Goal: Task Accomplishment & Management: Manage account settings

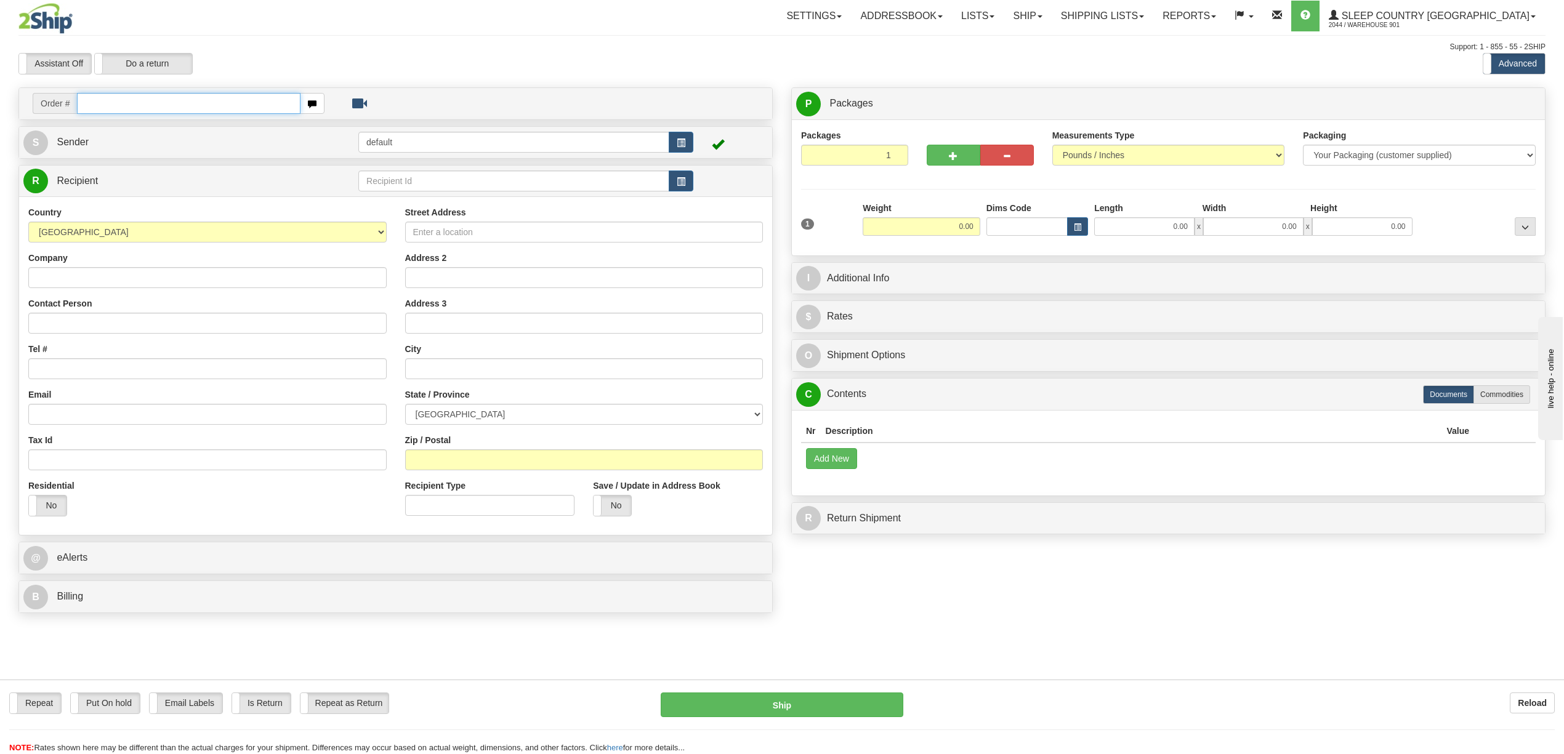
click at [143, 108] on input "text" at bounding box center [188, 103] width 223 height 21
type input "9000H997713"
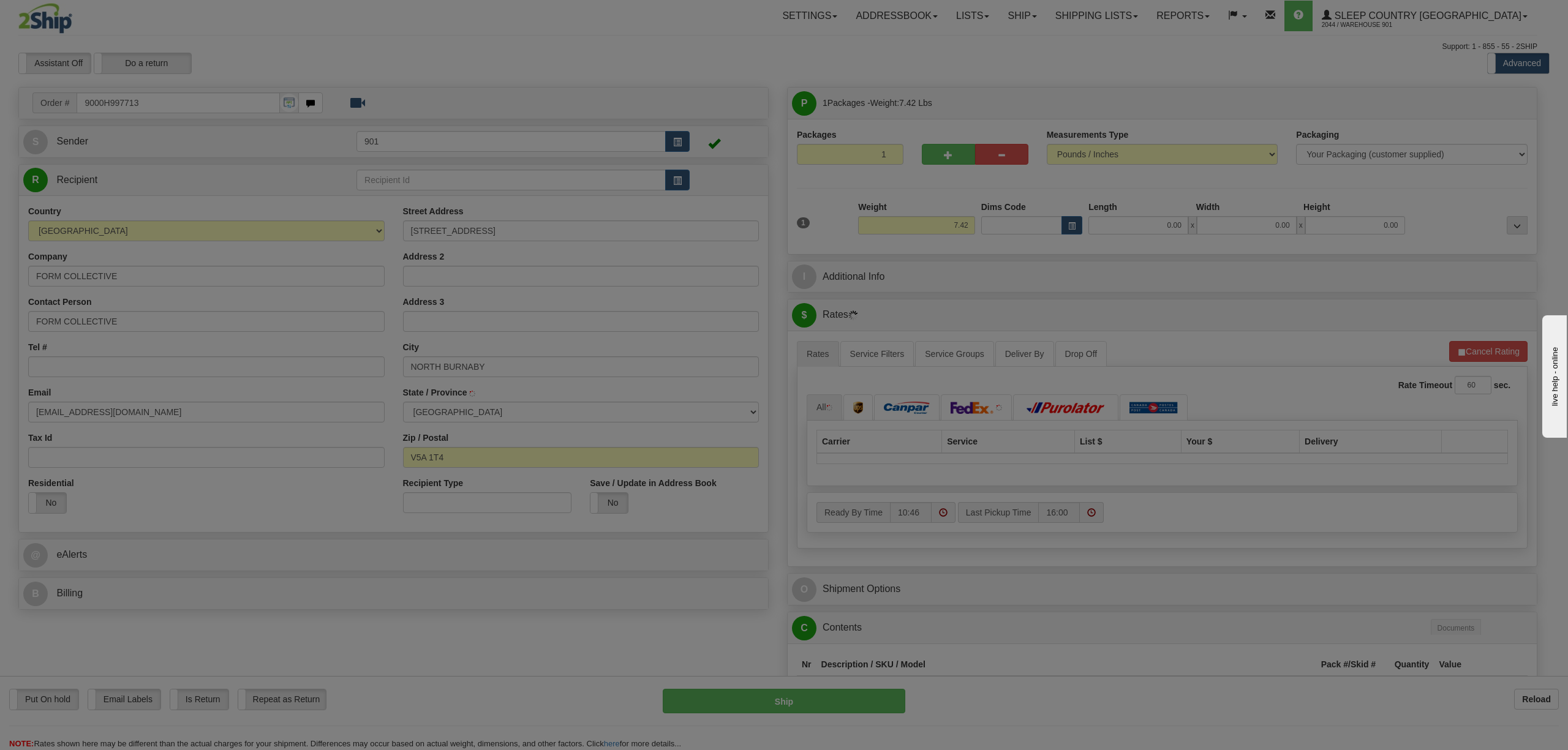
type input "BURNABY"
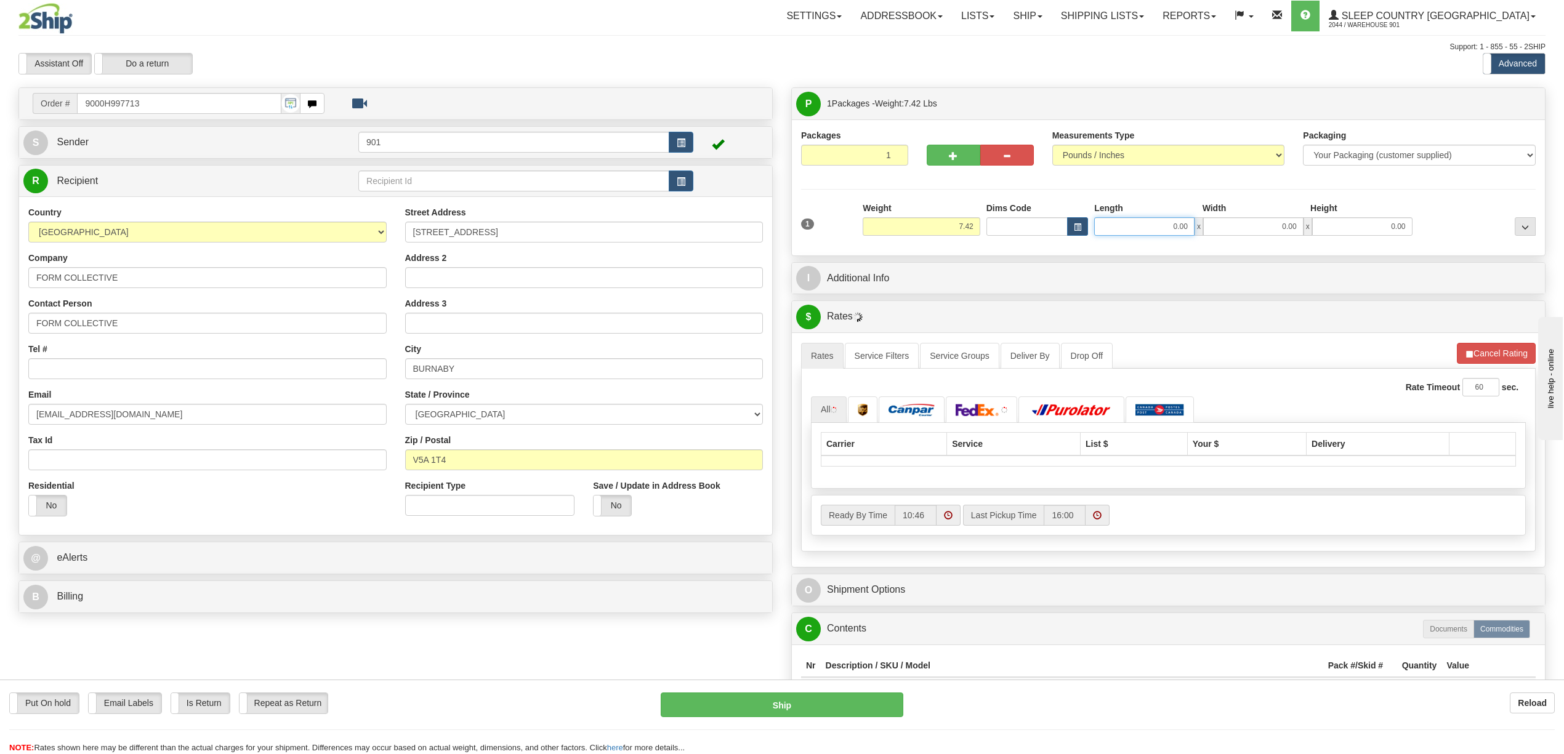
drag, startPoint x: 1166, startPoint y: 232, endPoint x: 1195, endPoint y: 229, distance: 29.7
click at [1195, 229] on div "0.00 x 0.00 x 0.00" at bounding box center [1253, 226] width 318 height 18
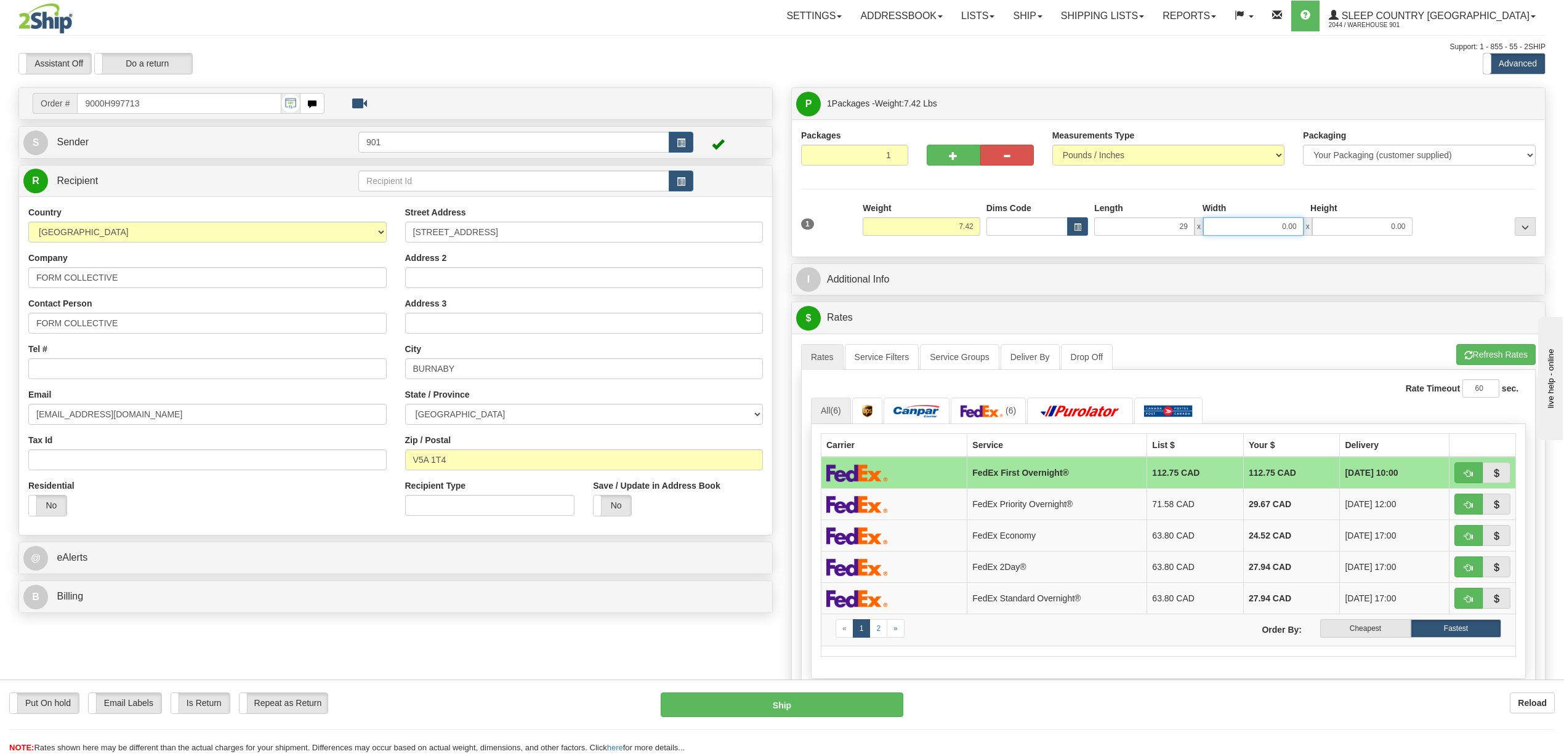
type input "29.00"
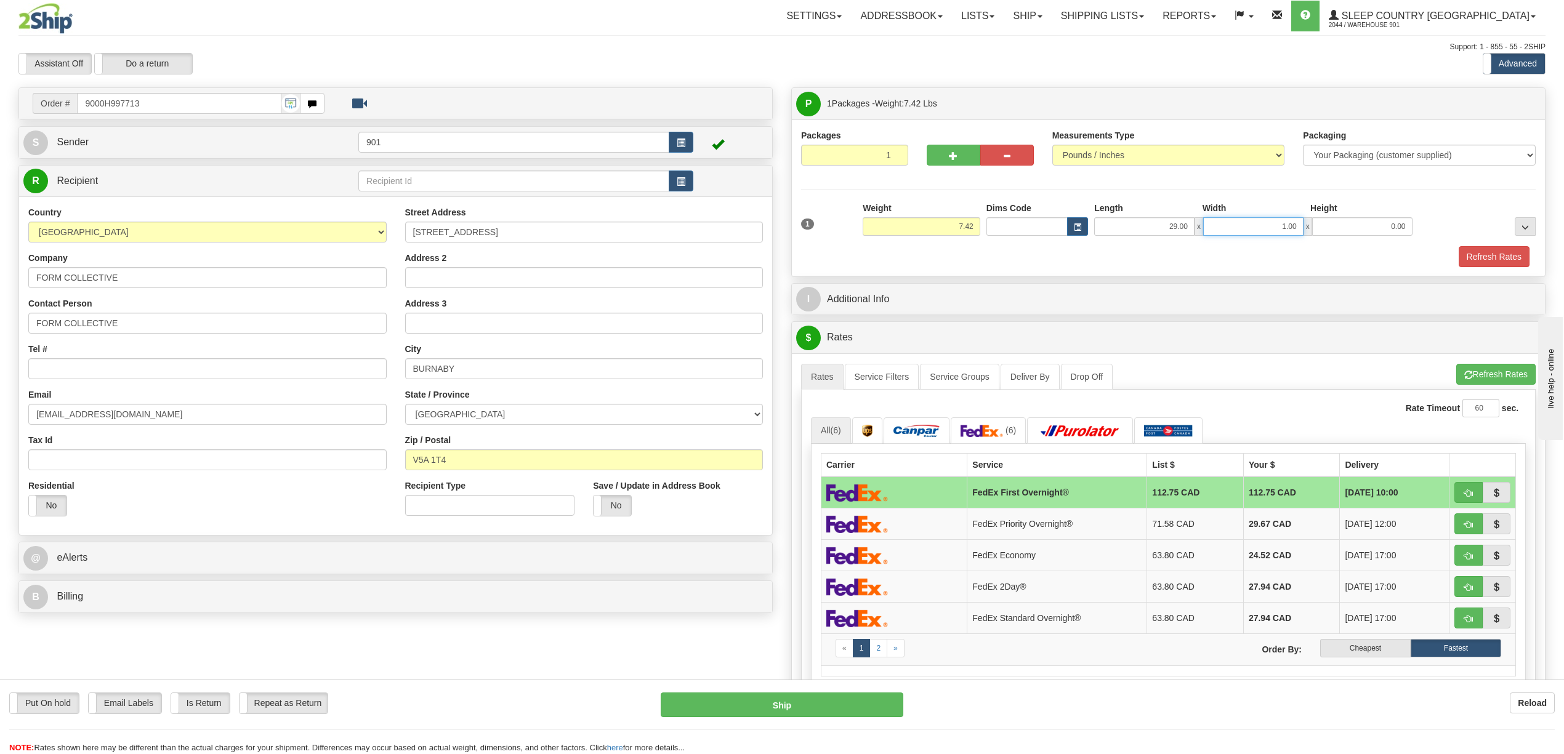
drag, startPoint x: 1250, startPoint y: 223, endPoint x: 1331, endPoint y: 223, distance: 81.3
click at [1331, 223] on div "29.00 x 1.00 x 0.00" at bounding box center [1253, 226] width 318 height 18
type input "19.00"
type input "13.00"
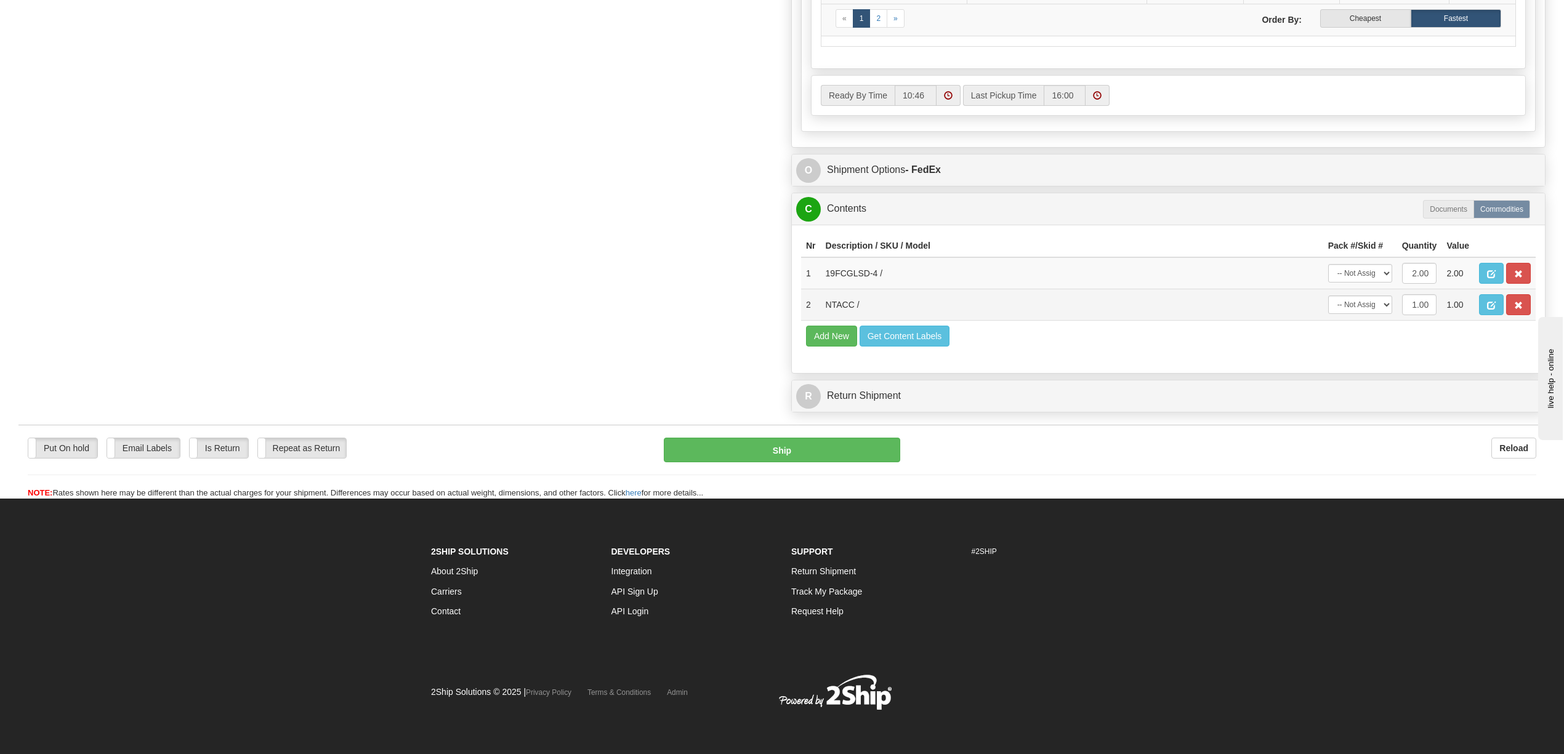
scroll to position [656, 0]
click at [1387, 267] on select "-- Not Assigned -- Package 1" at bounding box center [1360, 273] width 64 height 18
select select "0"
click at [1328, 264] on select "-- Not Assigned -- Package 1" at bounding box center [1360, 273] width 64 height 18
click at [1511, 315] on button "button" at bounding box center [1518, 304] width 25 height 21
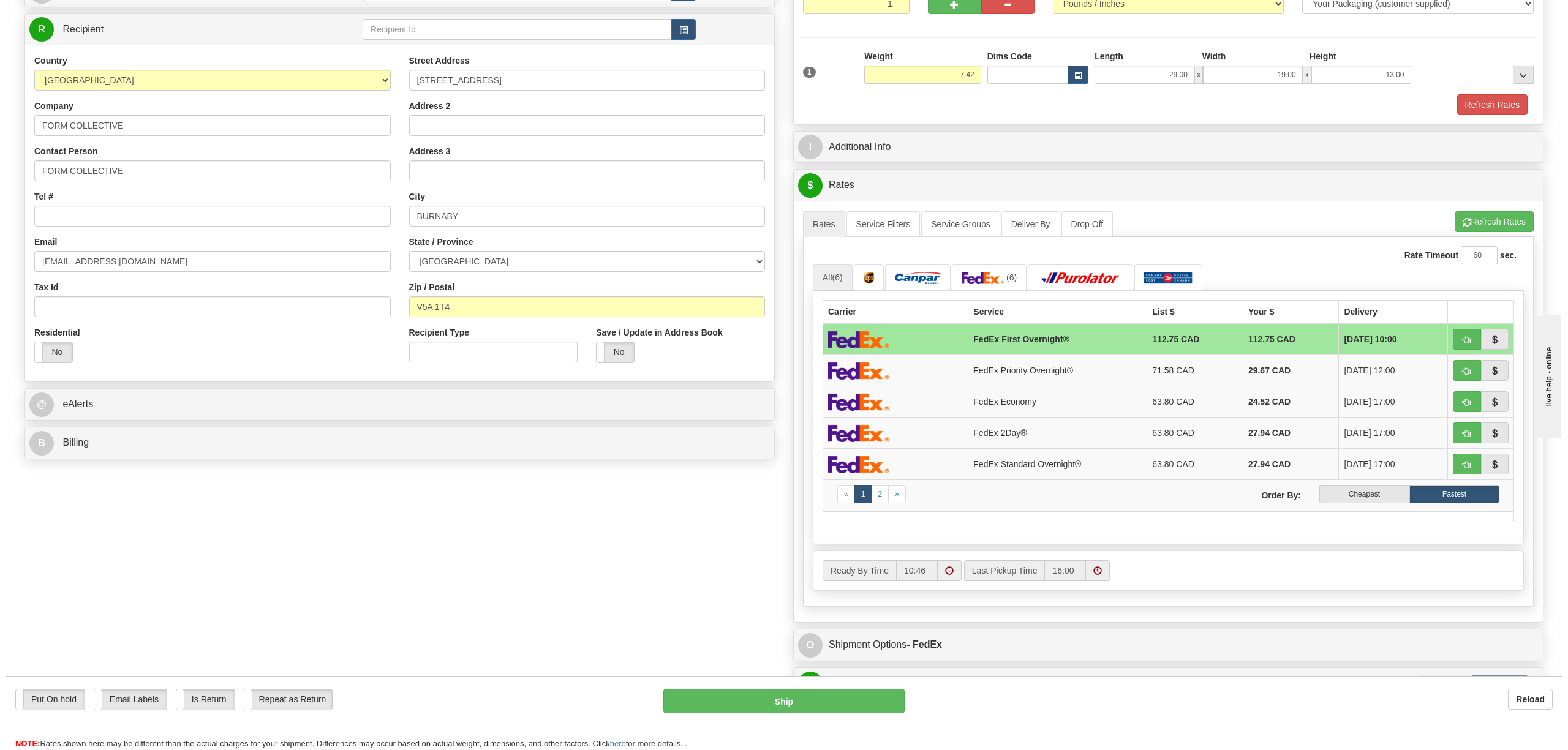
scroll to position [57, 0]
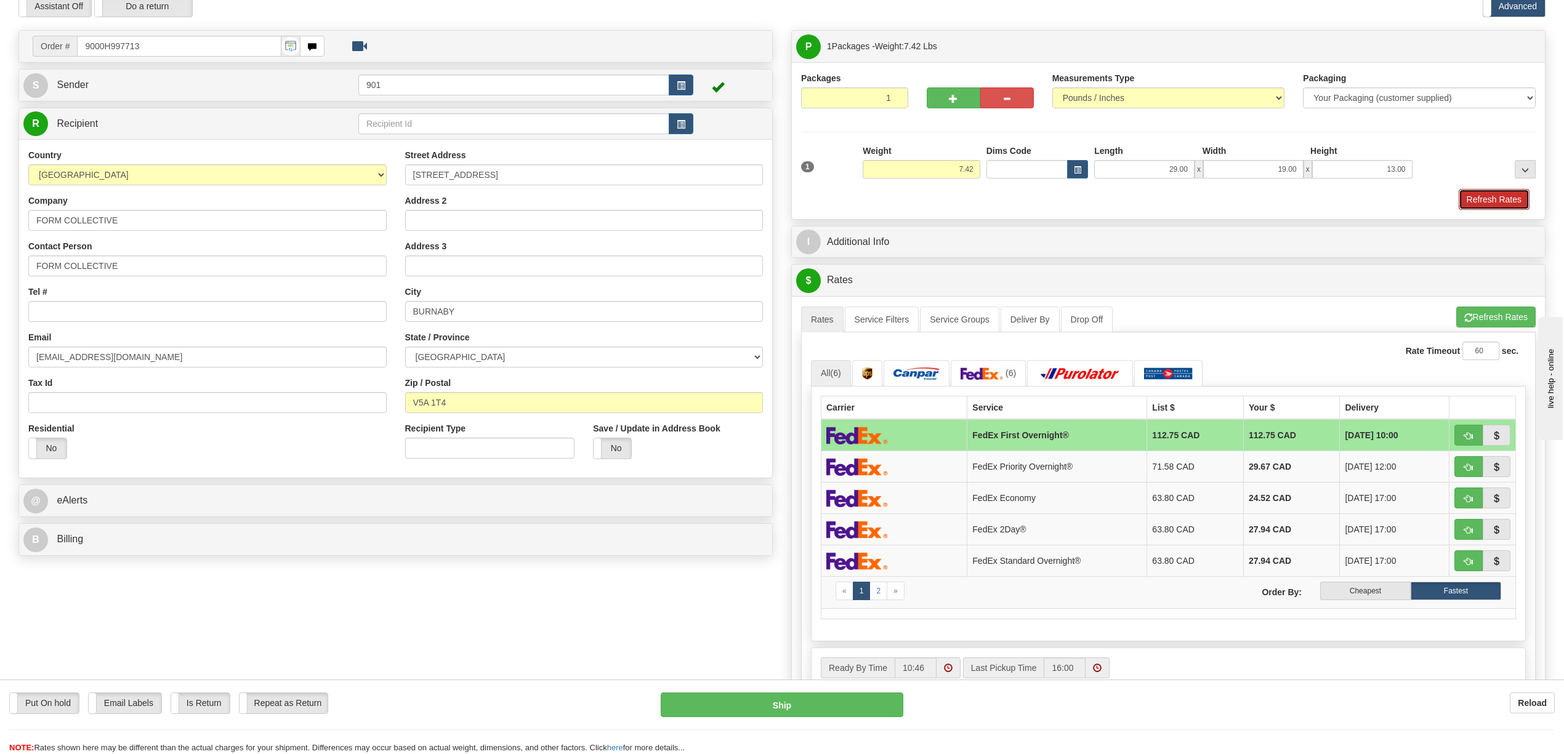
click at [1459, 198] on button "Refresh Rates" at bounding box center [1494, 199] width 71 height 21
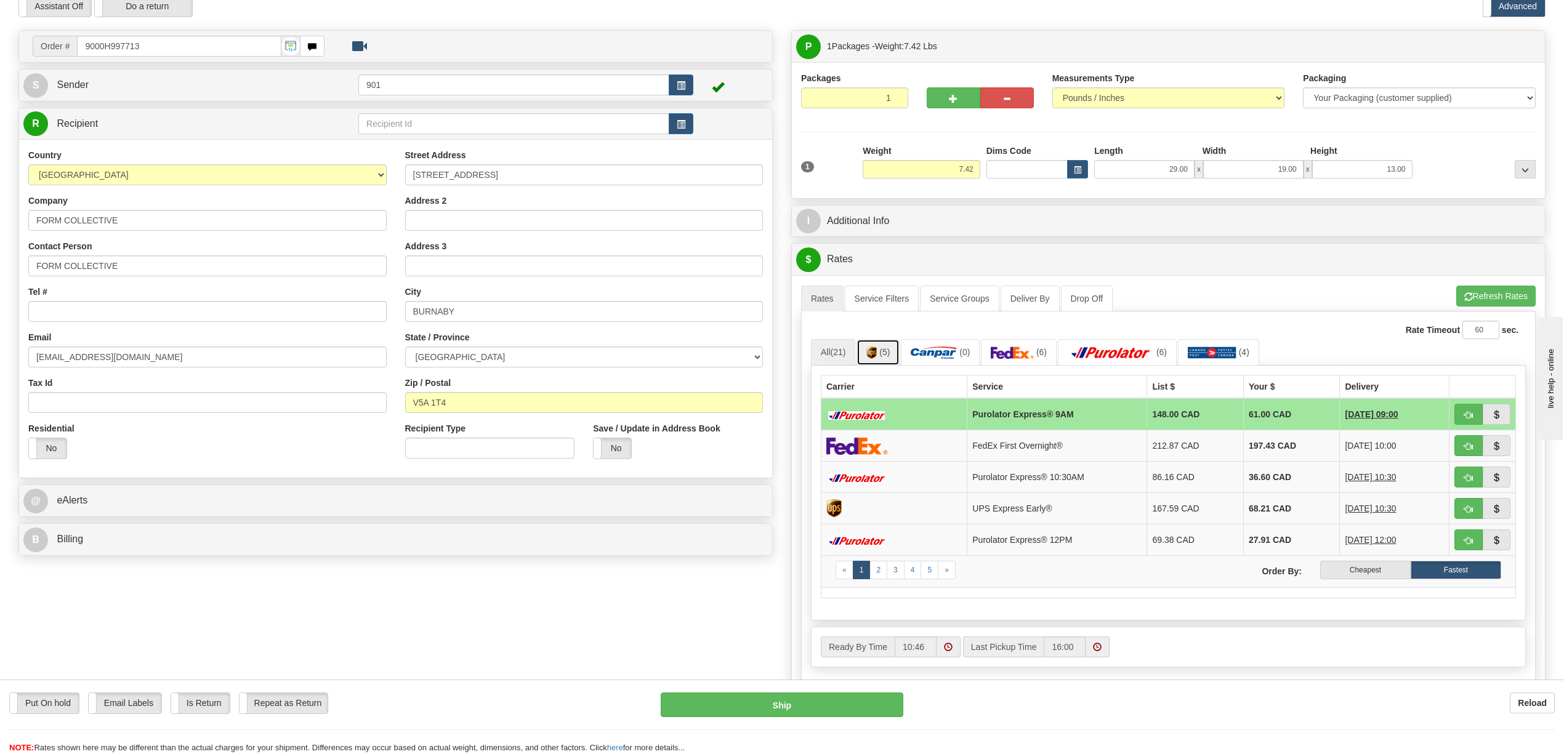
click at [894, 352] on link "(5)" at bounding box center [878, 352] width 43 height 26
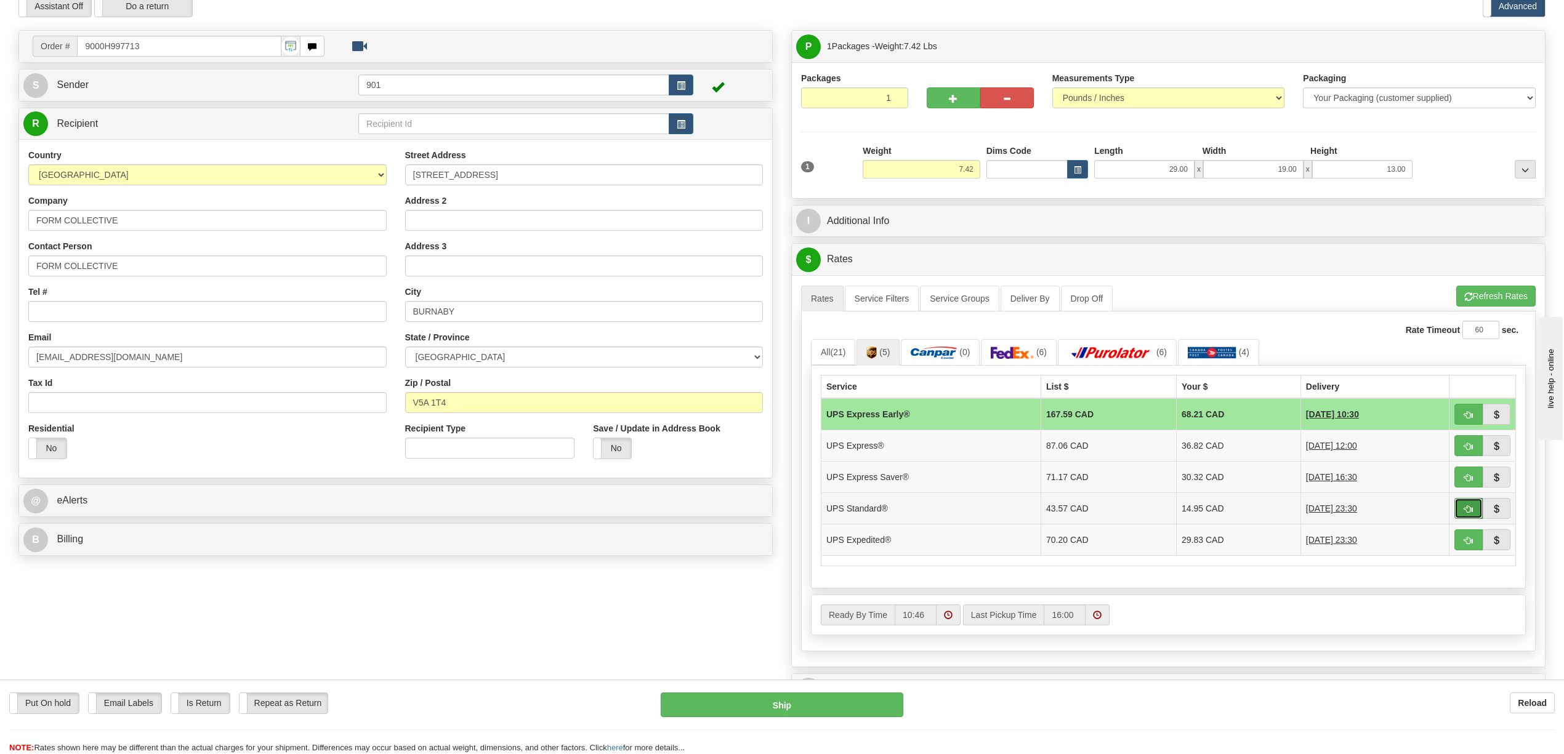
click at [1467, 513] on span "button" at bounding box center [1468, 510] width 9 height 8
type input "11"
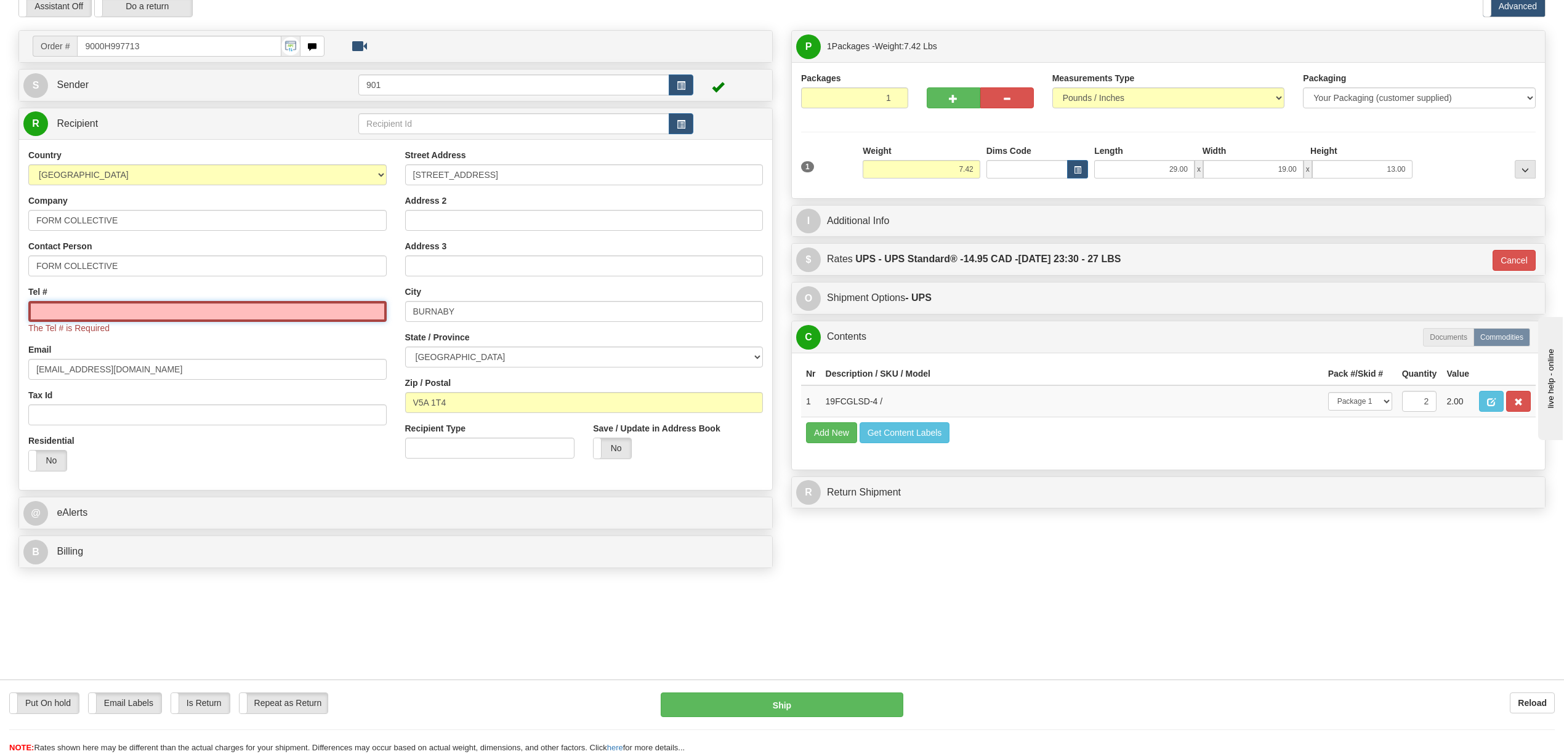
click at [190, 313] on input "Tel #" at bounding box center [207, 311] width 358 height 21
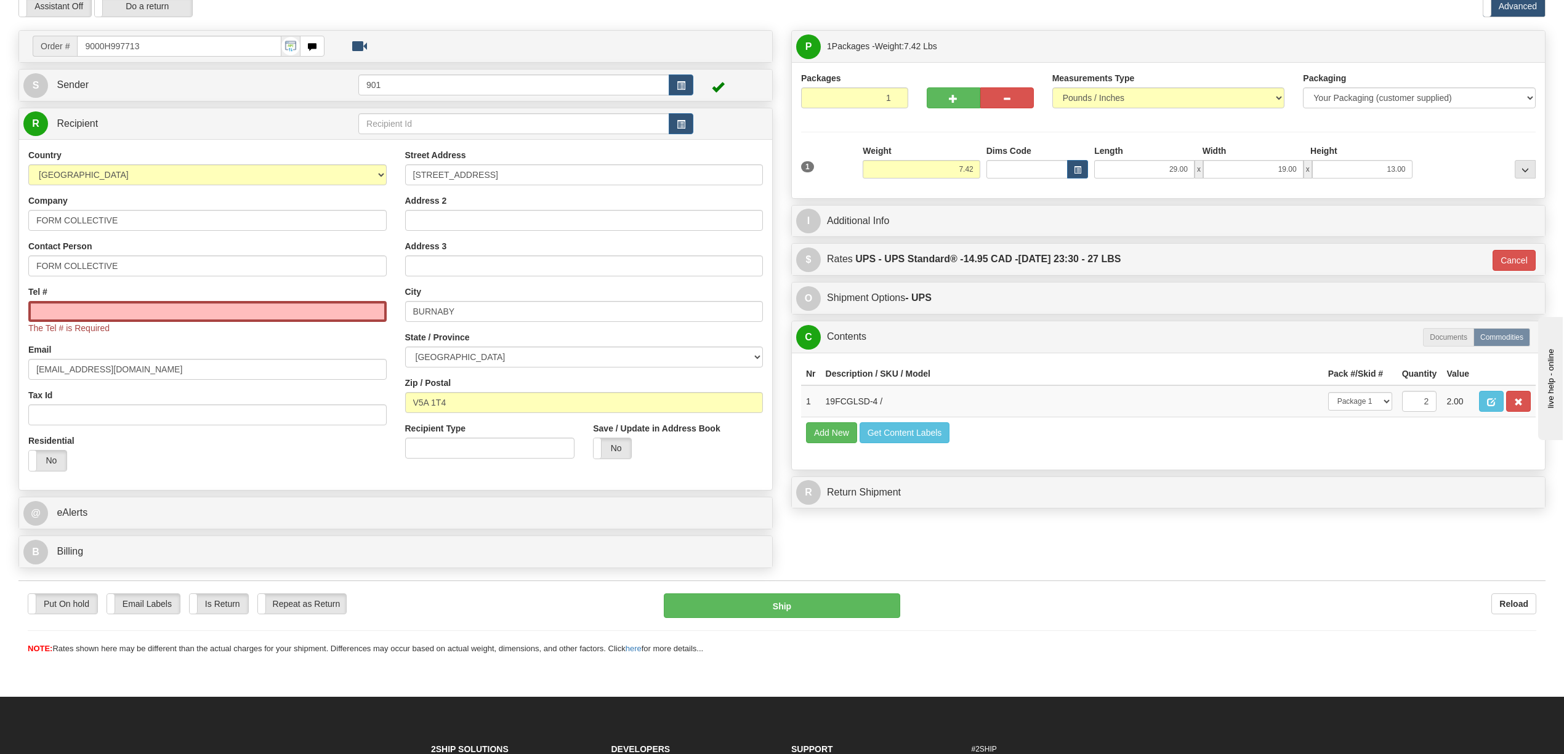
click at [62, 297] on div "Tel # The Tel # is Required" at bounding box center [207, 310] width 358 height 49
click at [60, 313] on input "Tel #" at bounding box center [207, 311] width 358 height 21
paste input "604 428-4344"
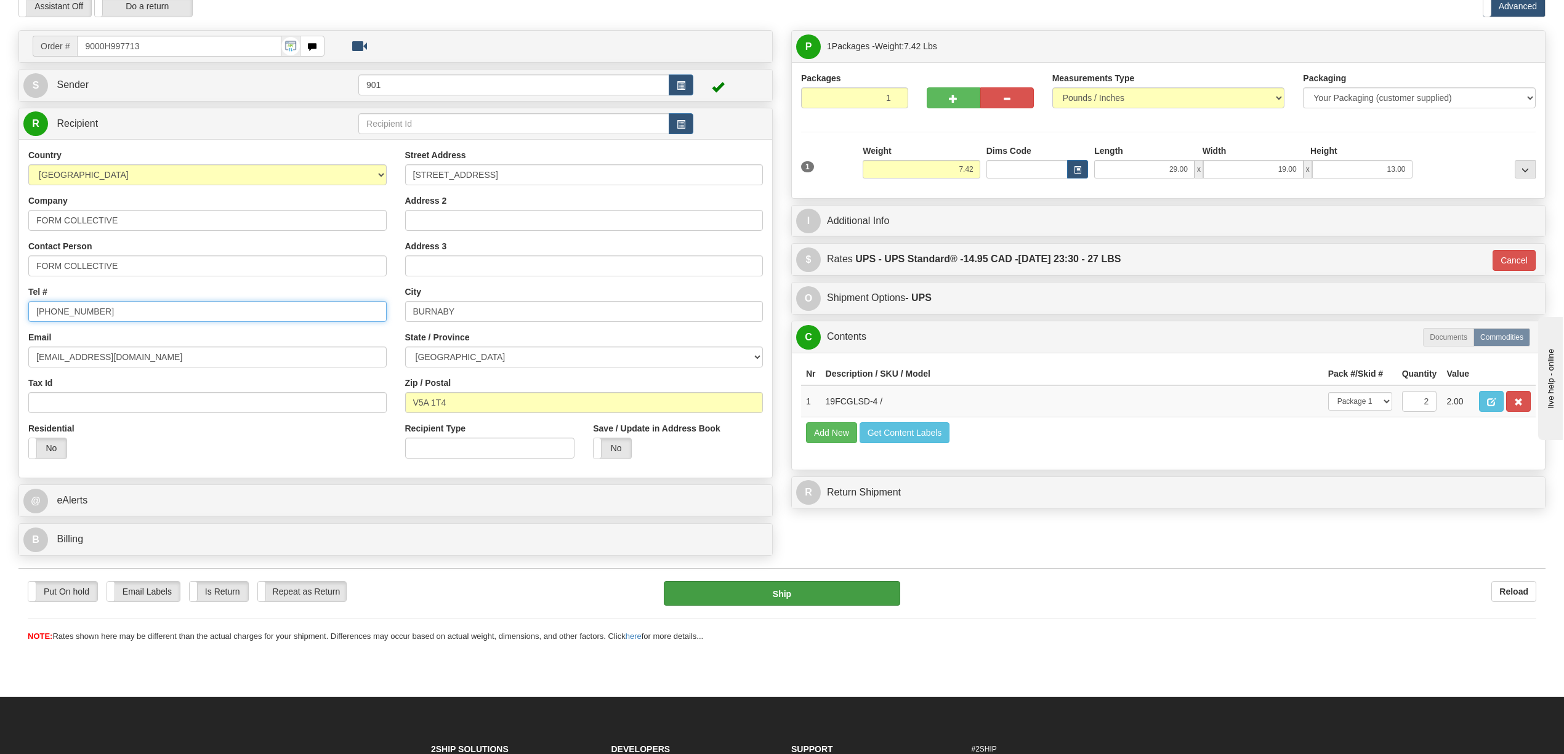
type input "604 428-4344"
click at [830, 592] on button "Ship" at bounding box center [782, 593] width 236 height 25
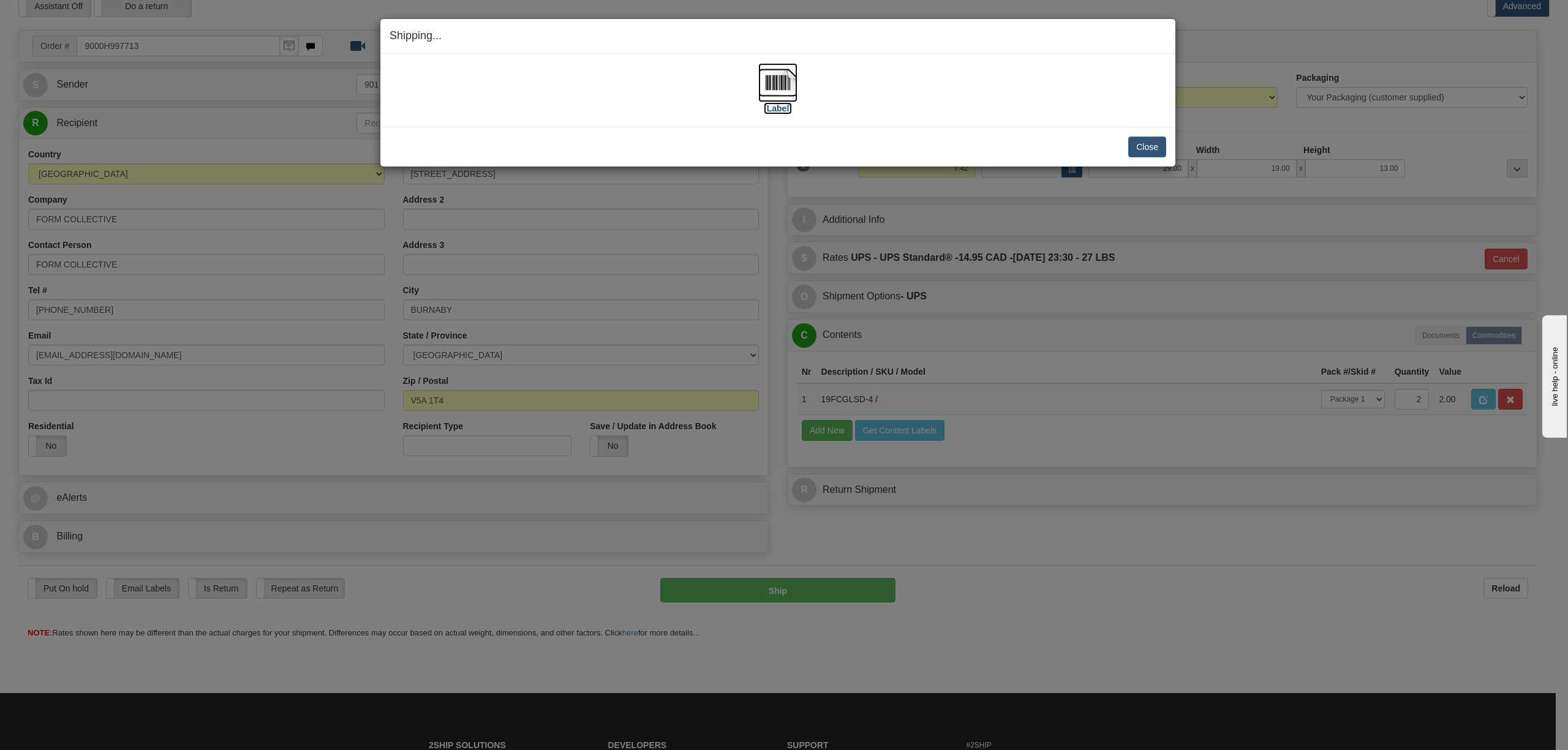
click at [779, 81] on img at bounding box center [777, 82] width 39 height 39
click at [1141, 141] on button "Close" at bounding box center [1147, 146] width 38 height 21
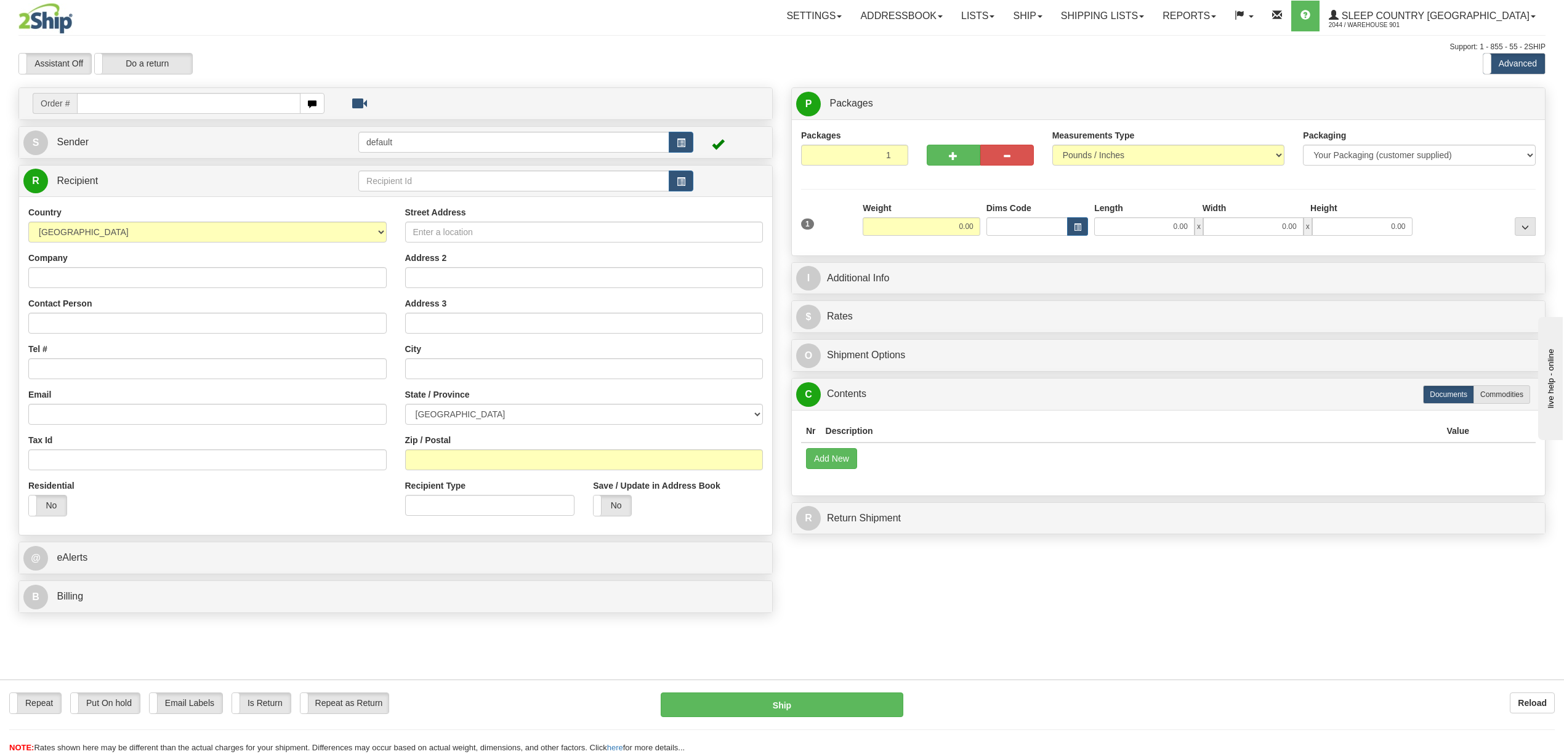
click at [259, 107] on input "text" at bounding box center [188, 103] width 223 height 21
type input "9000I027879"
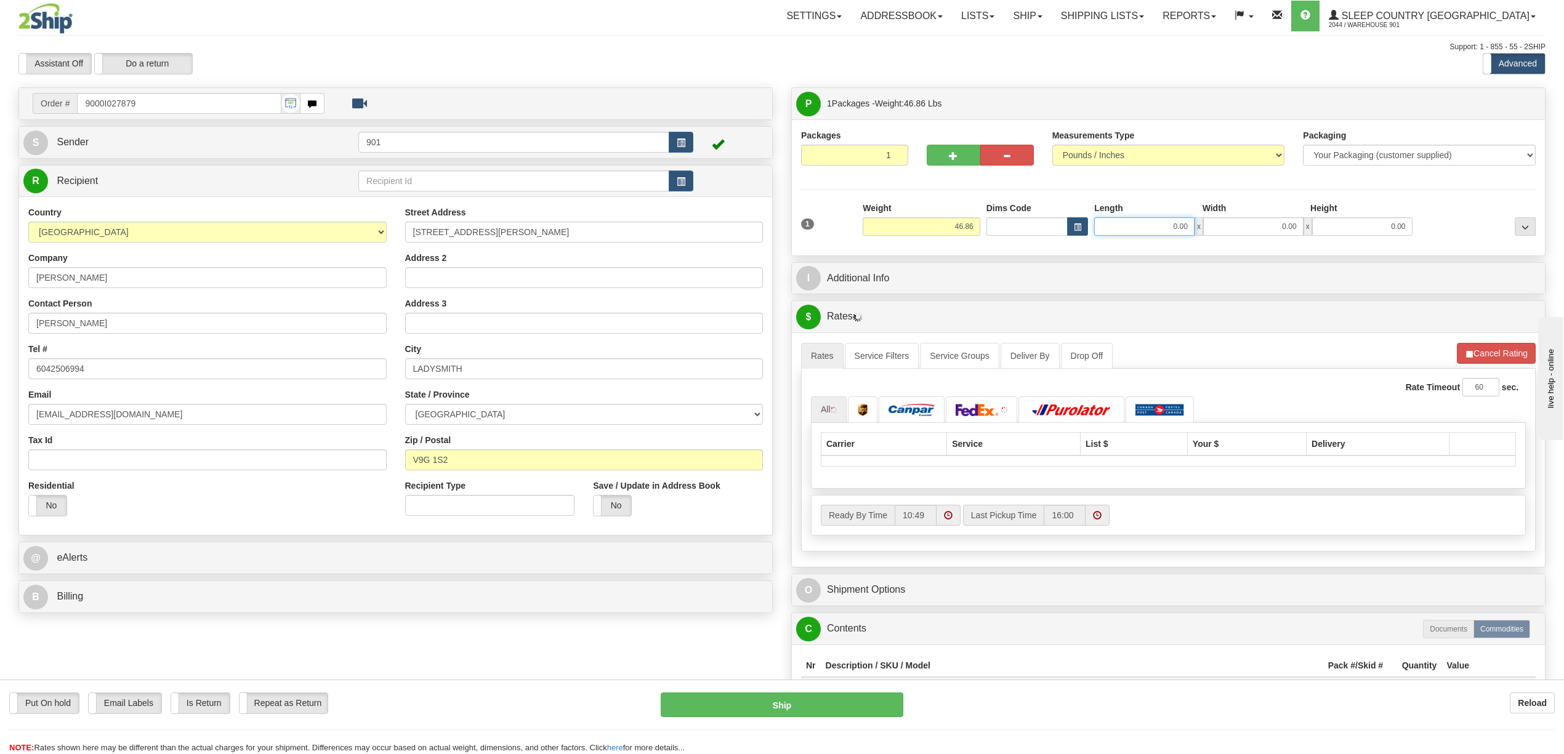
drag, startPoint x: 1163, startPoint y: 225, endPoint x: 1205, endPoint y: 224, distance: 41.9
click at [1205, 224] on div "0.00 x 0.00 x 0.00" at bounding box center [1253, 226] width 318 height 18
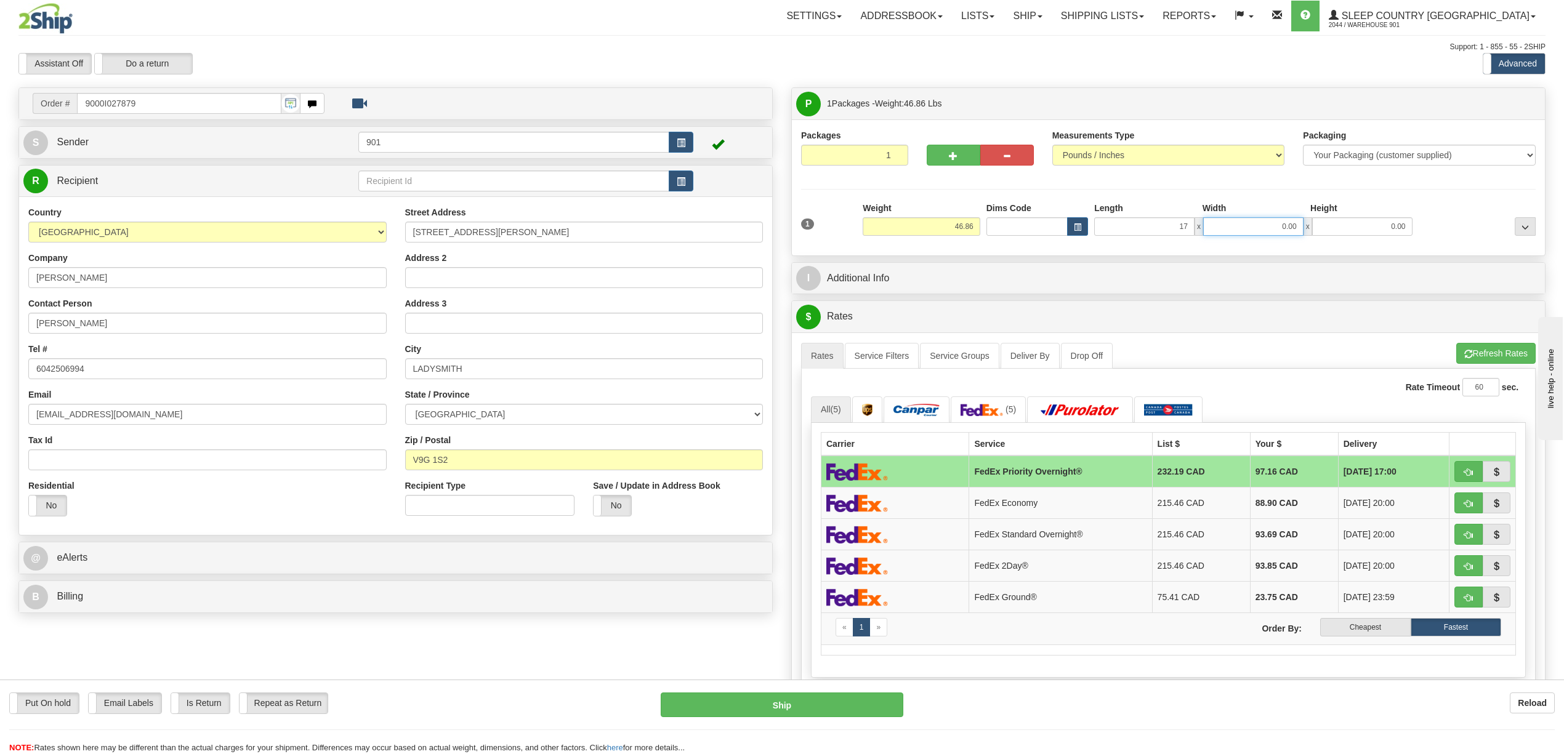
type input "17.00"
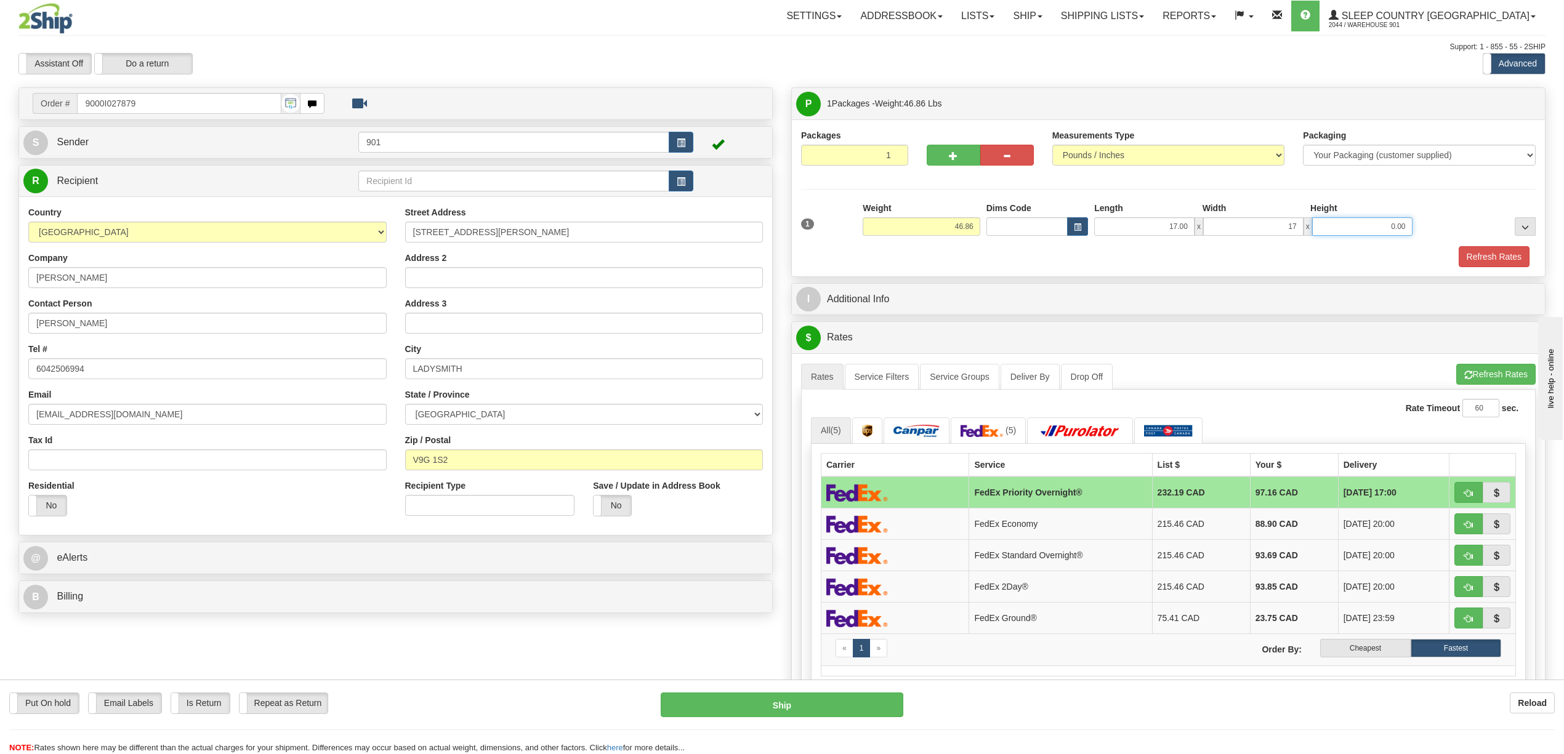
type input "17.00"
type input "41.00"
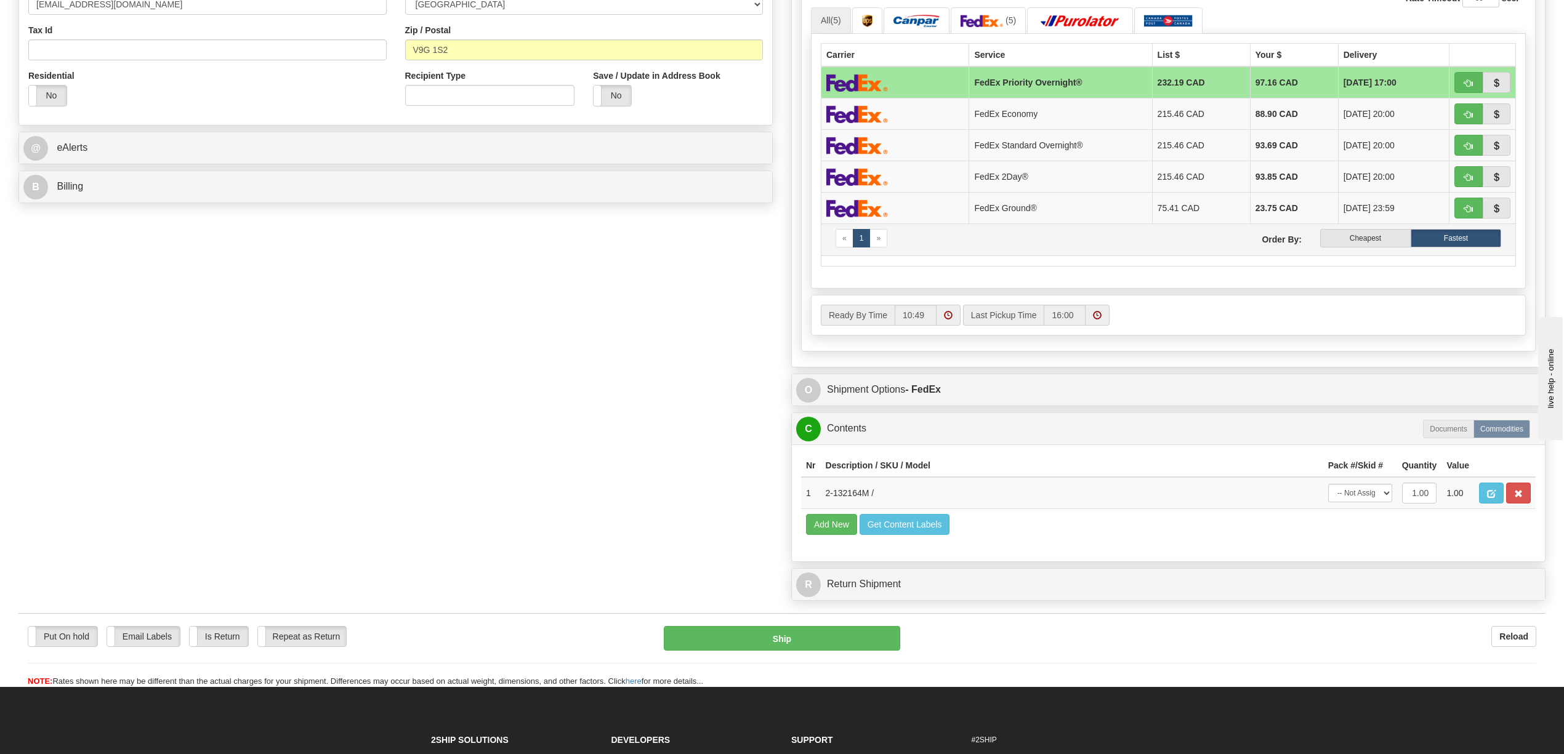
scroll to position [632, 0]
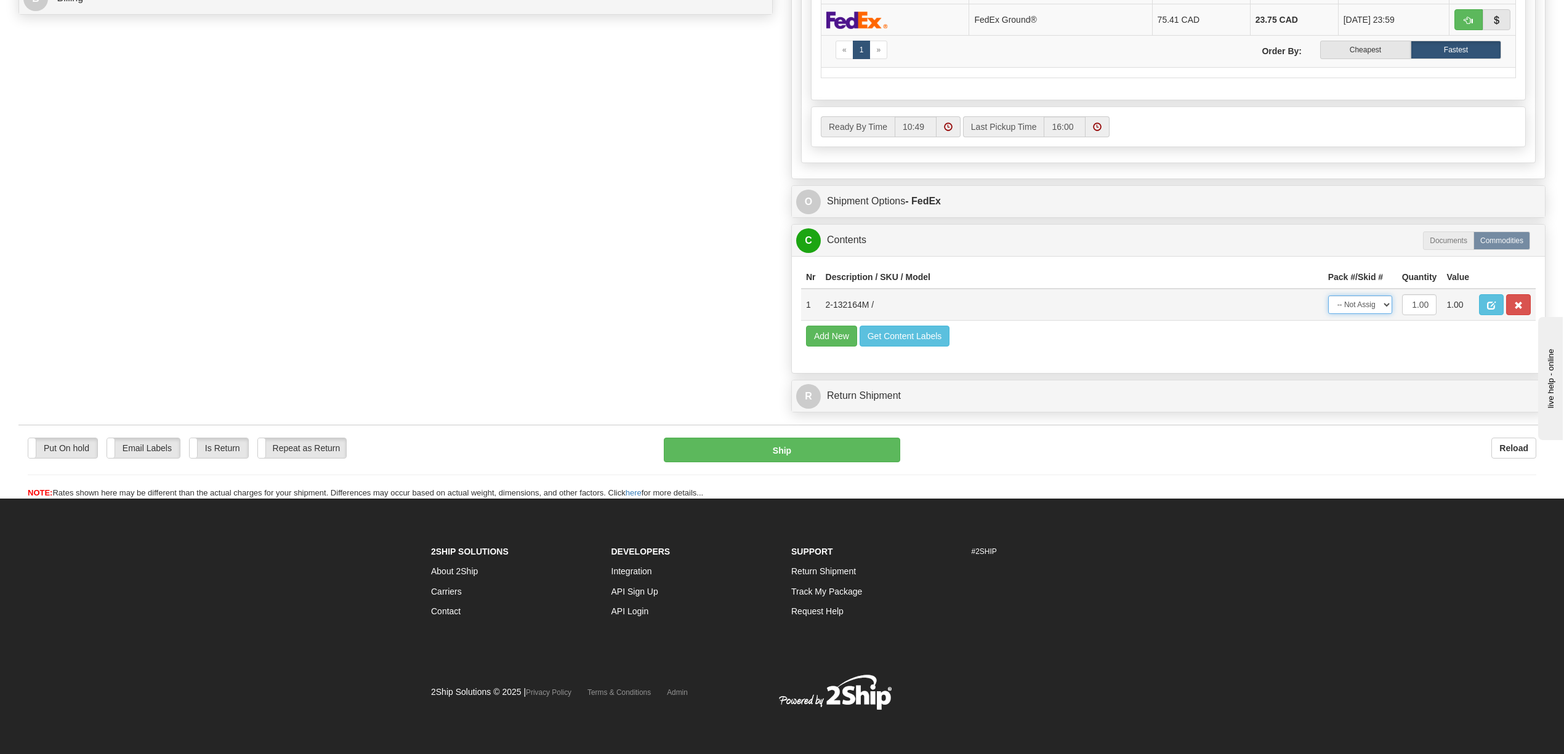
click at [1382, 296] on select "-- Not Assigned -- Package 1" at bounding box center [1360, 305] width 64 height 18
select select "0"
click at [1328, 296] on select "-- Not Assigned -- Package 1" at bounding box center [1360, 305] width 64 height 18
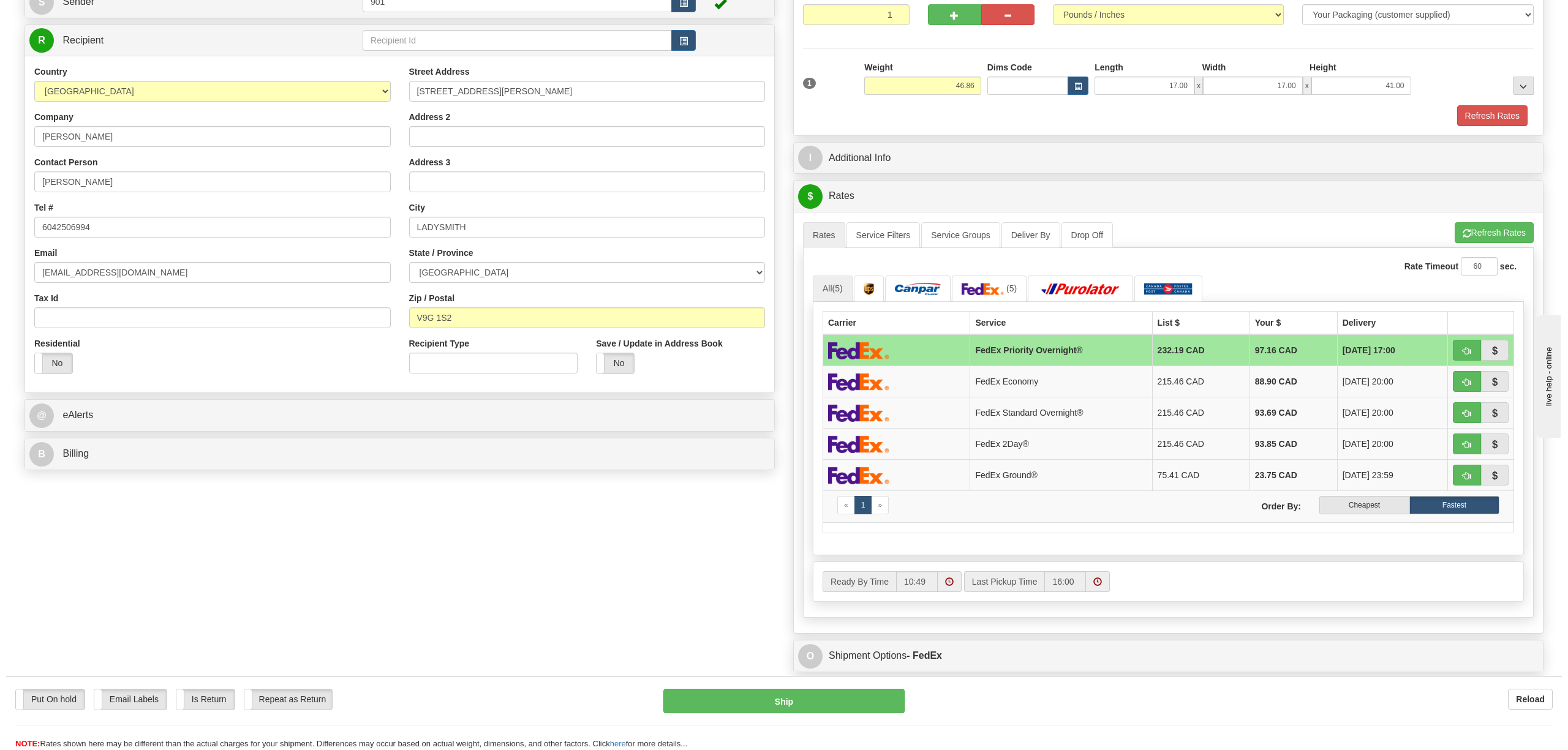
scroll to position [138, 0]
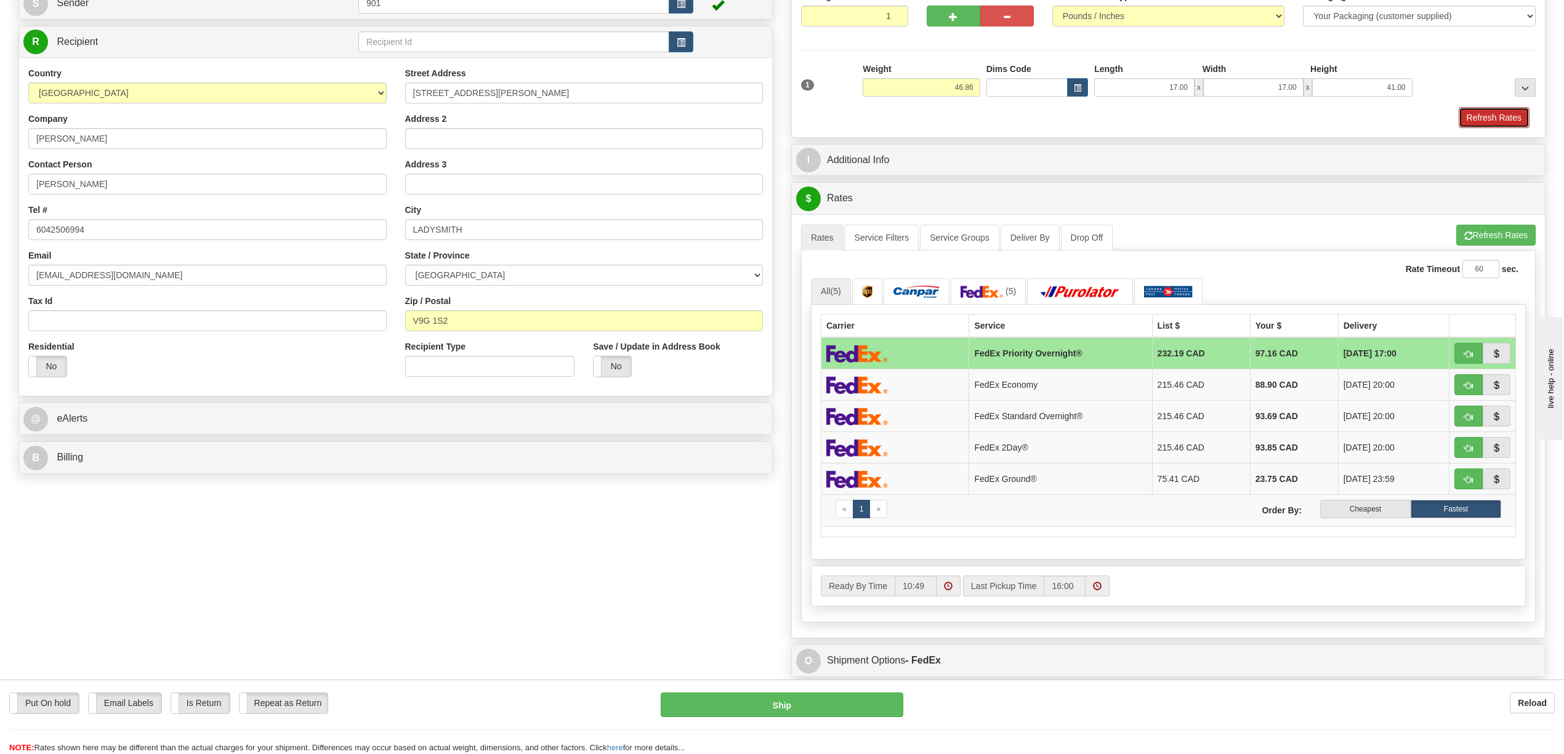
click at [1506, 114] on button "Refresh Rates" at bounding box center [1494, 117] width 71 height 21
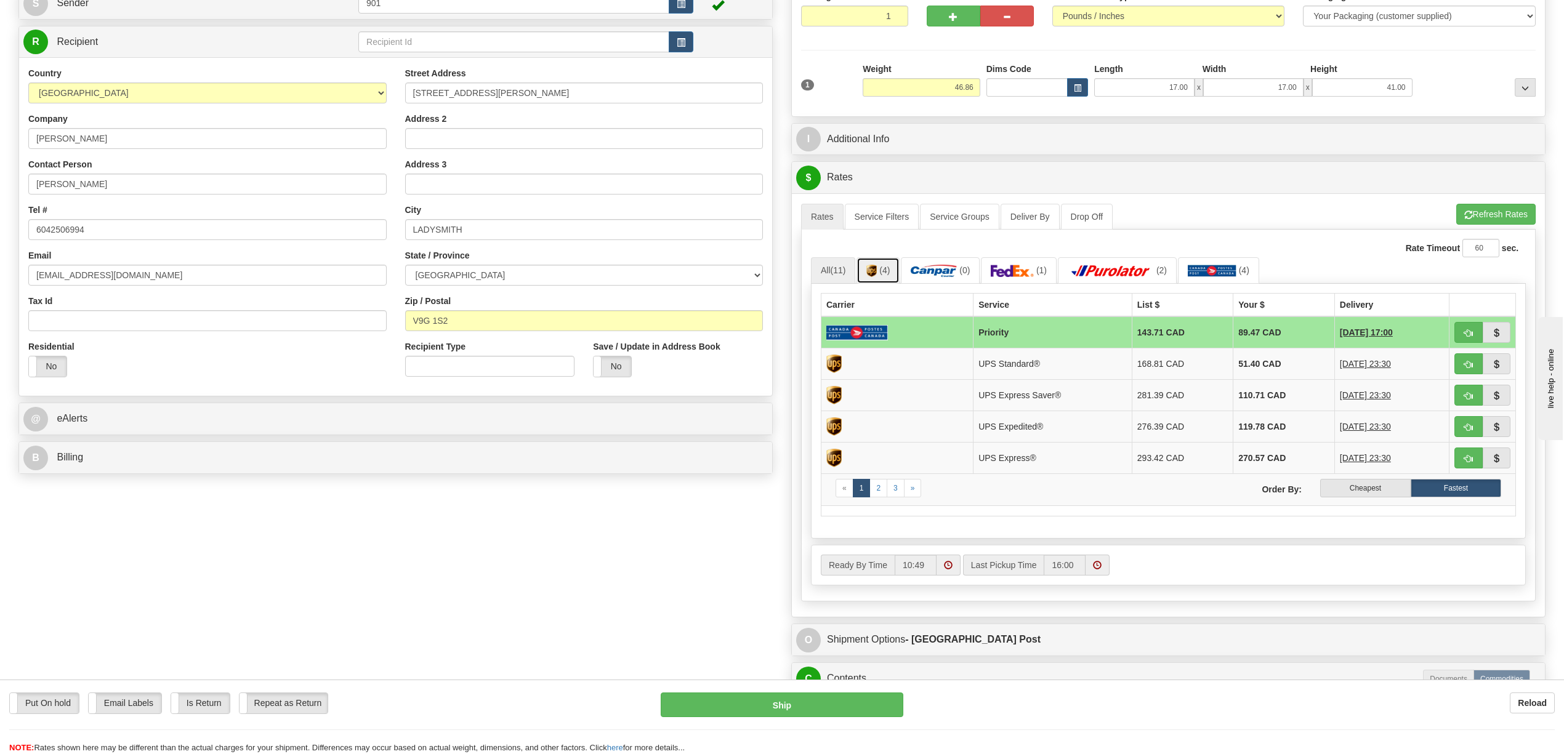
click at [875, 273] on img at bounding box center [871, 271] width 10 height 12
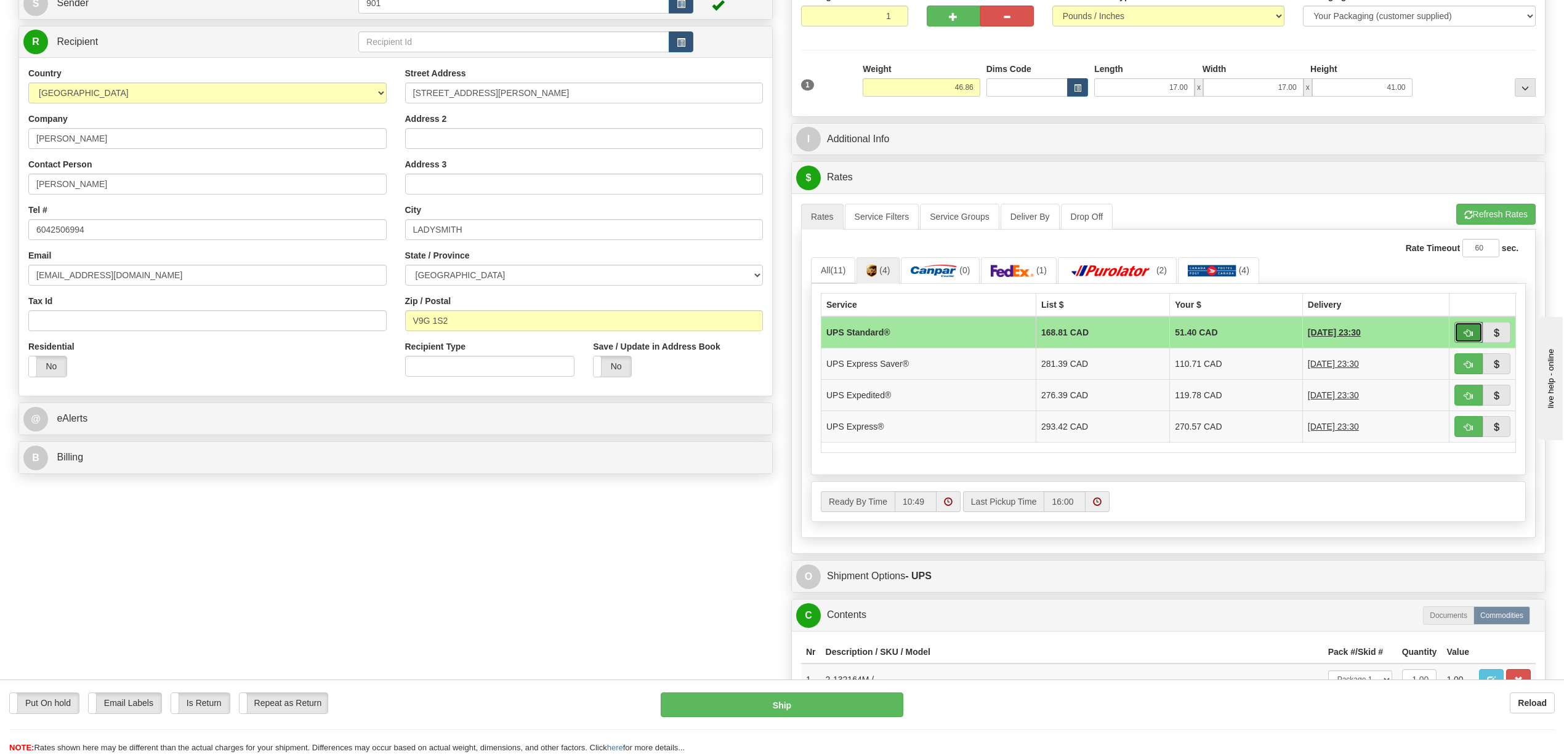
click at [1471, 333] on span "button" at bounding box center [1468, 333] width 9 height 8
type input "11"
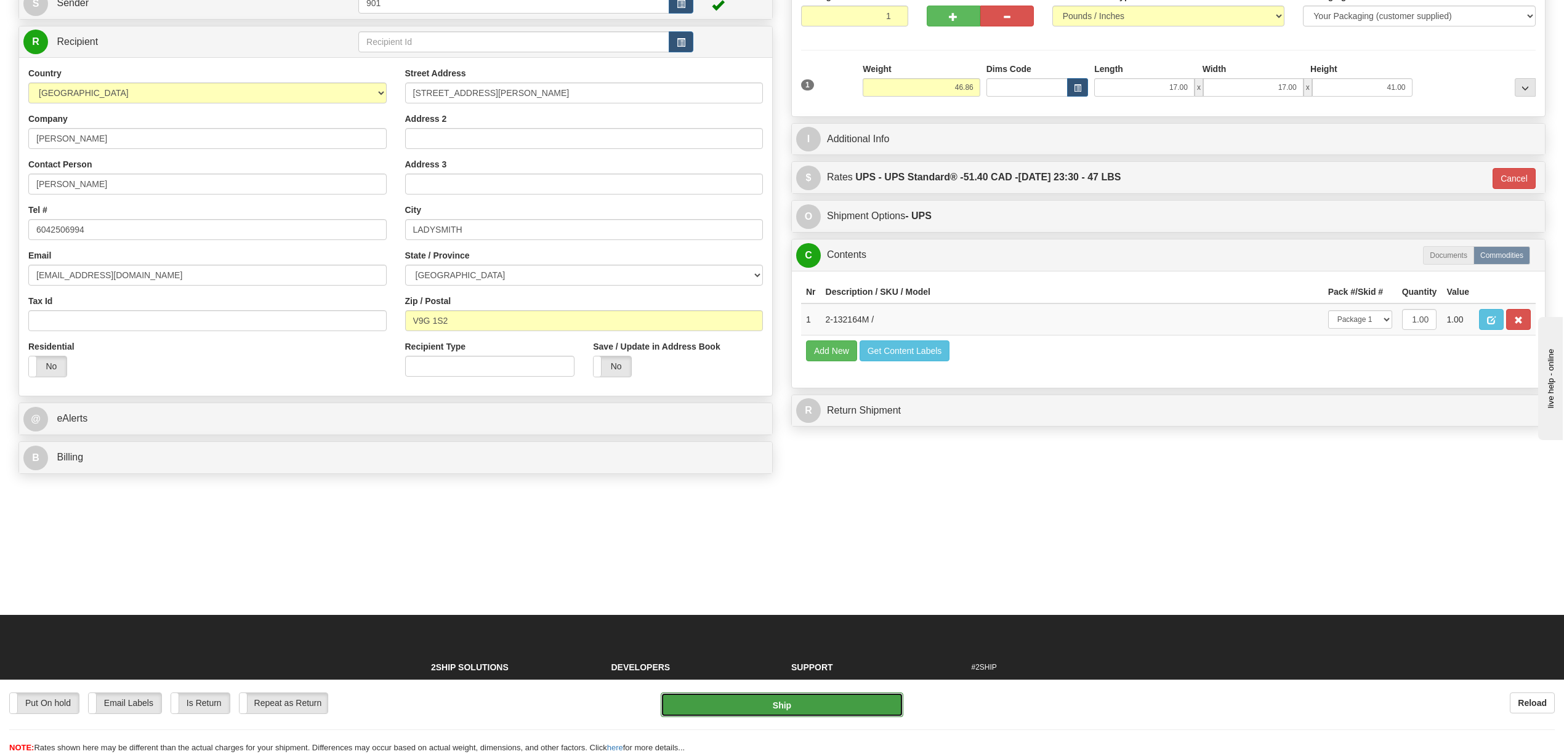
click at [831, 693] on button "Ship" at bounding box center [782, 705] width 242 height 25
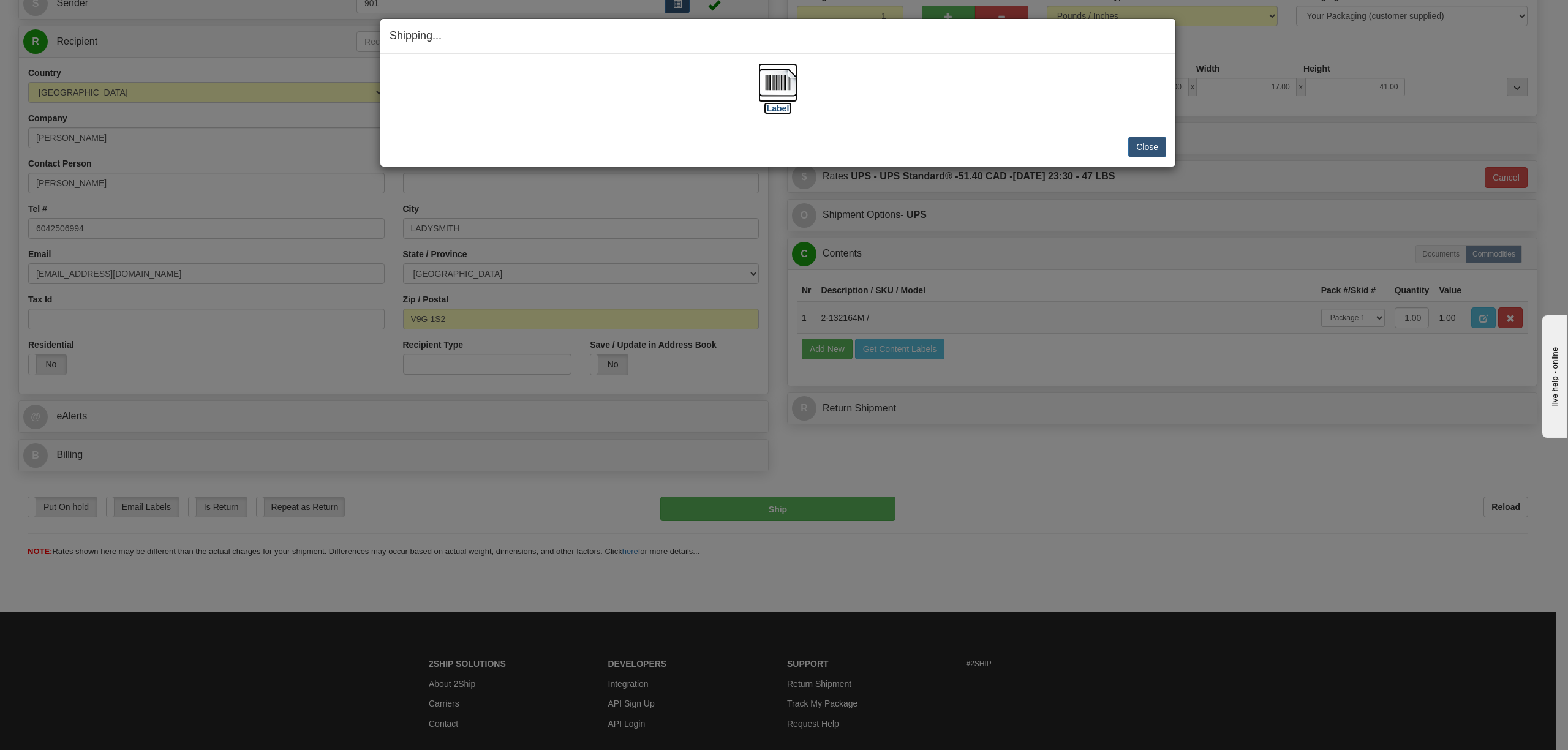
click at [781, 85] on img at bounding box center [777, 82] width 39 height 39
click at [1149, 147] on button "Close" at bounding box center [1147, 146] width 38 height 21
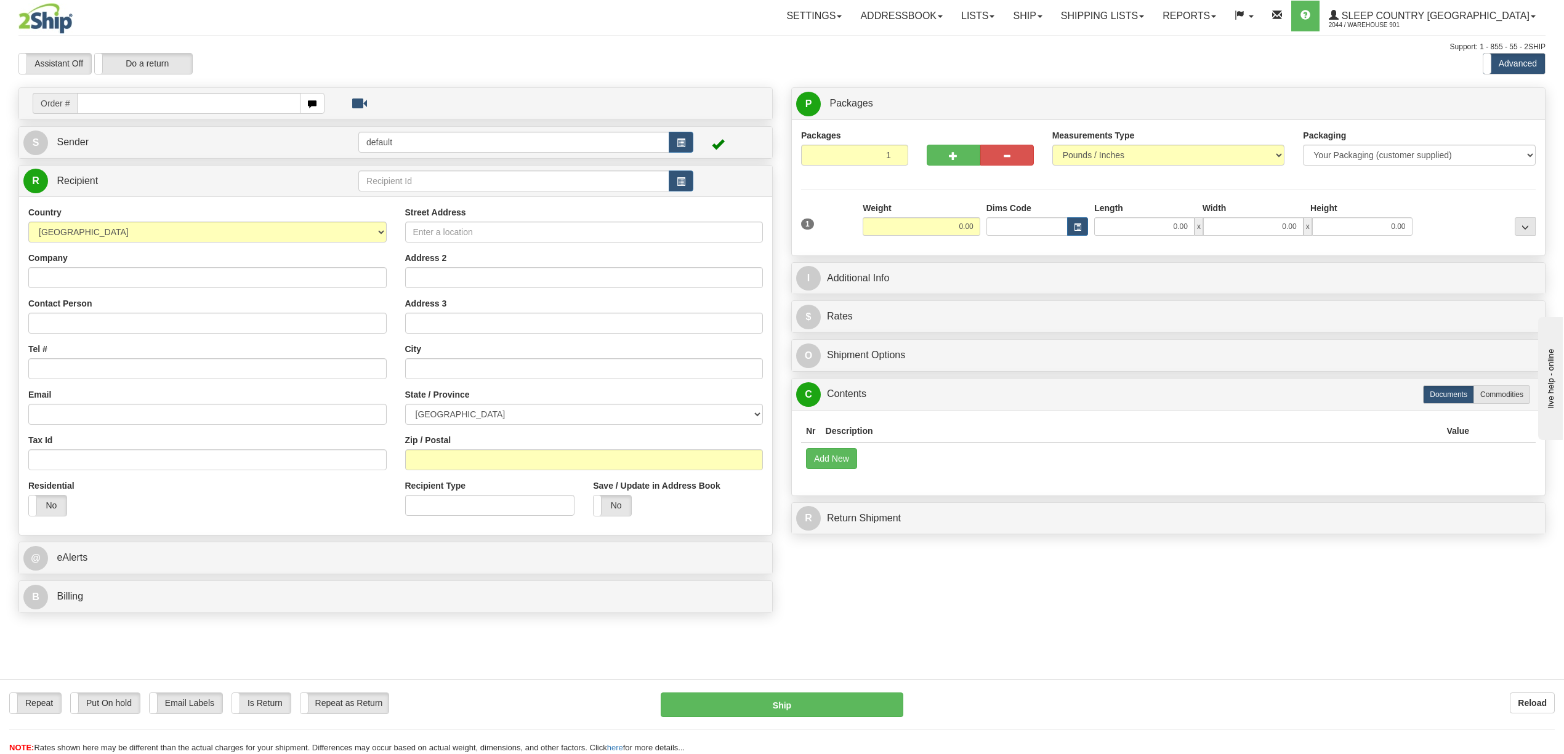
click at [259, 94] on input "text" at bounding box center [188, 103] width 223 height 21
type input "9000I036015"
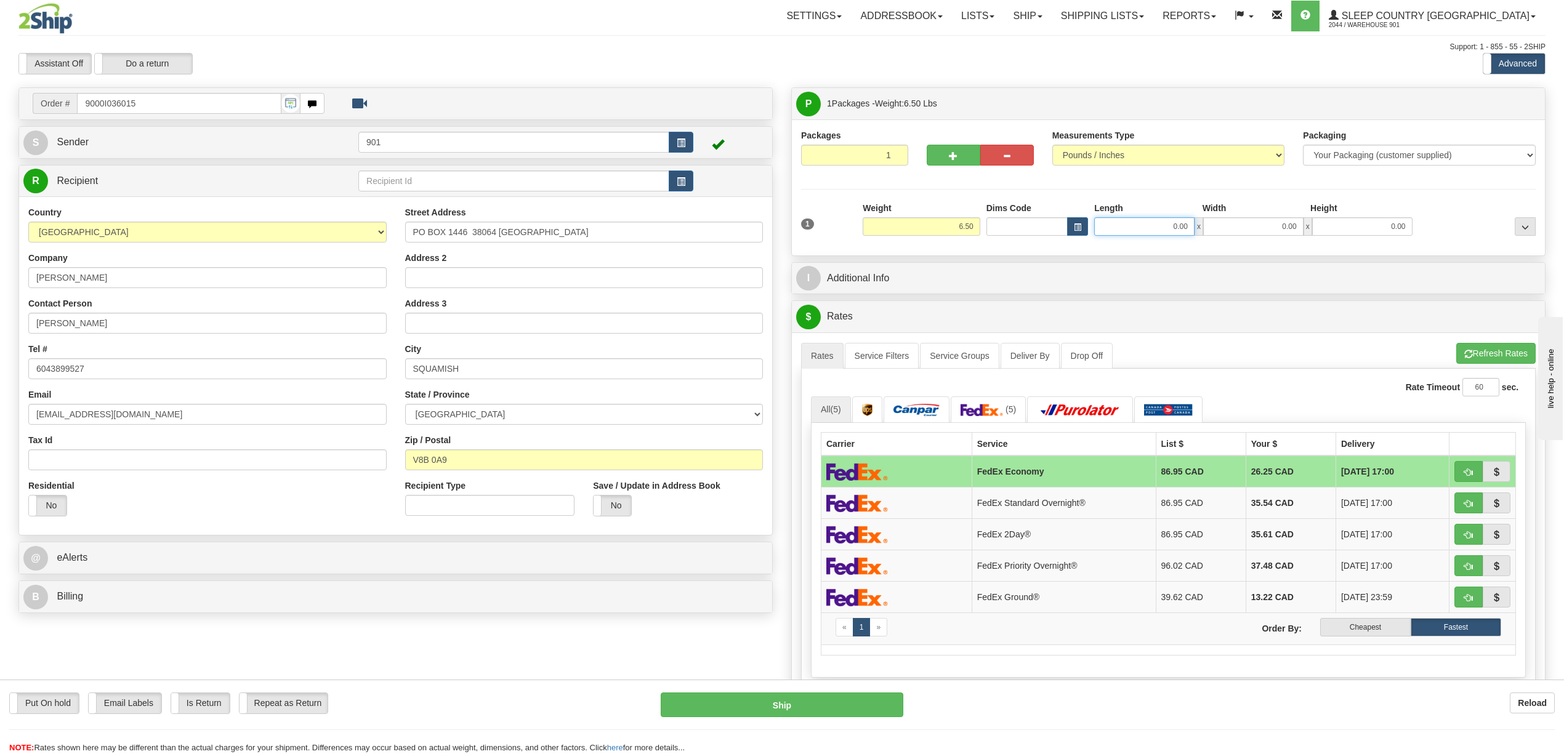
drag, startPoint x: 1164, startPoint y: 223, endPoint x: 1255, endPoint y: 230, distance: 91.4
click at [1255, 230] on div "0.00 x 0.00 x 0.00" at bounding box center [1253, 226] width 318 height 18
type input "13.00"
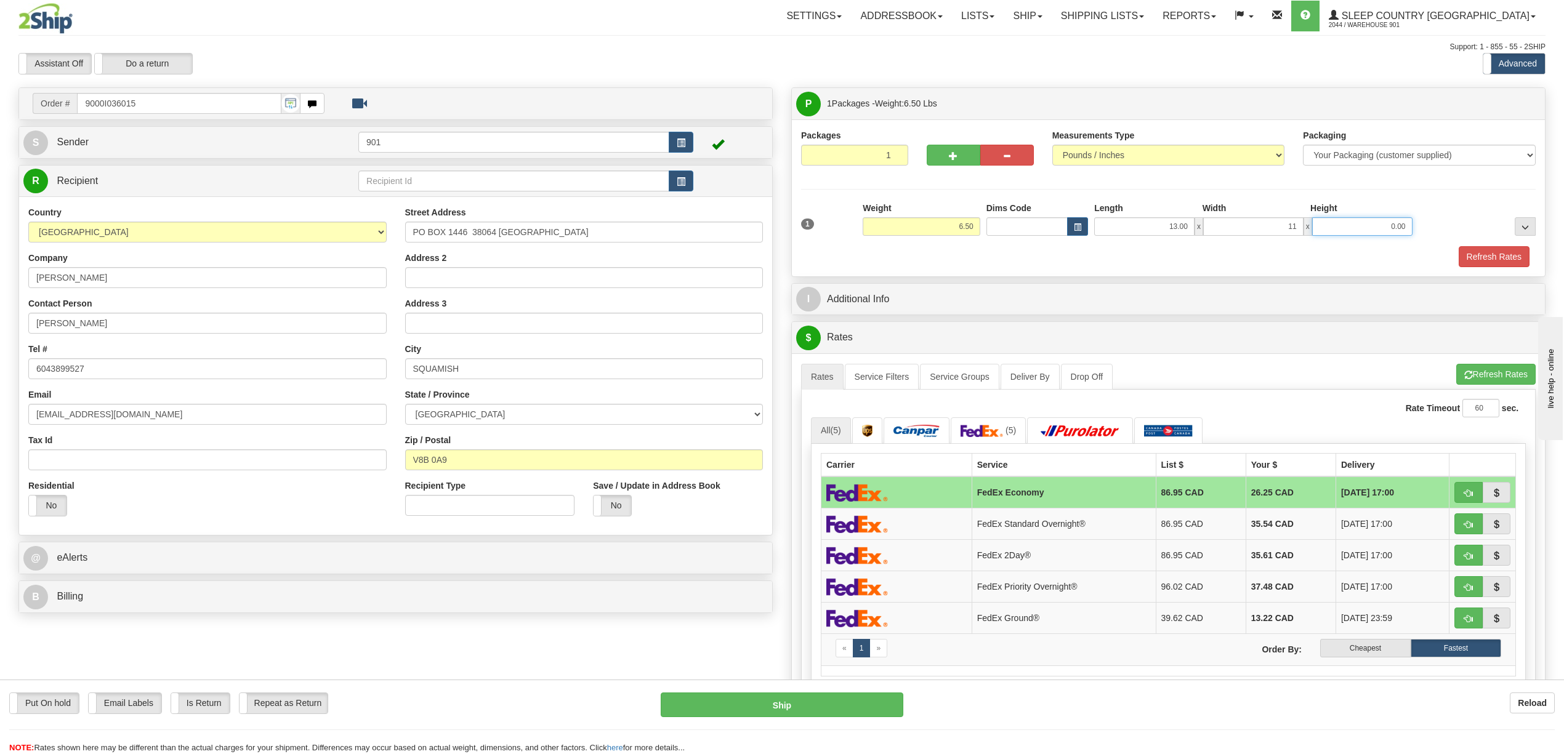
type input "11.00"
type input "1"
type input "4.00"
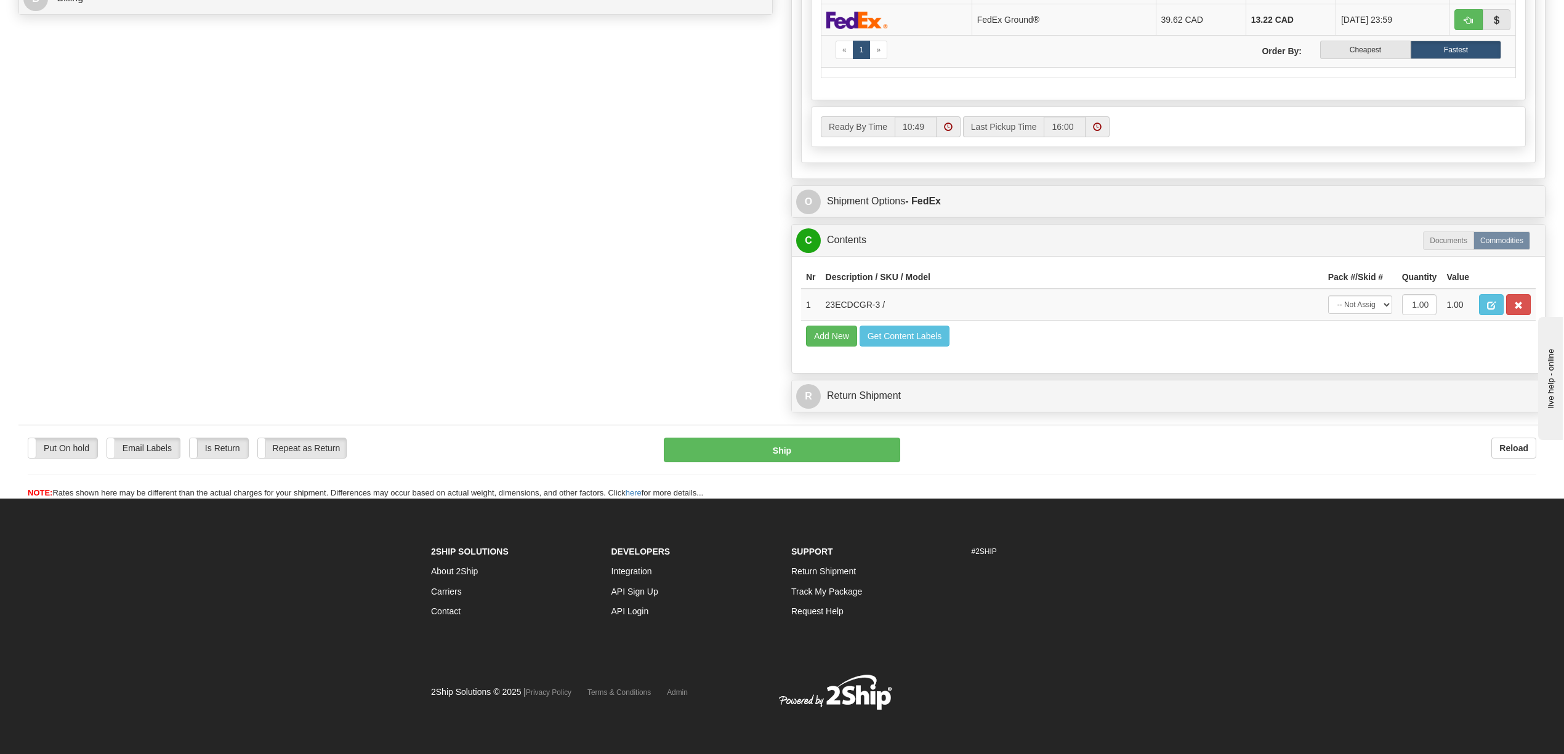
scroll to position [632, 0]
drag, startPoint x: 1386, startPoint y: 287, endPoint x: 1377, endPoint y: 297, distance: 13.1
click at [1386, 296] on select "-- Not Assigned -- Package 1" at bounding box center [1360, 305] width 64 height 18
select select "0"
click at [1328, 296] on select "-- Not Assigned -- Package 1" at bounding box center [1360, 305] width 64 height 18
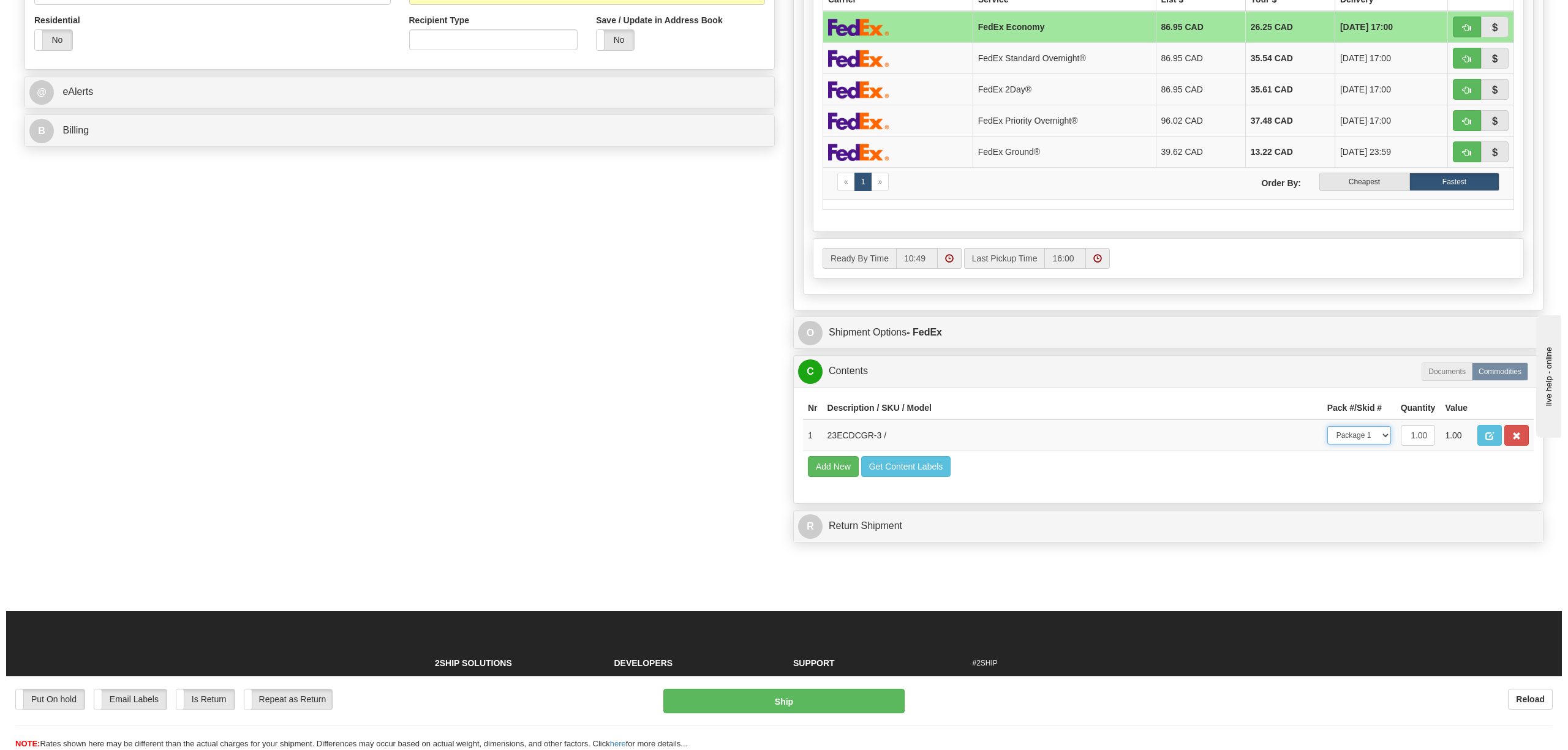
scroll to position [0, 0]
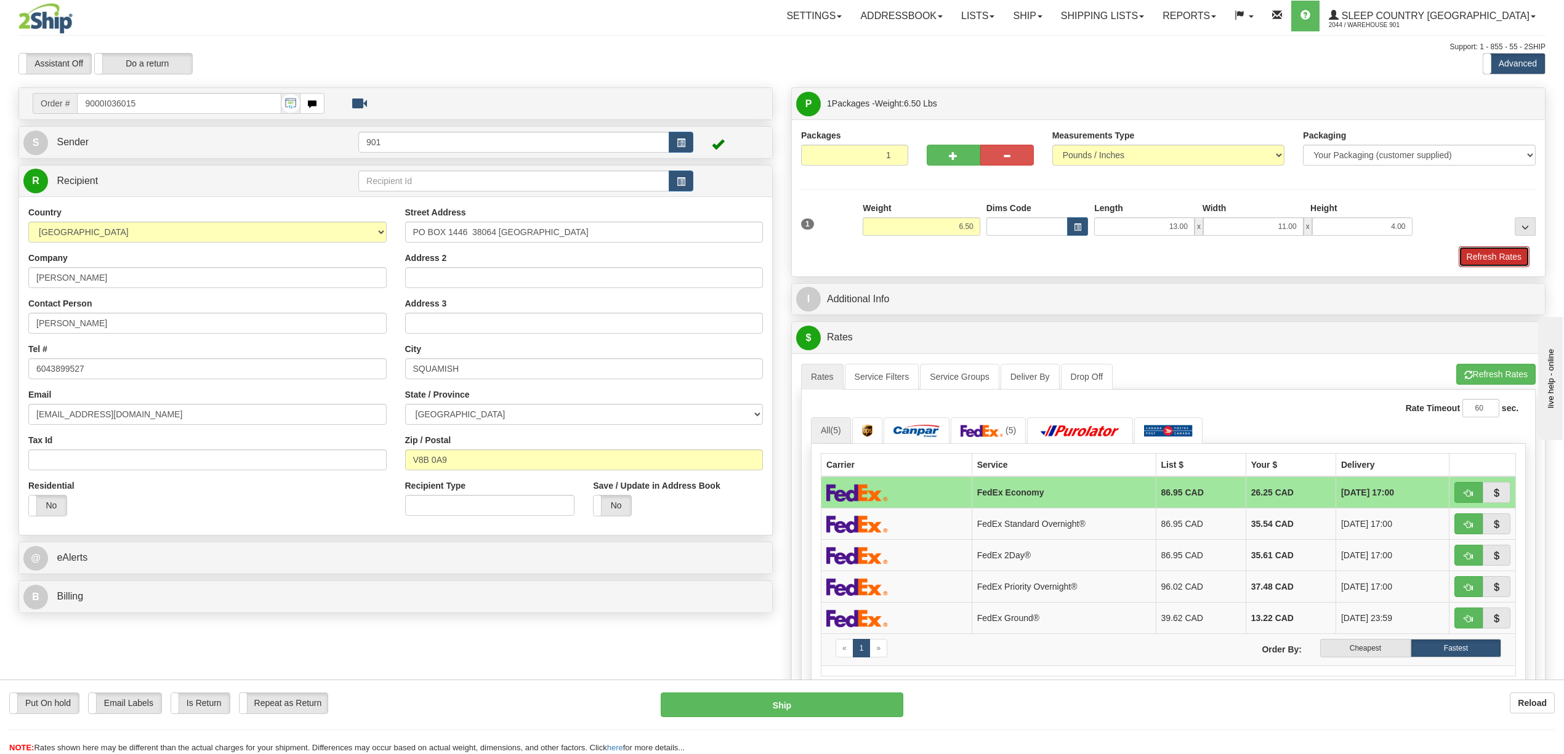
click at [1459, 257] on button "Refresh Rates" at bounding box center [1494, 256] width 71 height 21
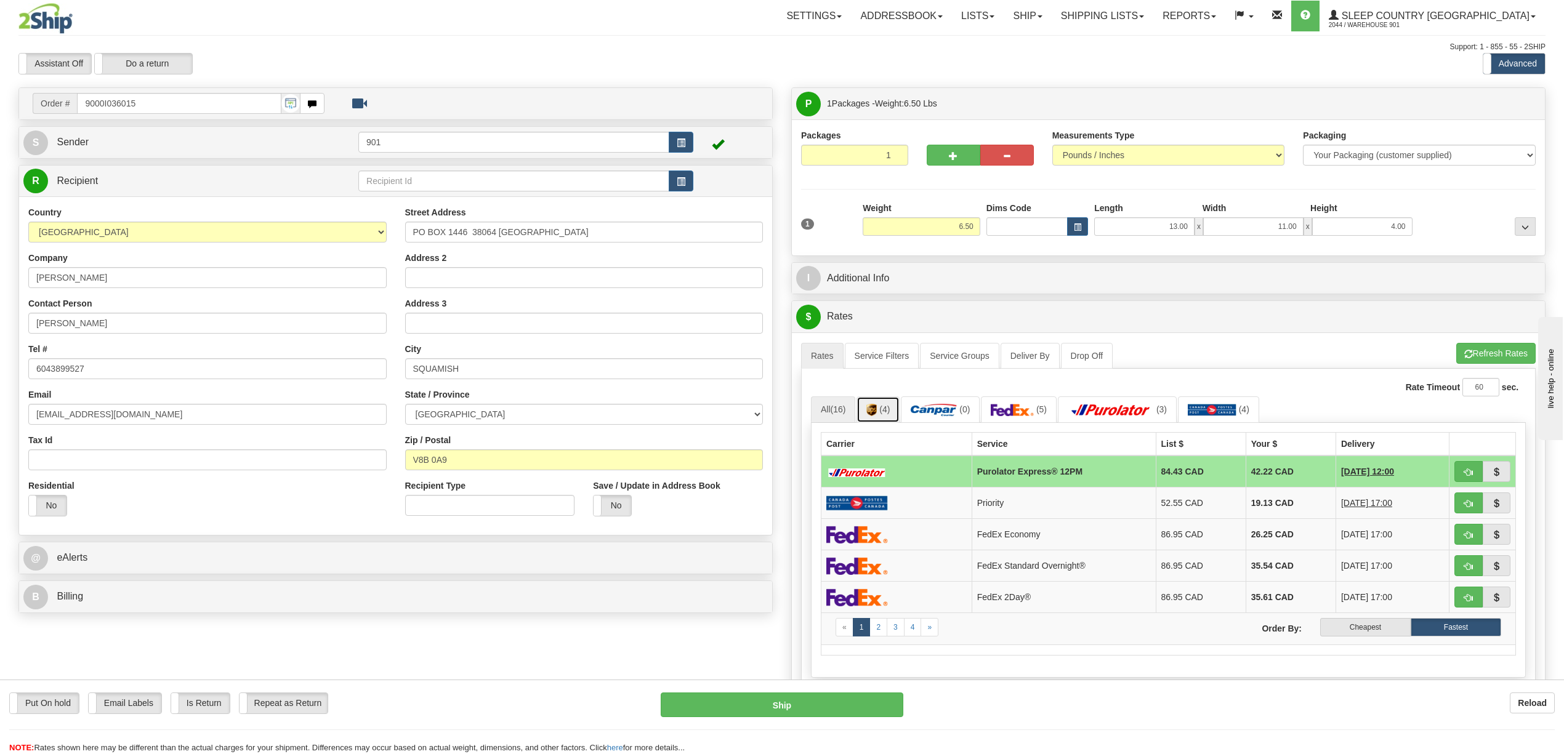
click at [881, 414] on link "(4)" at bounding box center [878, 410] width 43 height 26
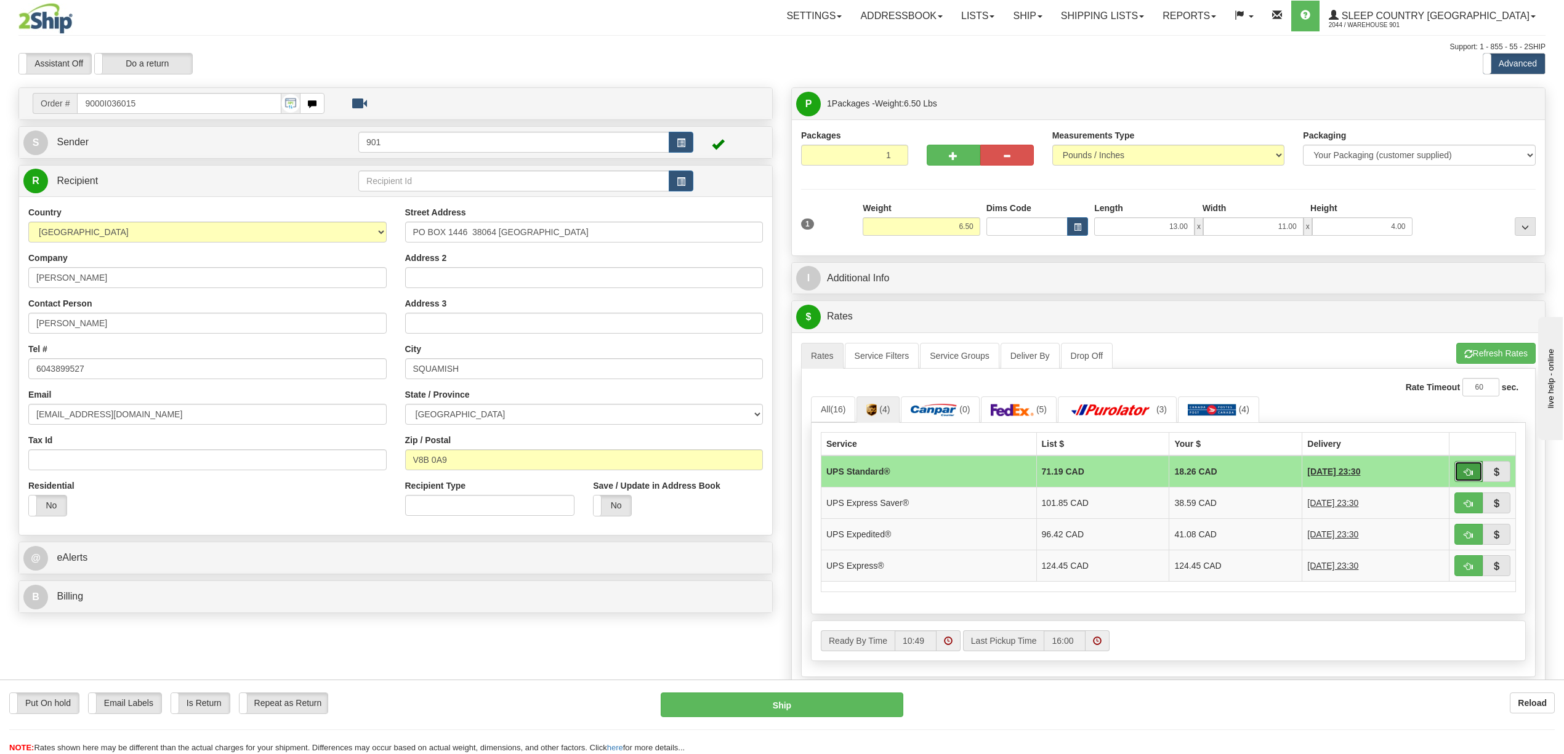
click at [1461, 468] on button "button" at bounding box center [1469, 471] width 28 height 21
type input "11"
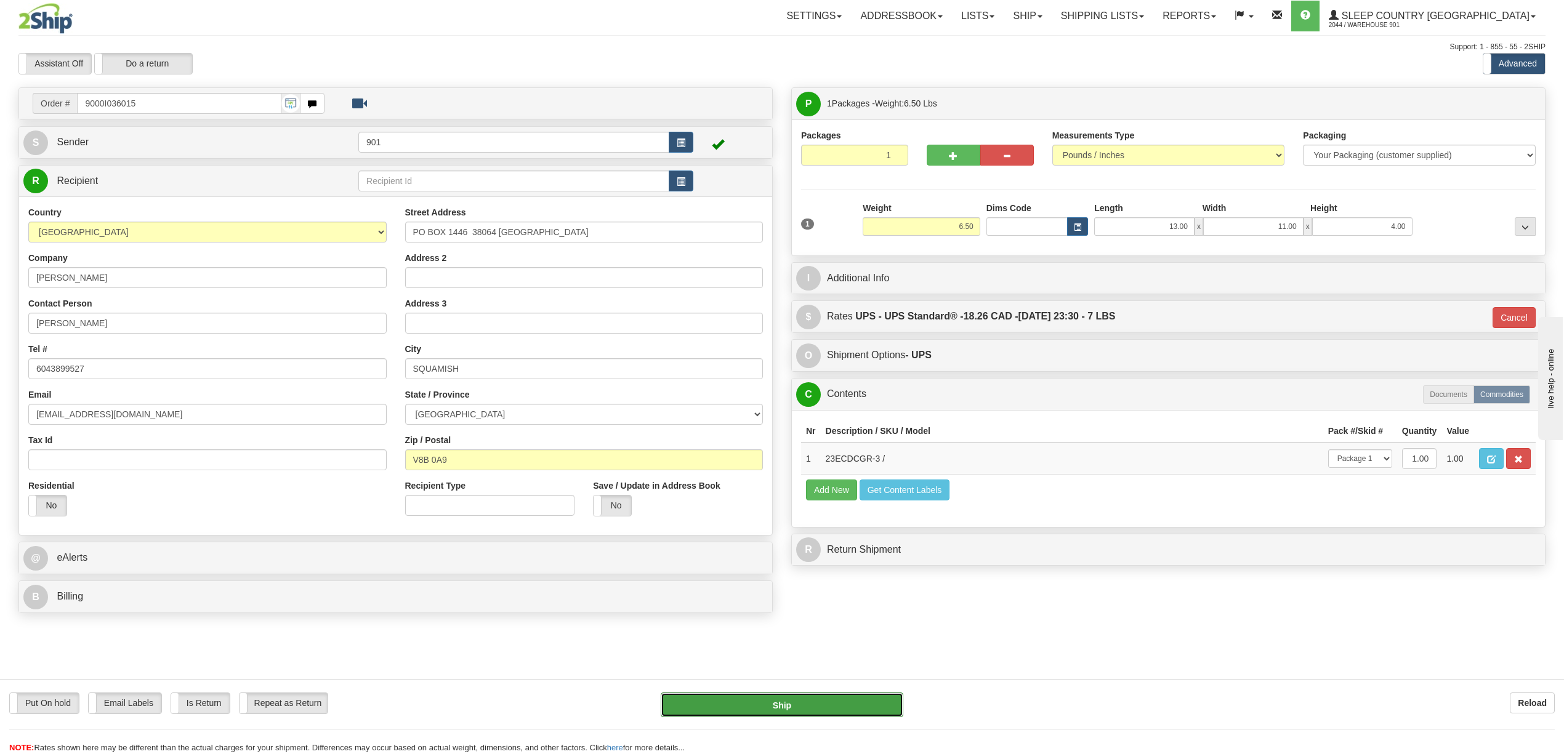
click at [848, 700] on button "Ship" at bounding box center [782, 705] width 242 height 25
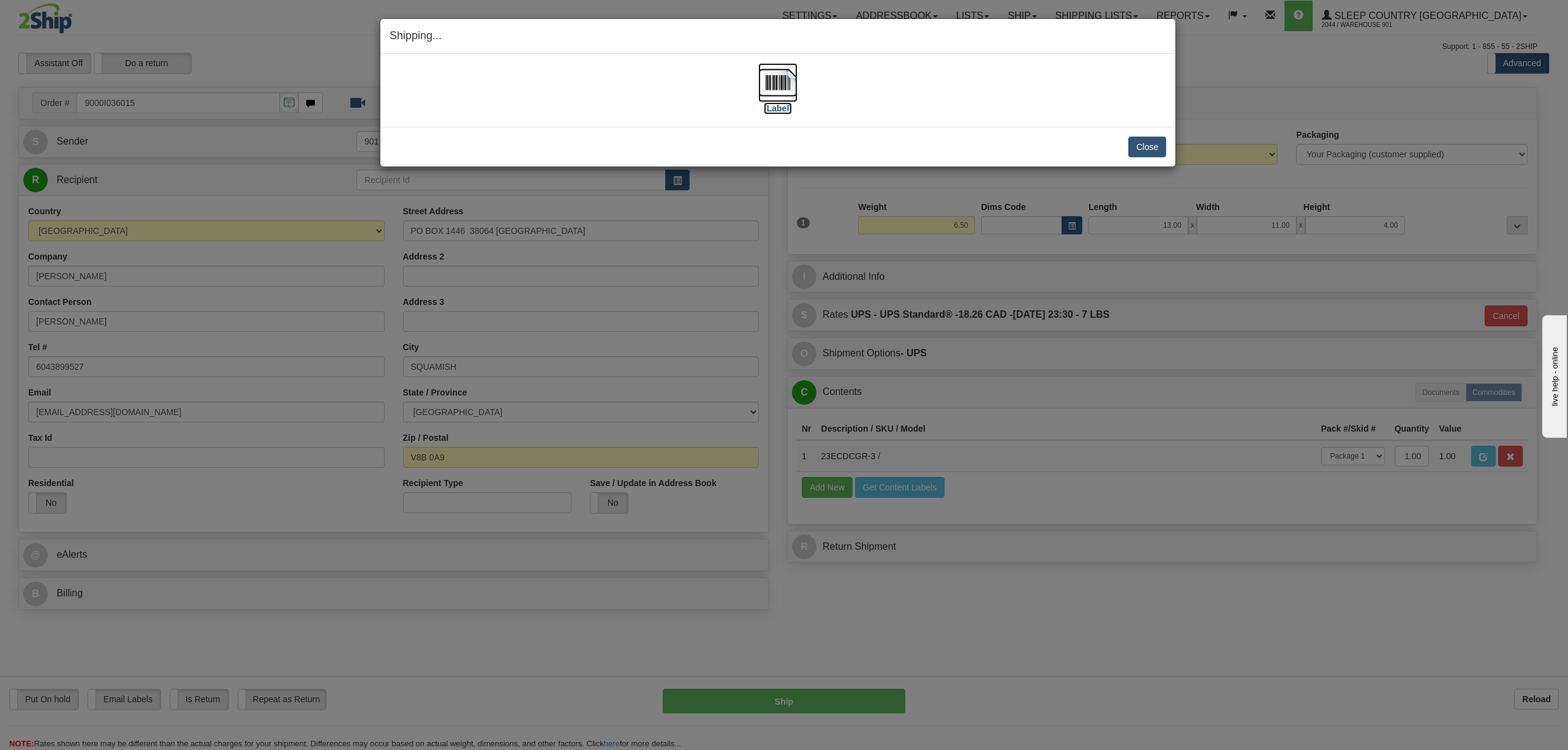
click at [789, 84] on img at bounding box center [777, 82] width 39 height 39
click at [1142, 139] on button "Close" at bounding box center [1147, 146] width 38 height 21
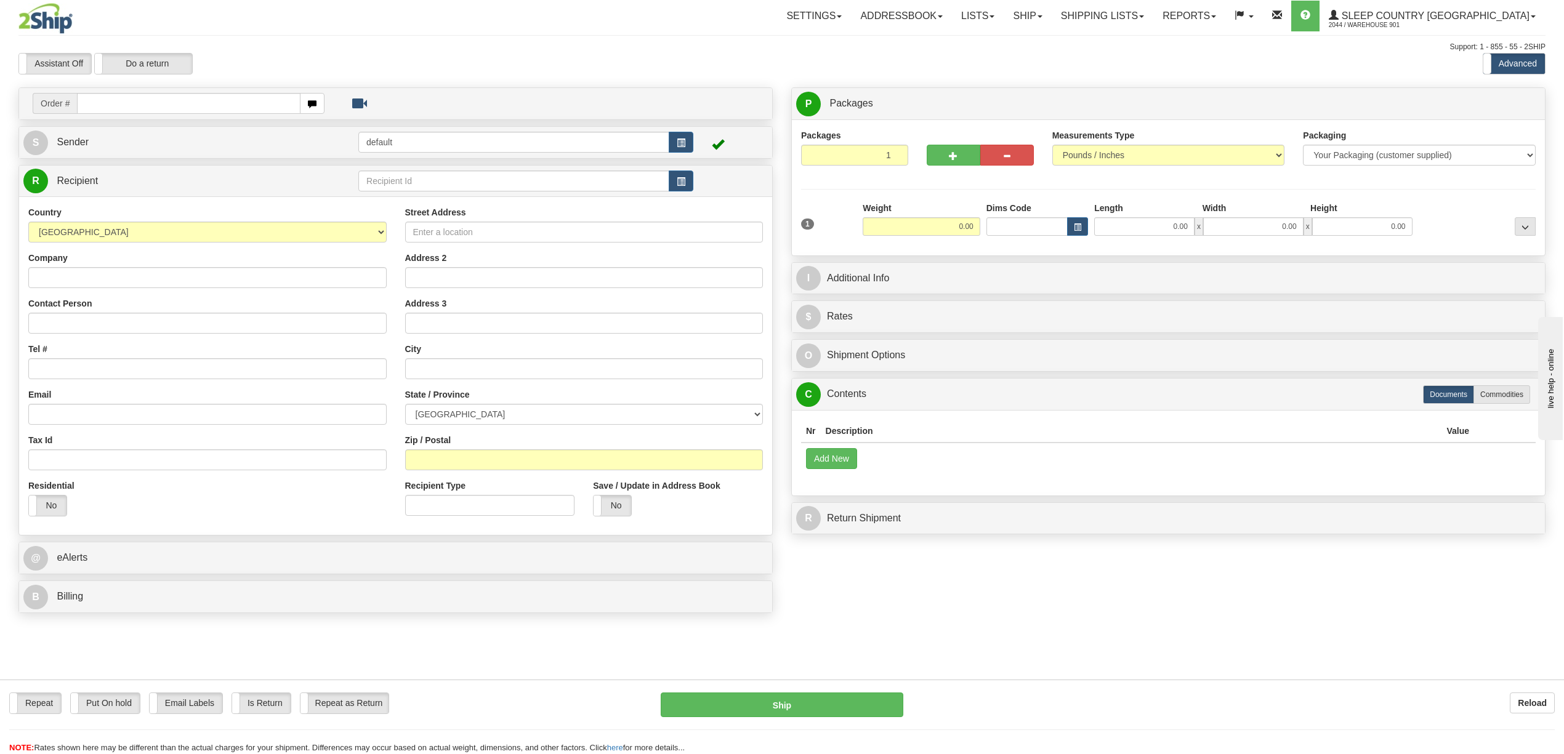
click at [249, 103] on input "text" at bounding box center [188, 103] width 223 height 21
type input "9000I036808"
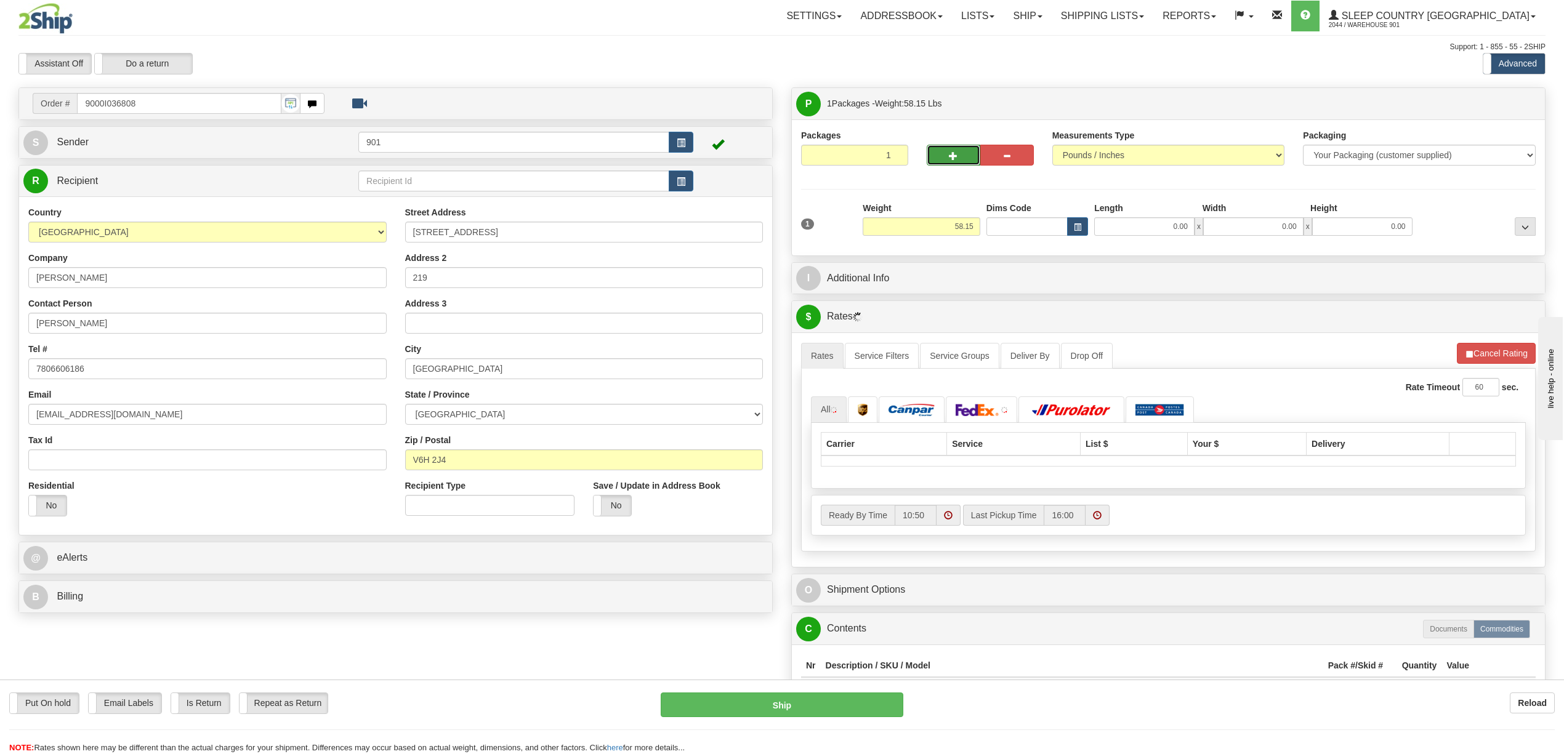
click at [972, 154] on button "button" at bounding box center [954, 155] width 54 height 21
type input "2"
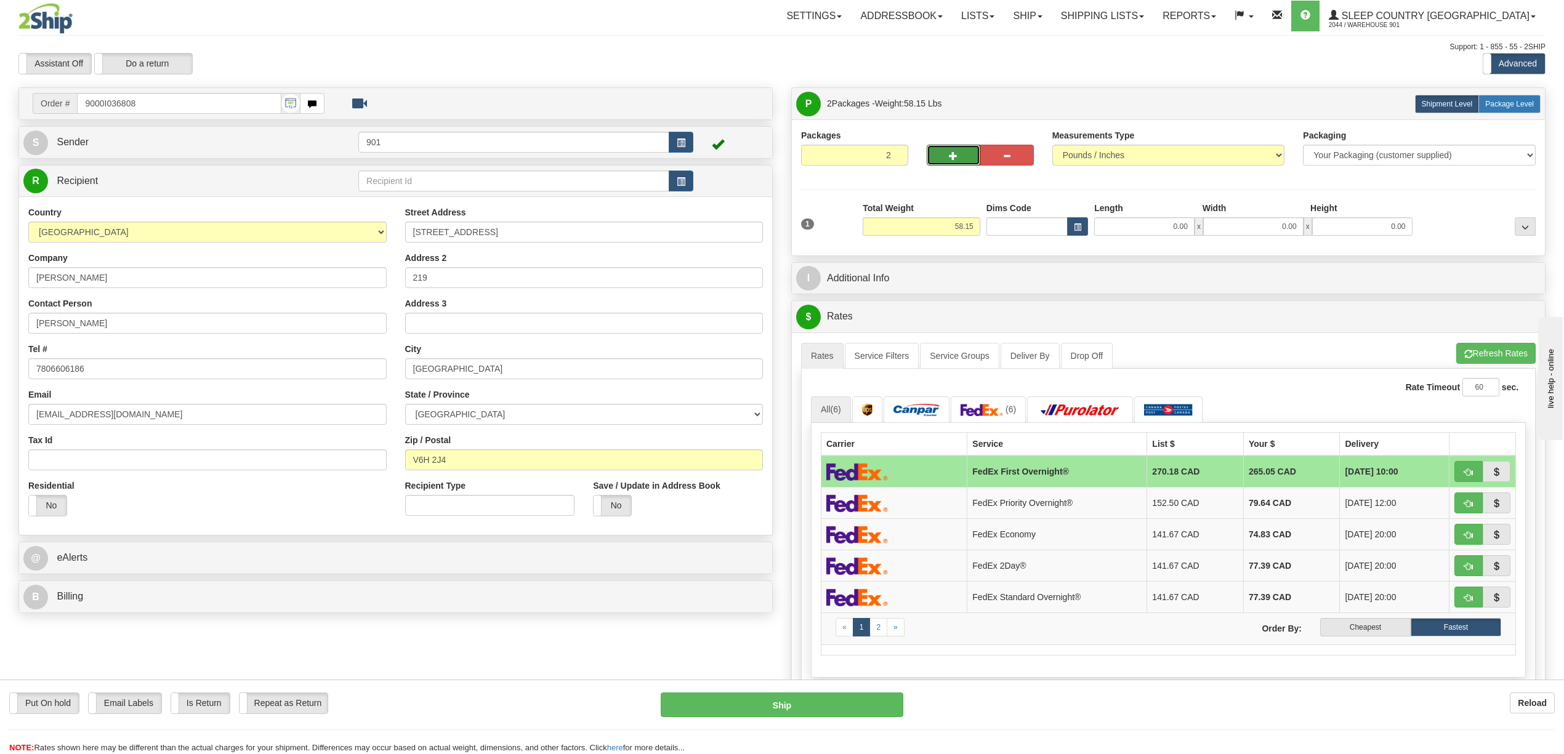
click at [1512, 104] on span "Package Level" at bounding box center [1509, 104] width 49 height 9
radio input "true"
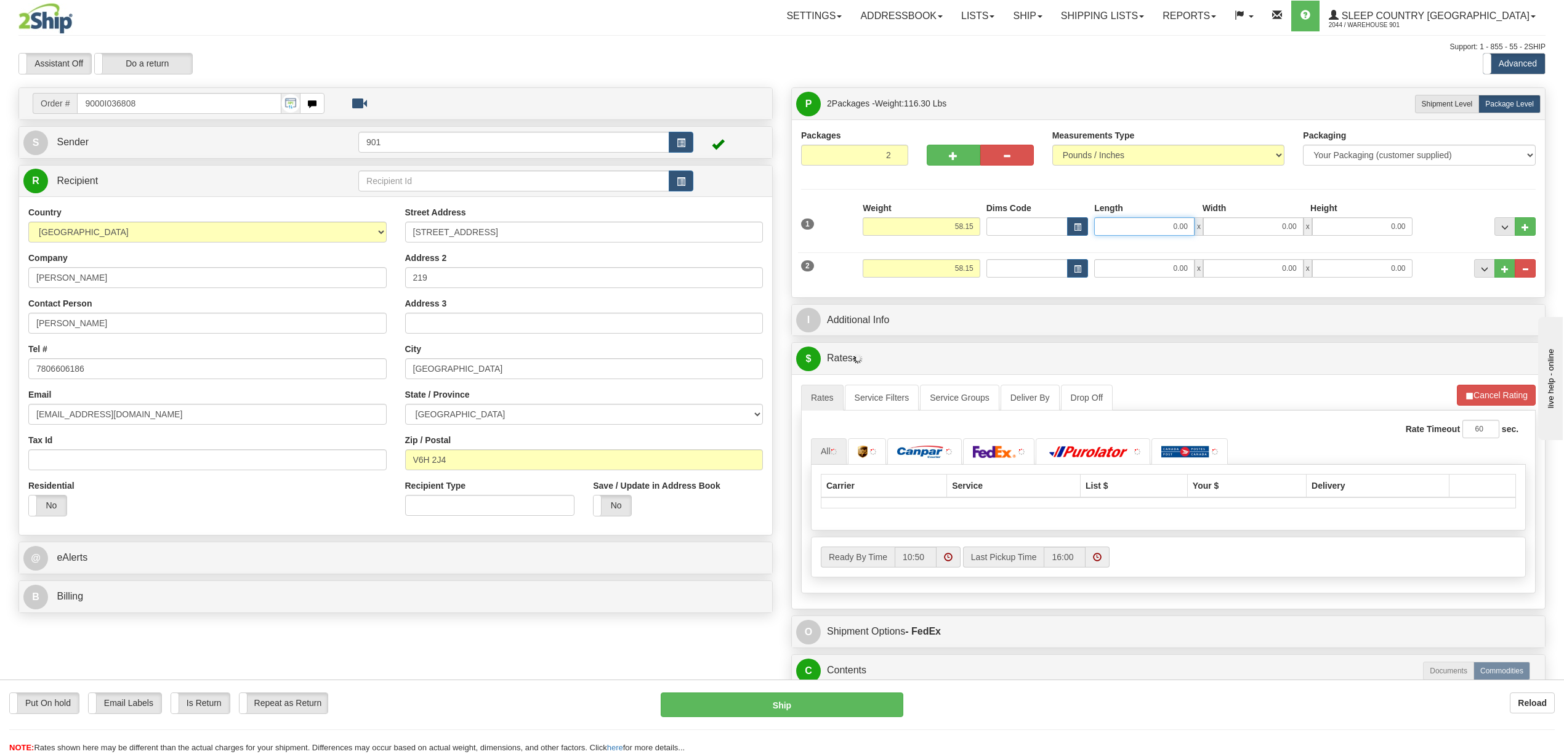
drag, startPoint x: 1166, startPoint y: 224, endPoint x: 1220, endPoint y: 230, distance: 53.9
click at [1220, 230] on div "0.00 x 0.00 x 0.00" at bounding box center [1253, 226] width 318 height 18
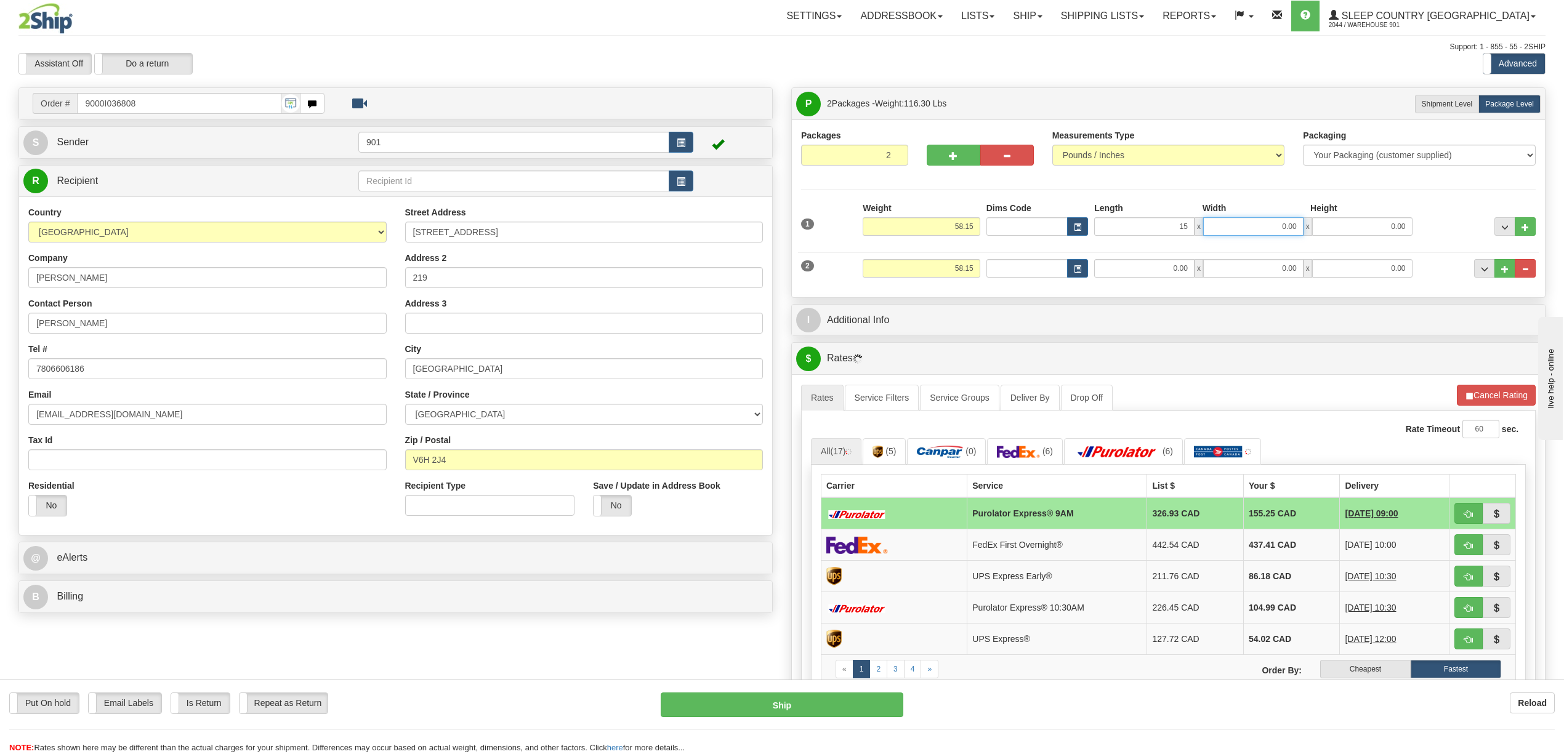
type input "15.00"
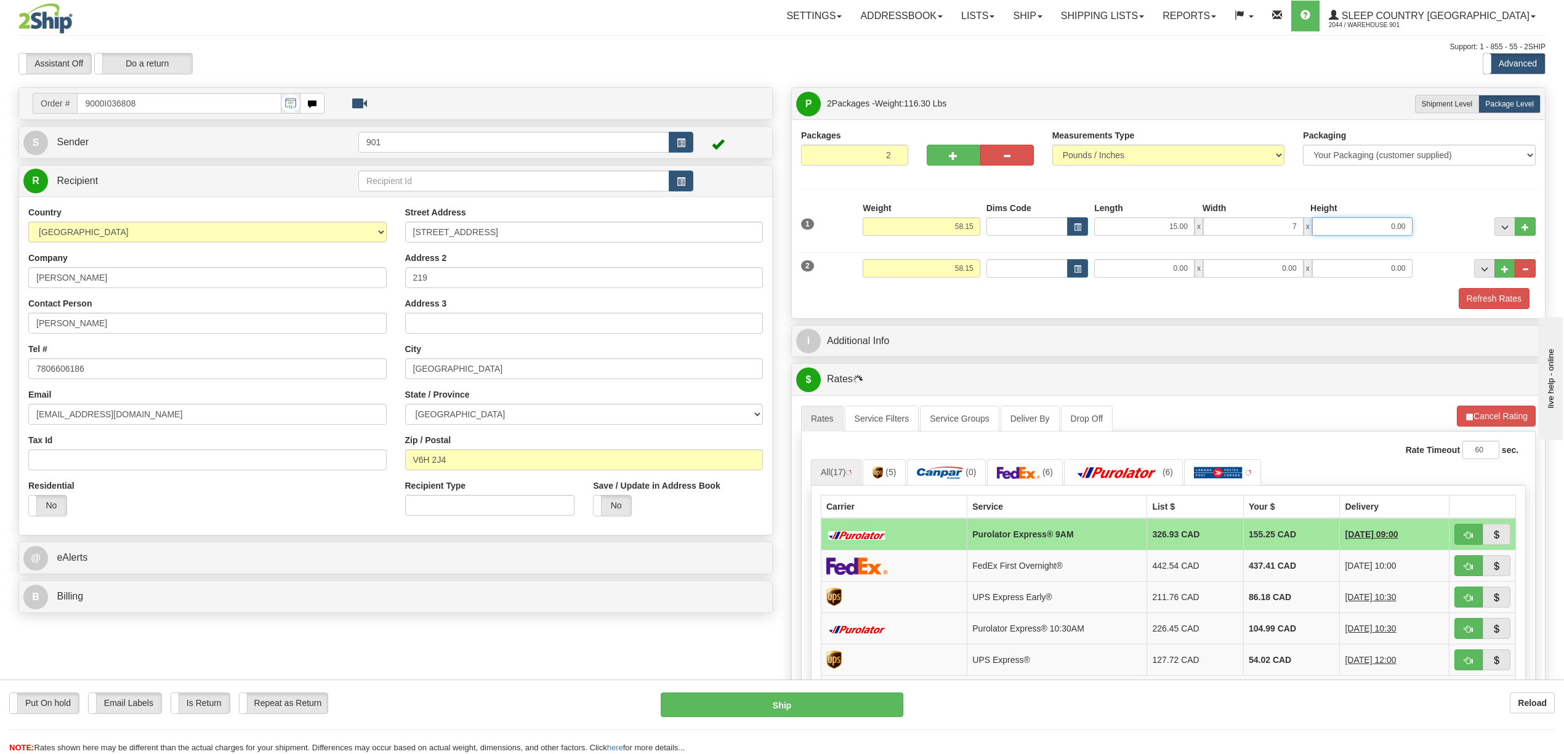
type input "7.00"
drag, startPoint x: 1144, startPoint y: 272, endPoint x: 1200, endPoint y: 276, distance: 56.3
click at [1200, 276] on div "1.00 x 0.00 x 0.00" at bounding box center [1253, 268] width 318 height 18
type input "18.00"
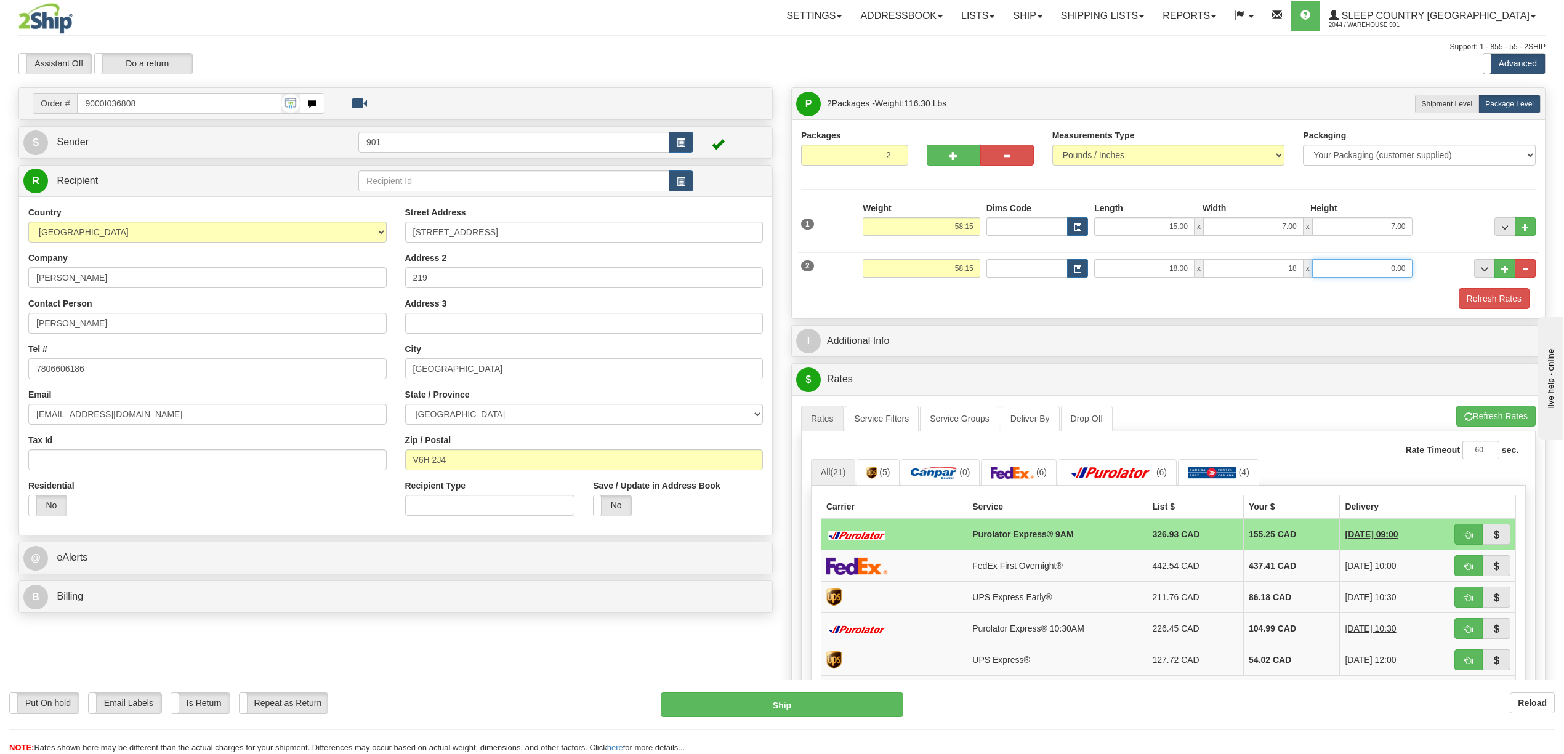
type input "18.00"
type input "40.00"
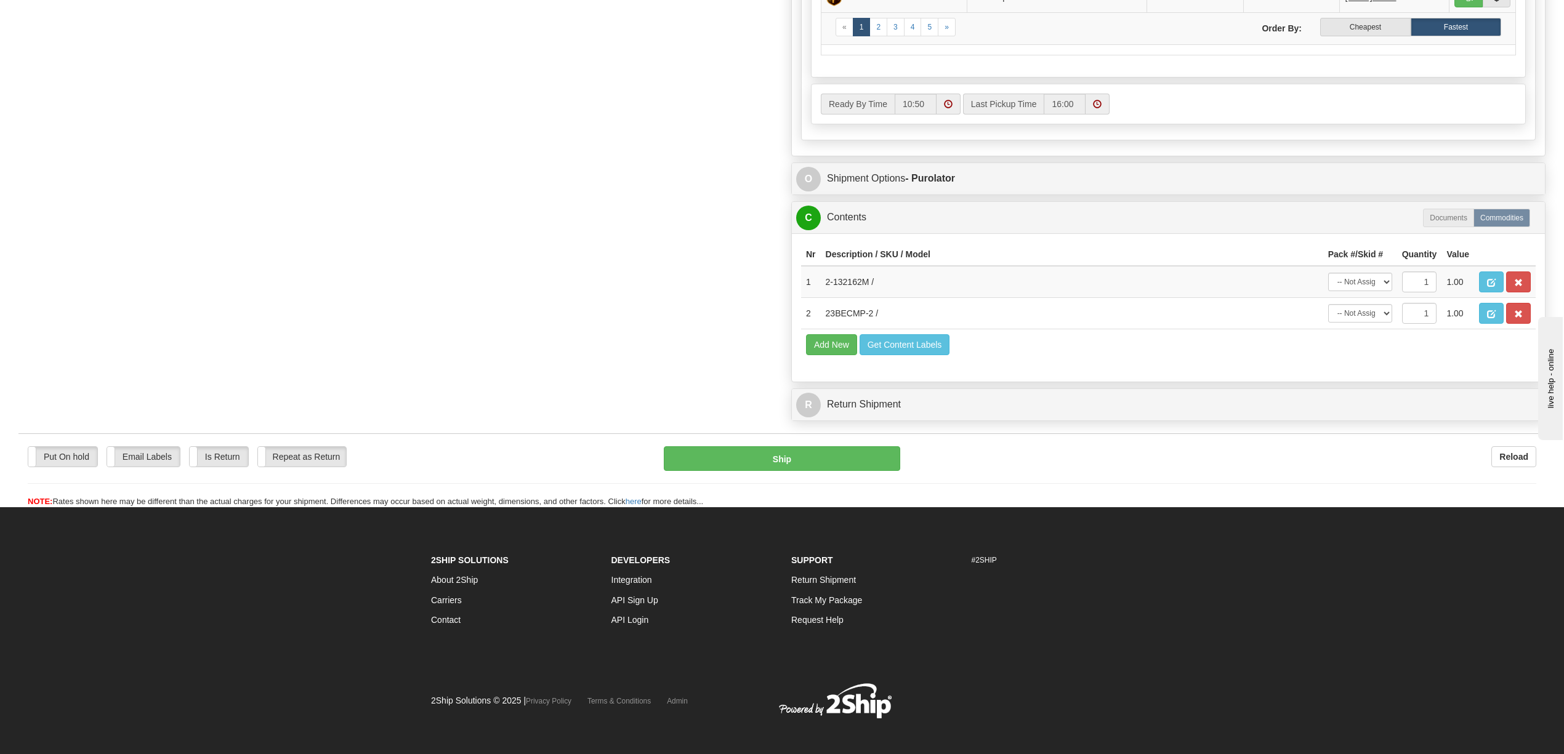
scroll to position [727, 0]
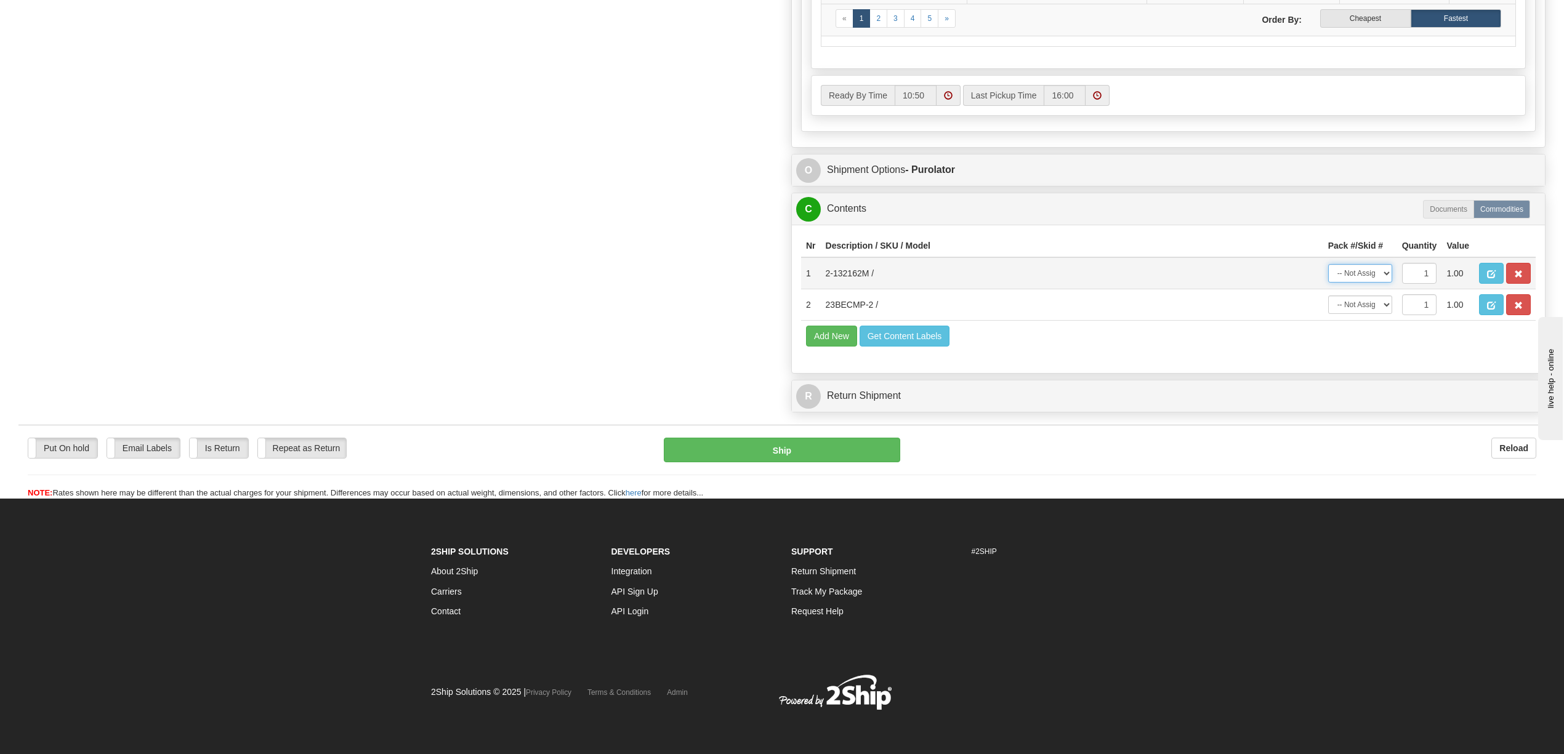
click at [1392, 264] on select "-- Not Assigned -- Package 1 Package 2" at bounding box center [1360, 273] width 64 height 18
select select "0"
click at [1328, 264] on select "-- Not Assigned -- Package 1 Package 2" at bounding box center [1360, 273] width 64 height 18
click at [1385, 296] on select "-- Not Assigned -- Package 1 Package 2" at bounding box center [1360, 305] width 64 height 18
select select "1"
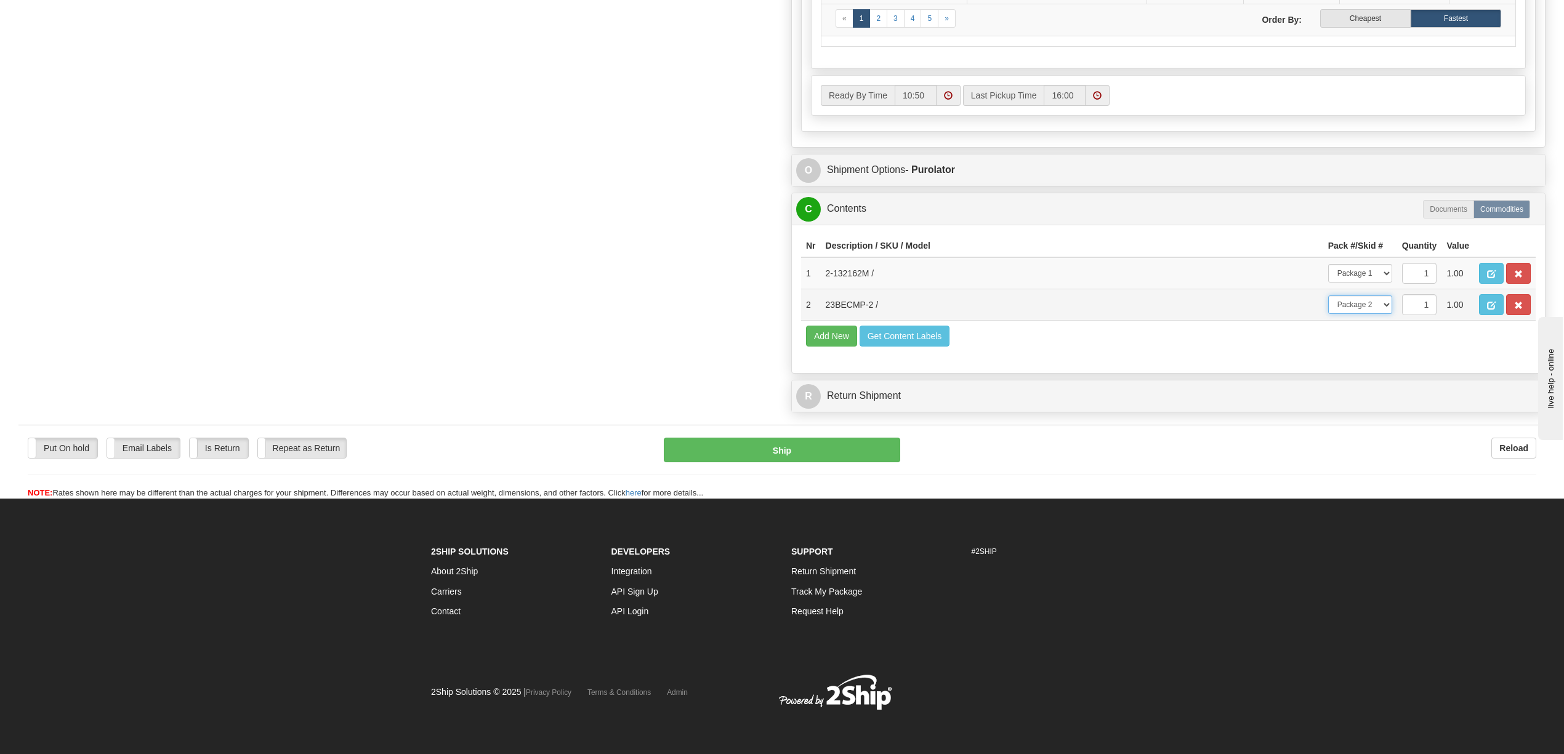
click at [1328, 296] on select "-- Not Assigned -- Package 1 Package 2" at bounding box center [1360, 305] width 64 height 18
click at [1504, 263] on button "button" at bounding box center [1491, 273] width 25 height 21
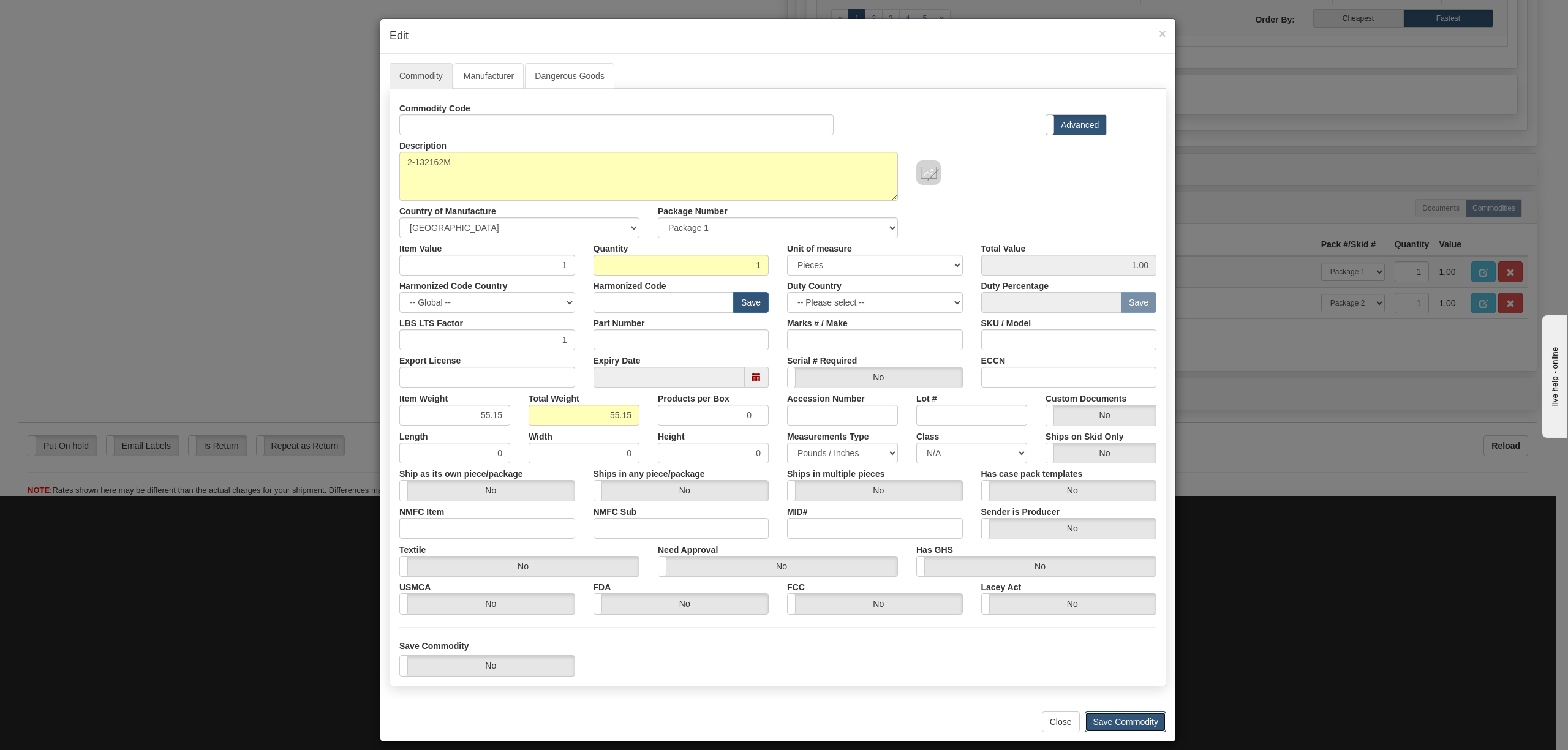
click at [1138, 721] on button "Save Commodity" at bounding box center [1126, 722] width 82 height 21
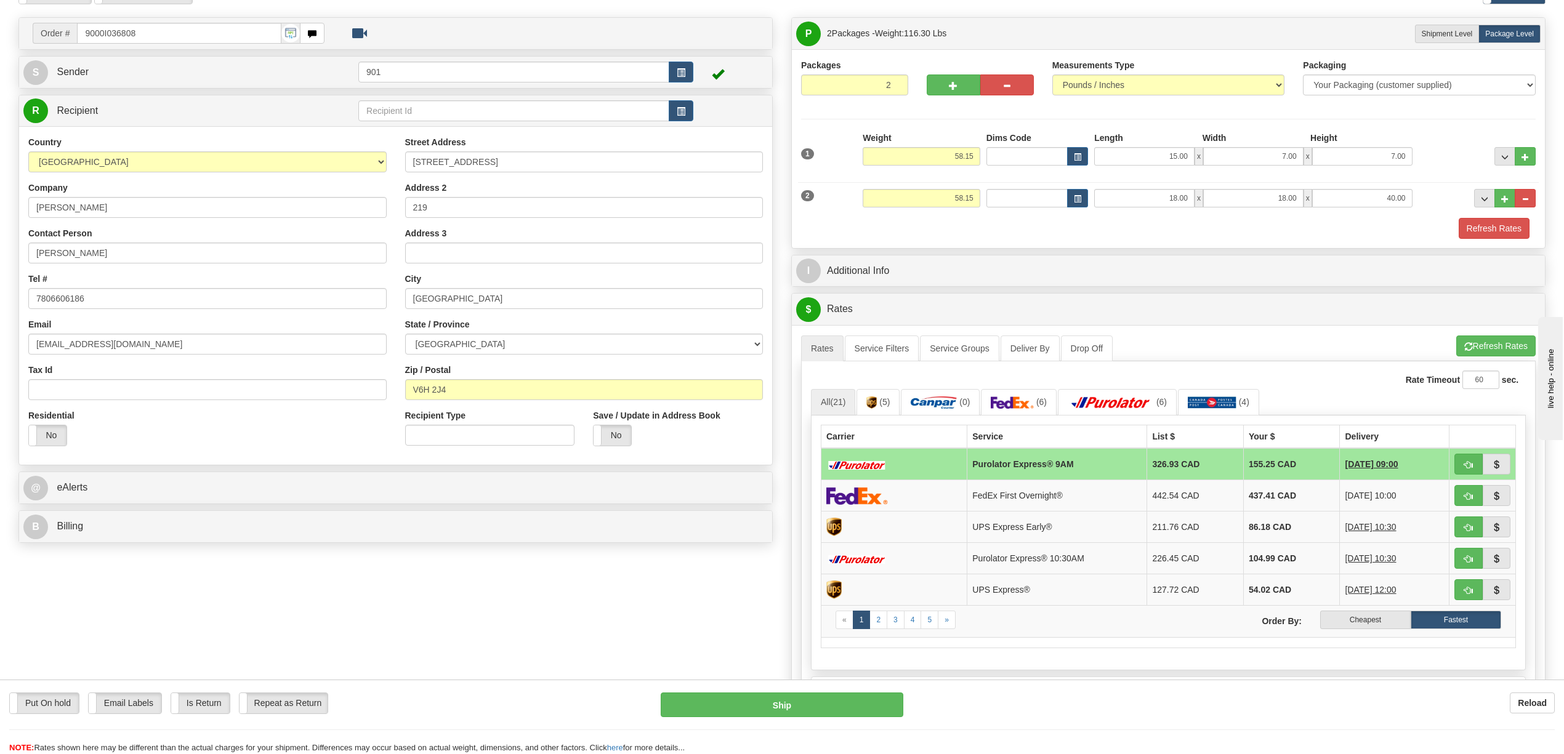
scroll to position [0, 0]
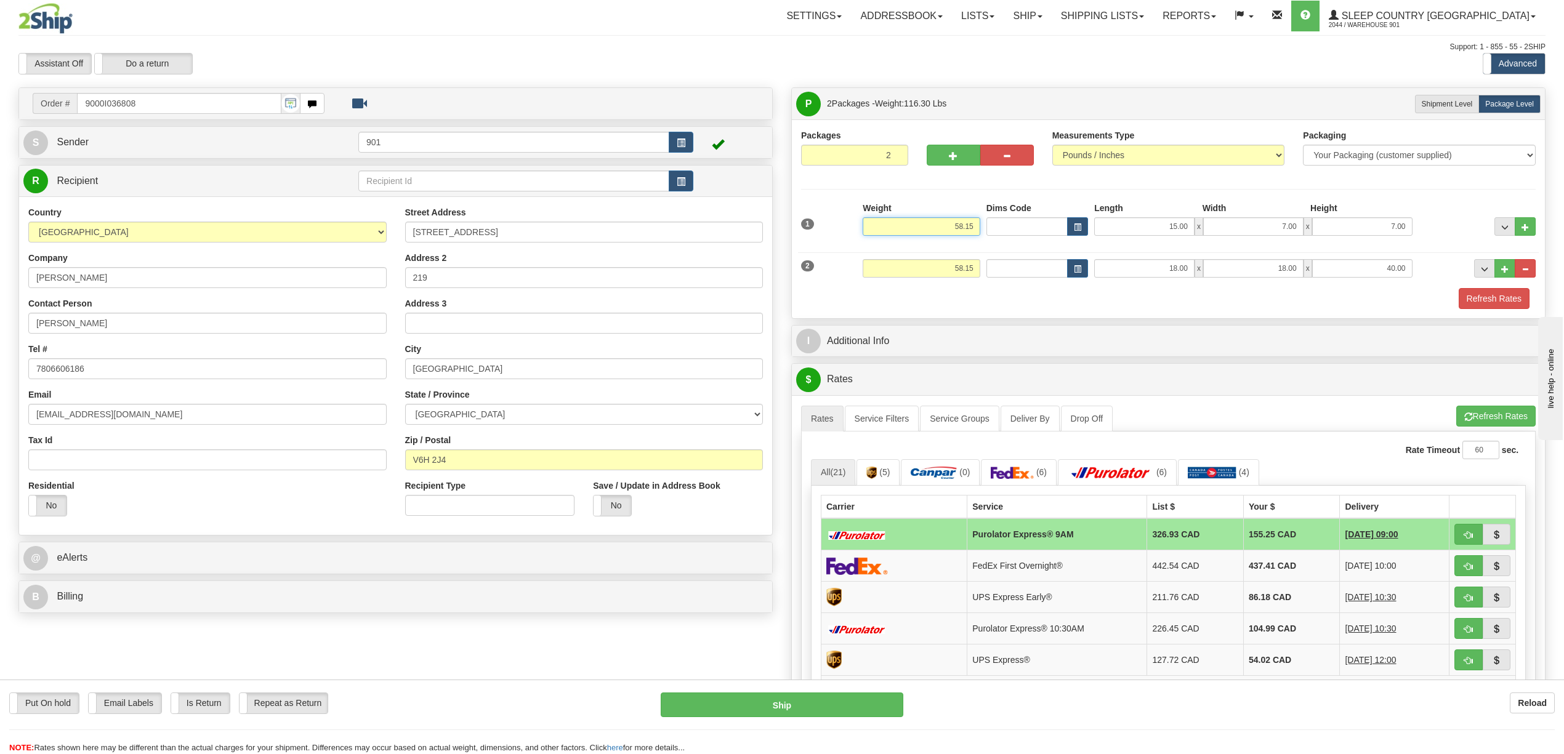
drag, startPoint x: 946, startPoint y: 228, endPoint x: 1028, endPoint y: 228, distance: 81.3
click at [1028, 228] on div "1 Weight 58.15 Dims Code x x" at bounding box center [1168, 224] width 741 height 44
drag, startPoint x: 945, startPoint y: 230, endPoint x: 1001, endPoint y: 232, distance: 56.1
click at [1001, 232] on div "1 Weight 55.00 Dims Code x x" at bounding box center [1168, 224] width 741 height 44
type input "55.15"
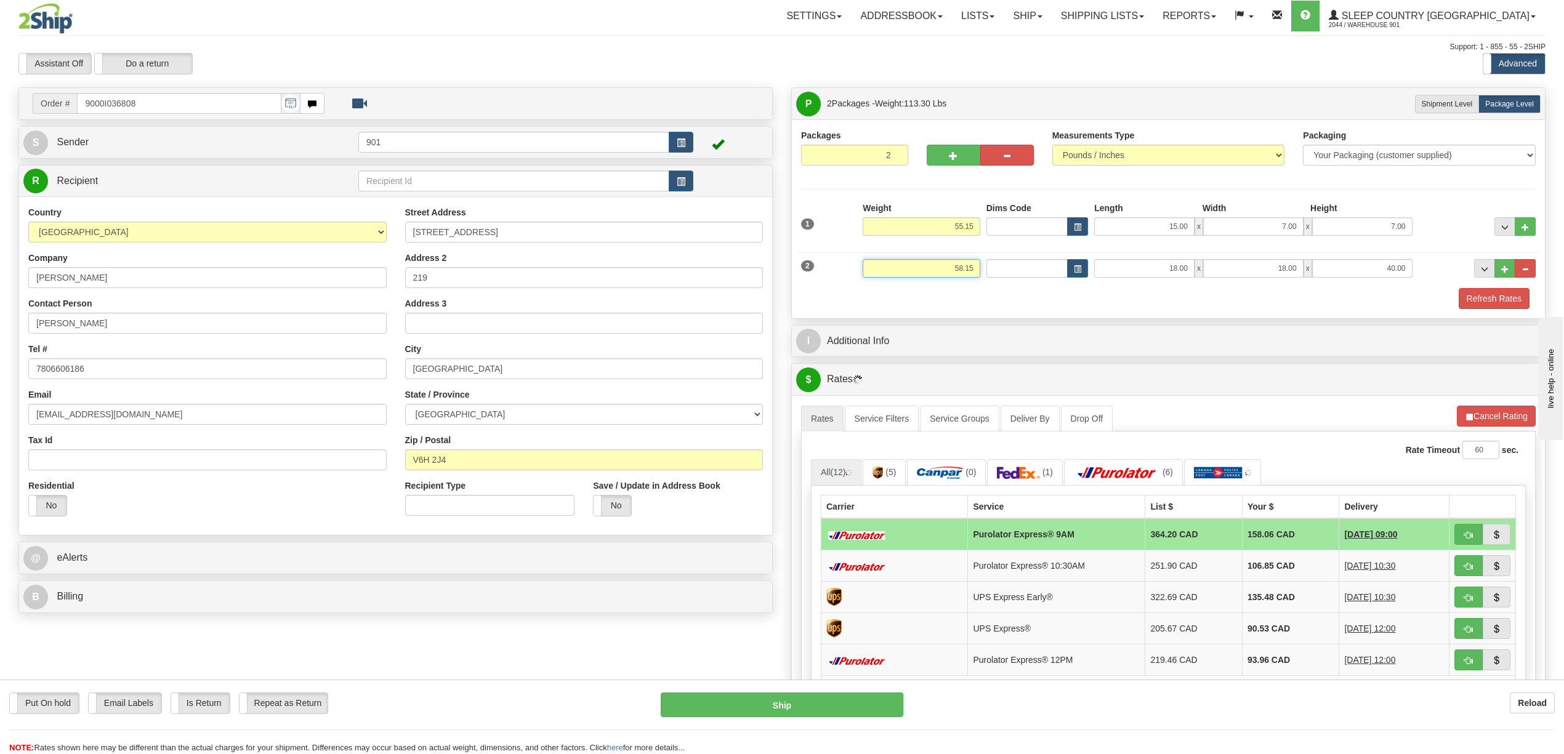
drag, startPoint x: 951, startPoint y: 271, endPoint x: 1019, endPoint y: 276, distance: 67.9
click at [1019, 276] on div "2 Weight 58.15 Dims Code Length Width Height" at bounding box center [1168, 266] width 741 height 41
type input "3.15"
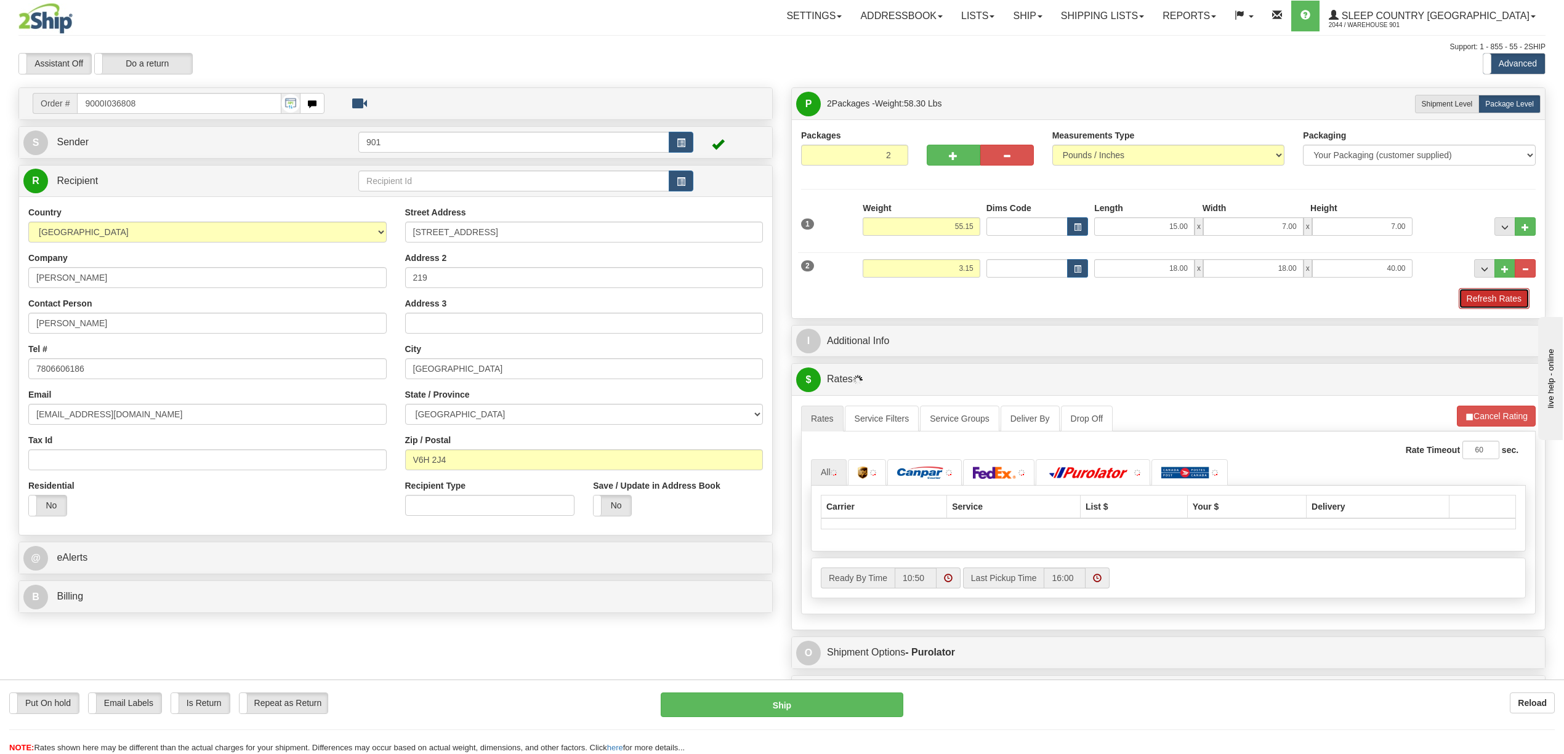
click at [1506, 298] on button "Refresh Rates" at bounding box center [1494, 298] width 71 height 21
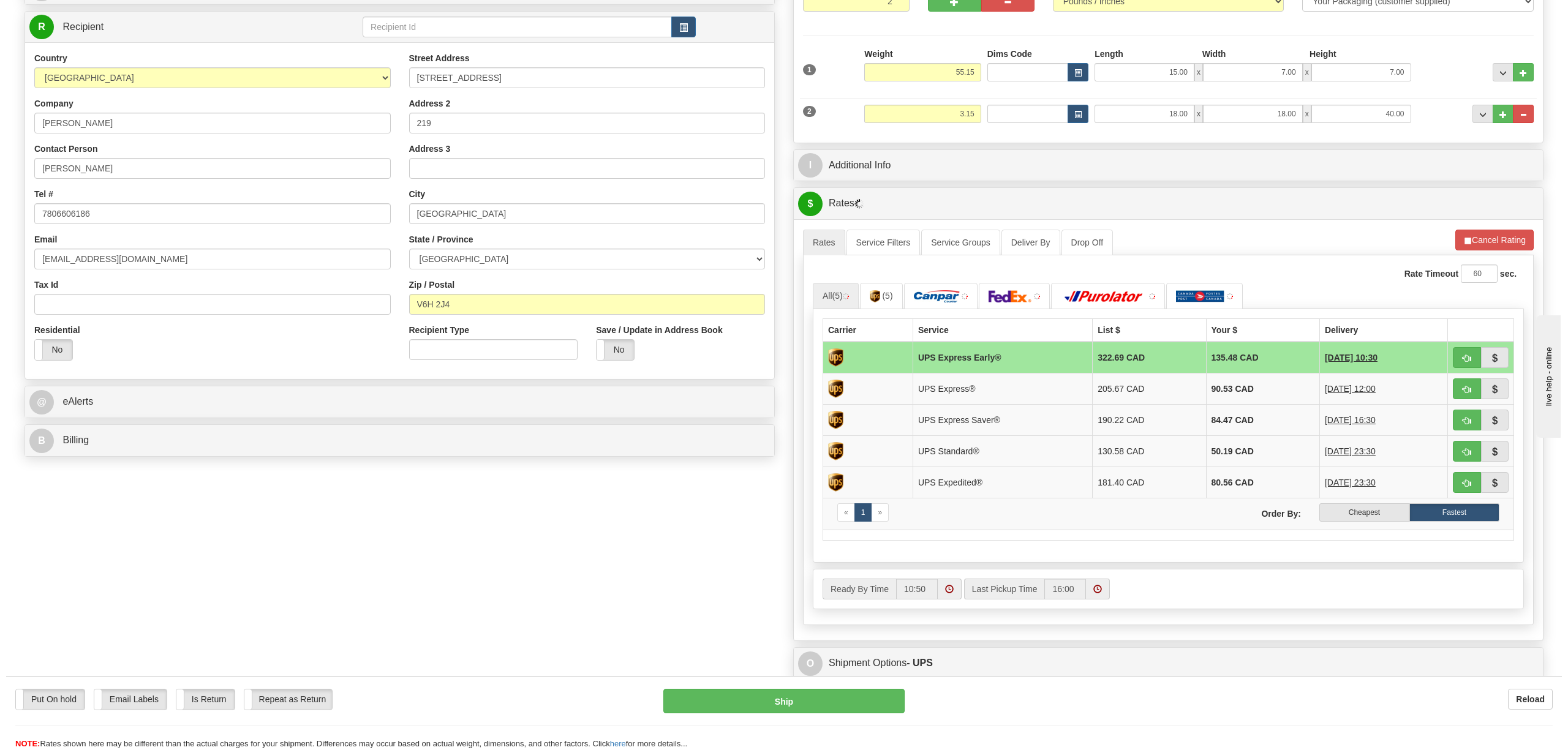
scroll to position [163, 0]
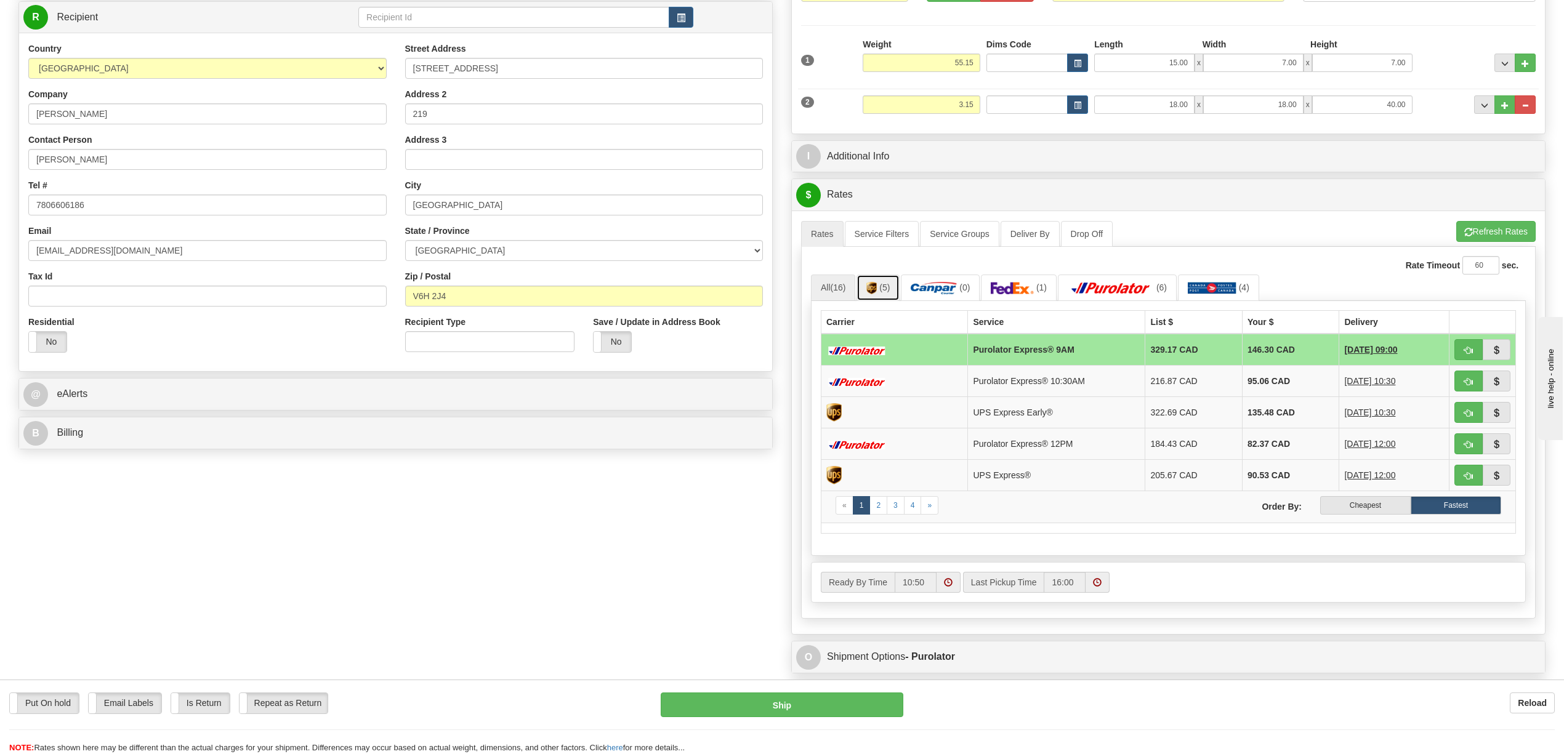
click at [886, 289] on span "(5)" at bounding box center [884, 288] width 10 height 10
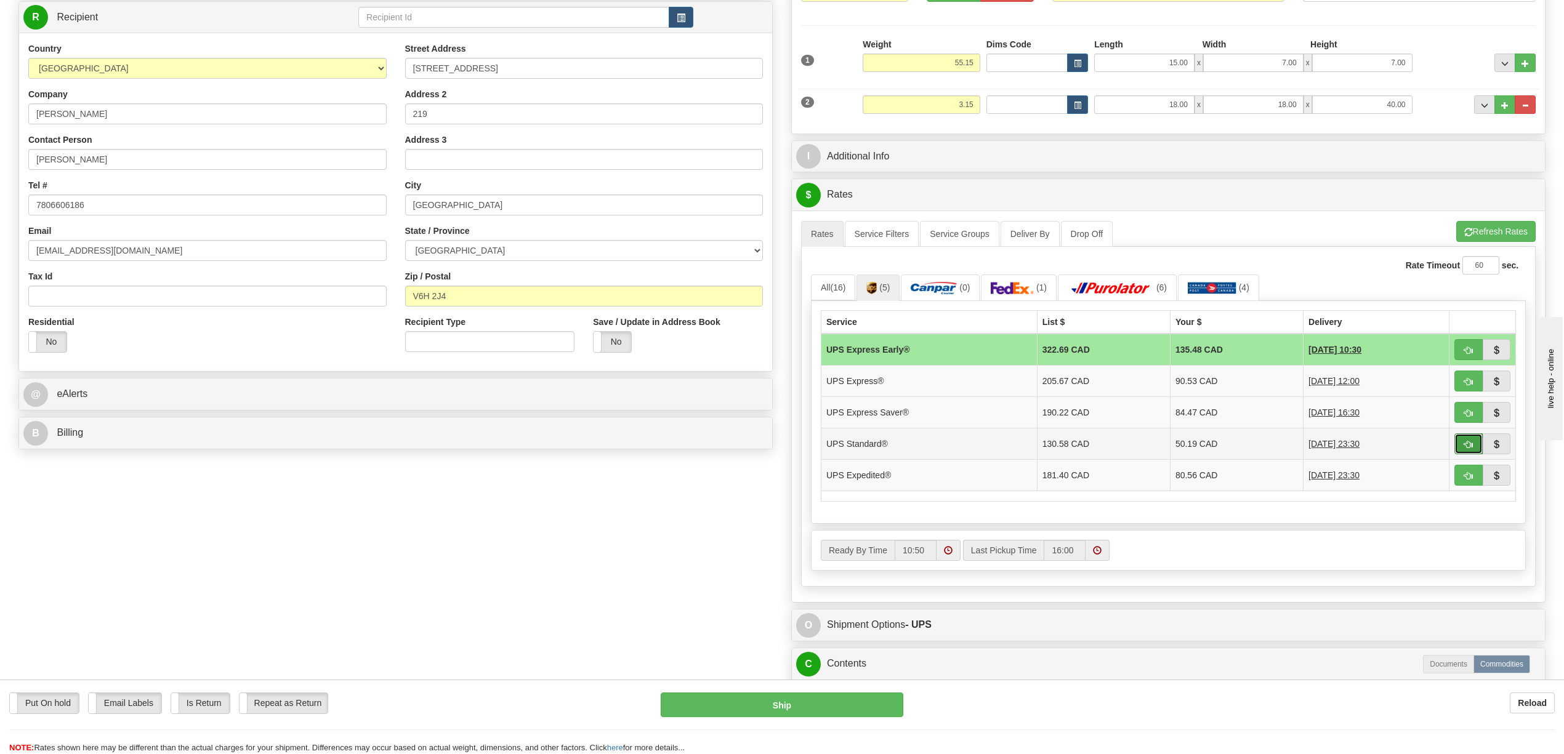
click at [1469, 449] on span "button" at bounding box center [1468, 445] width 9 height 8
type input "11"
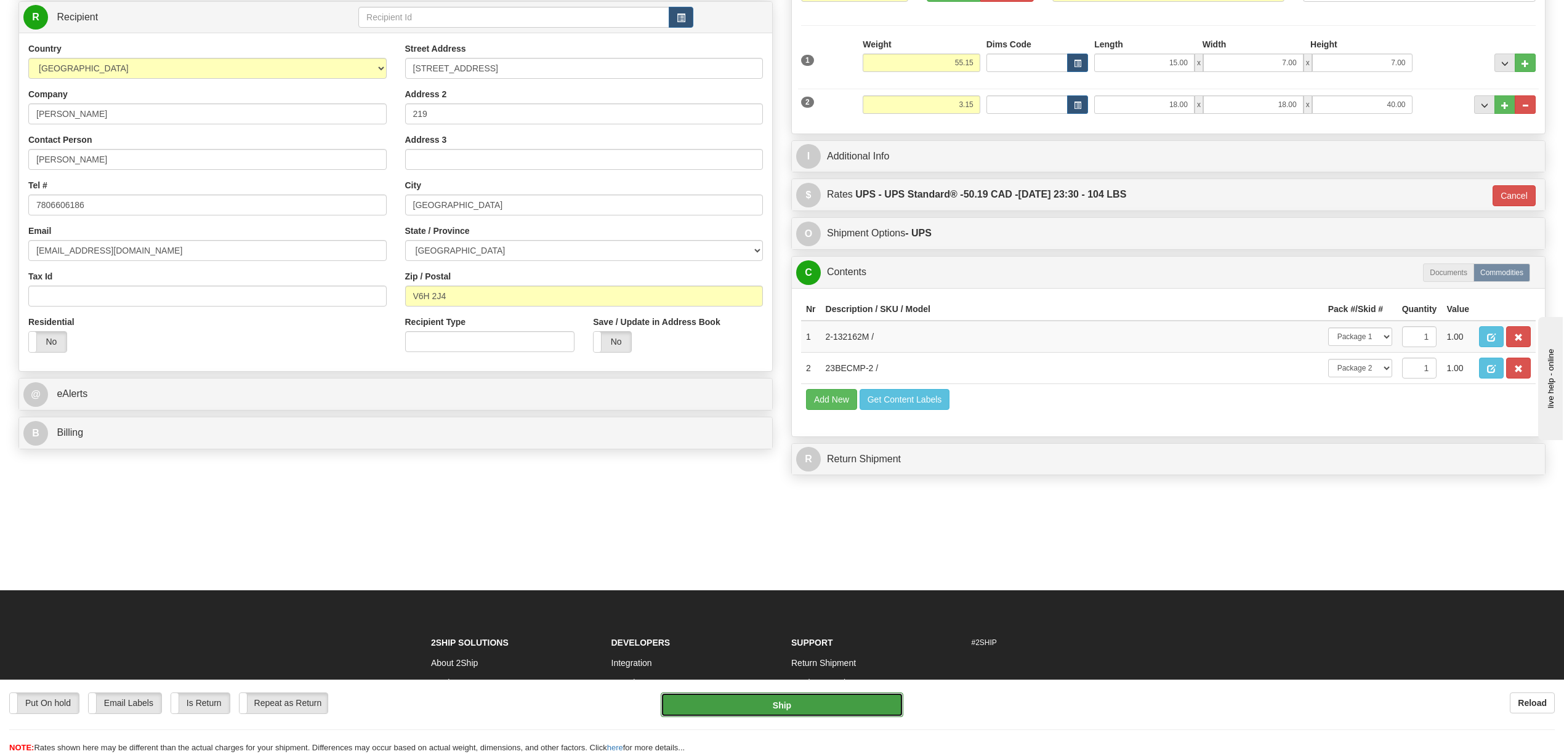
click at [831, 708] on button "Ship" at bounding box center [782, 705] width 242 height 25
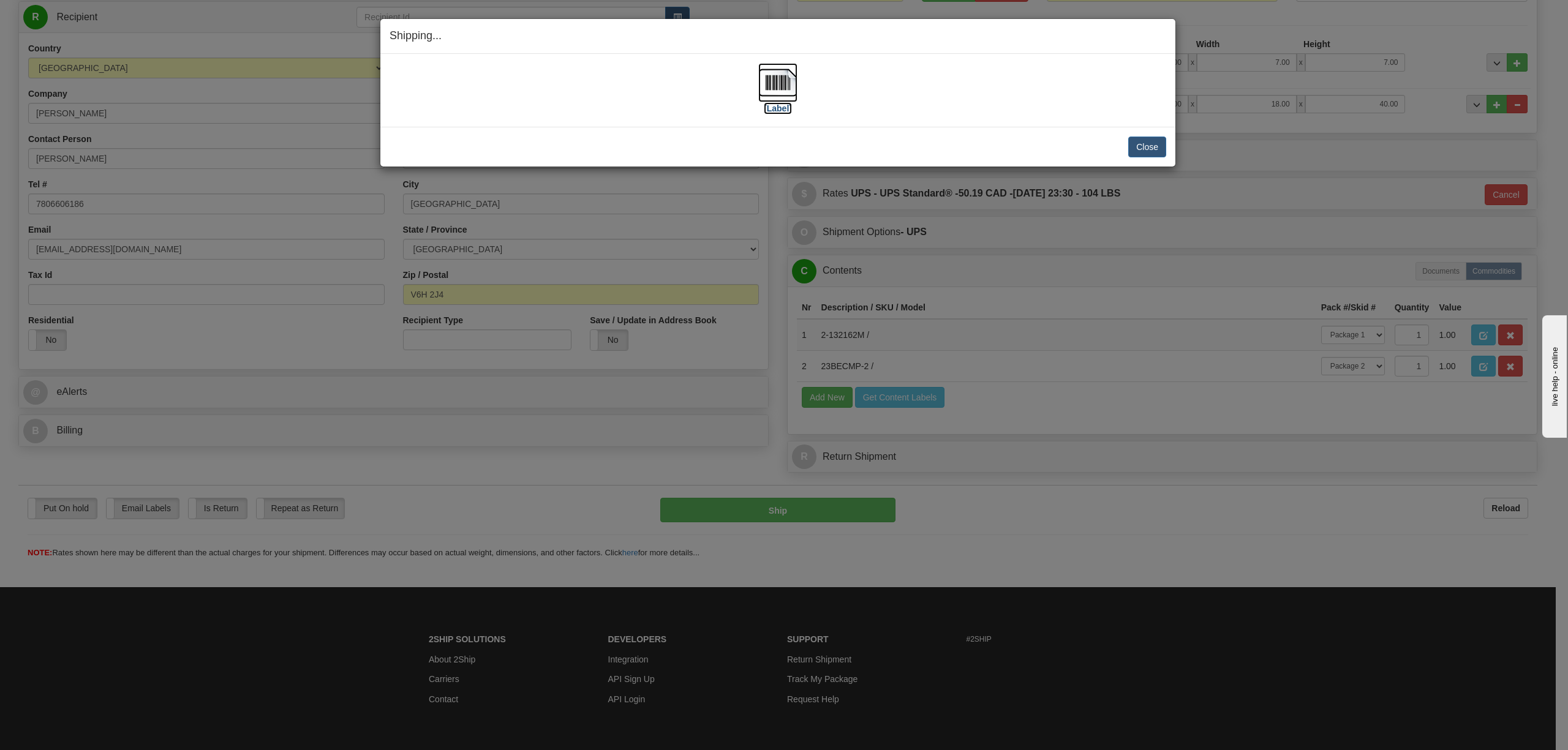
click at [782, 87] on img at bounding box center [777, 82] width 39 height 39
click at [1145, 152] on button "Close" at bounding box center [1147, 146] width 38 height 21
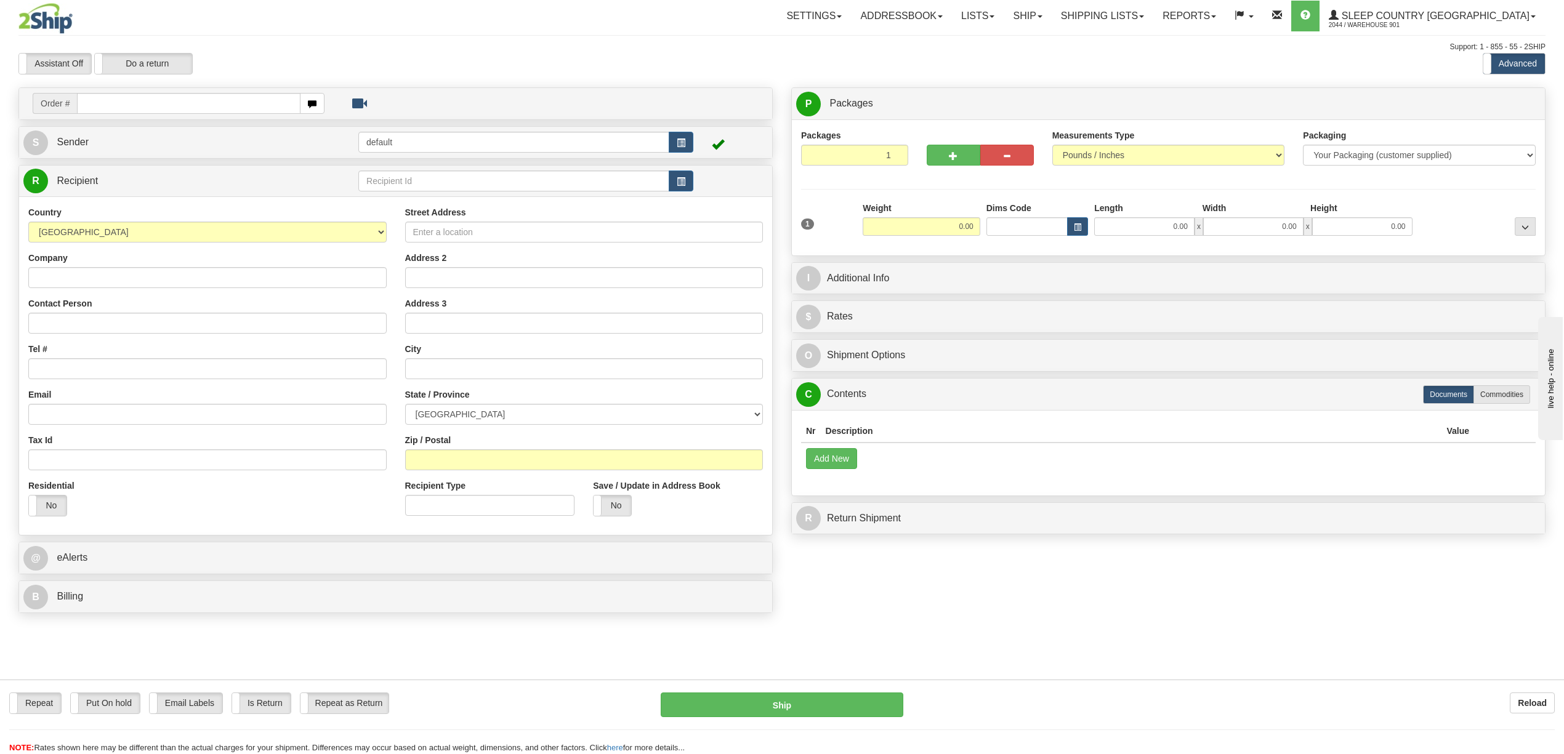
click at [229, 99] on input "text" at bounding box center [188, 103] width 223 height 21
type input "9000I036813"
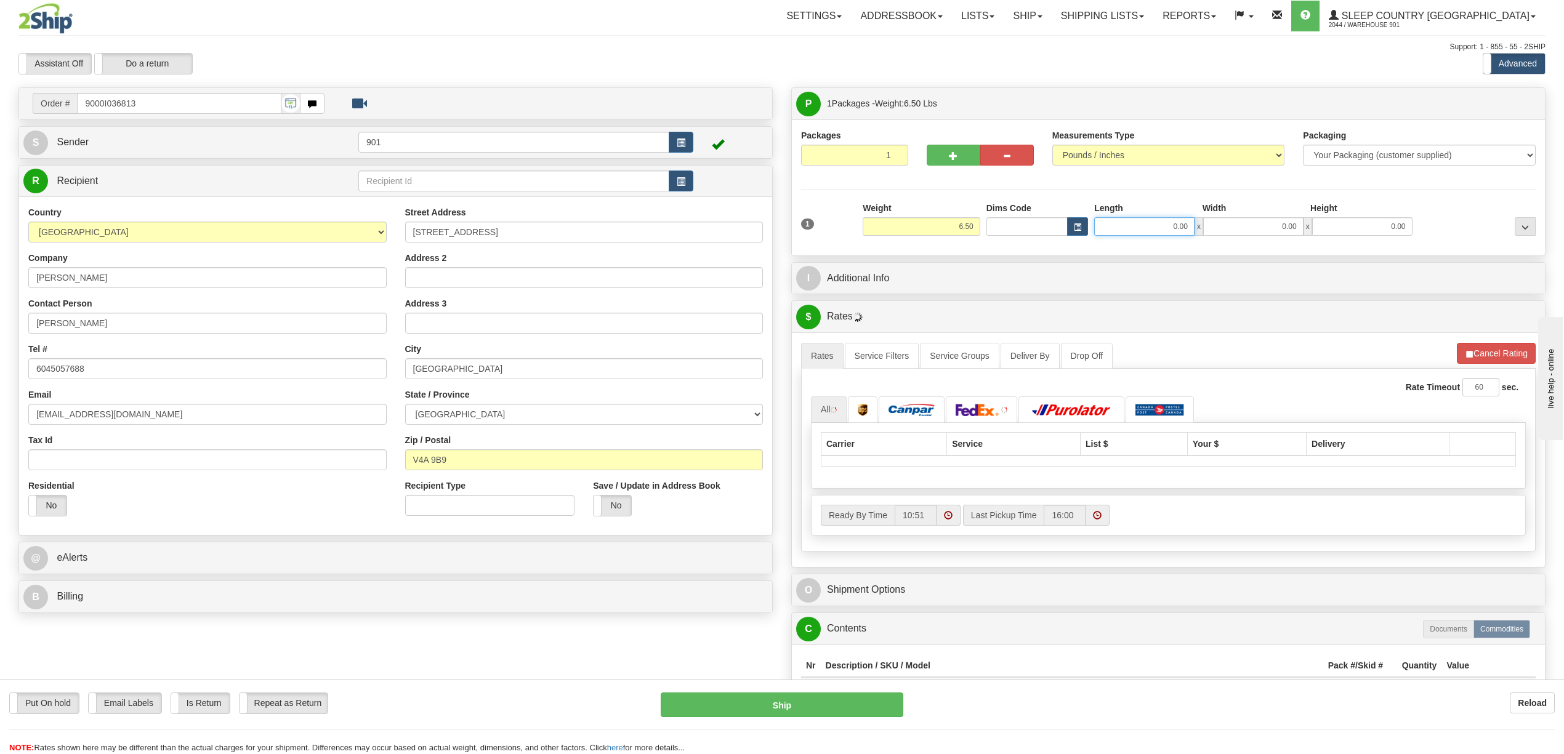
drag, startPoint x: 1164, startPoint y: 219, endPoint x: 1208, endPoint y: 225, distance: 44.2
click at [1208, 225] on div "0.00 x 0.00 x 0.00" at bounding box center [1253, 226] width 318 height 18
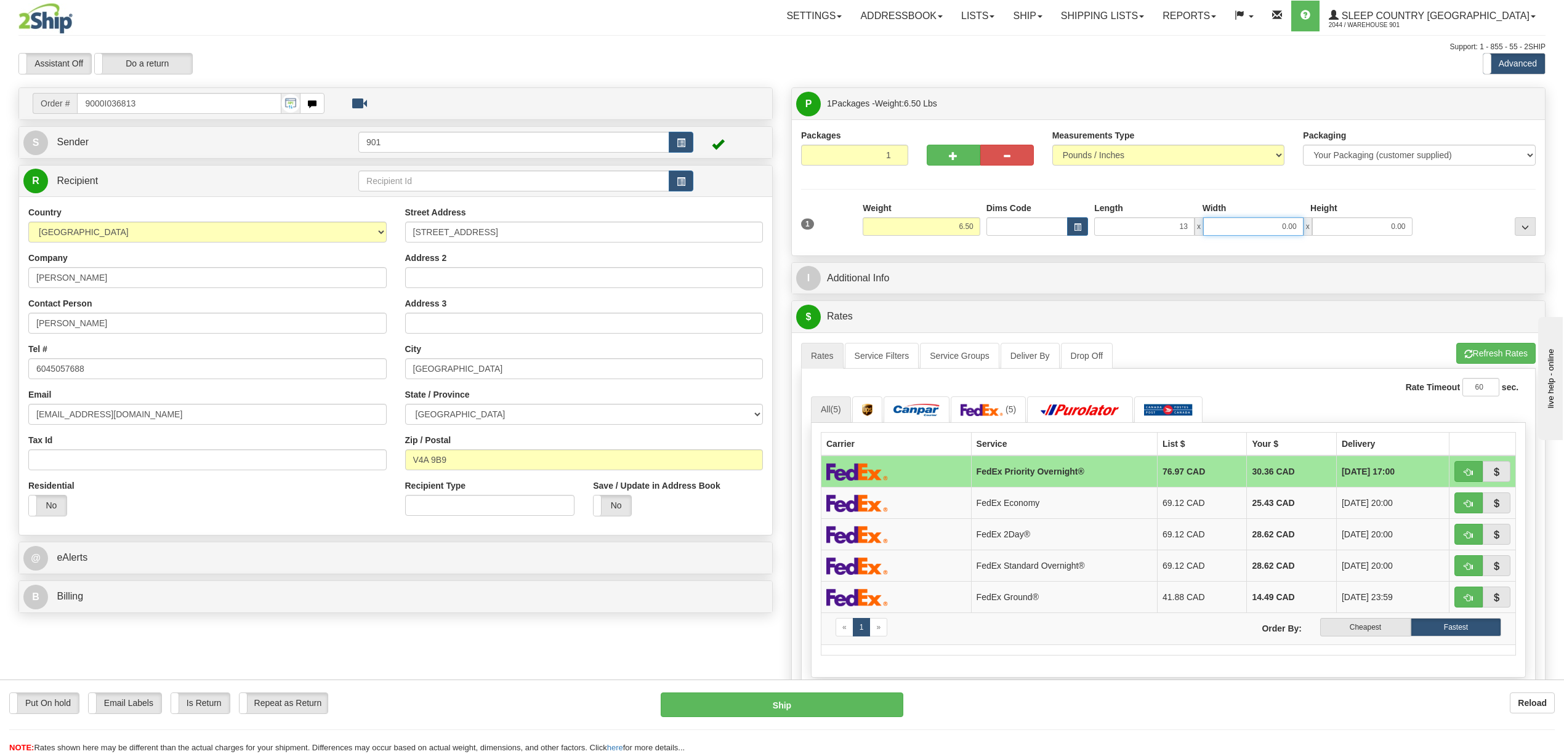
type input "13.00"
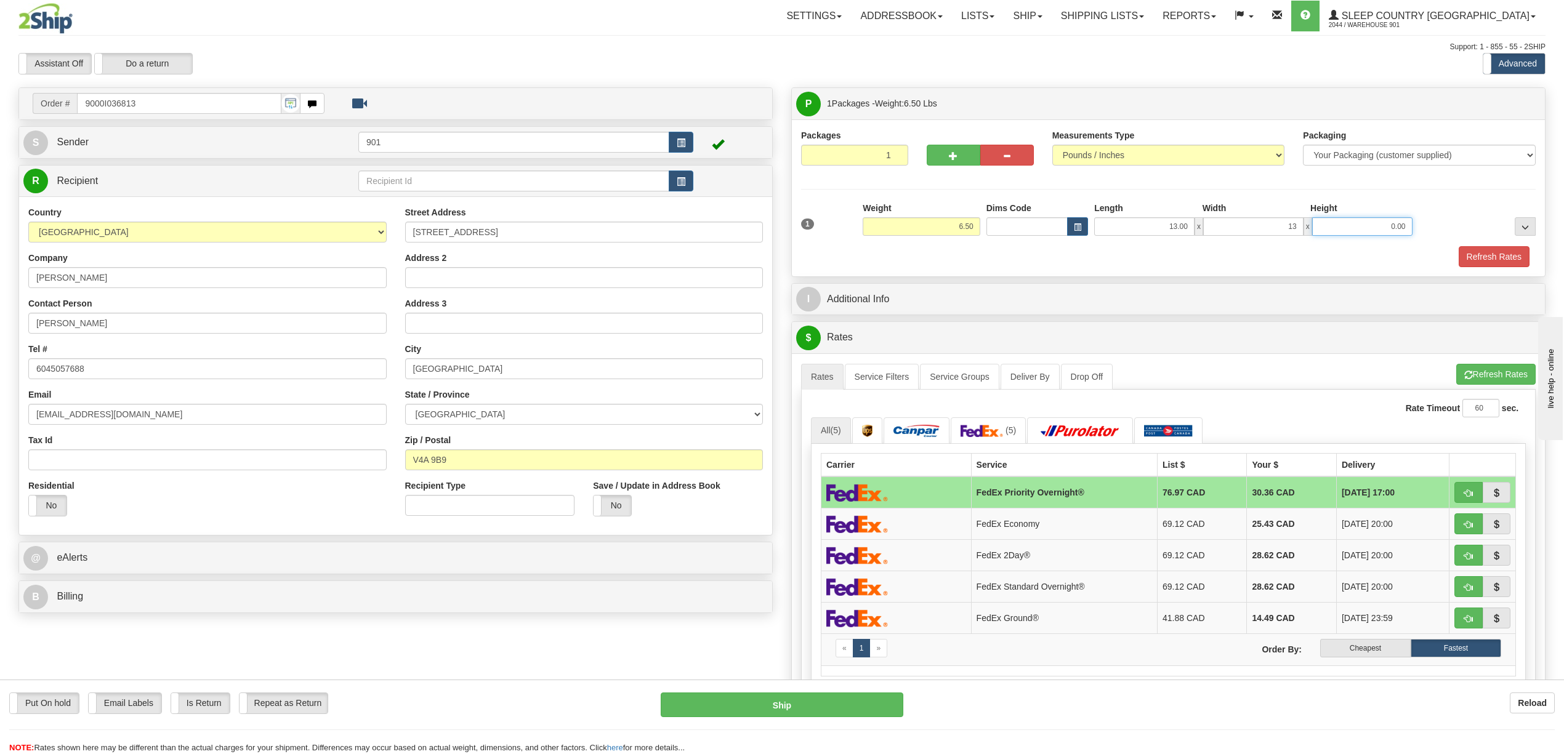
type input "13.00"
type input "10.00"
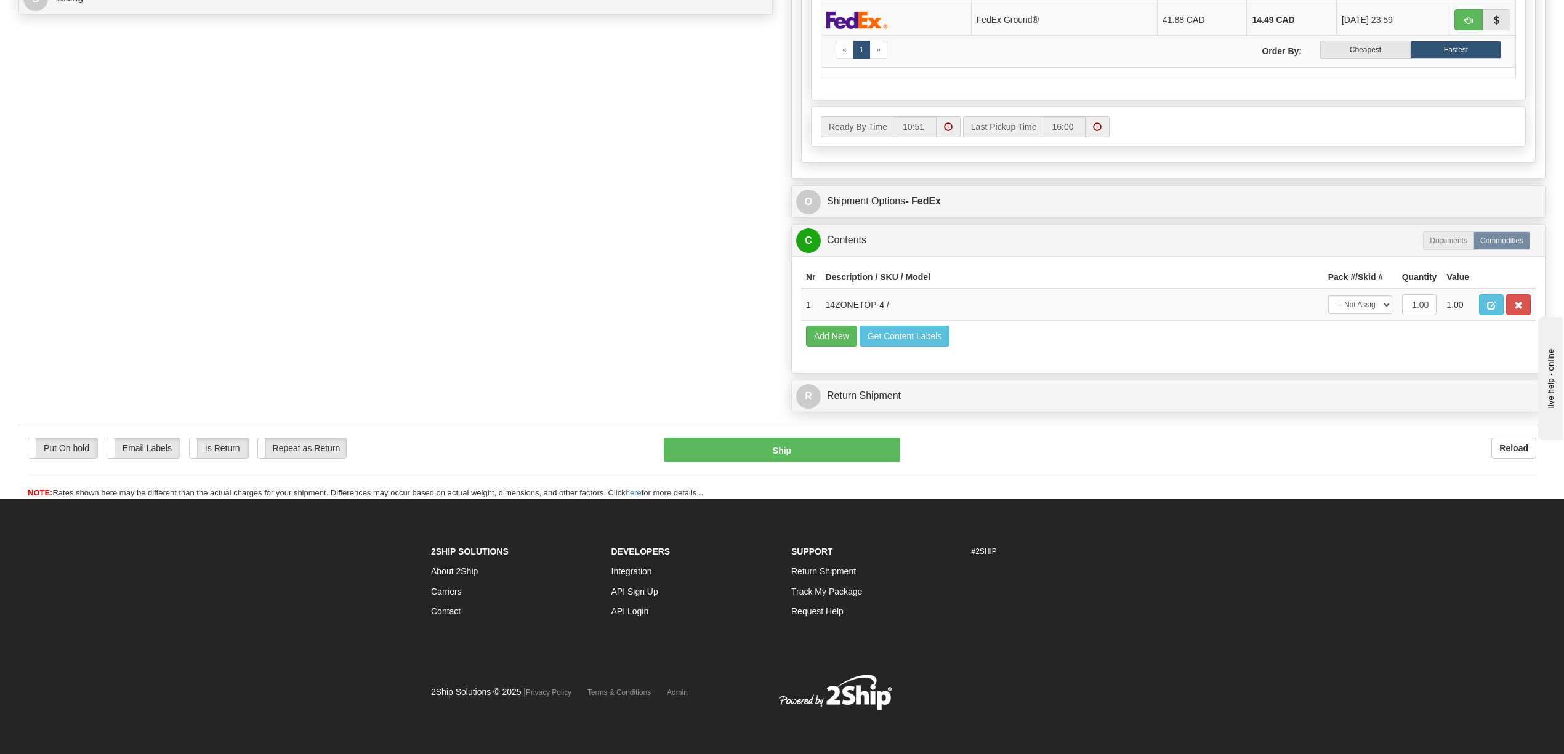
scroll to position [632, 0]
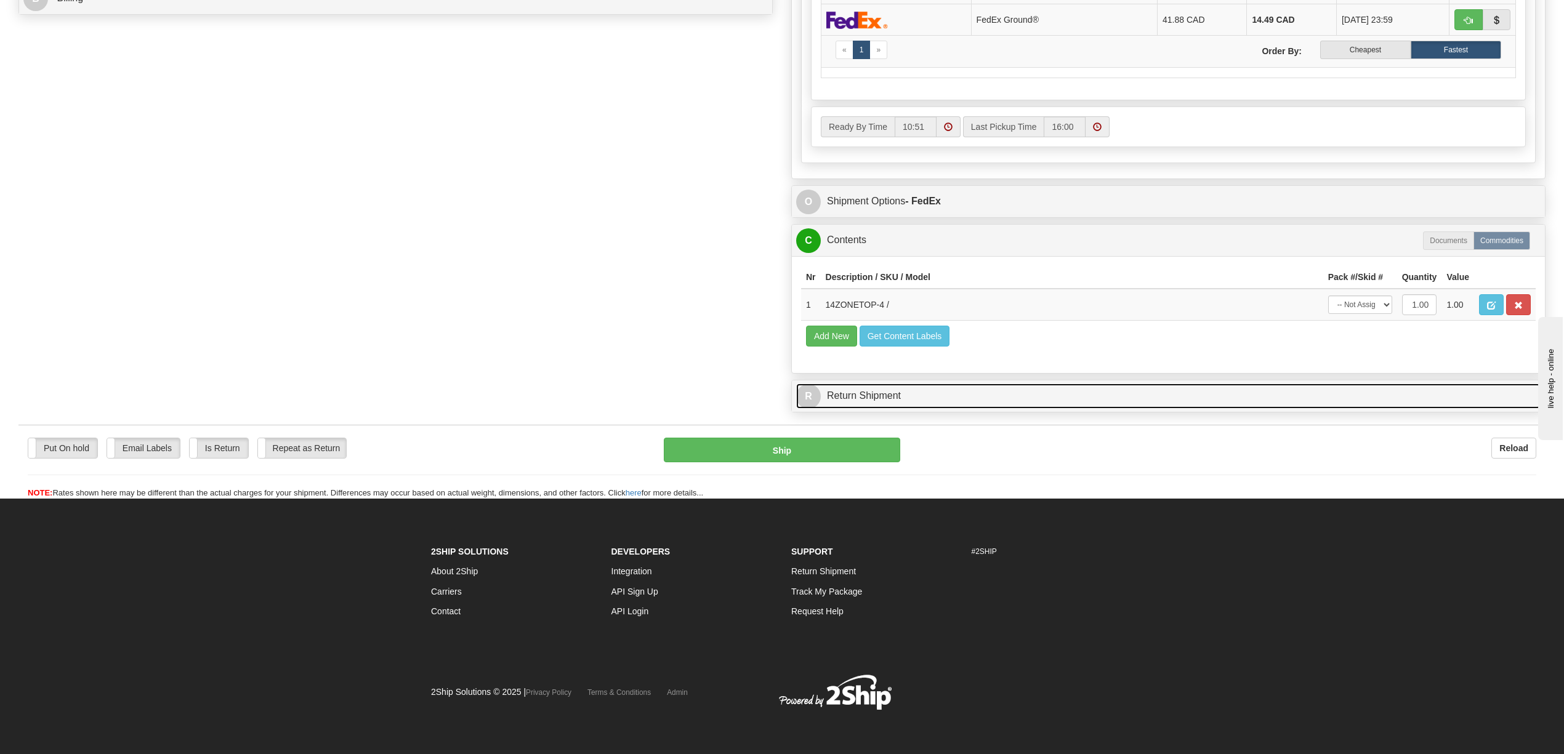
click at [1077, 394] on link "R Return Shipment" at bounding box center [1168, 396] width 744 height 25
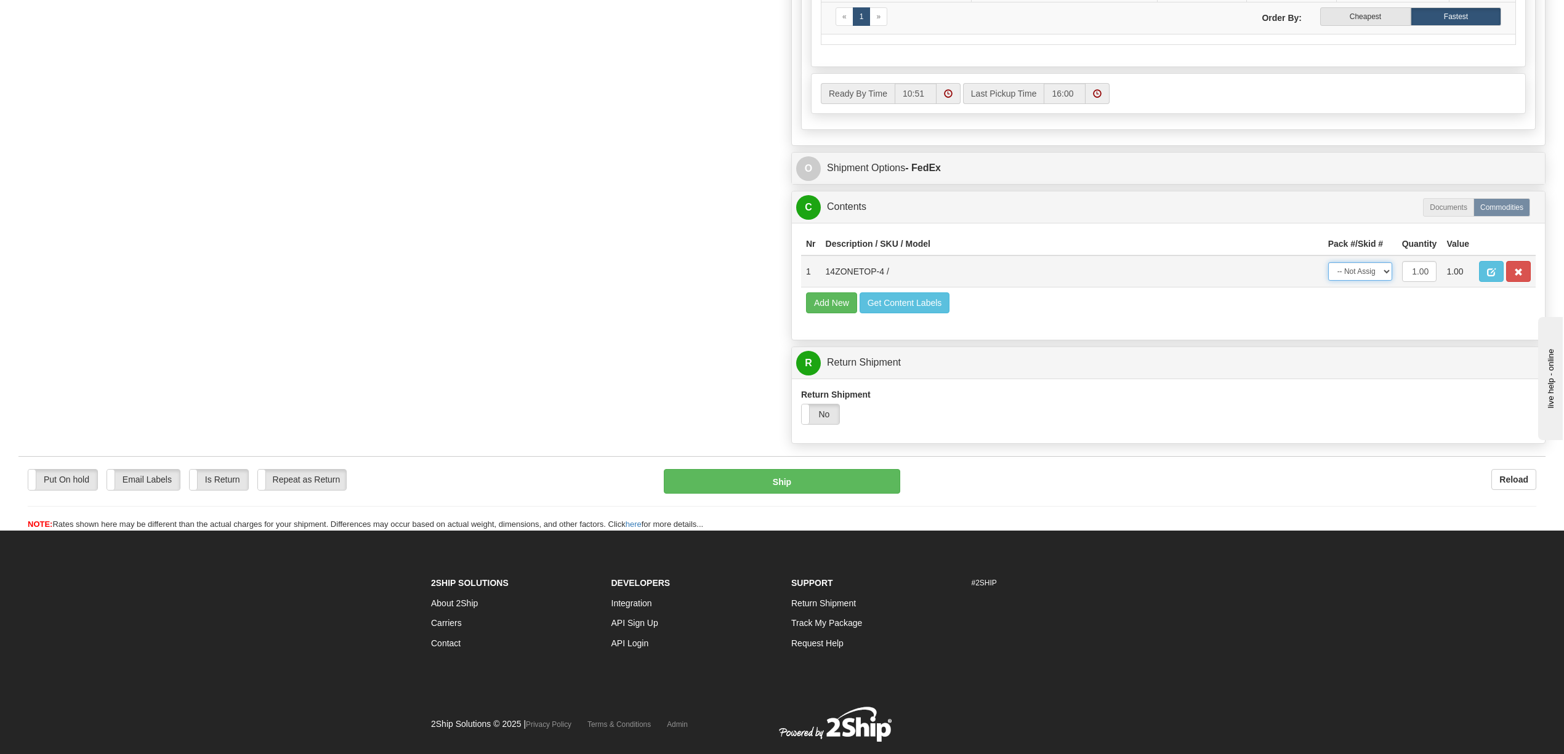
click at [1385, 281] on select "-- Not Assigned -- Package 1" at bounding box center [1360, 271] width 64 height 18
select select "0"
click at [1328, 281] on select "-- Not Assigned -- Package 1" at bounding box center [1360, 271] width 64 height 18
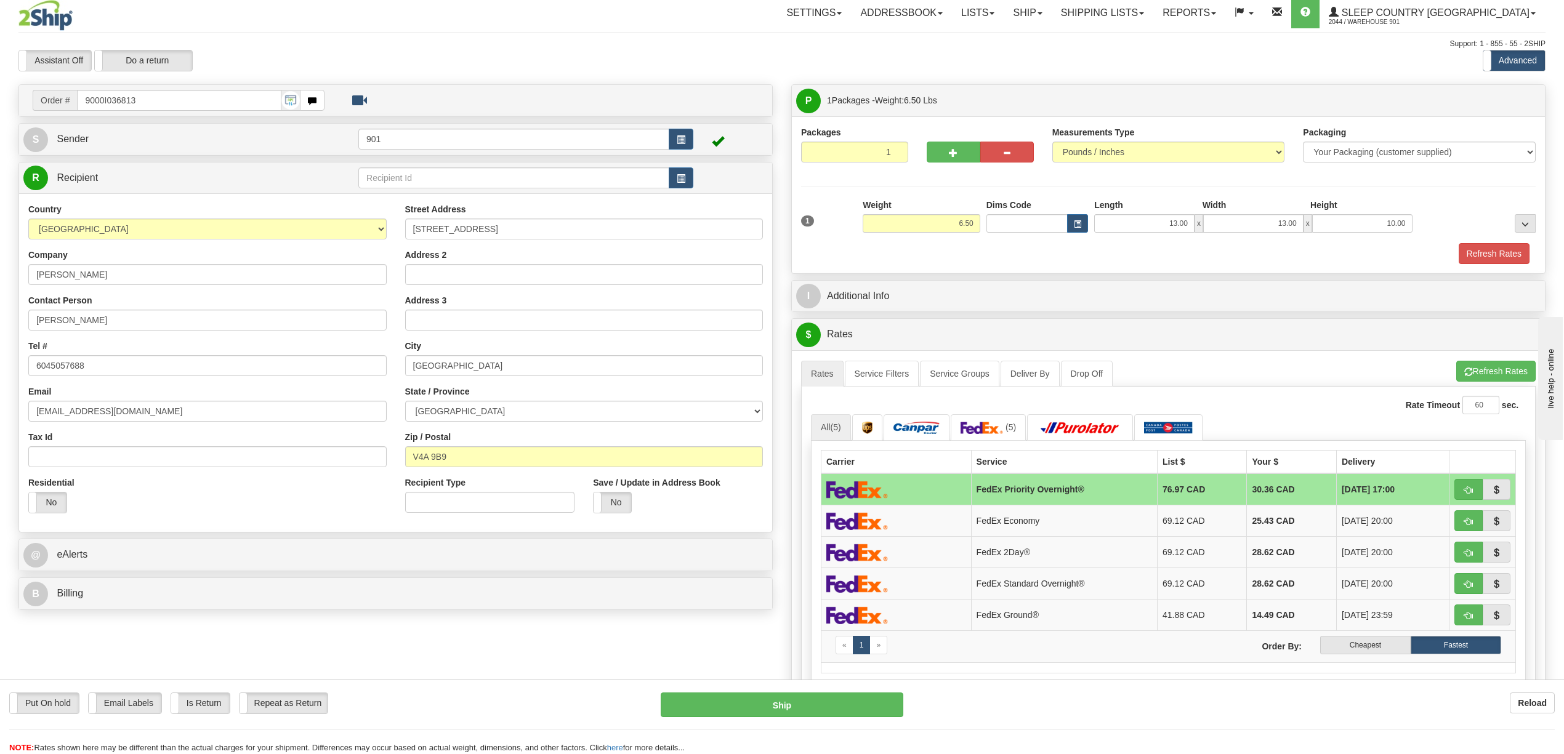
scroll to position [0, 0]
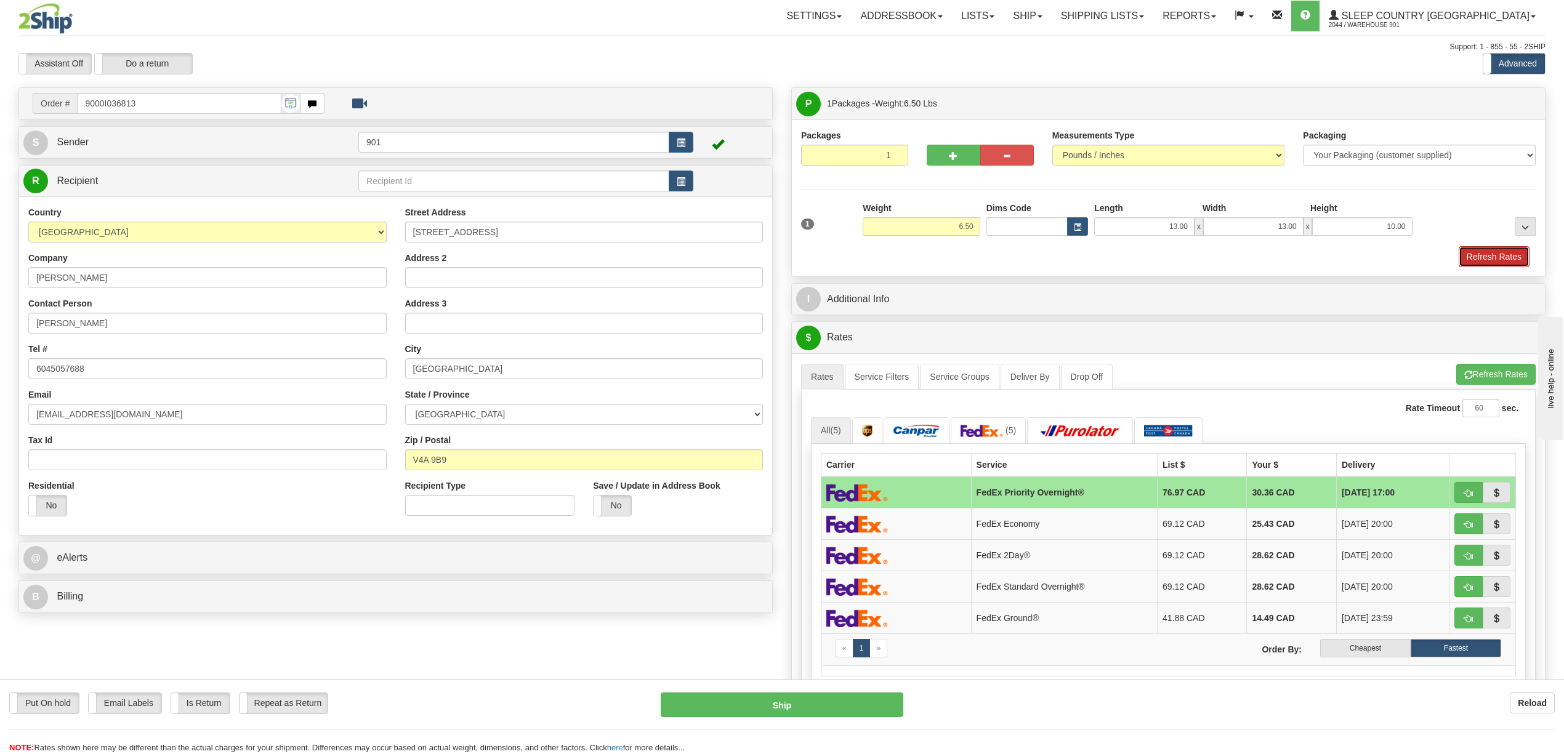
click at [1478, 254] on button "Refresh Rates" at bounding box center [1494, 256] width 71 height 21
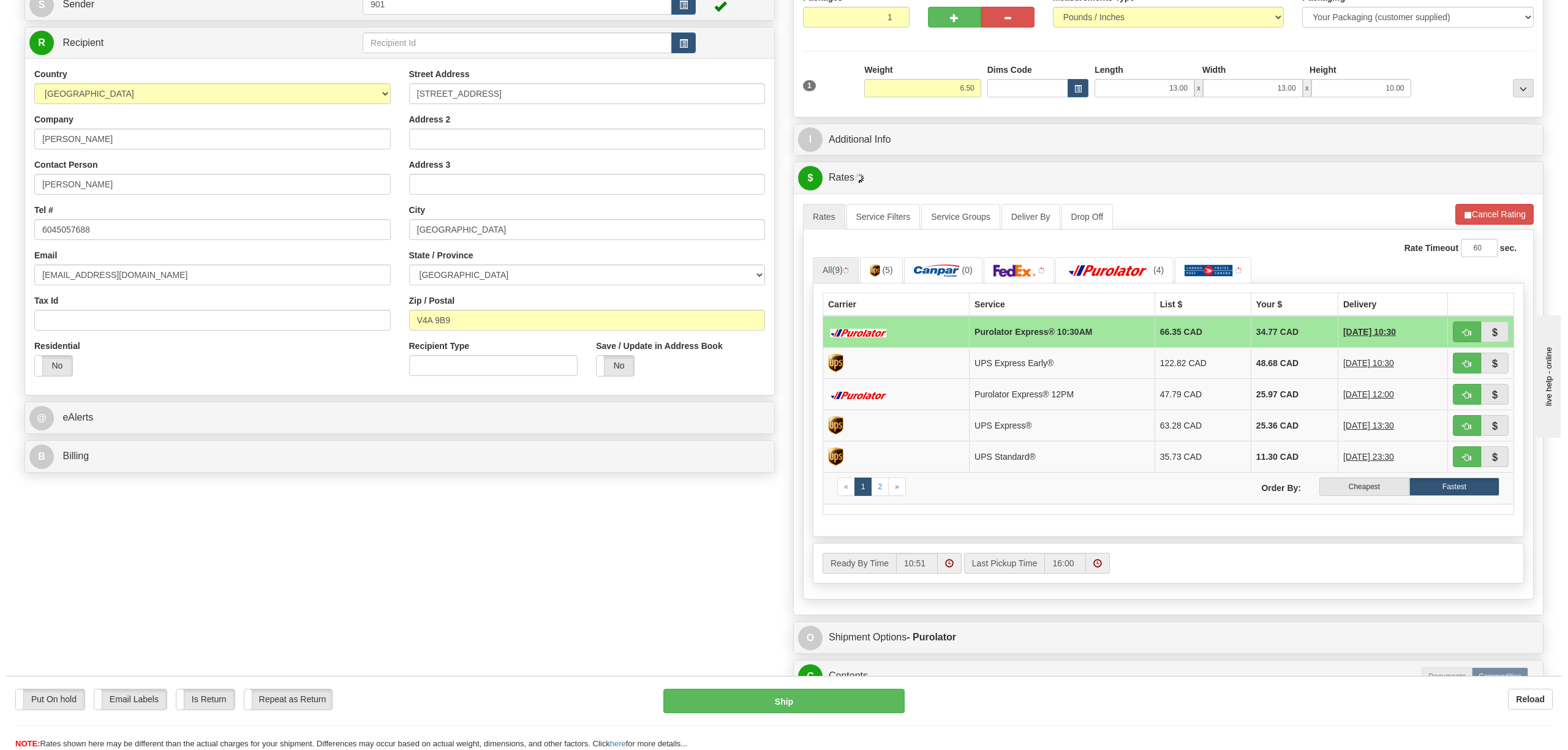
scroll to position [163, 0]
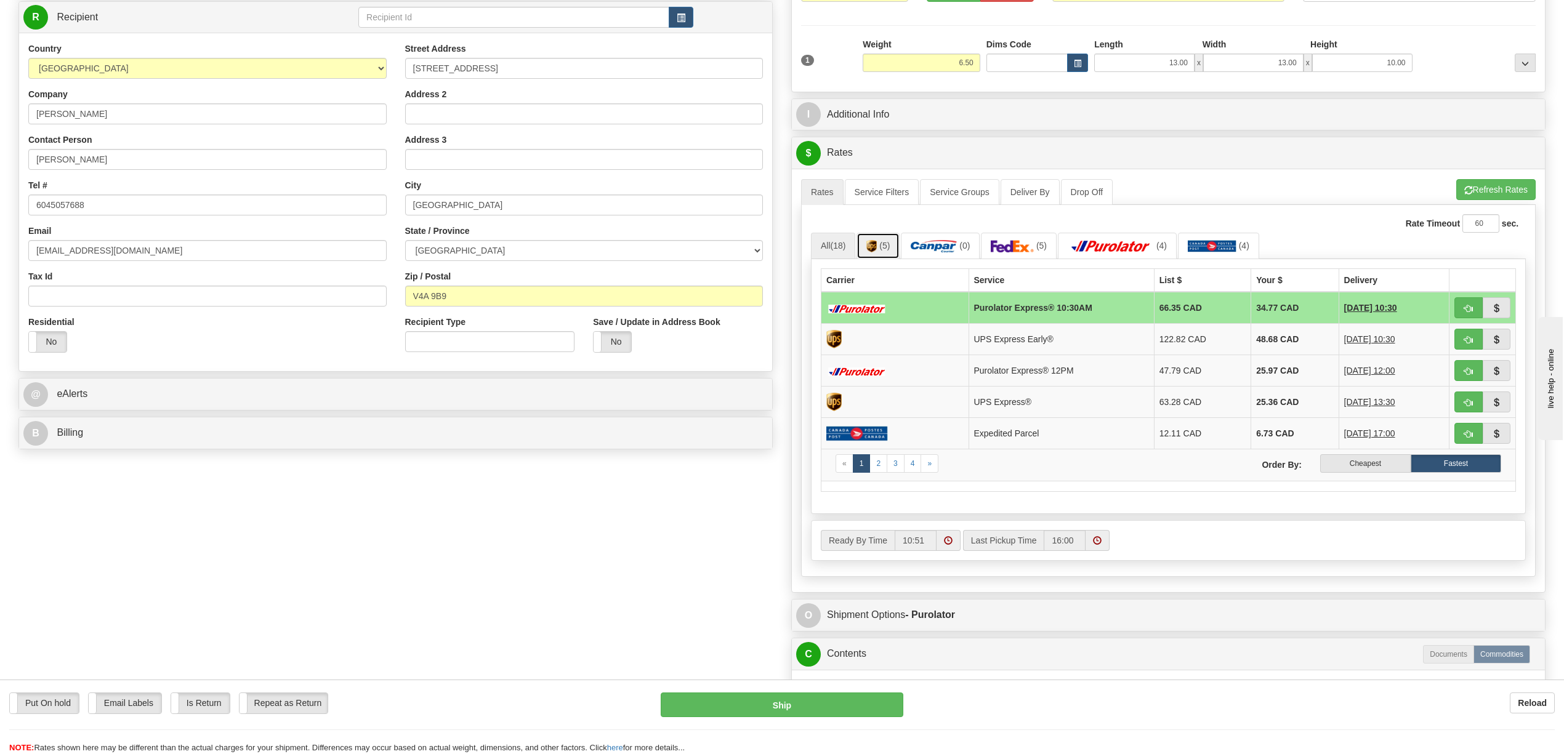
click at [877, 248] on img at bounding box center [871, 246] width 10 height 12
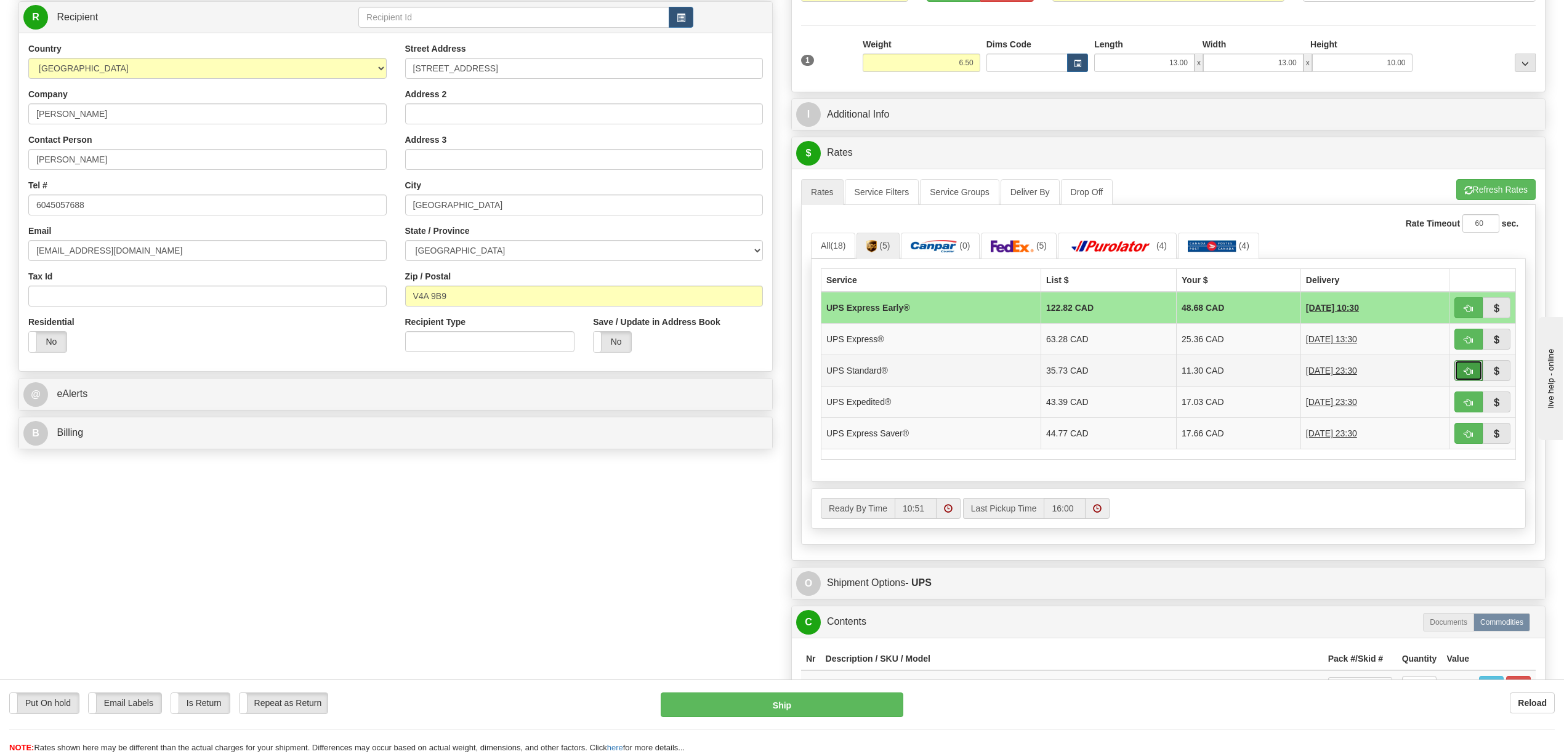
click at [1471, 373] on span "button" at bounding box center [1468, 372] width 9 height 8
type input "11"
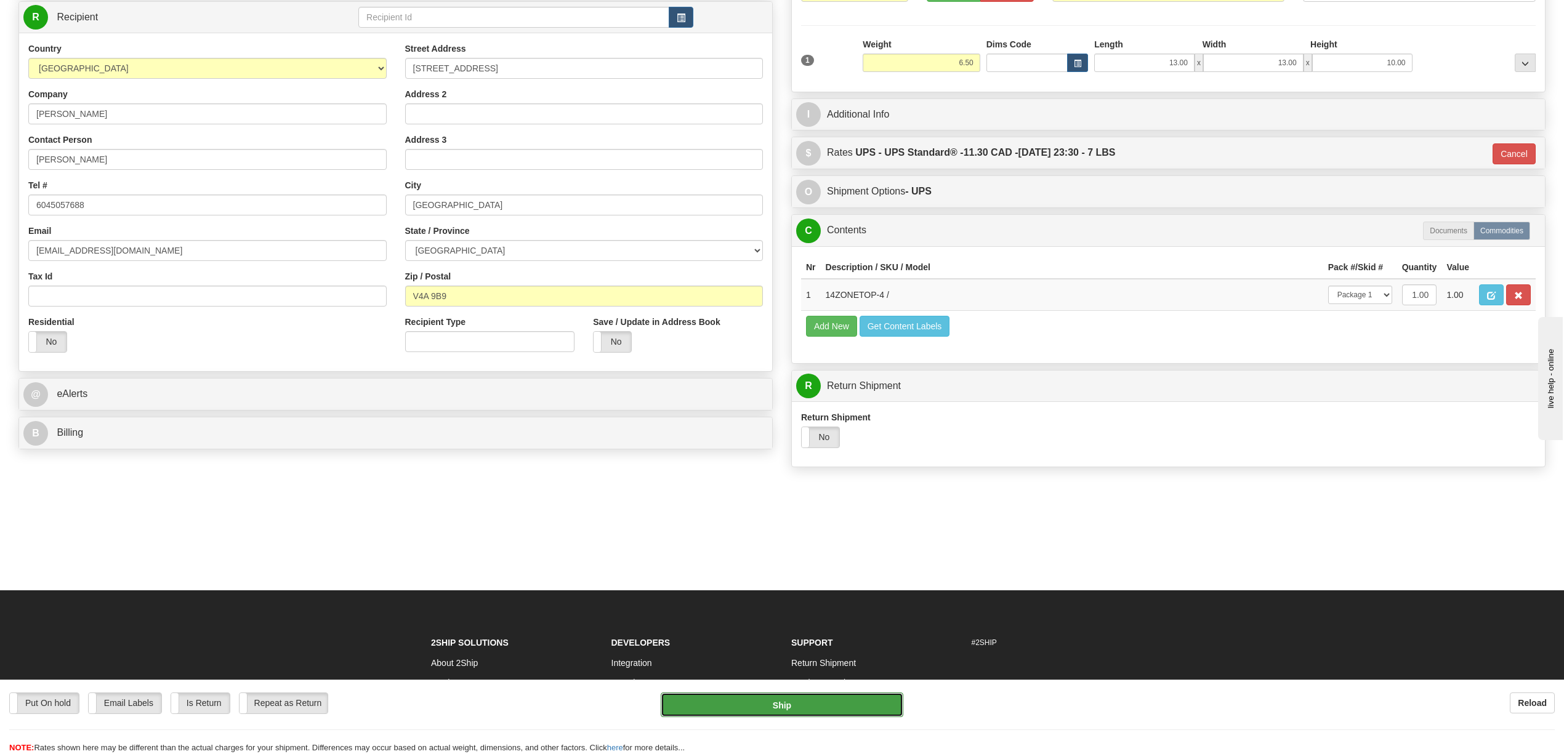
click at [806, 703] on button "Ship" at bounding box center [782, 705] width 242 height 25
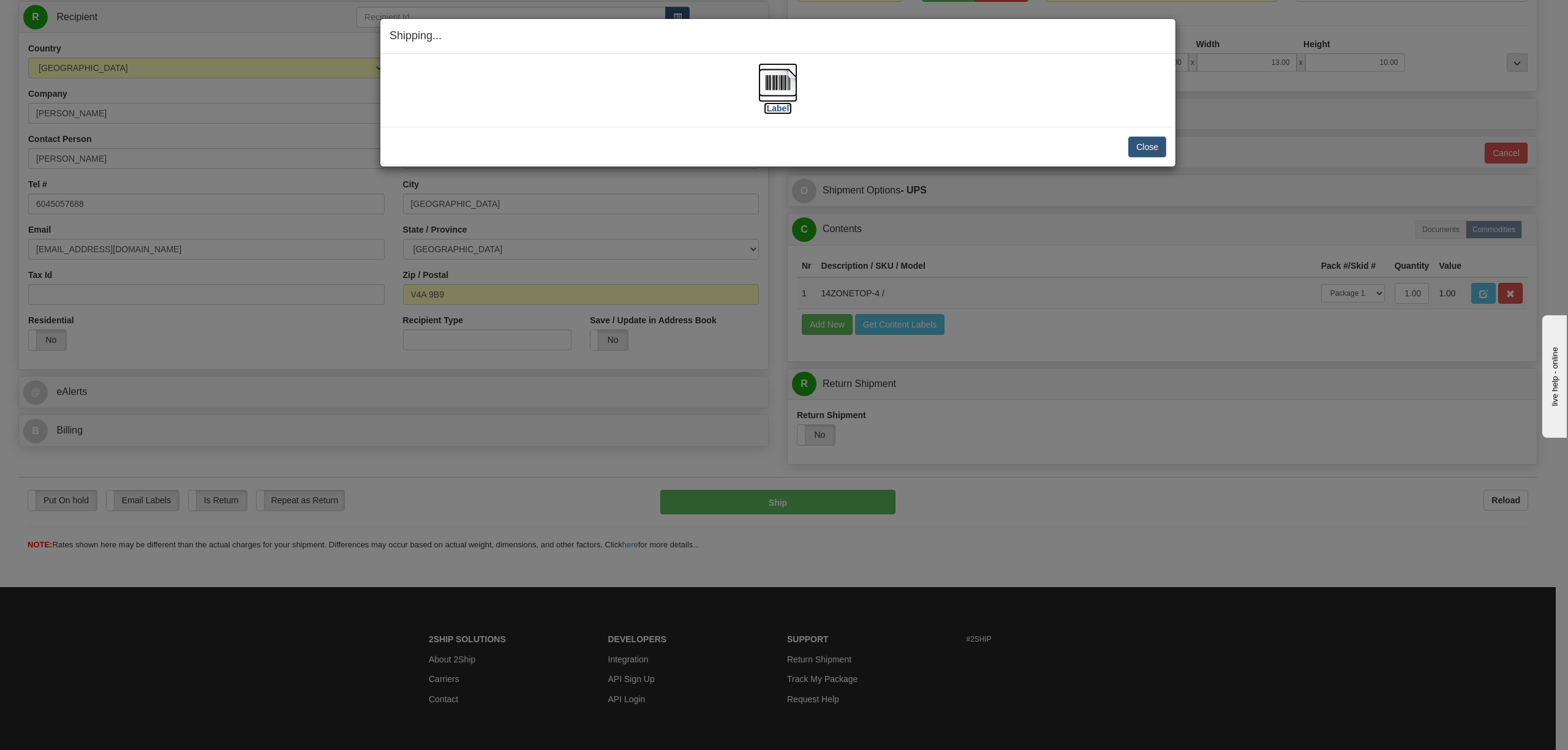
click at [777, 92] on img at bounding box center [777, 82] width 39 height 39
click at [1147, 145] on button "Close" at bounding box center [1147, 146] width 38 height 21
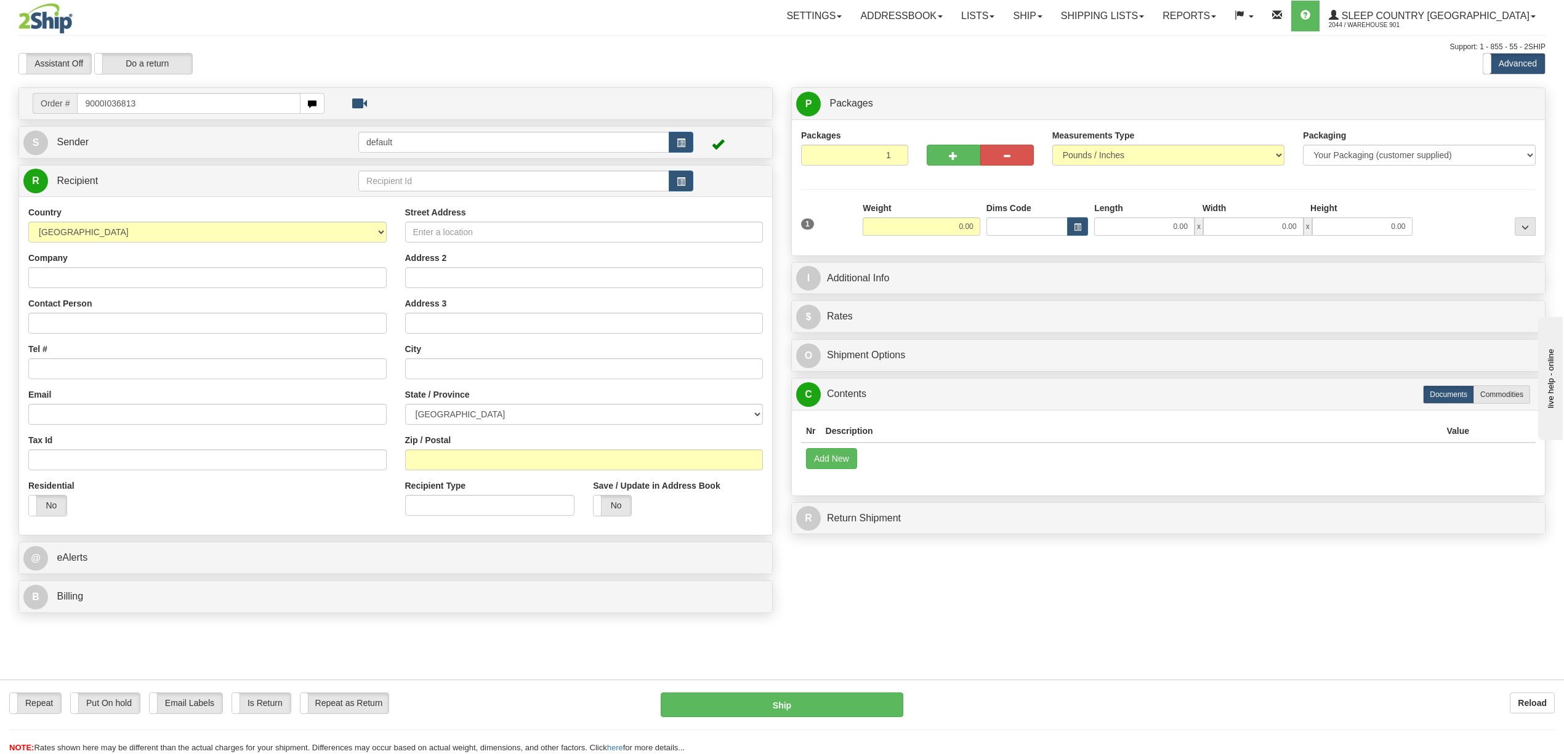
type input "9000I036813"
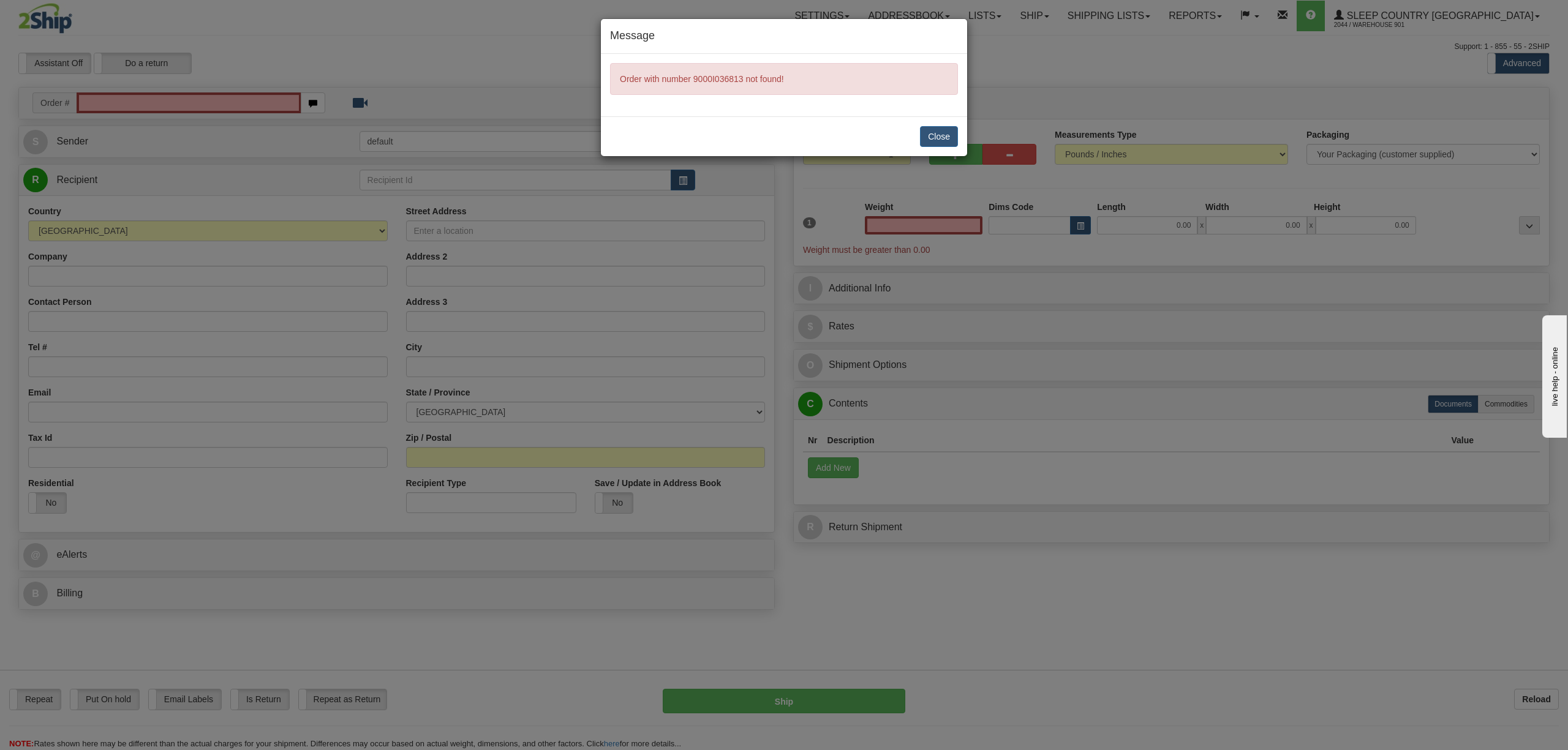
type input "0.00"
click at [932, 135] on button "Close" at bounding box center [939, 136] width 38 height 21
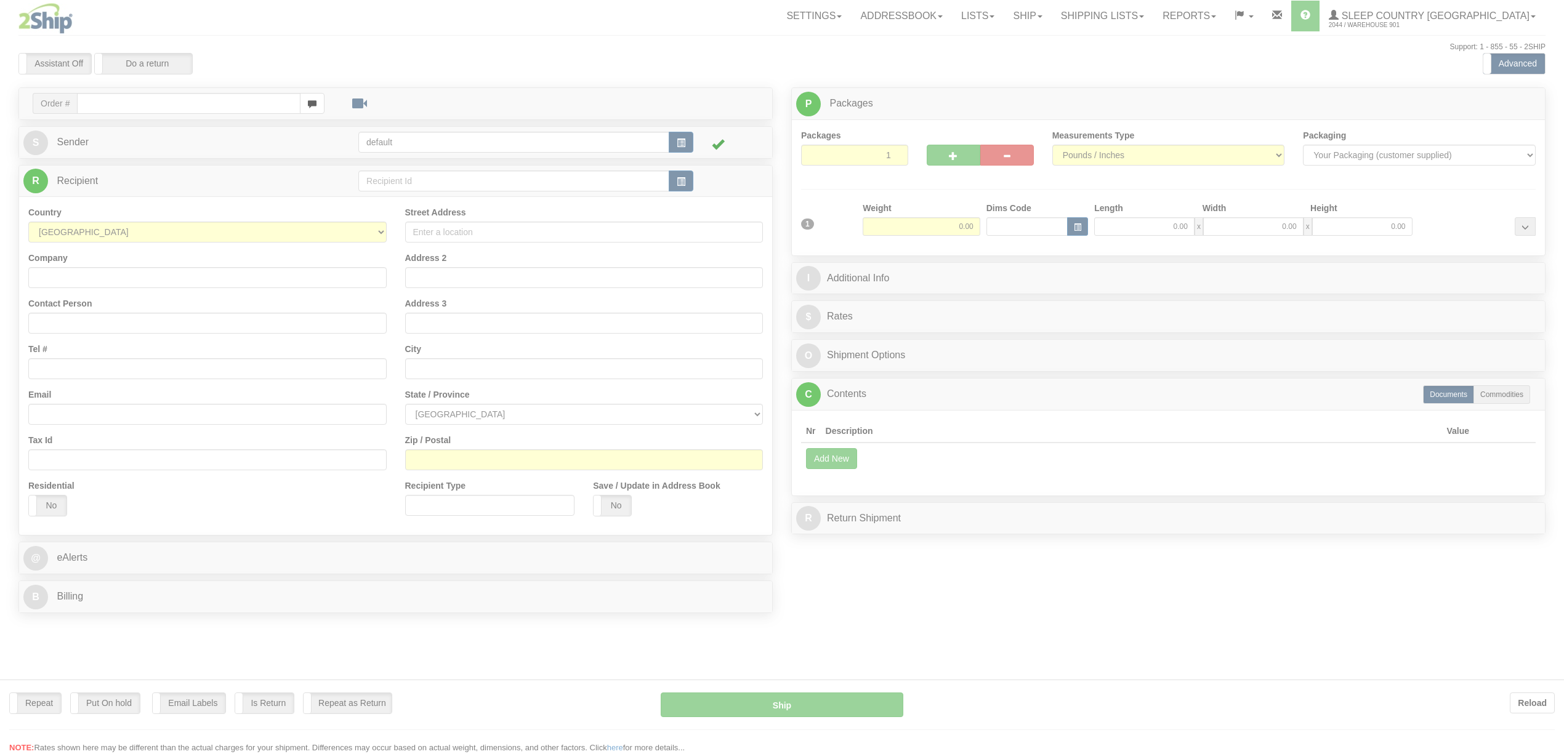
click at [217, 99] on div at bounding box center [782, 377] width 1564 height 754
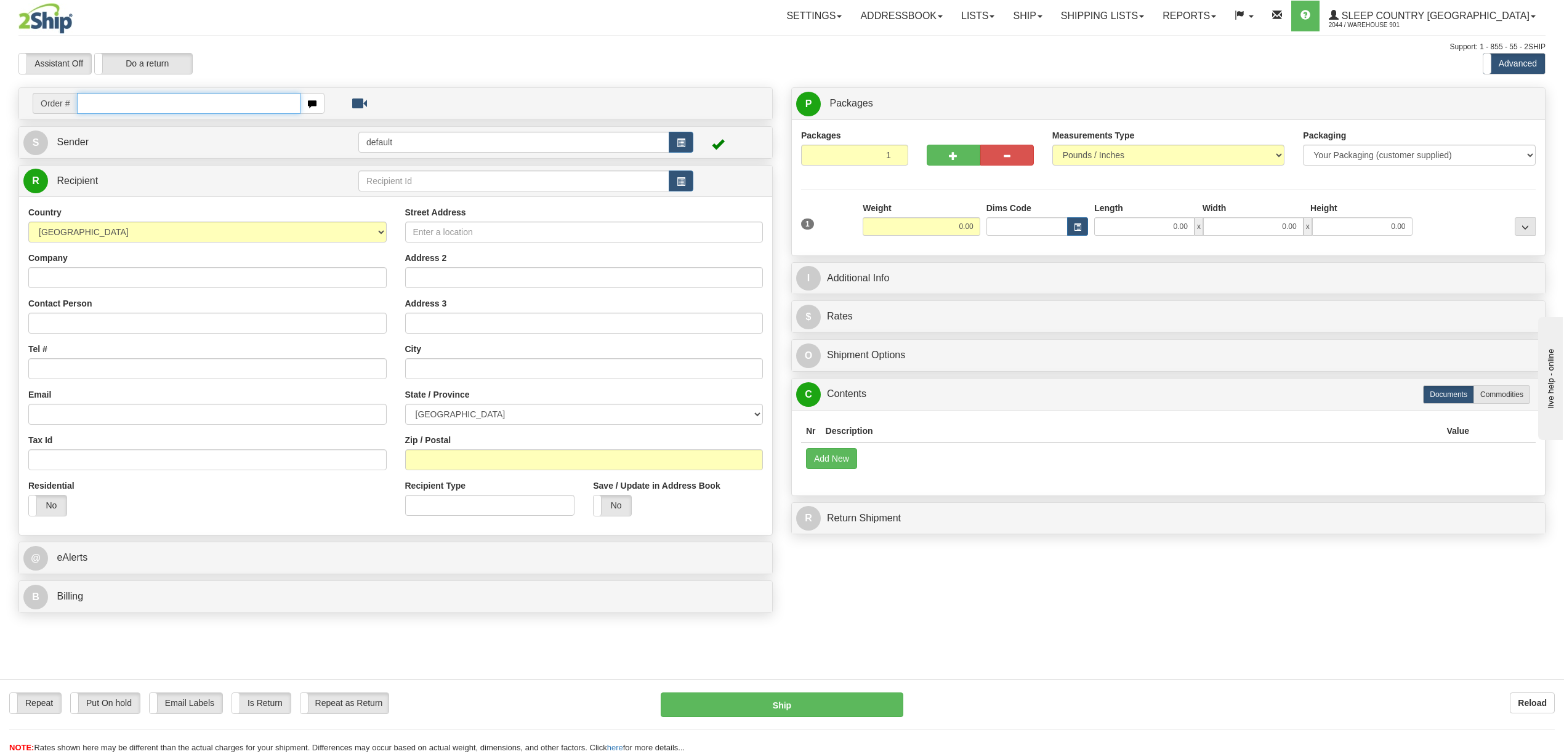
click at [217, 99] on input "text" at bounding box center [188, 103] width 223 height 21
type input "9000I036941"
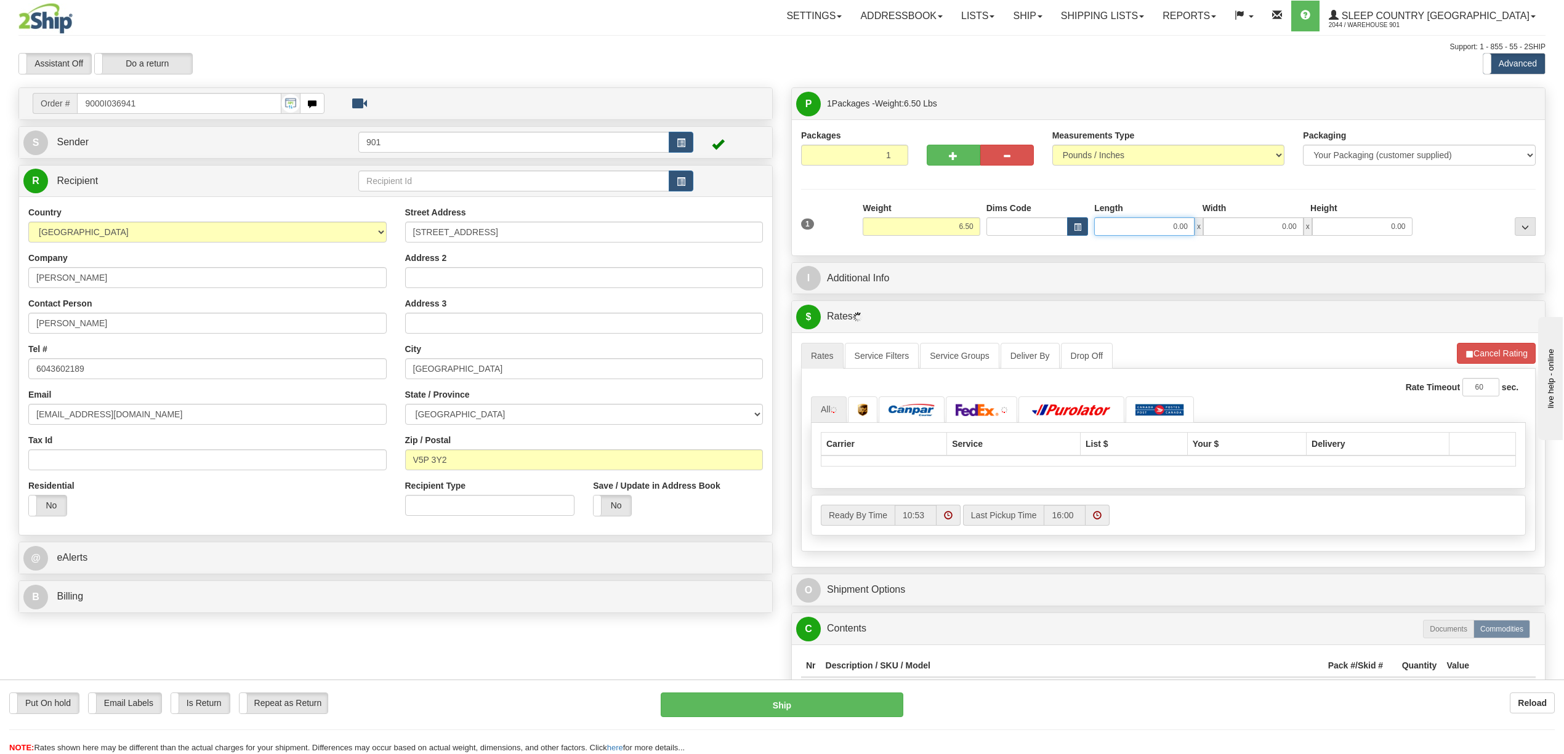
drag, startPoint x: 1165, startPoint y: 227, endPoint x: 1201, endPoint y: 232, distance: 36.1
click at [1201, 232] on div "0.00 x 0.00 x 0.00" at bounding box center [1253, 226] width 318 height 18
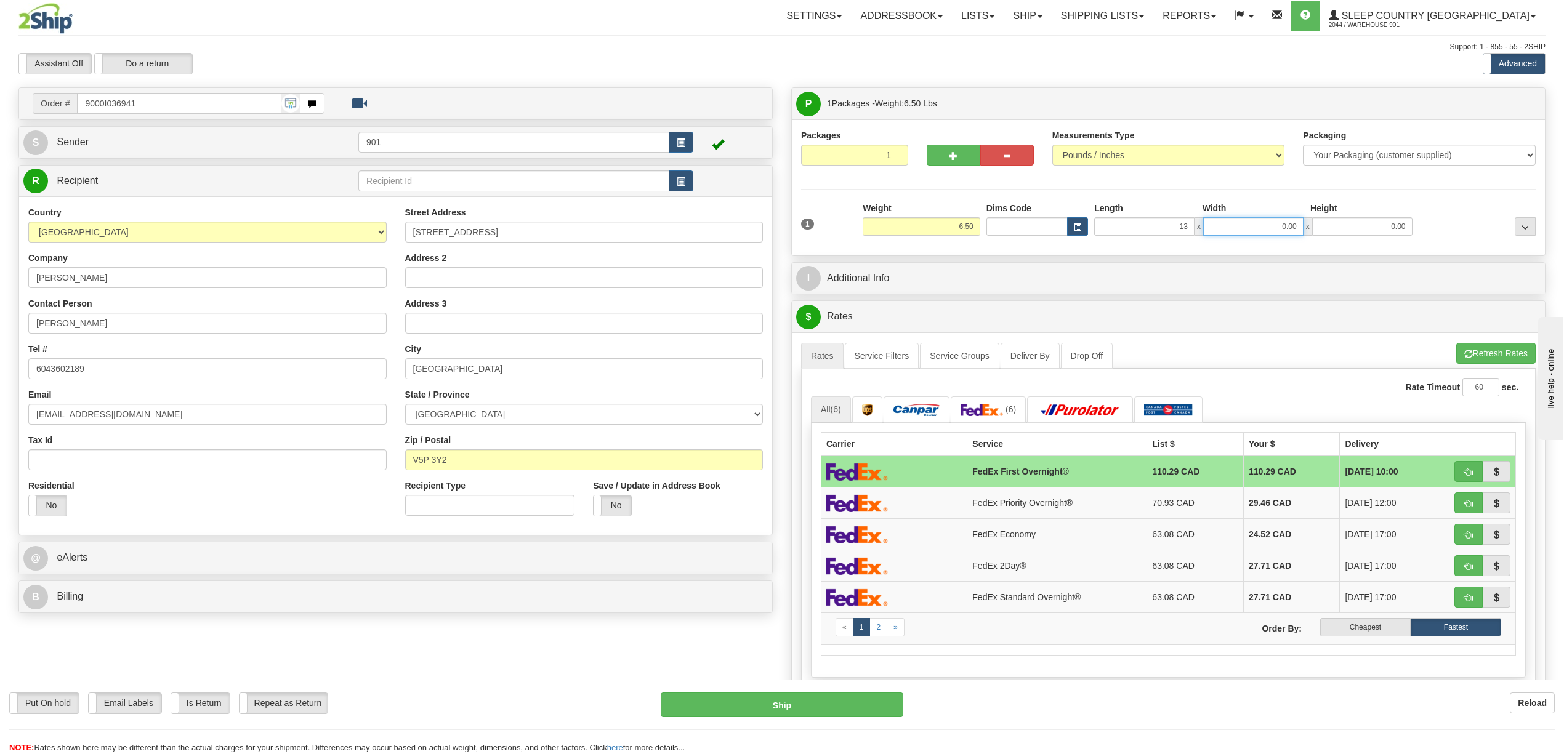
type input "13.00"
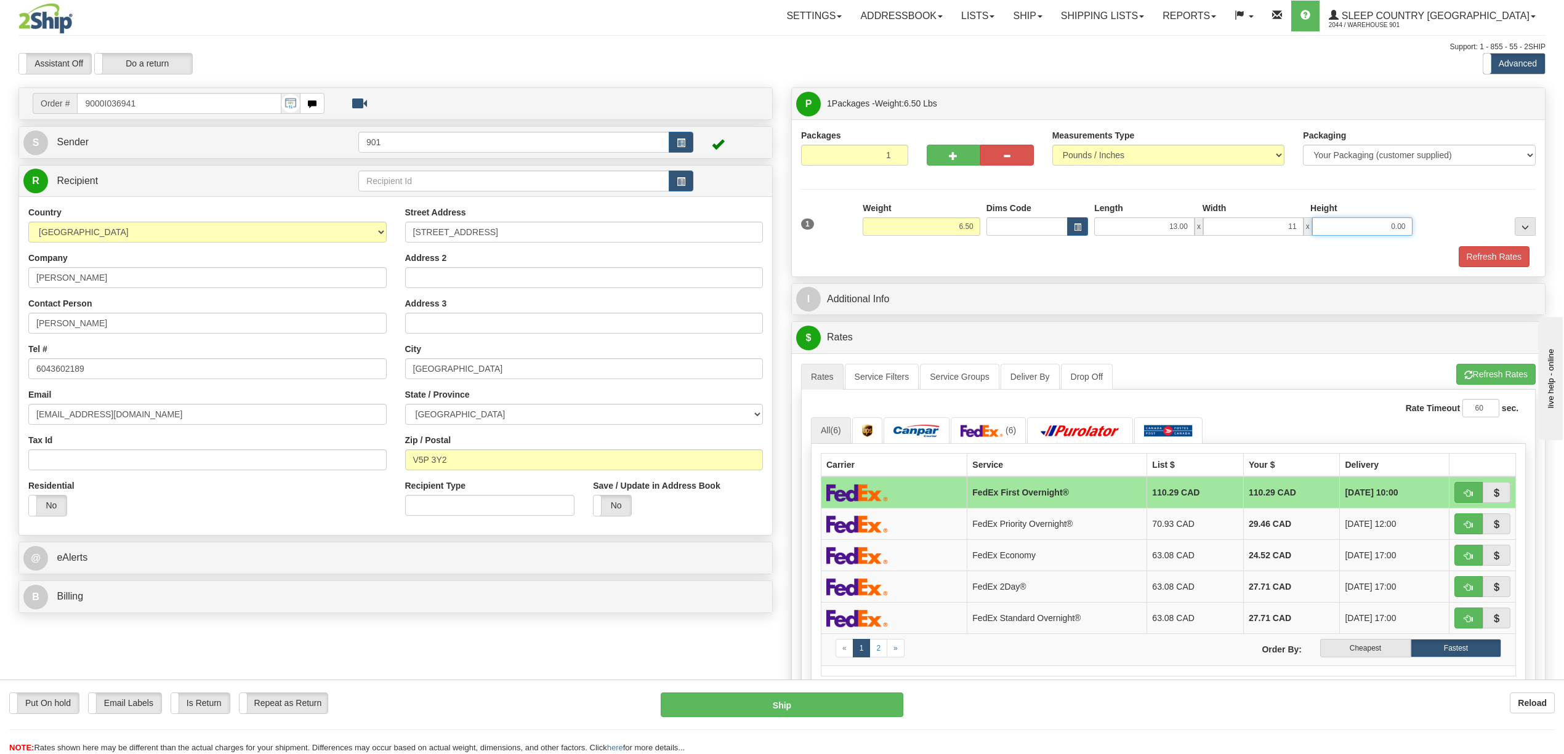
type input "11.00"
type input "4.00"
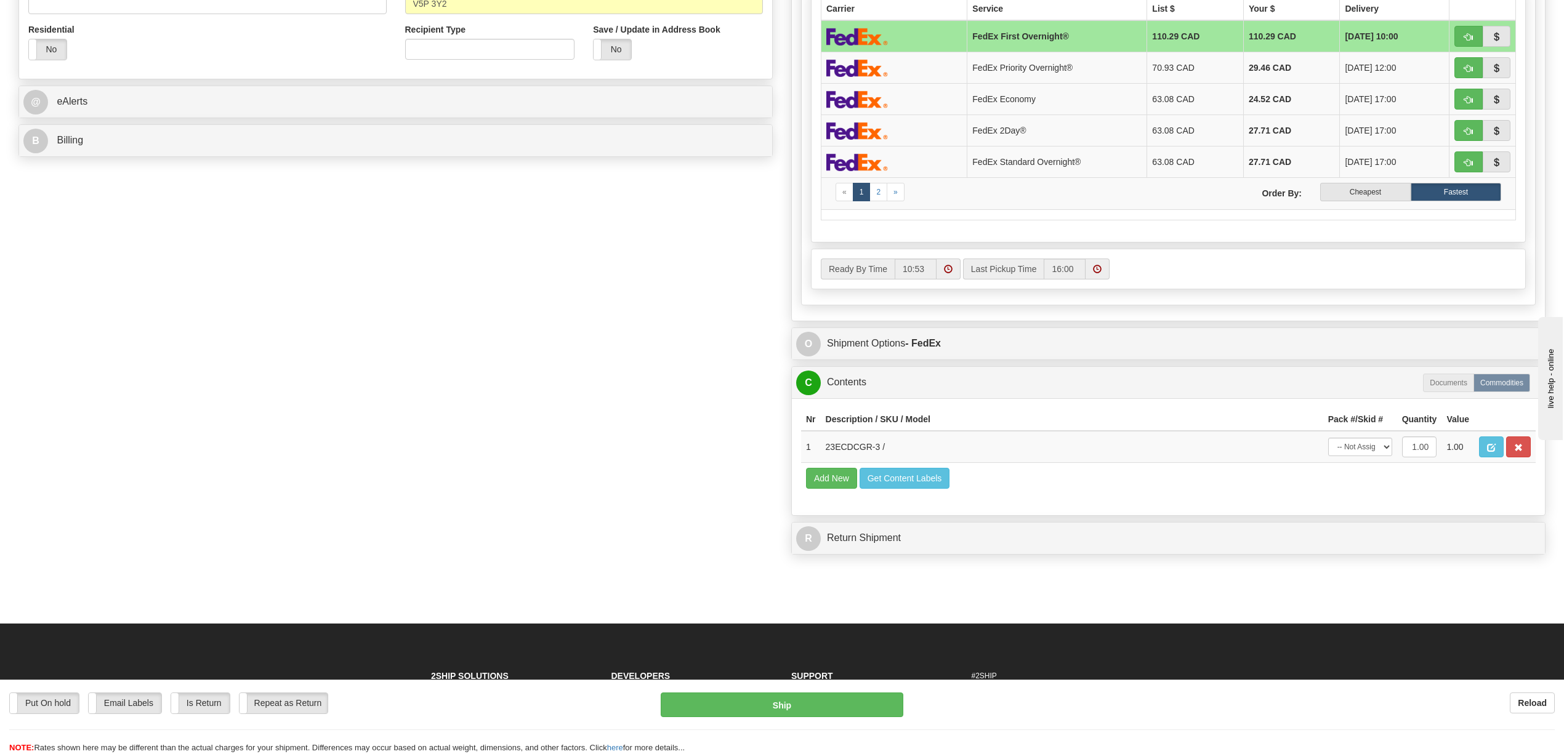
scroll to position [575, 0]
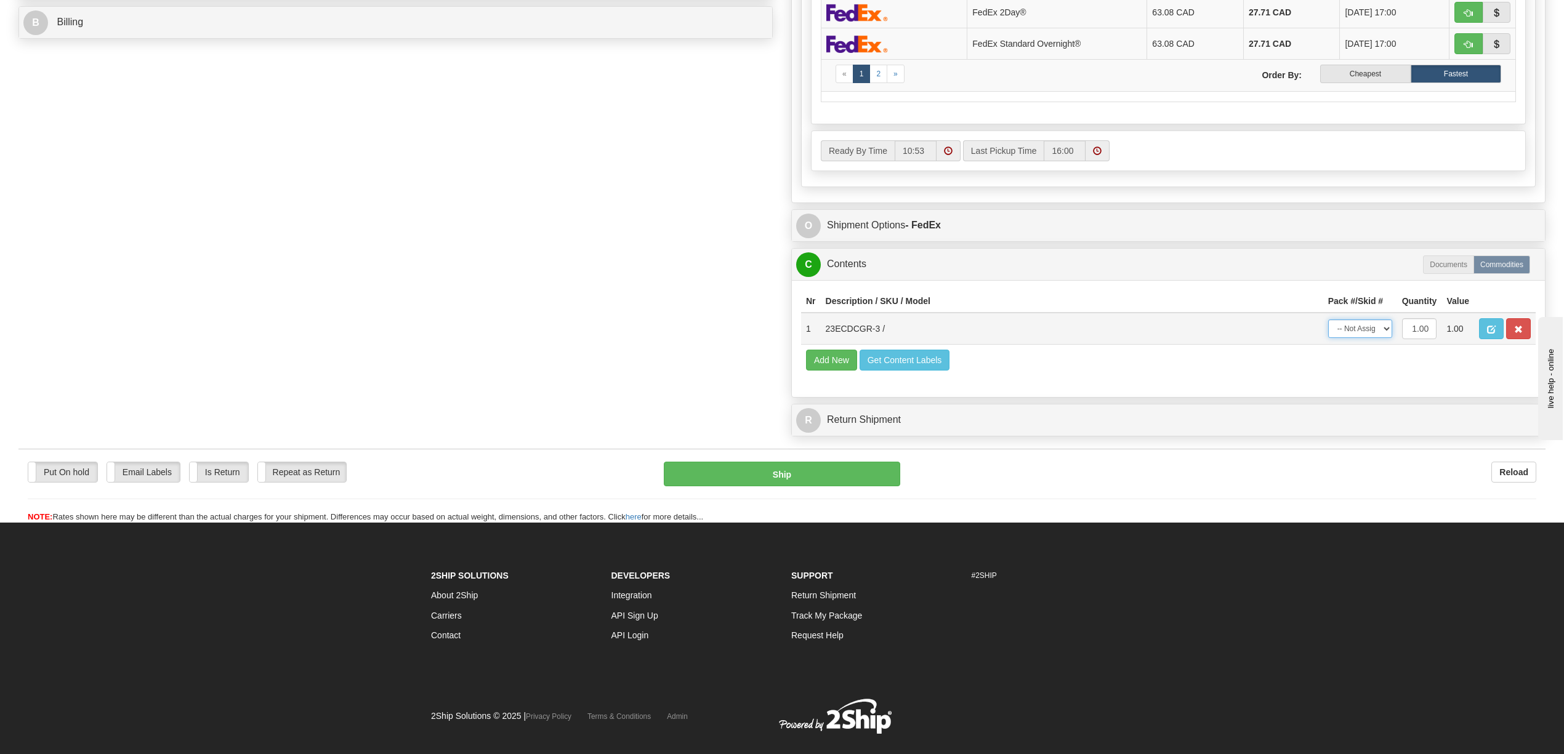
click at [1381, 338] on select "-- Not Assigned -- Package 1" at bounding box center [1360, 329] width 64 height 18
select select "0"
click at [1328, 338] on select "-- Not Assigned -- Package 1" at bounding box center [1360, 329] width 64 height 18
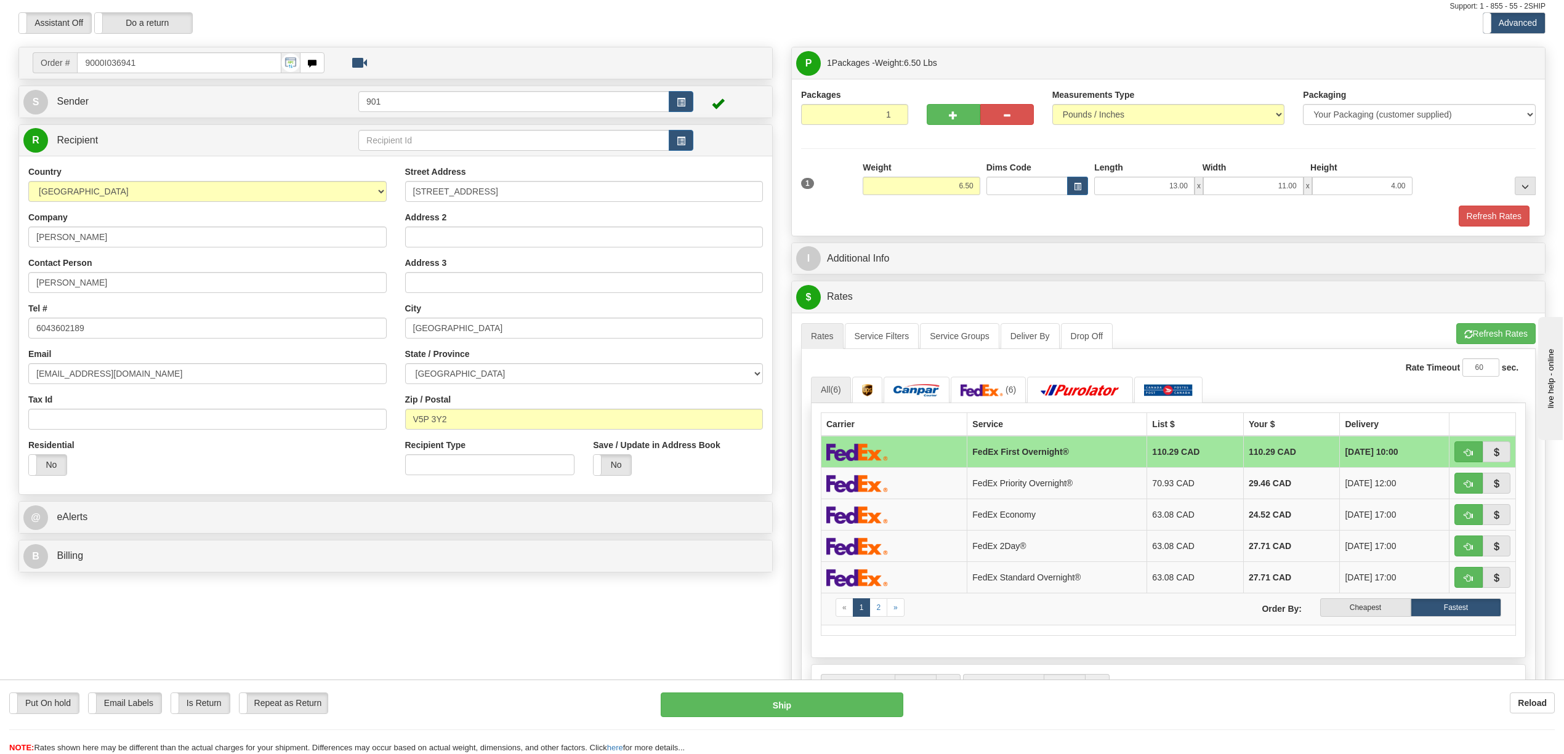
scroll to position [0, 0]
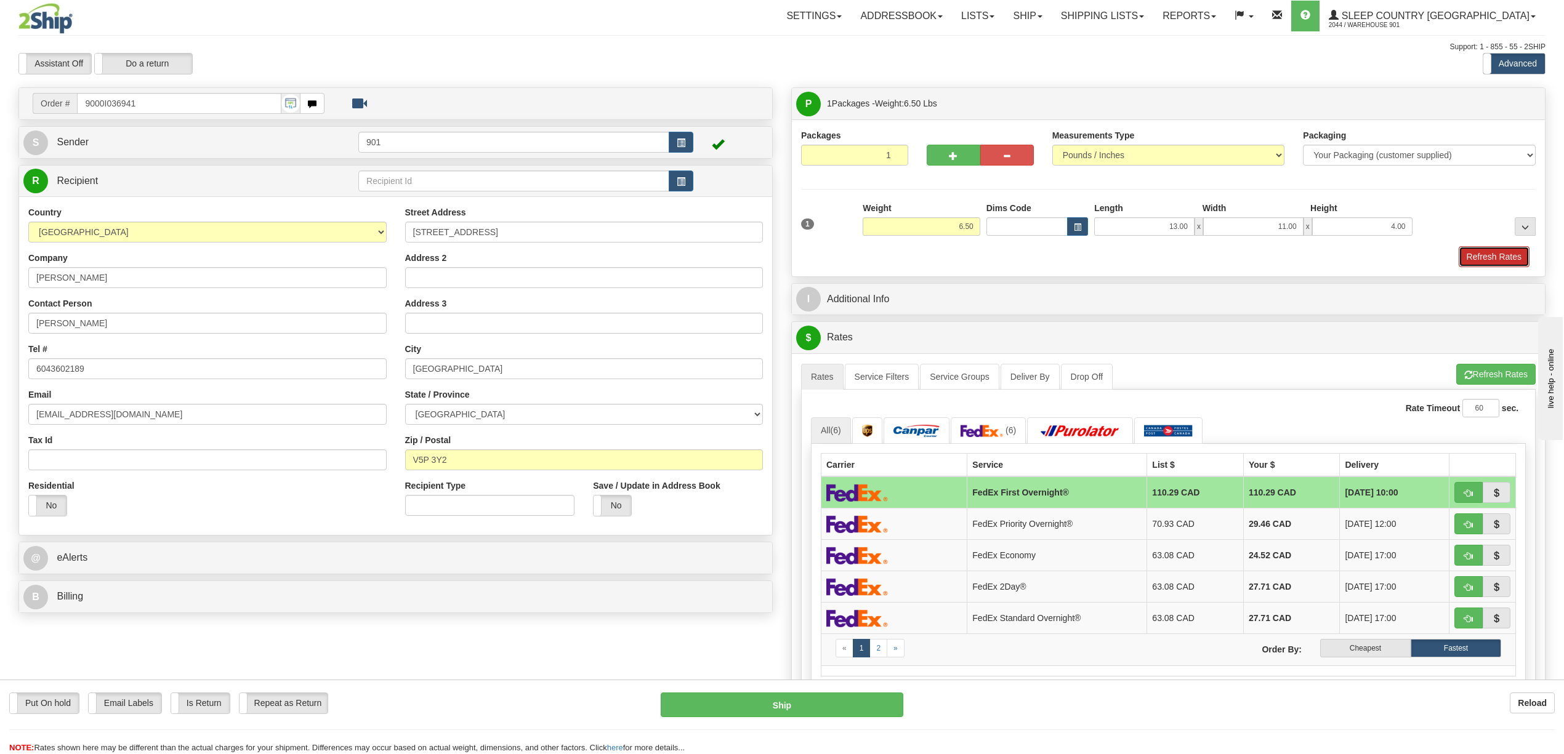
click at [1469, 252] on button "Refresh Rates" at bounding box center [1494, 256] width 71 height 21
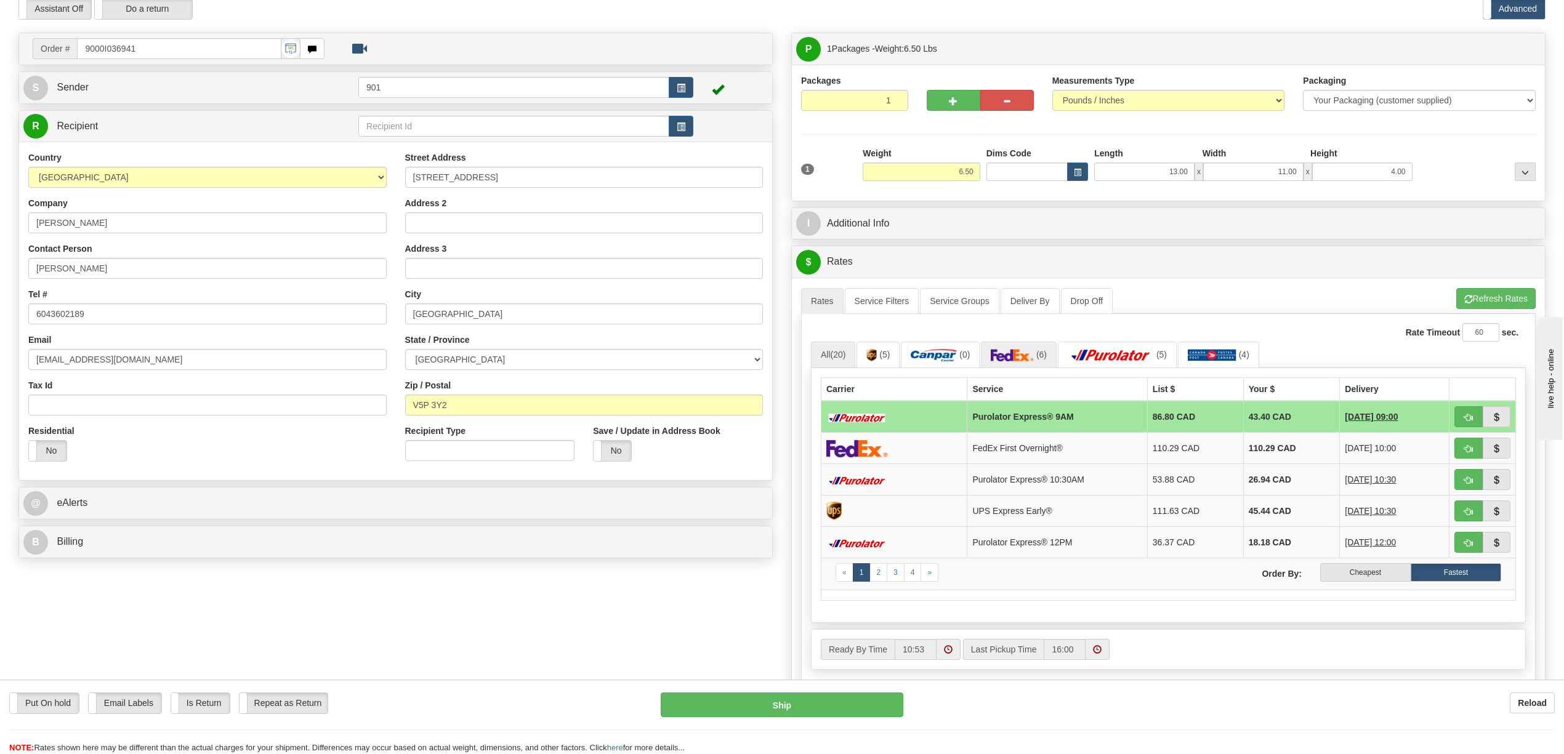
scroll to position [82, 0]
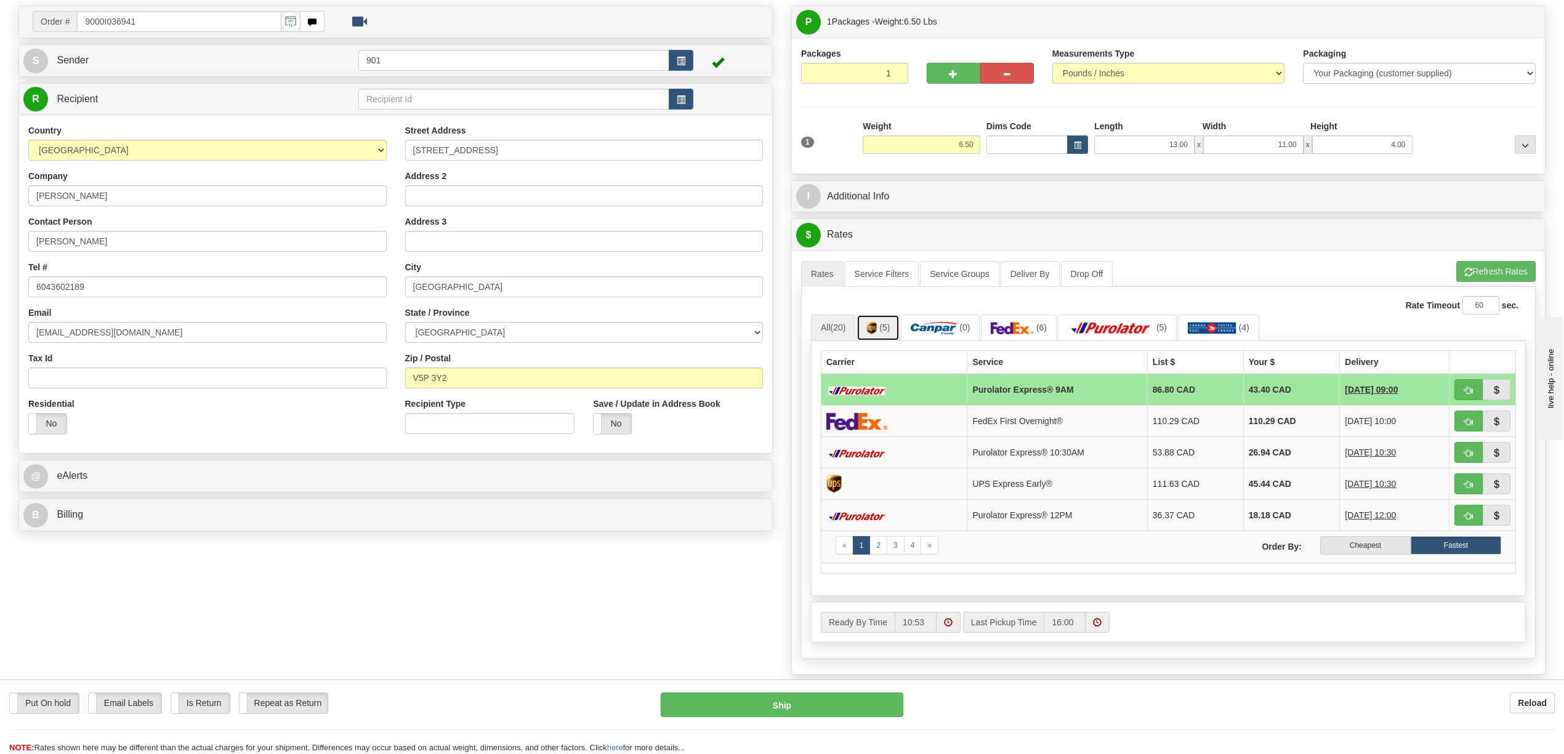
click at [872, 329] on img at bounding box center [871, 328] width 10 height 12
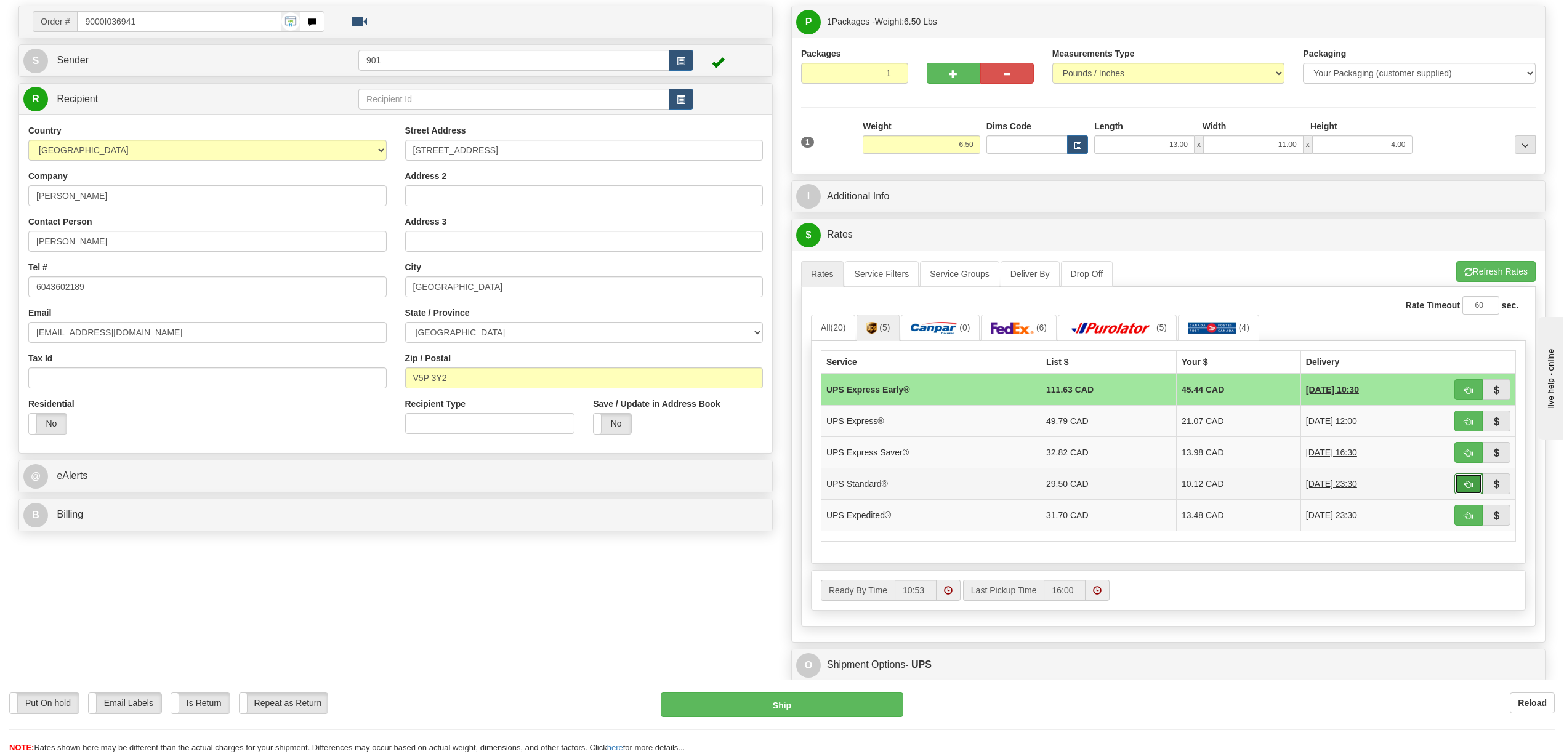
click at [1471, 483] on button "button" at bounding box center [1469, 484] width 28 height 21
type input "11"
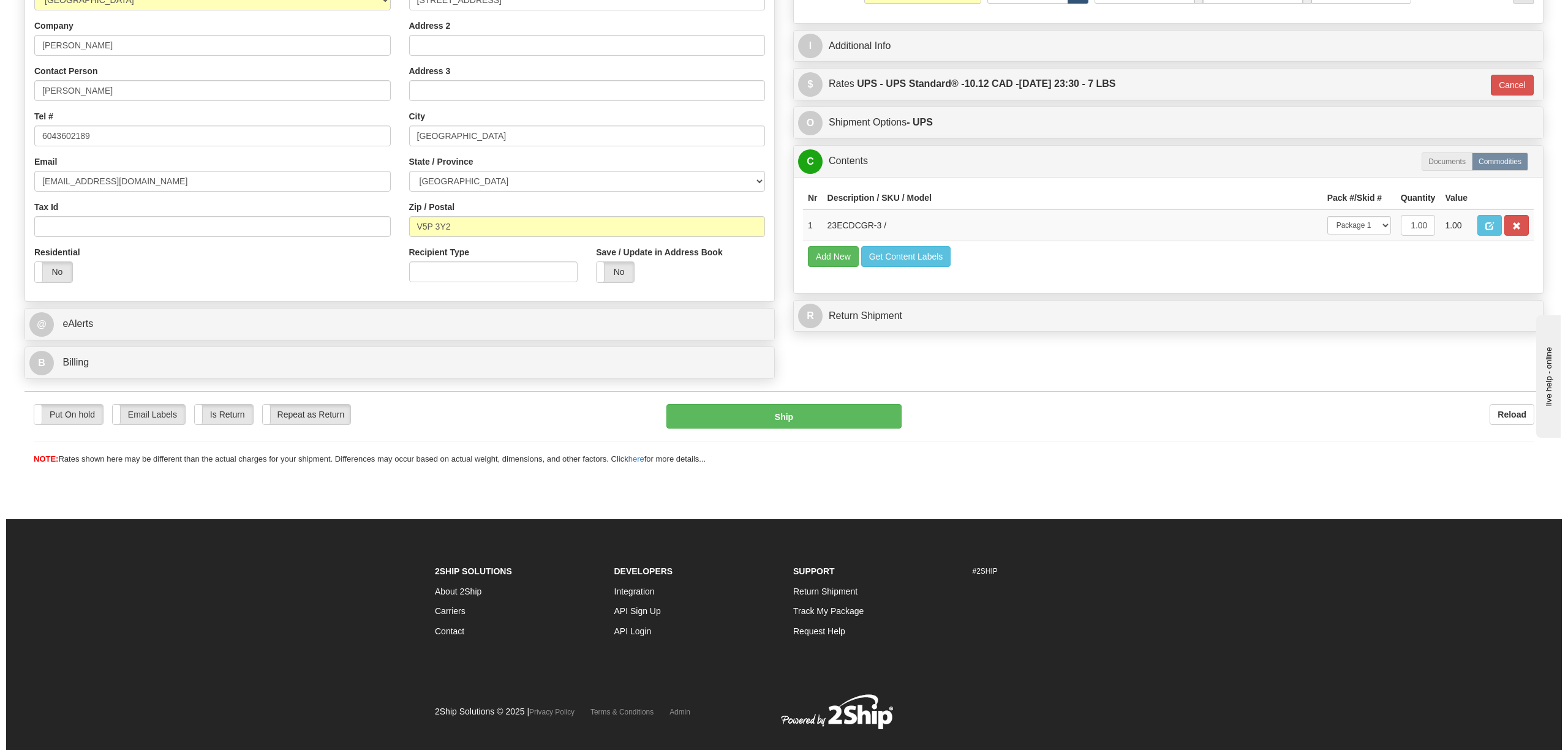
scroll to position [254, 0]
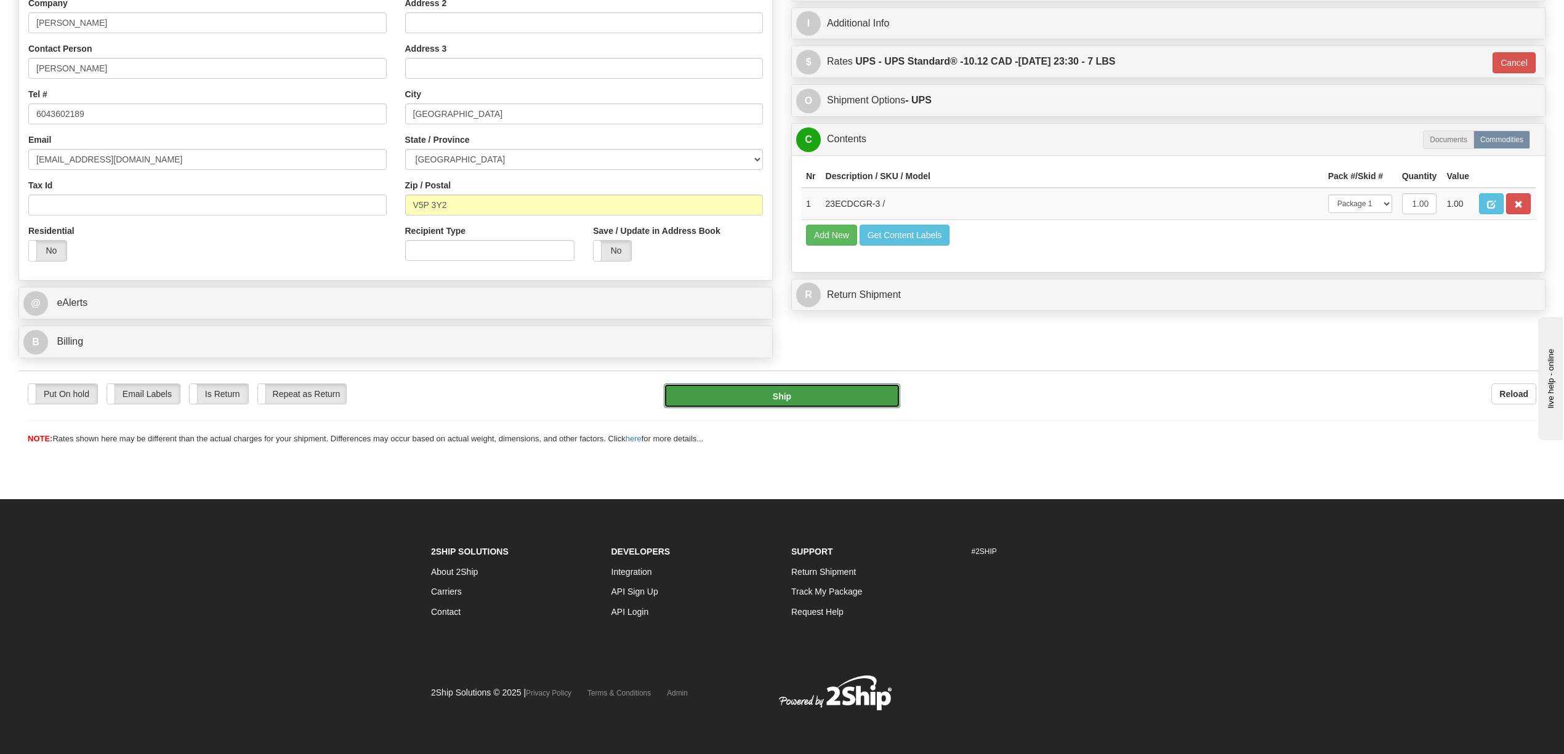
click at [840, 395] on button "Ship" at bounding box center [782, 396] width 236 height 25
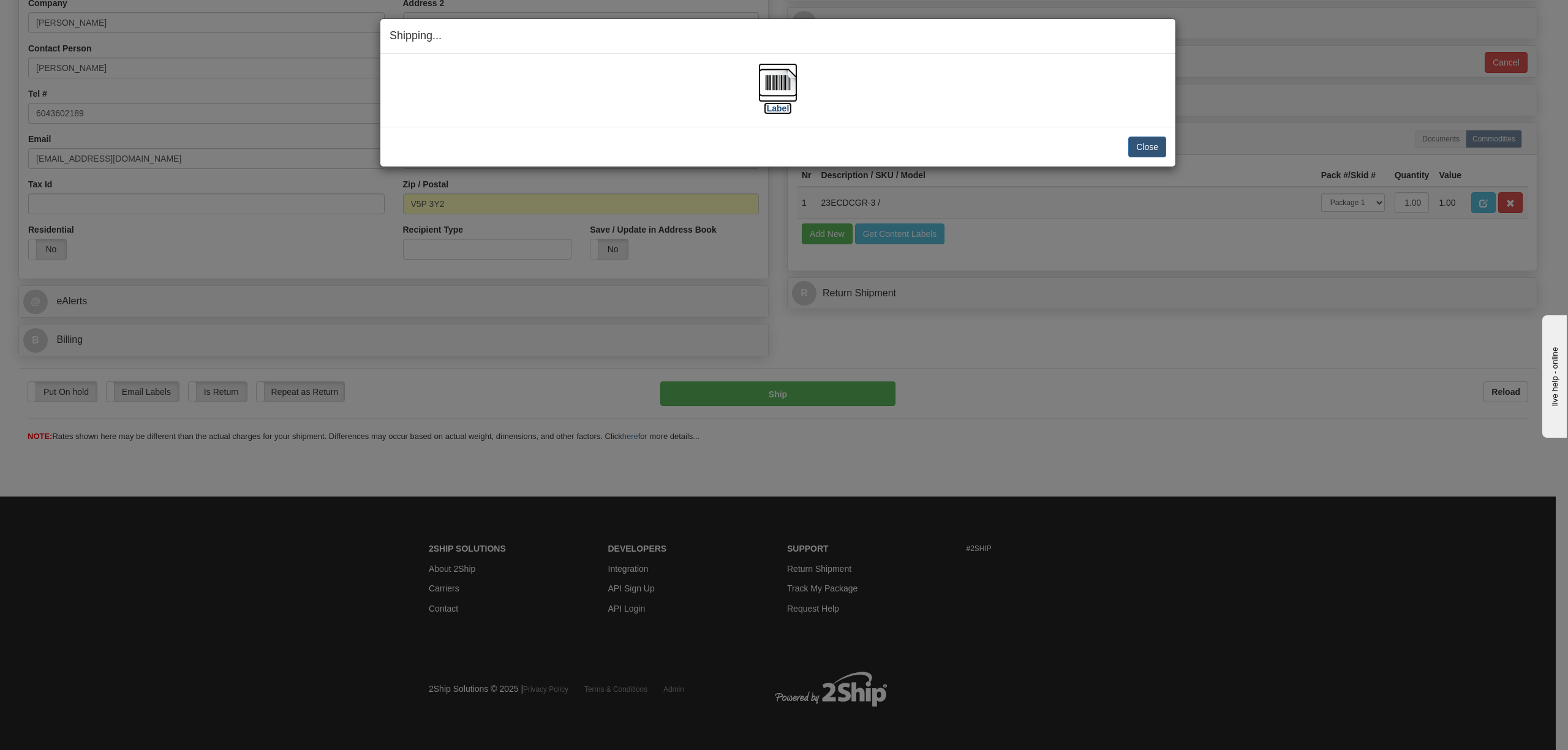
click at [779, 87] on img at bounding box center [777, 82] width 39 height 39
click at [1144, 152] on button "Close" at bounding box center [1147, 146] width 38 height 21
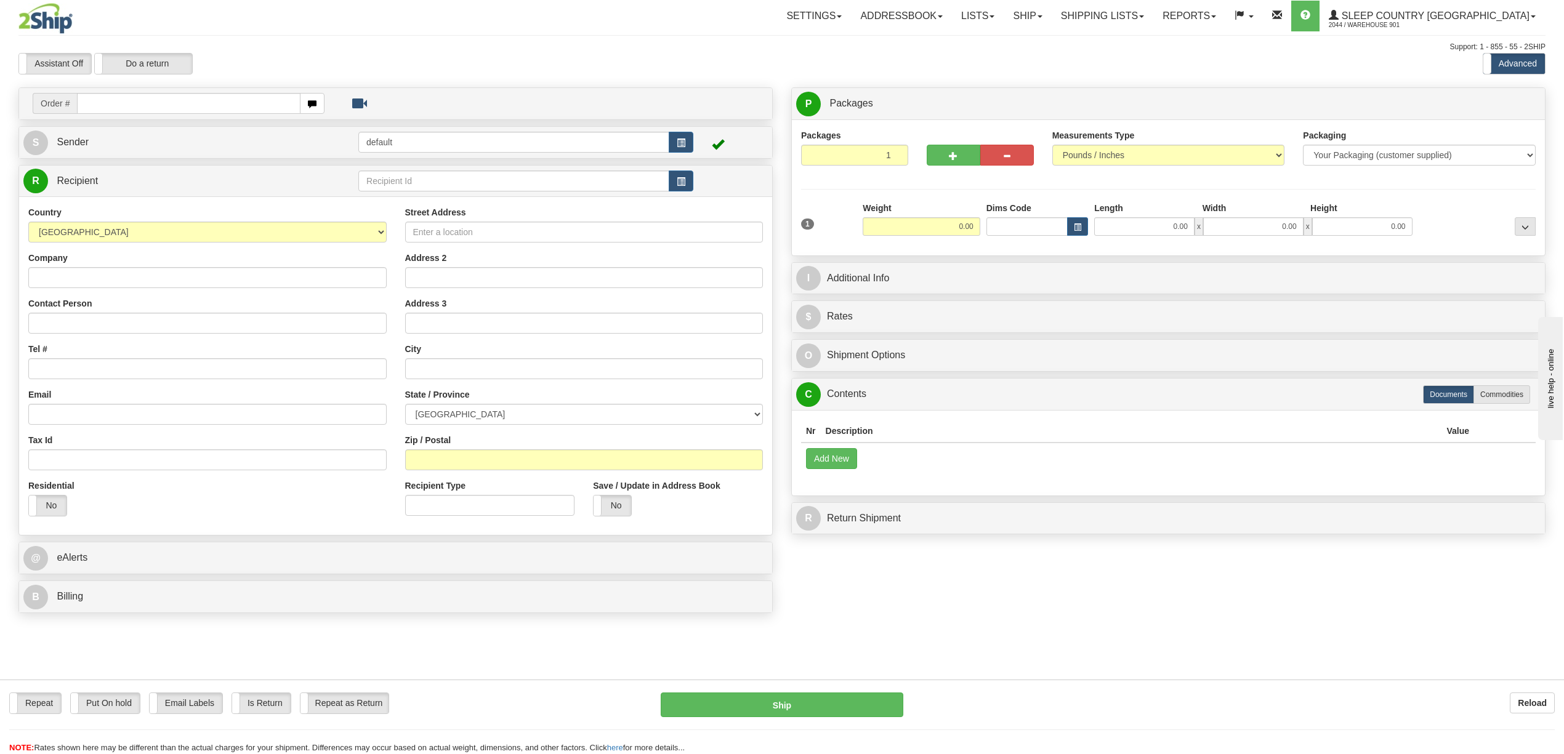
click at [155, 102] on input "text" at bounding box center [188, 103] width 223 height 21
type input "9000I036941"
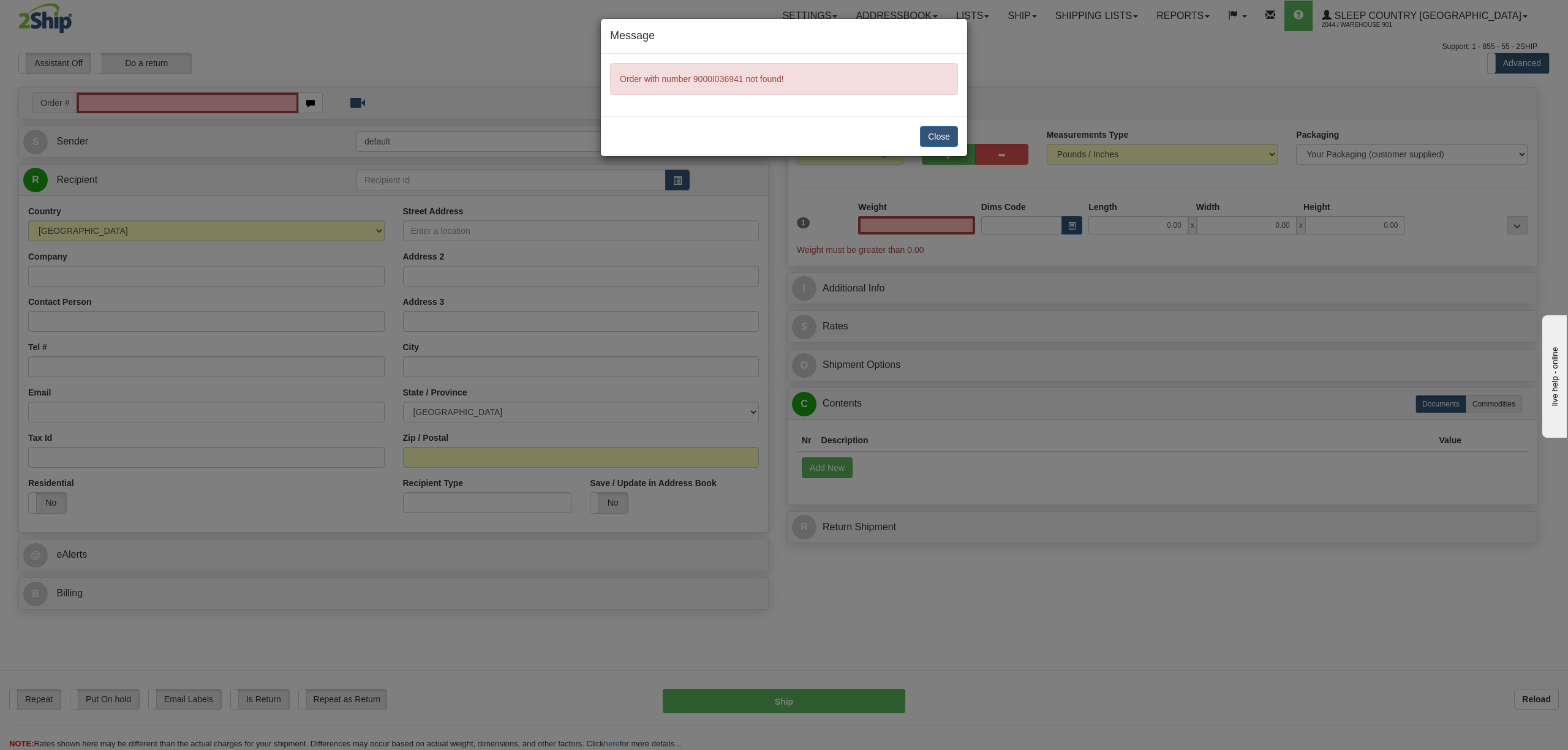
type input "0.00"
click at [940, 135] on button "Close" at bounding box center [939, 136] width 38 height 21
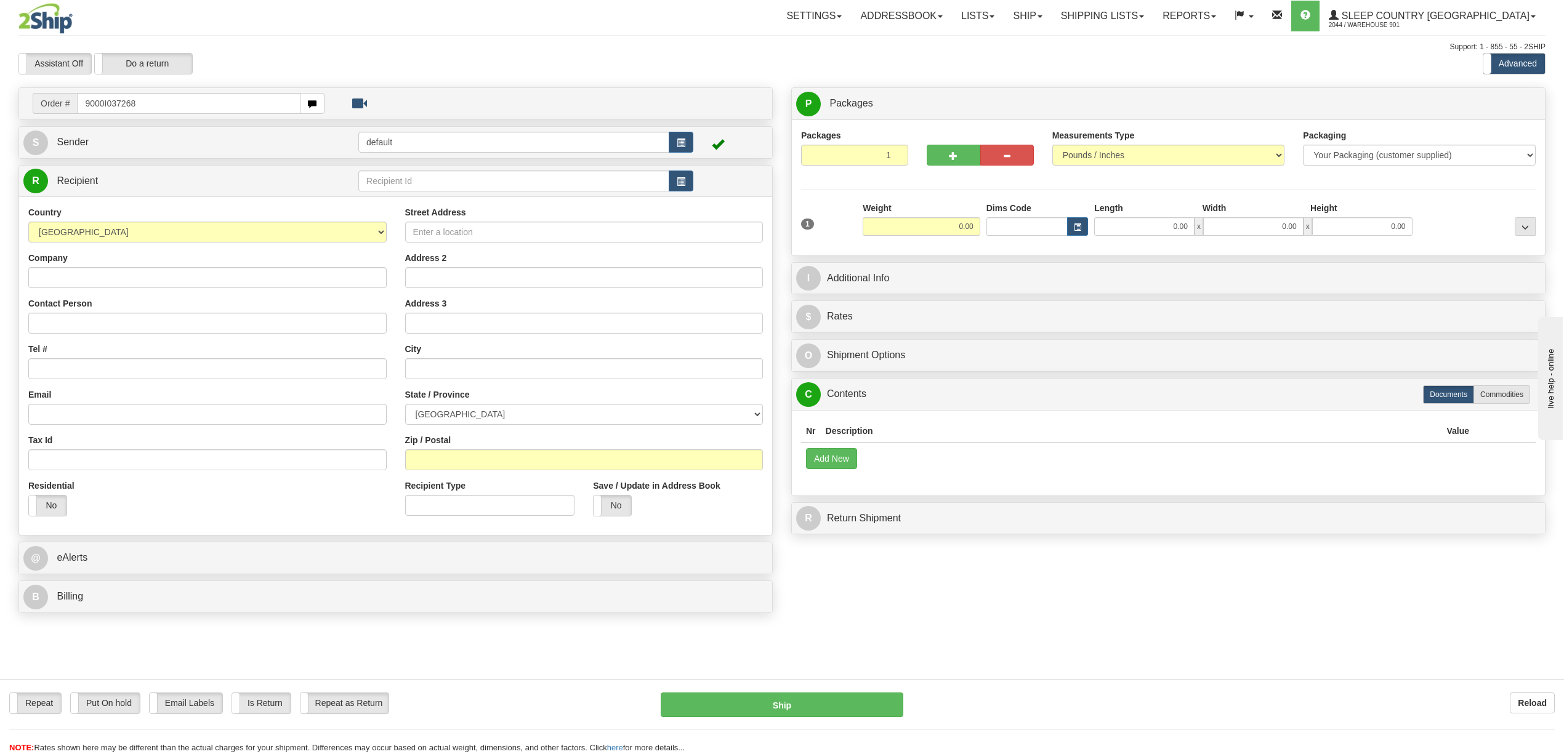
type input "9000I037268"
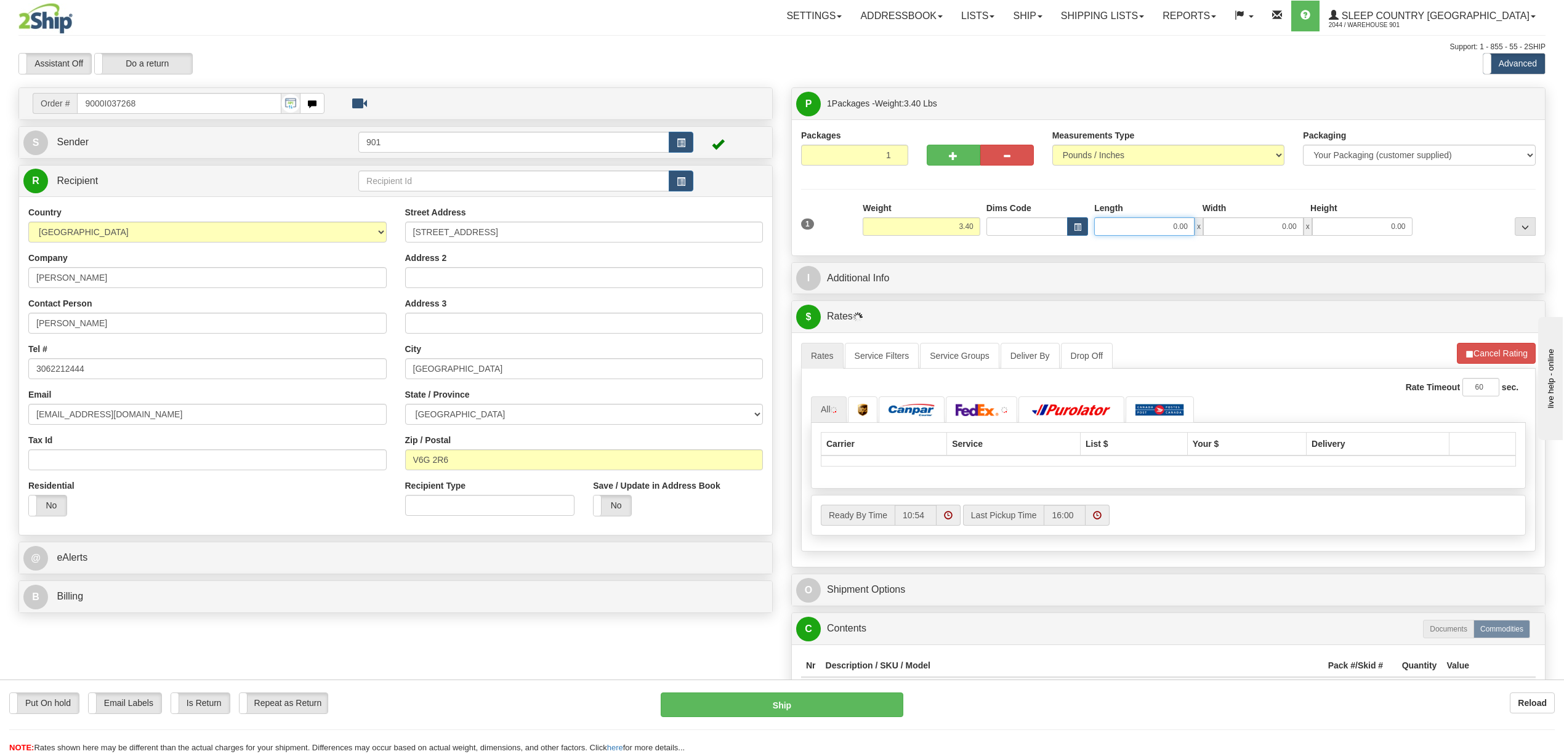
drag, startPoint x: 1148, startPoint y: 225, endPoint x: 1205, endPoint y: 225, distance: 56.7
click at [1205, 225] on div "0.00 x 0.00 x 0.00" at bounding box center [1253, 226] width 318 height 18
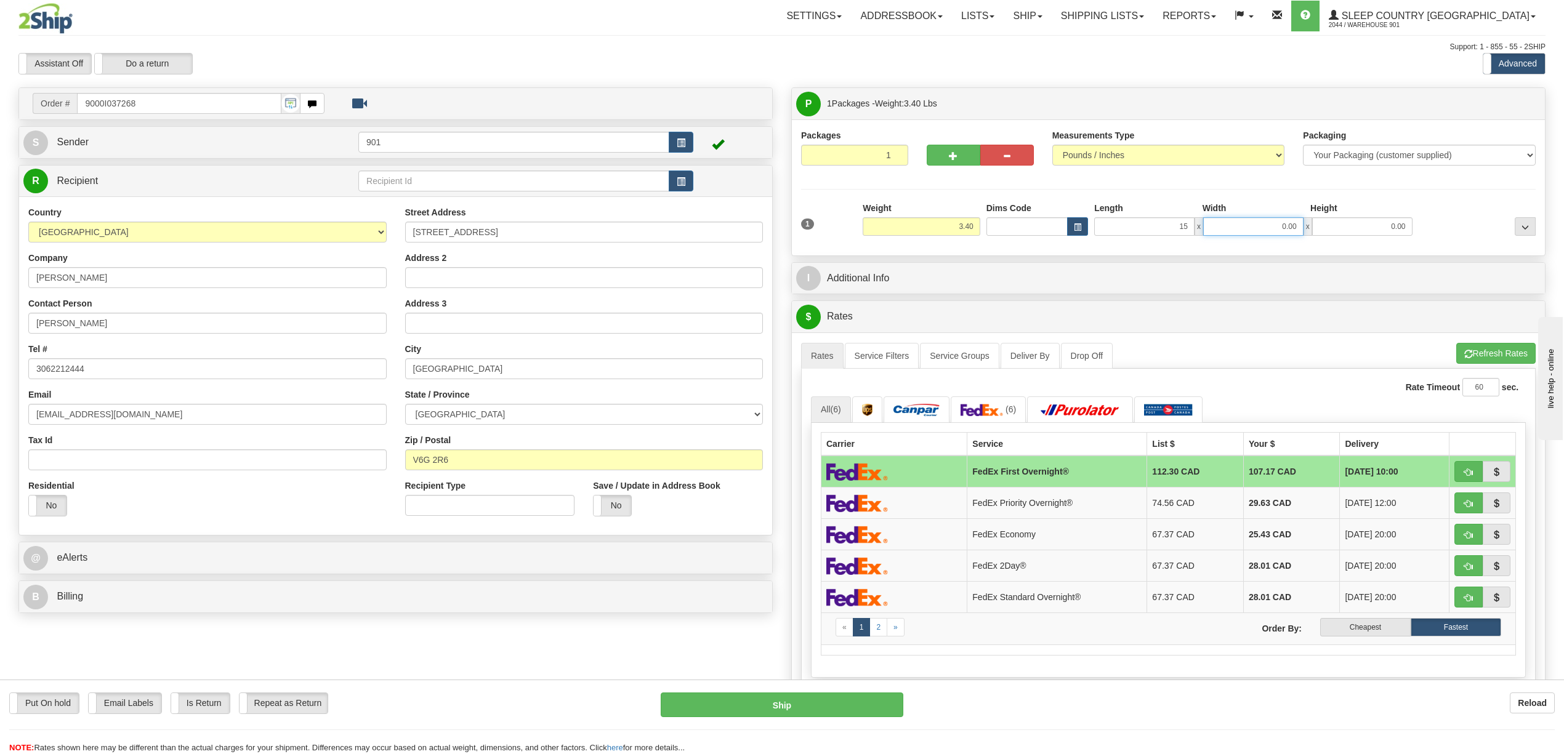
type input "15.00"
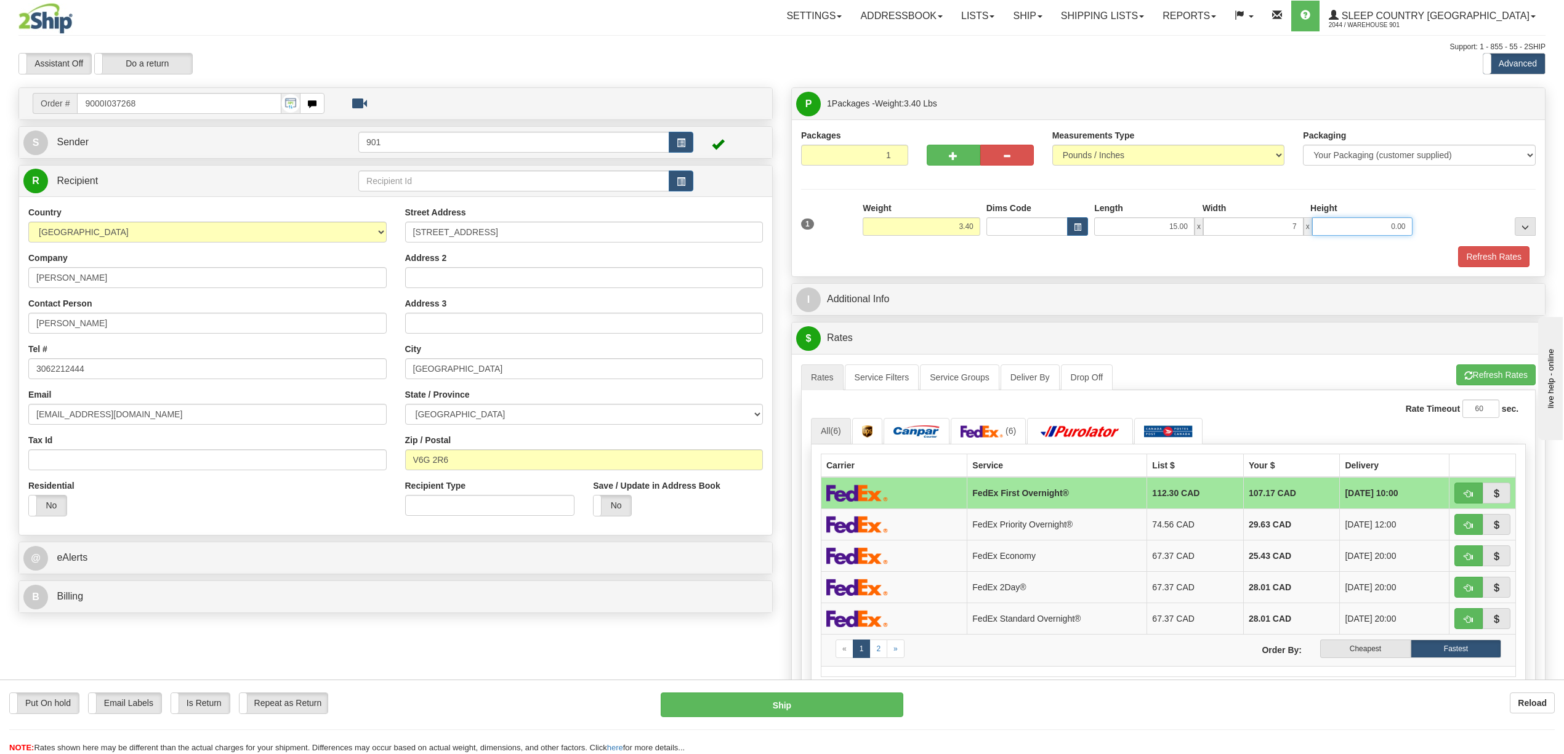
type input "7.00"
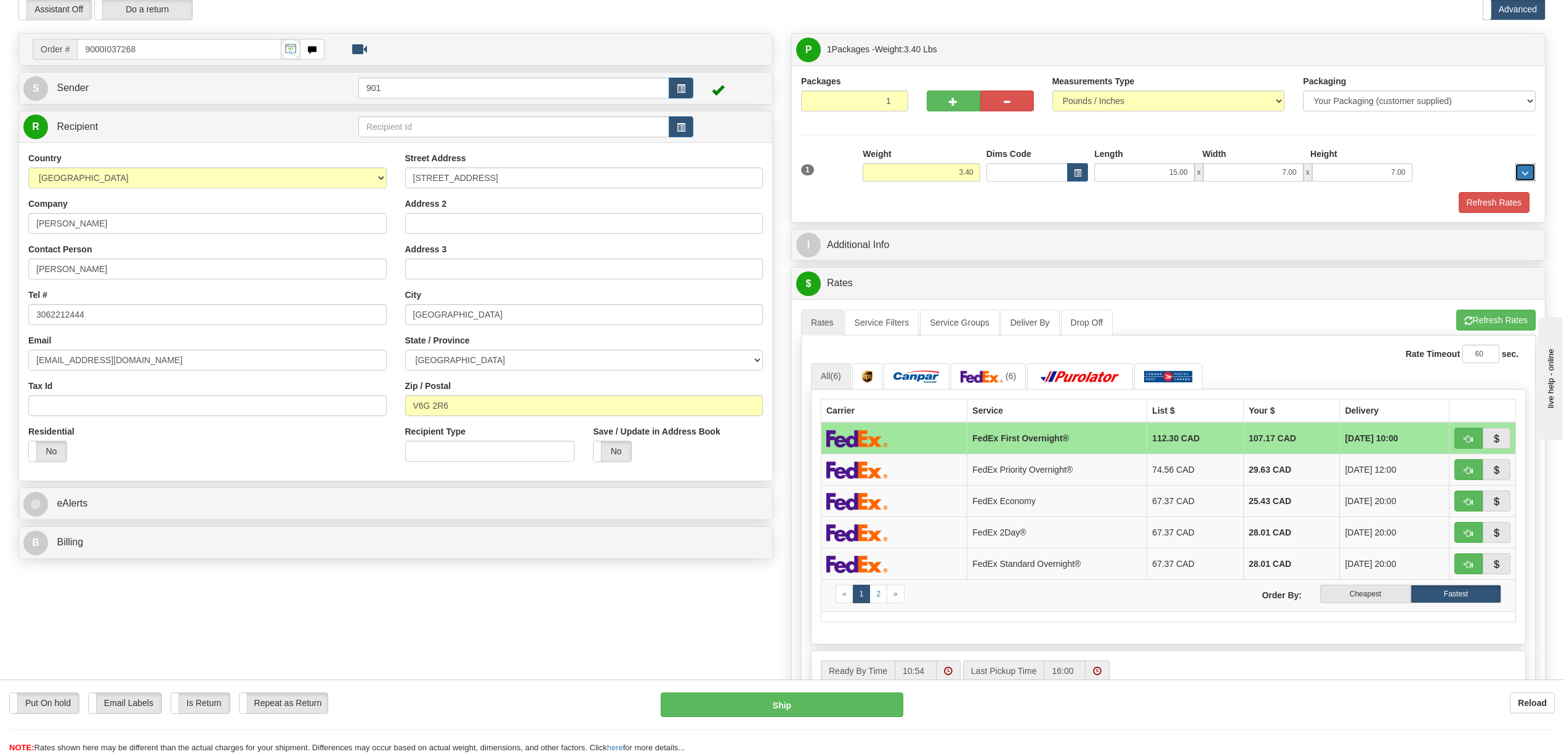
scroll to position [575, 0]
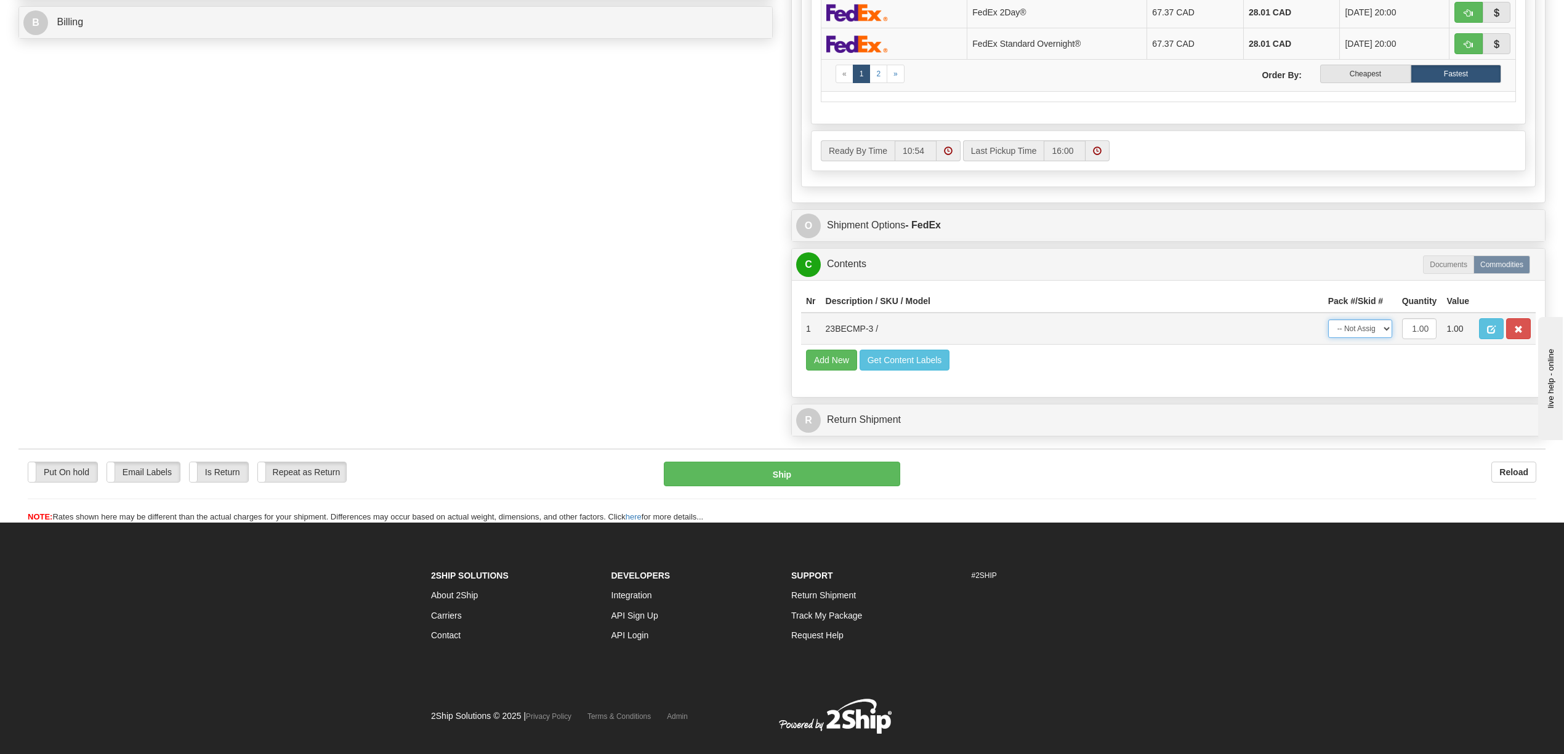
click at [1382, 338] on select "-- Not Assigned -- Package 1" at bounding box center [1360, 329] width 64 height 18
select select "0"
click at [1328, 338] on select "-- Not Assigned -- Package 1" at bounding box center [1360, 329] width 64 height 18
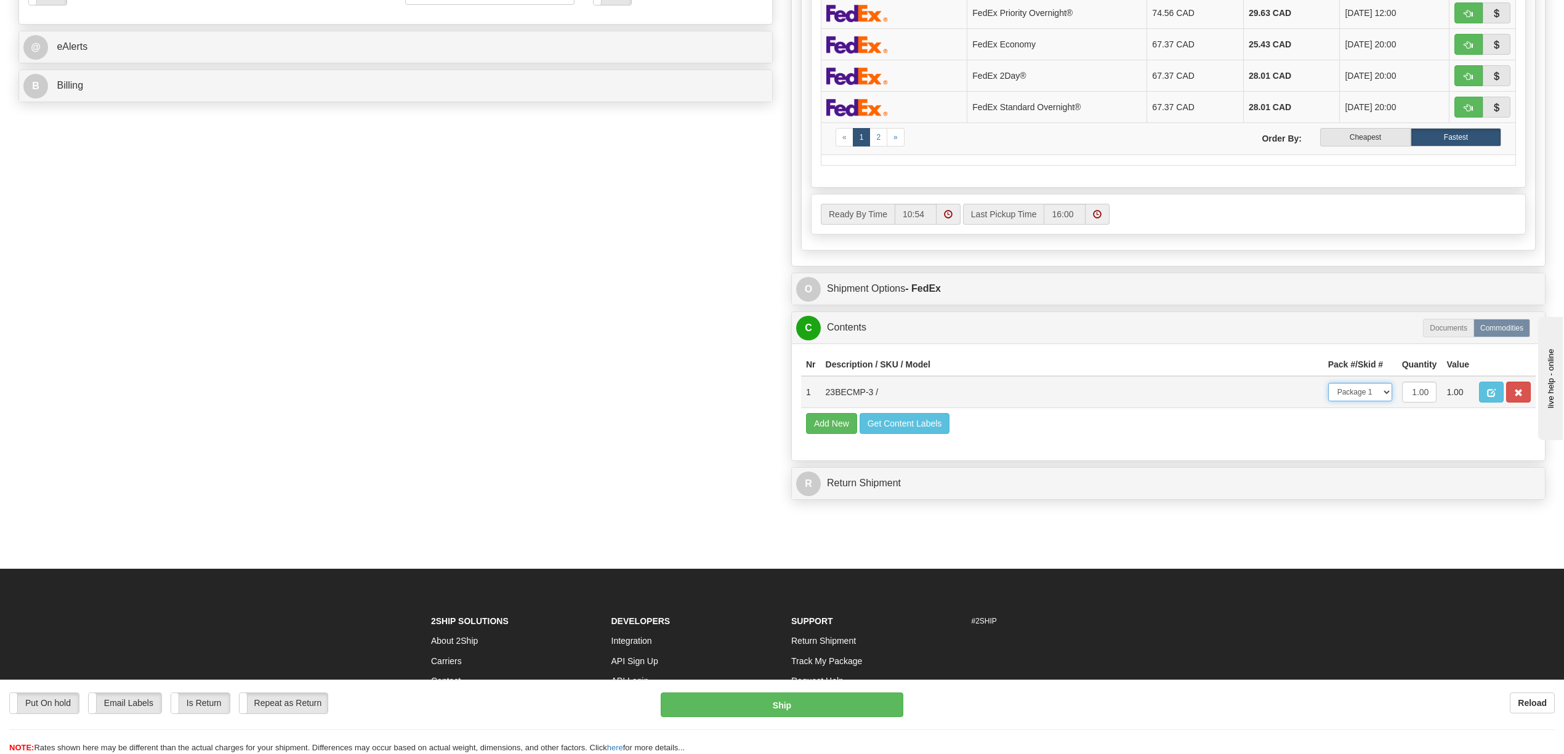
scroll to position [164, 0]
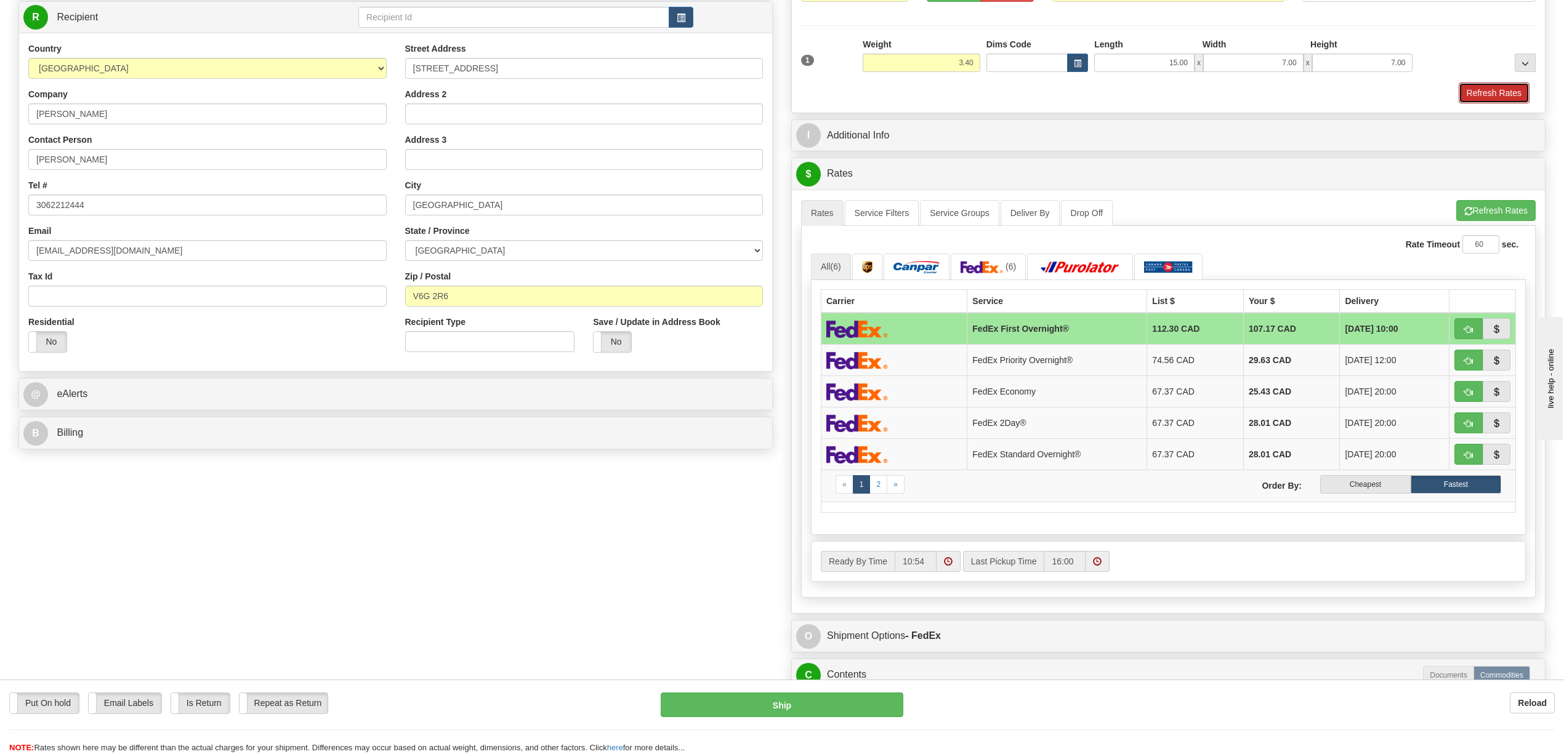
click at [1479, 92] on button "Refresh Rates" at bounding box center [1494, 93] width 71 height 21
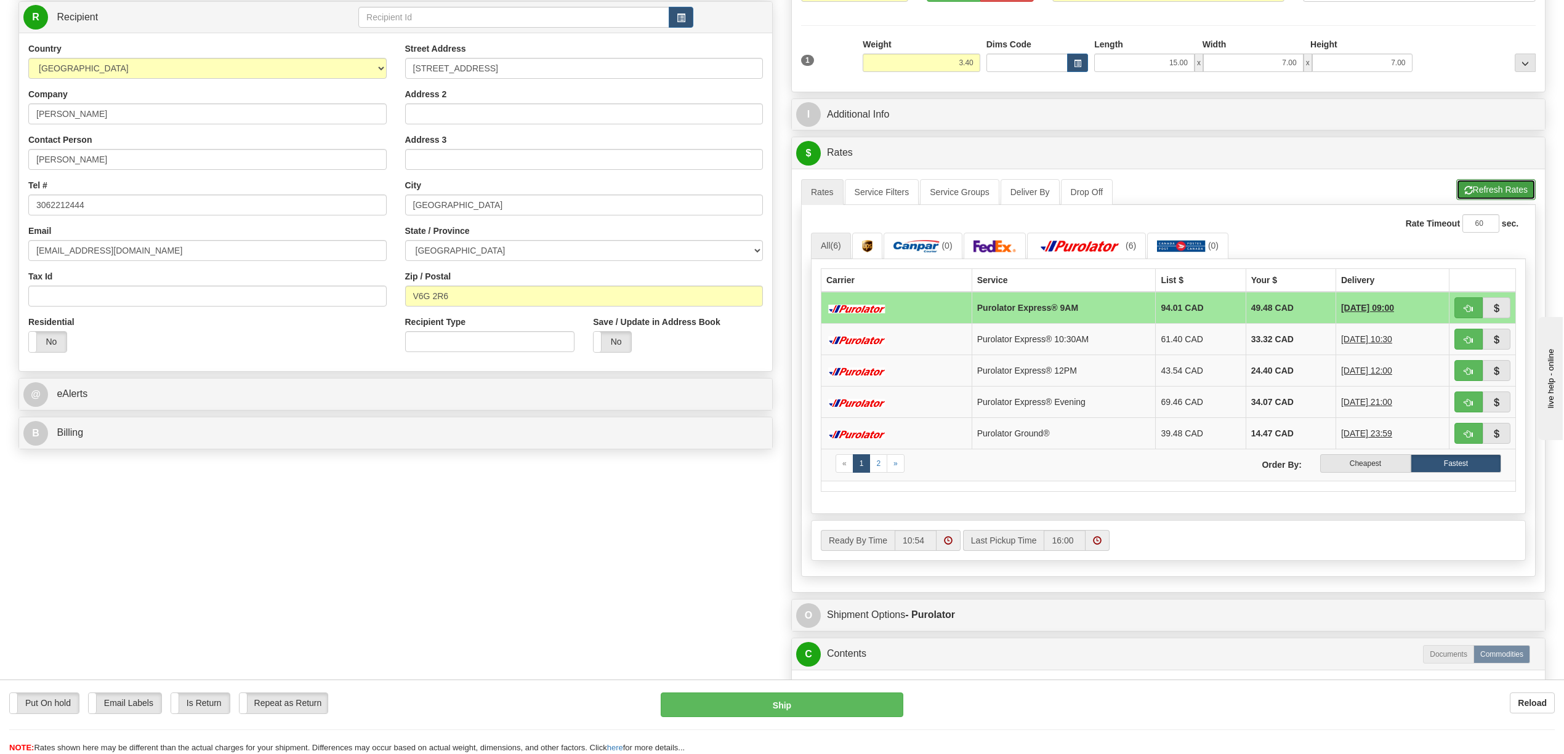
click at [1482, 193] on button "Refresh Rates" at bounding box center [1495, 189] width 79 height 21
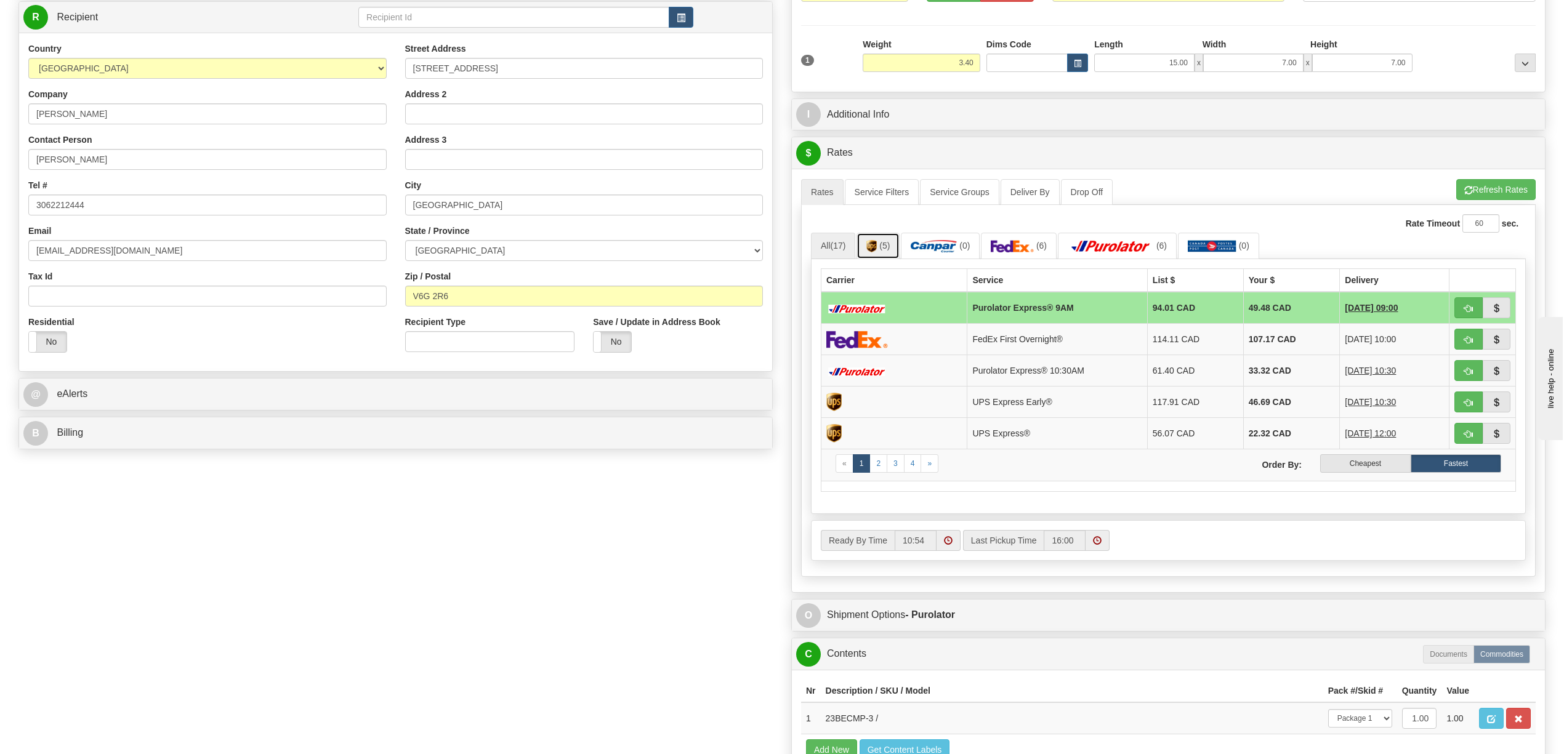
click at [886, 247] on span "(5)" at bounding box center [884, 246] width 10 height 10
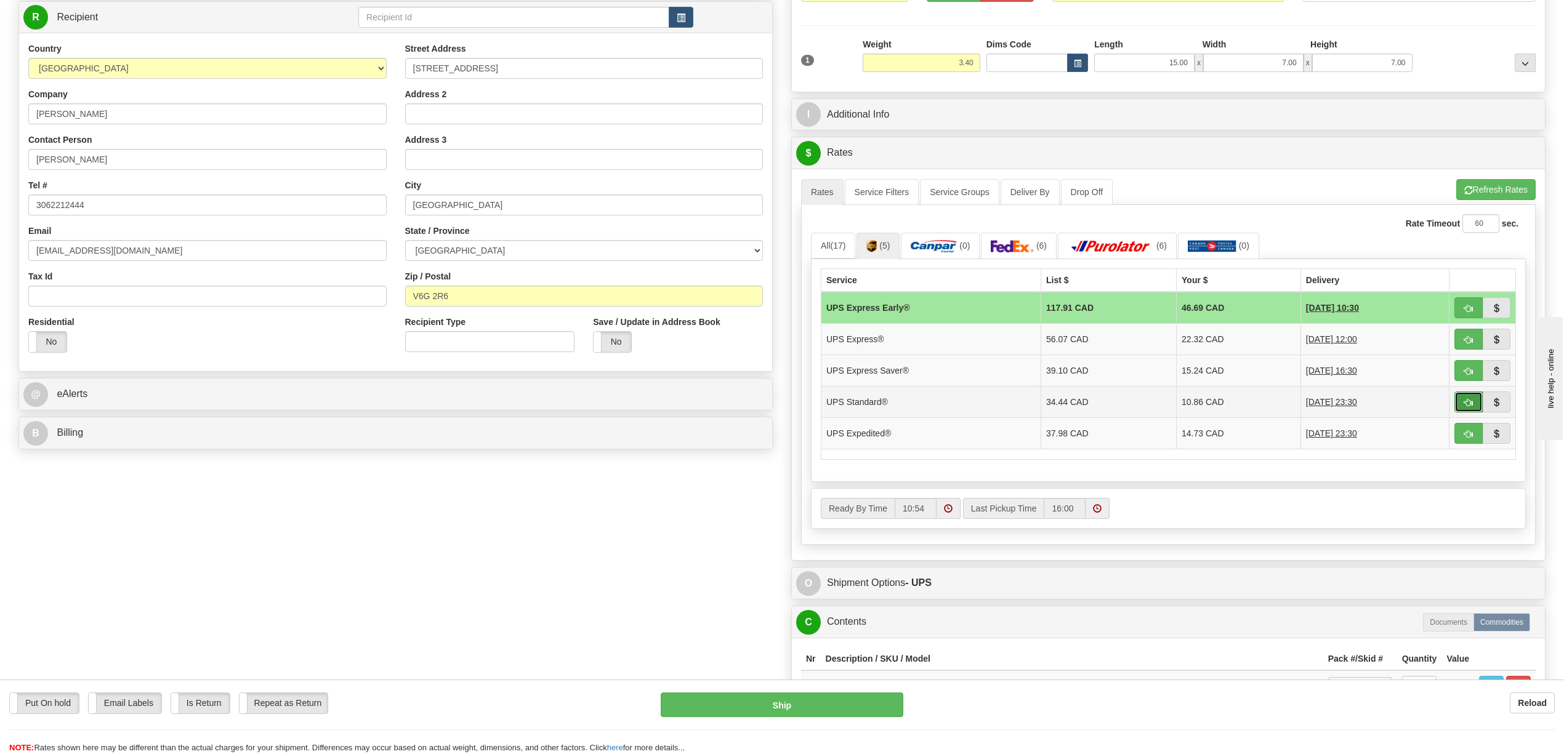
click at [1461, 405] on button "button" at bounding box center [1469, 402] width 28 height 21
type input "11"
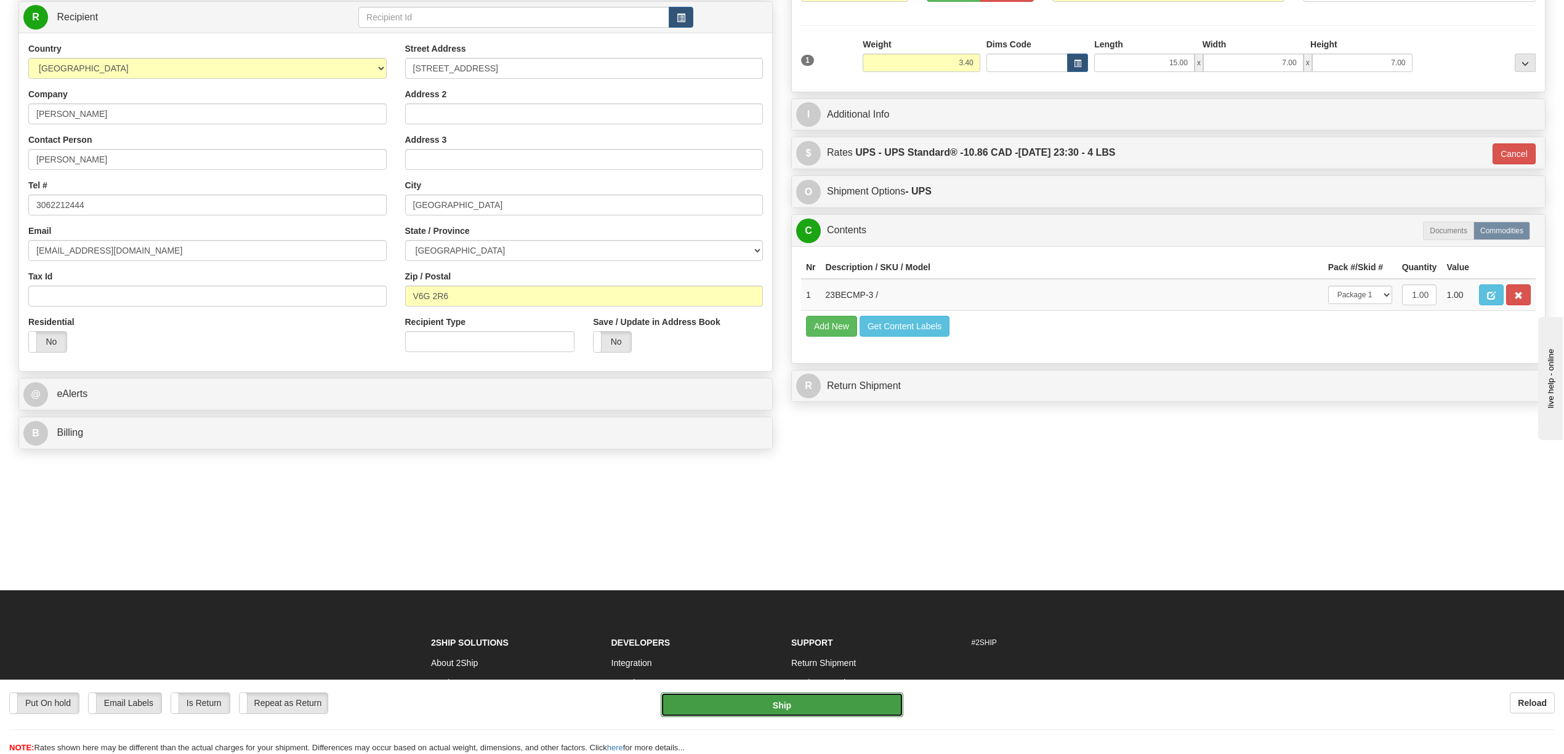
click at [817, 710] on button "Ship" at bounding box center [782, 705] width 242 height 25
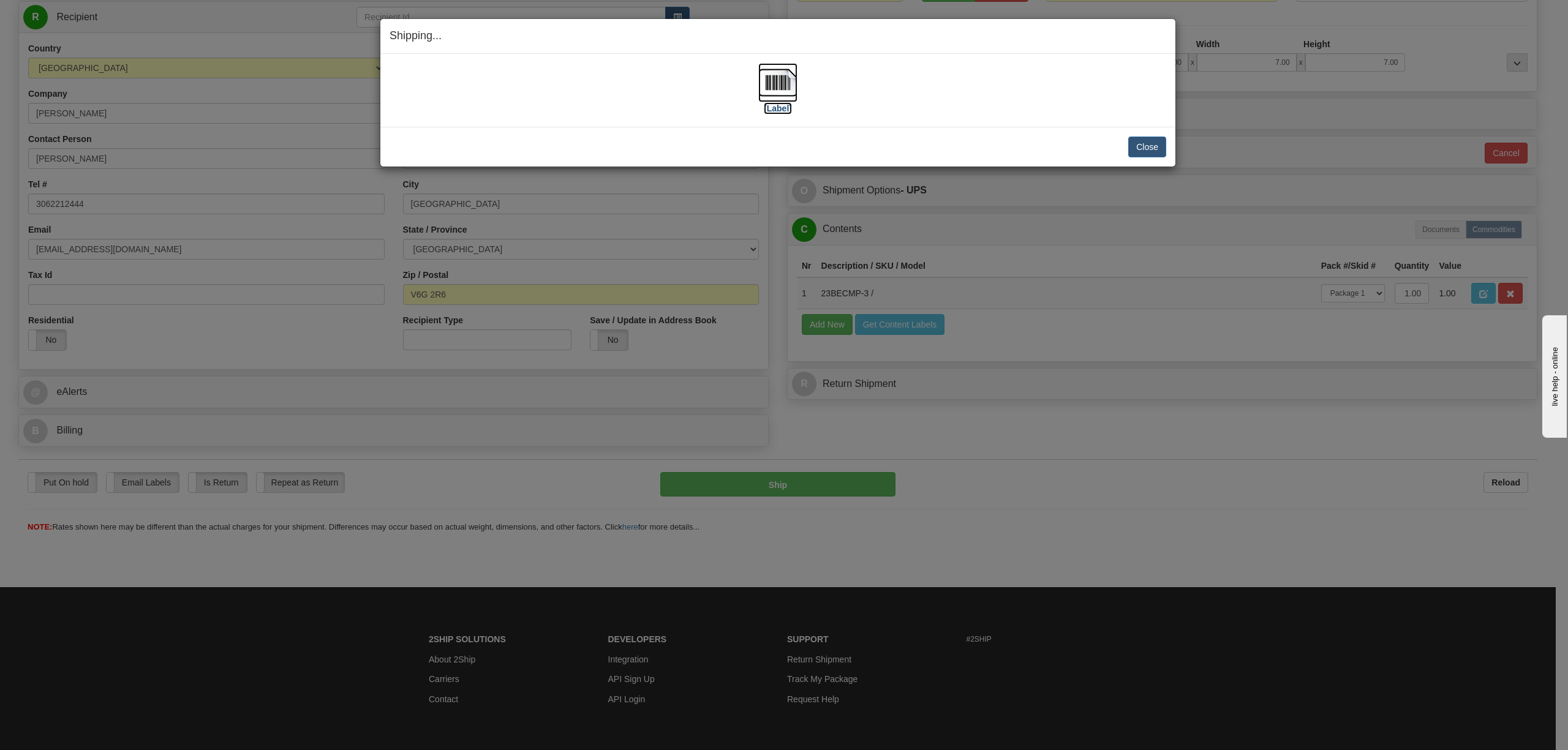
click at [773, 87] on img at bounding box center [777, 82] width 39 height 39
click at [1155, 147] on button "Close" at bounding box center [1147, 146] width 38 height 21
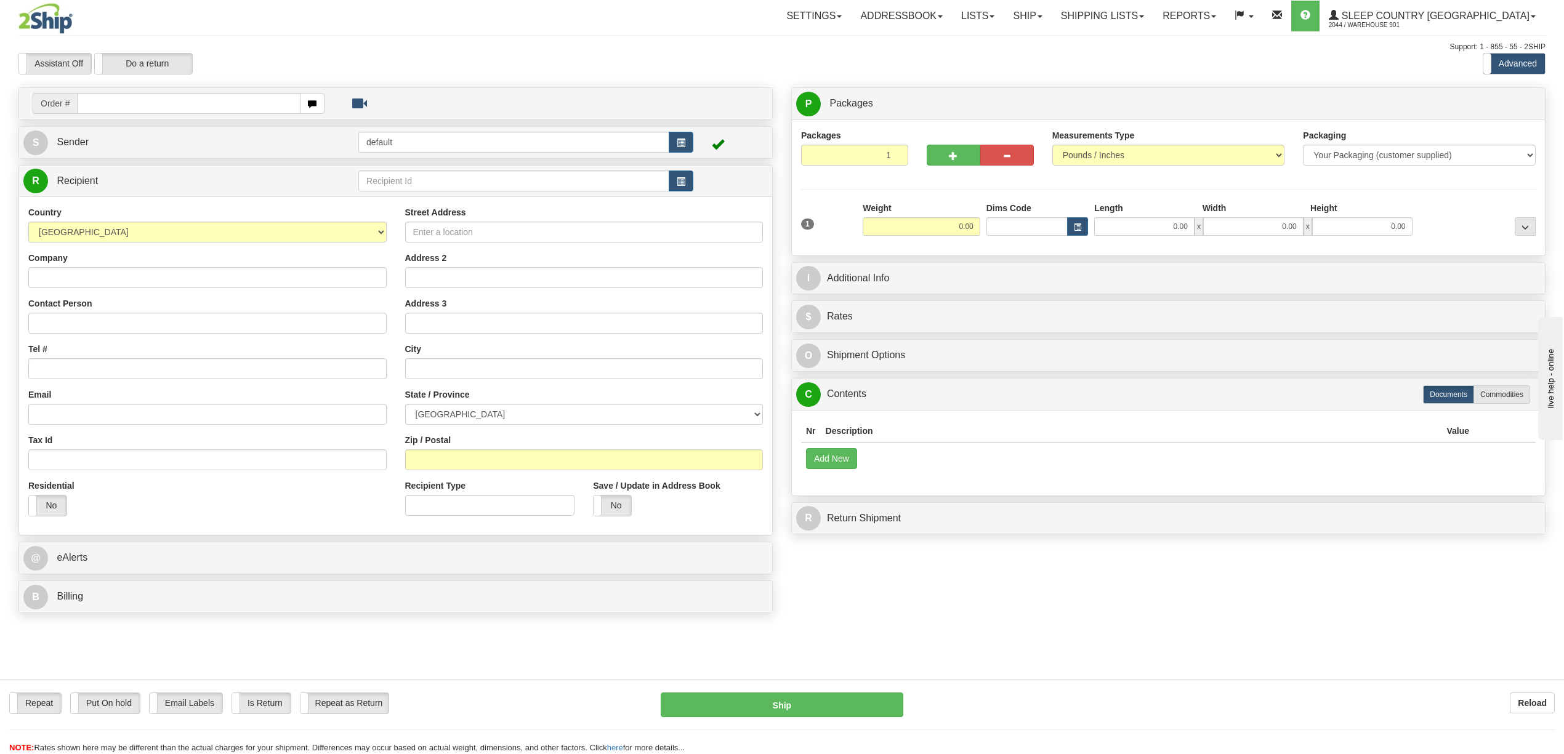
click at [171, 107] on input "text" at bounding box center [188, 103] width 223 height 21
type input "9000I037340"
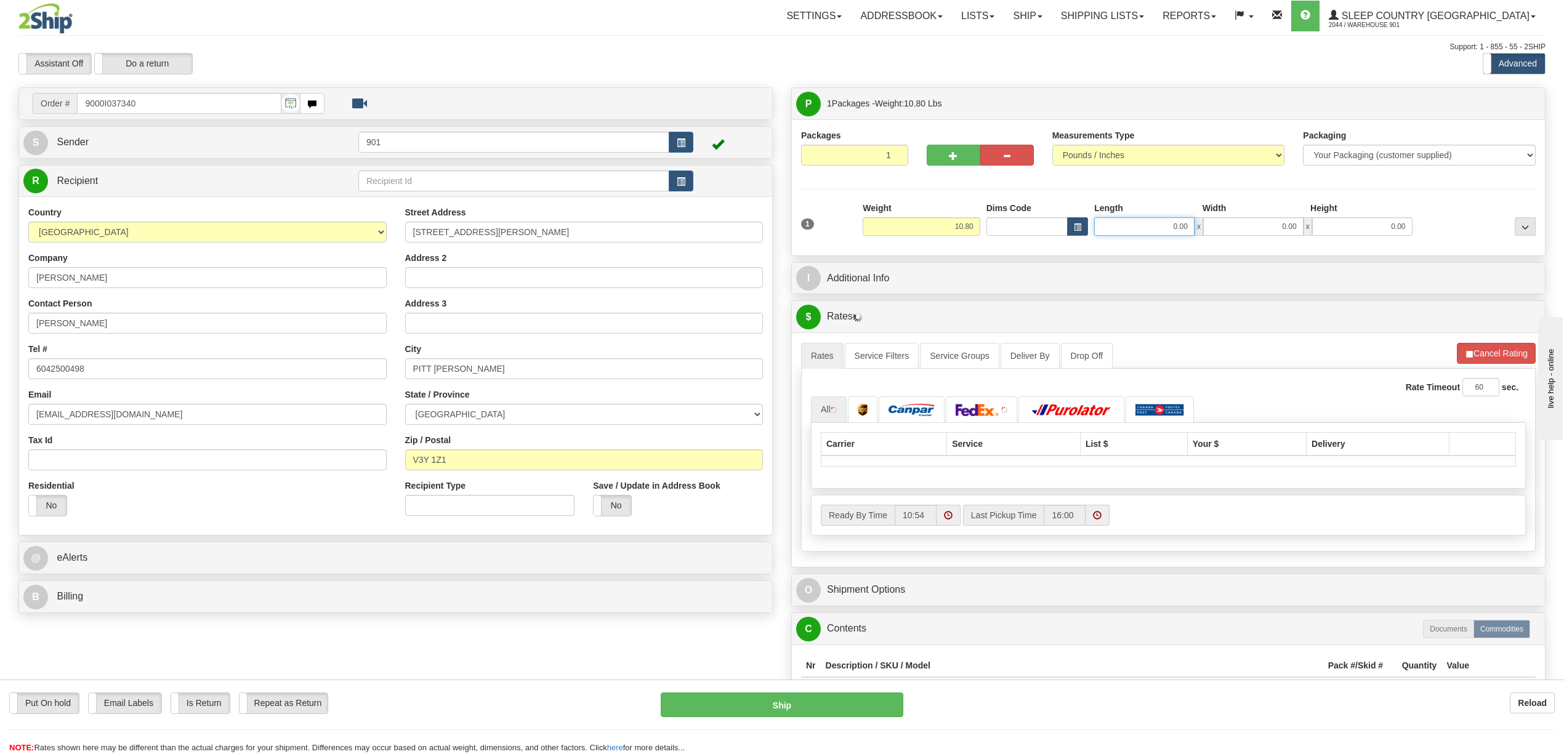
drag, startPoint x: 1168, startPoint y: 230, endPoint x: 1200, endPoint y: 232, distance: 32.1
click at [1200, 232] on div "0.00 x 0.00 x 0.00" at bounding box center [1253, 226] width 318 height 18
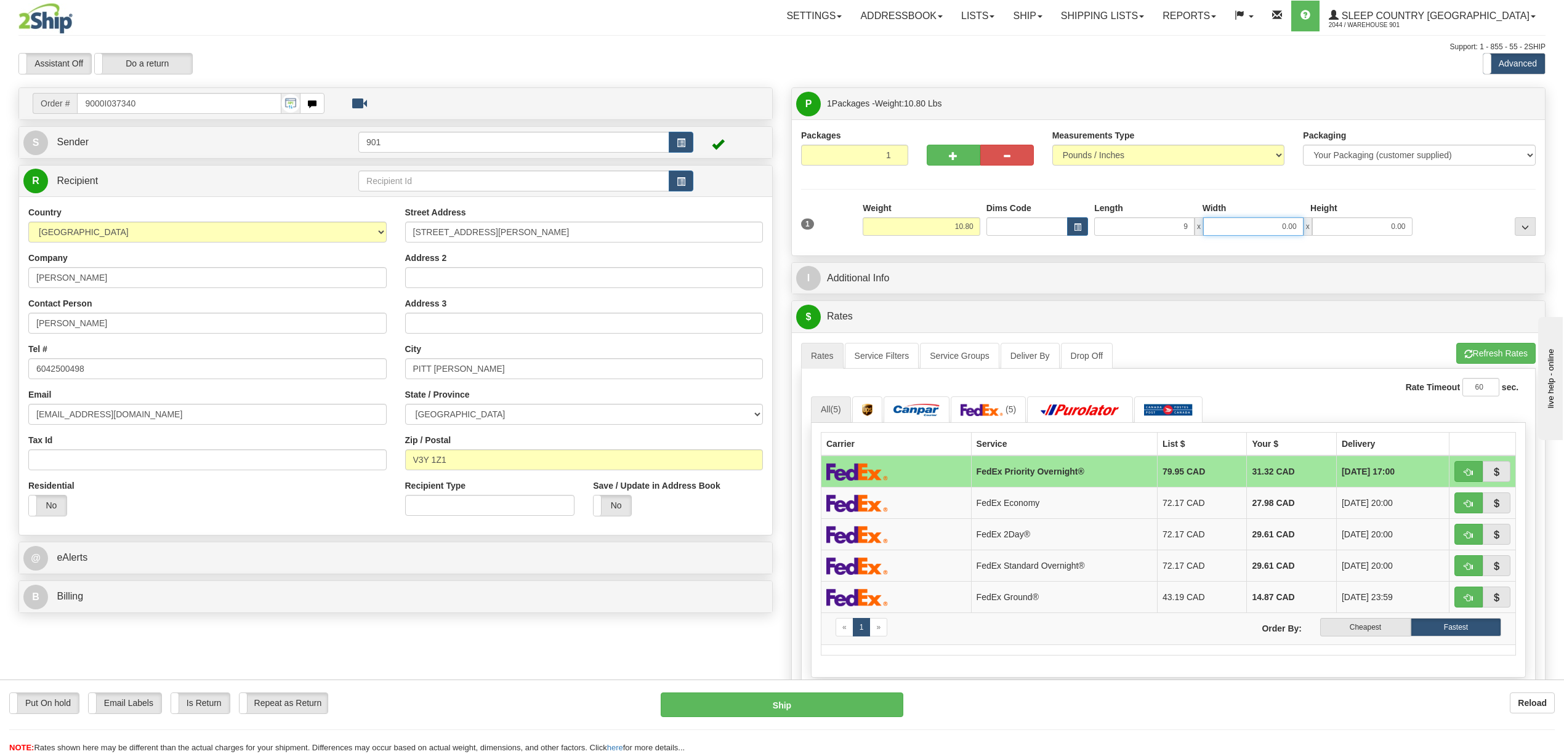
type input "9.00"
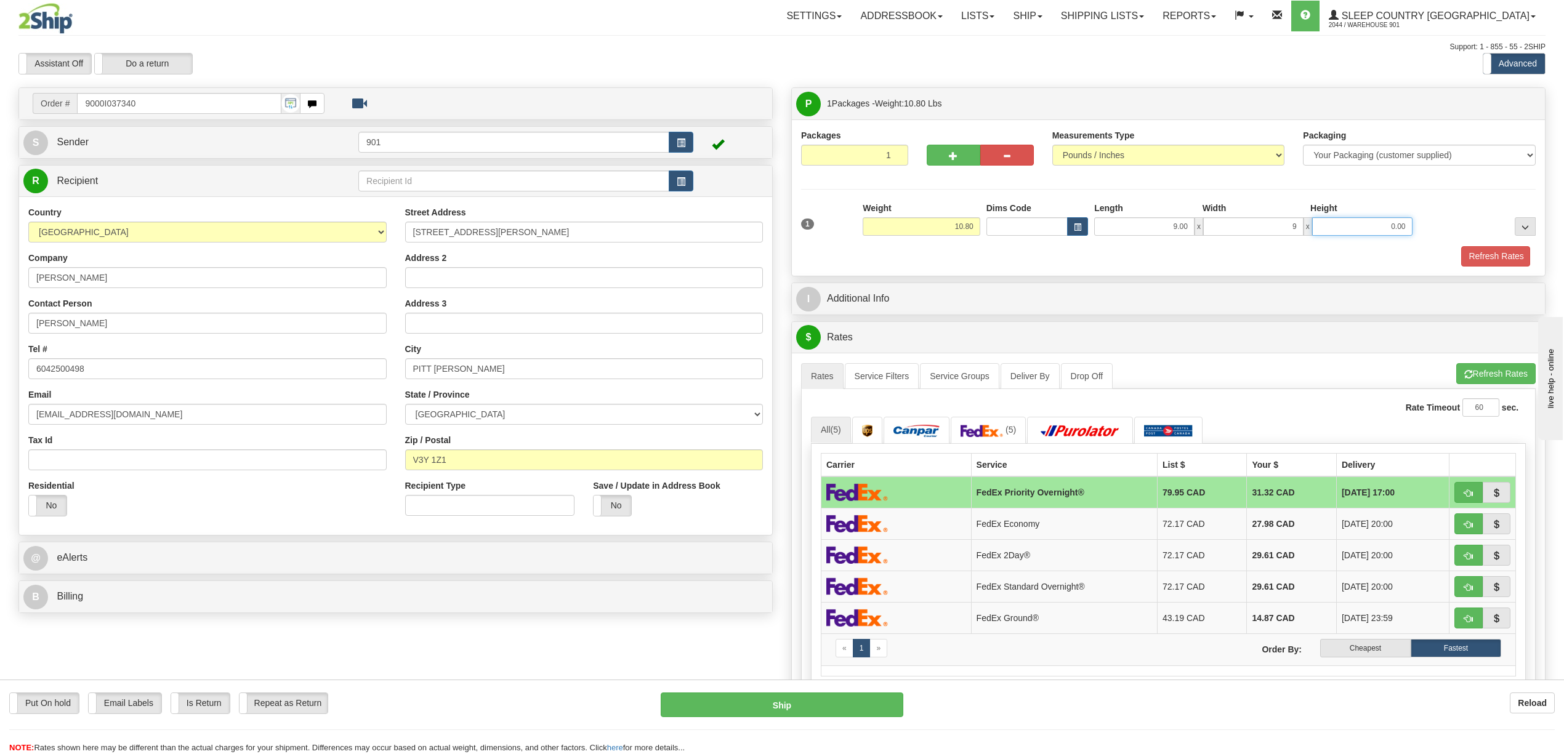
type input "9.00"
type input "12.00"
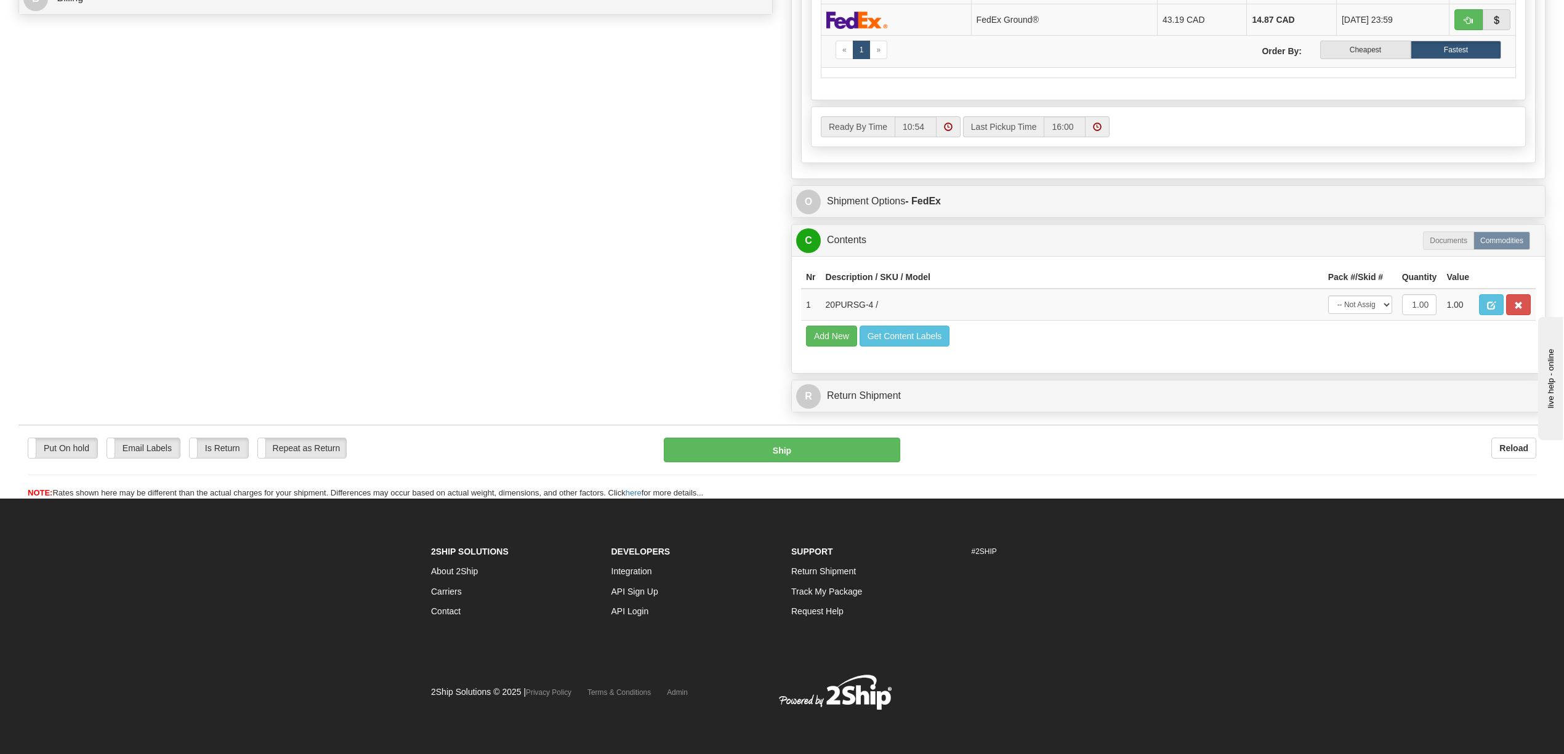
scroll to position [632, 0]
drag, startPoint x: 1380, startPoint y: 289, endPoint x: 1368, endPoint y: 293, distance: 12.3
click at [1380, 296] on select "-- Not Assigned -- Package 1" at bounding box center [1360, 305] width 64 height 18
select select "0"
click at [1328, 296] on select "-- Not Assigned -- Package 1" at bounding box center [1360, 305] width 64 height 18
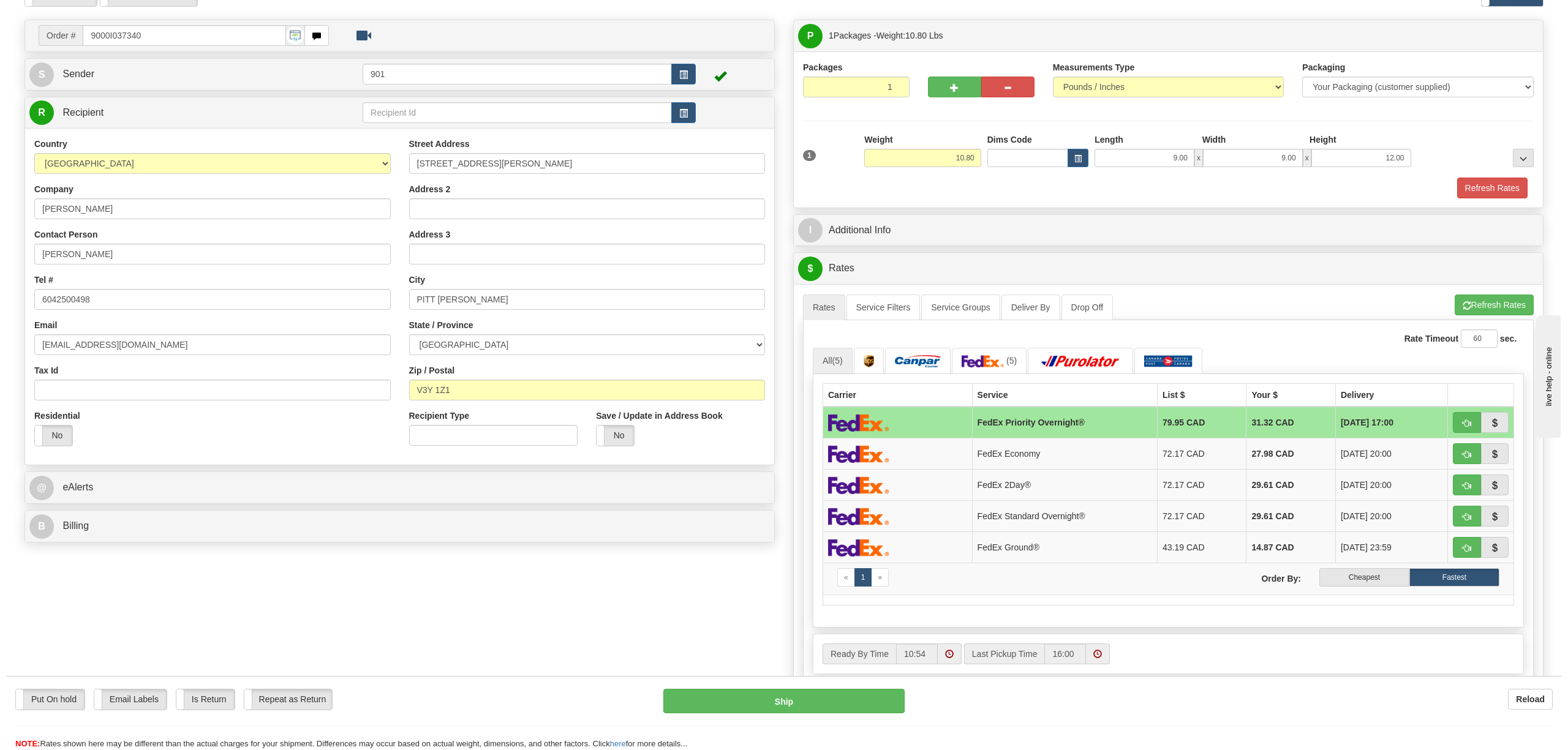
scroll to position [57, 0]
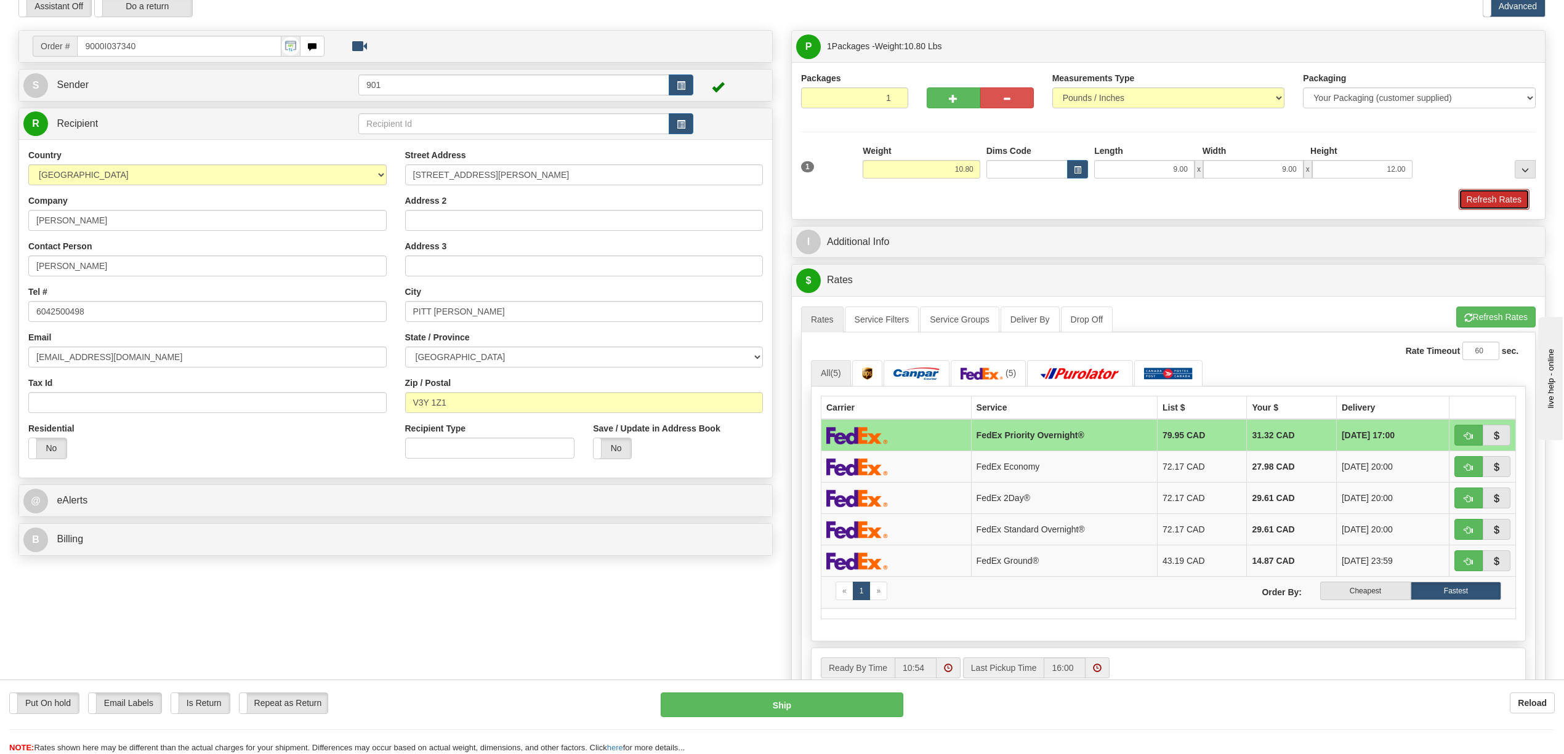
click at [1459, 200] on button "Refresh Rates" at bounding box center [1494, 199] width 71 height 21
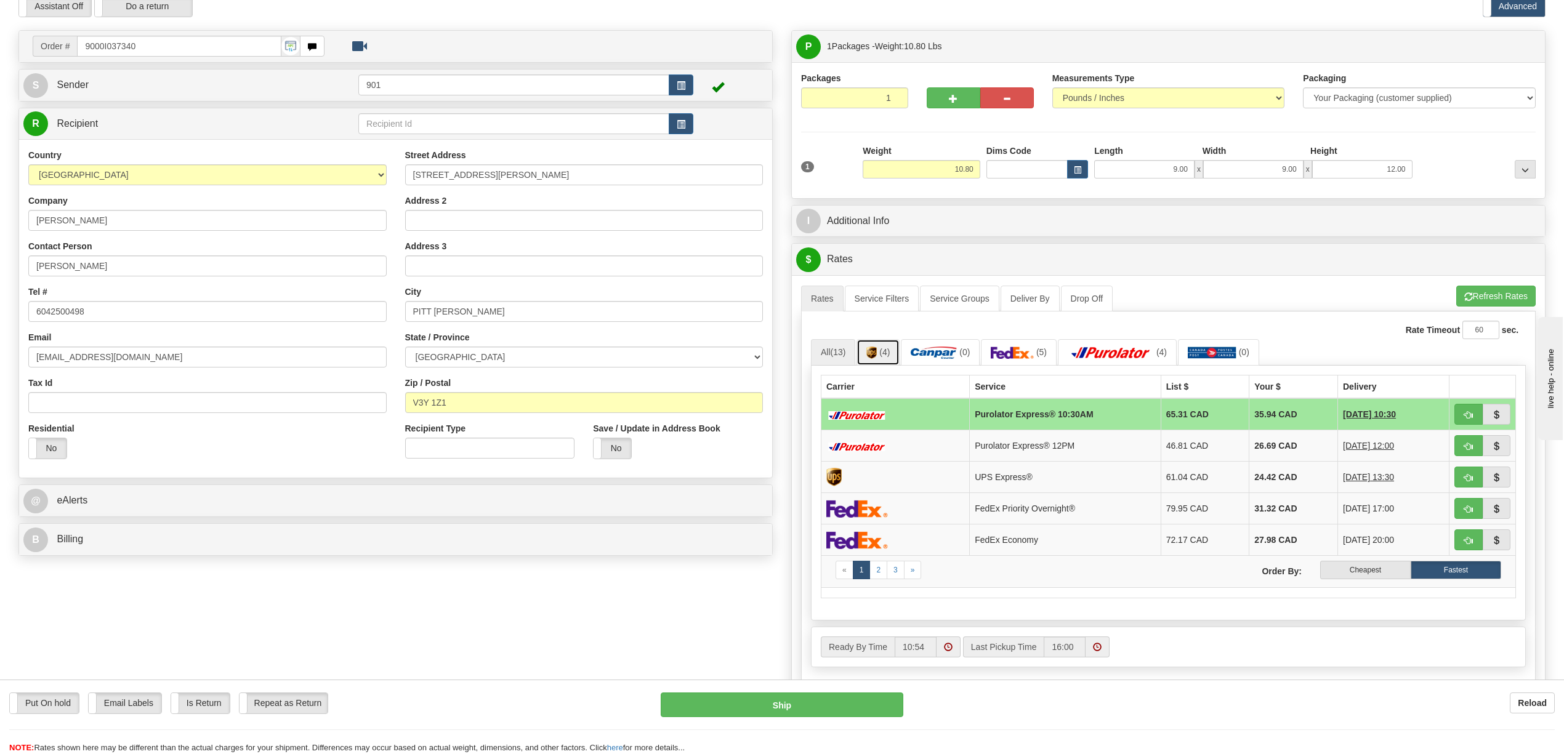
click at [878, 345] on link "(4)" at bounding box center [878, 352] width 43 height 26
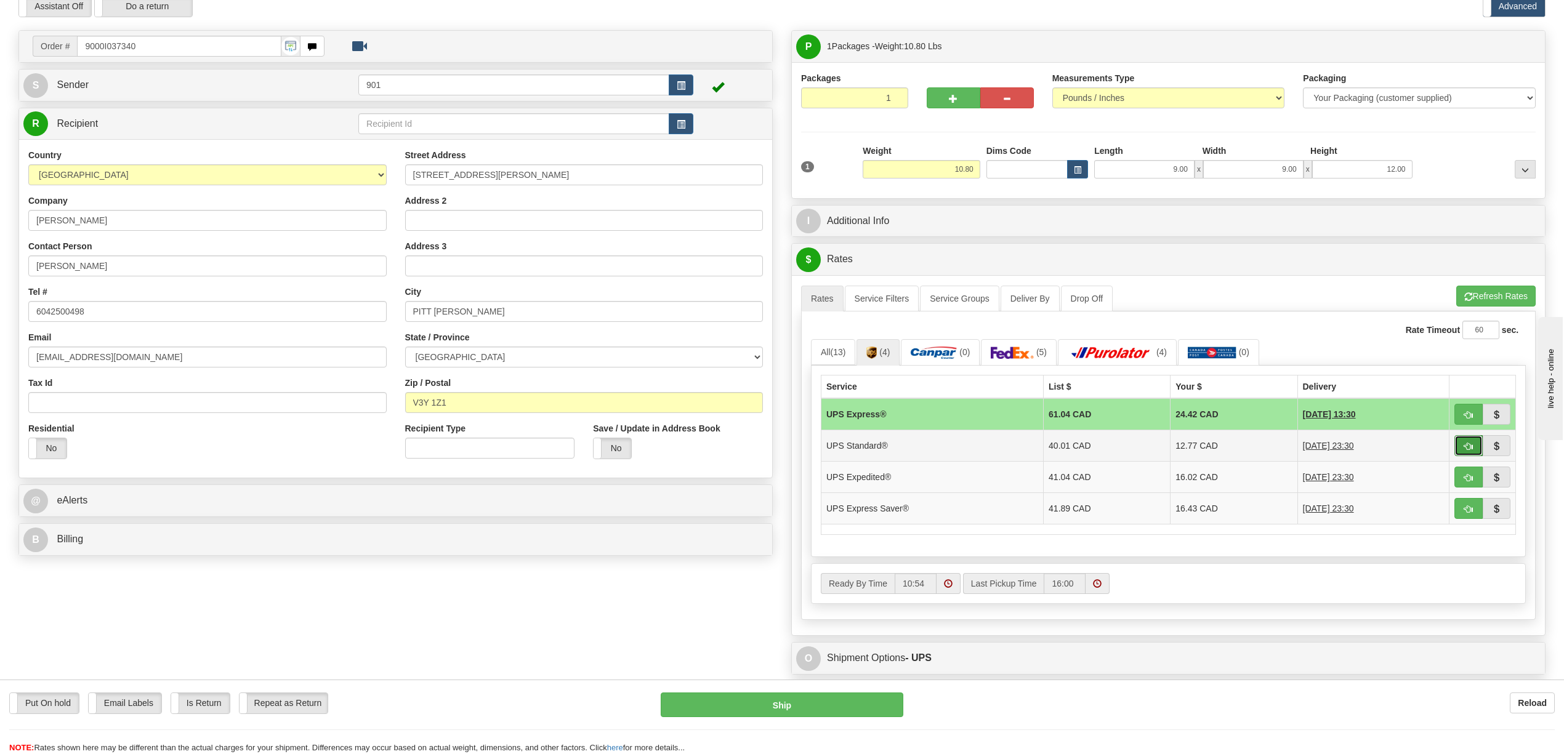
click at [1461, 451] on button "button" at bounding box center [1469, 445] width 28 height 21
type input "11"
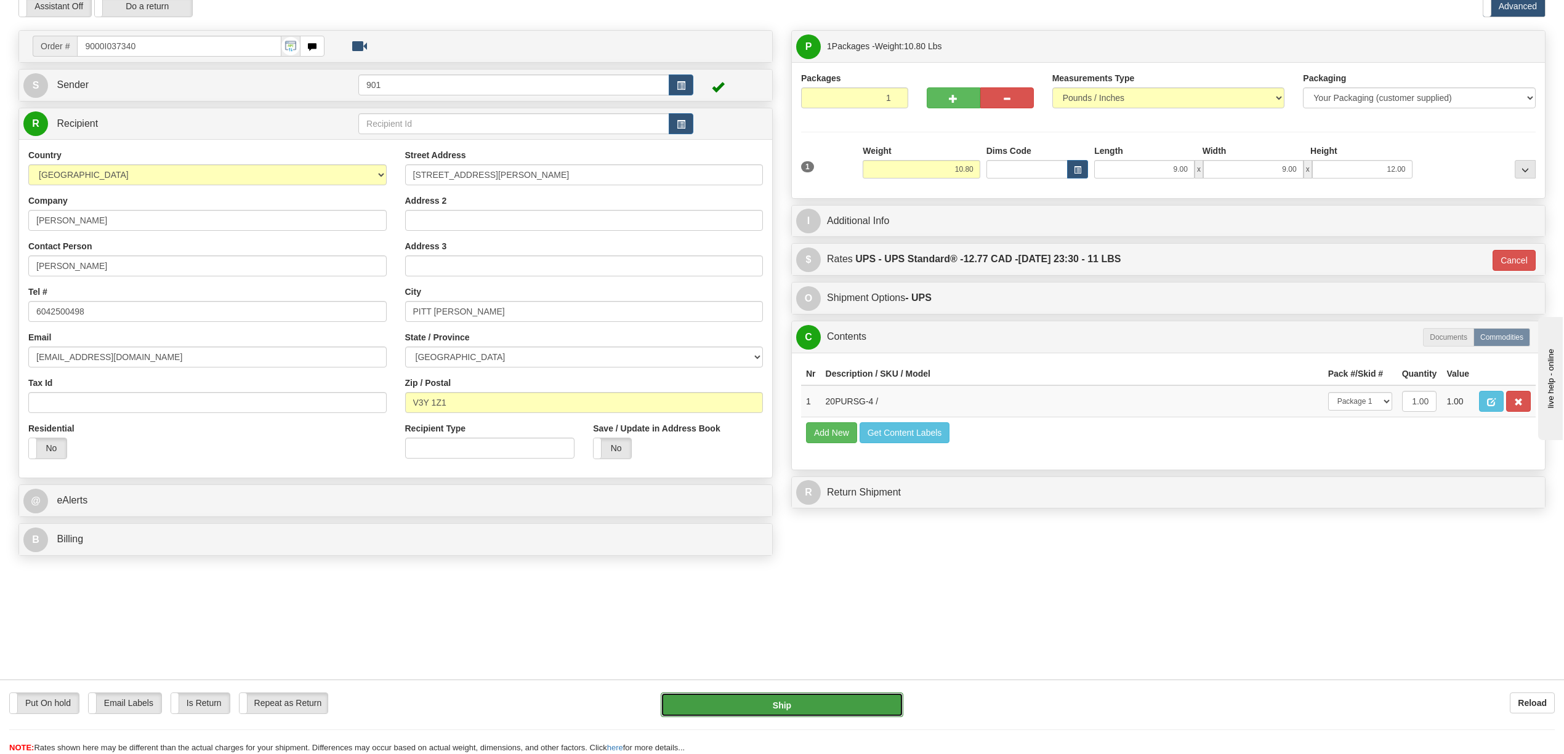
click at [870, 702] on button "Ship" at bounding box center [782, 705] width 242 height 25
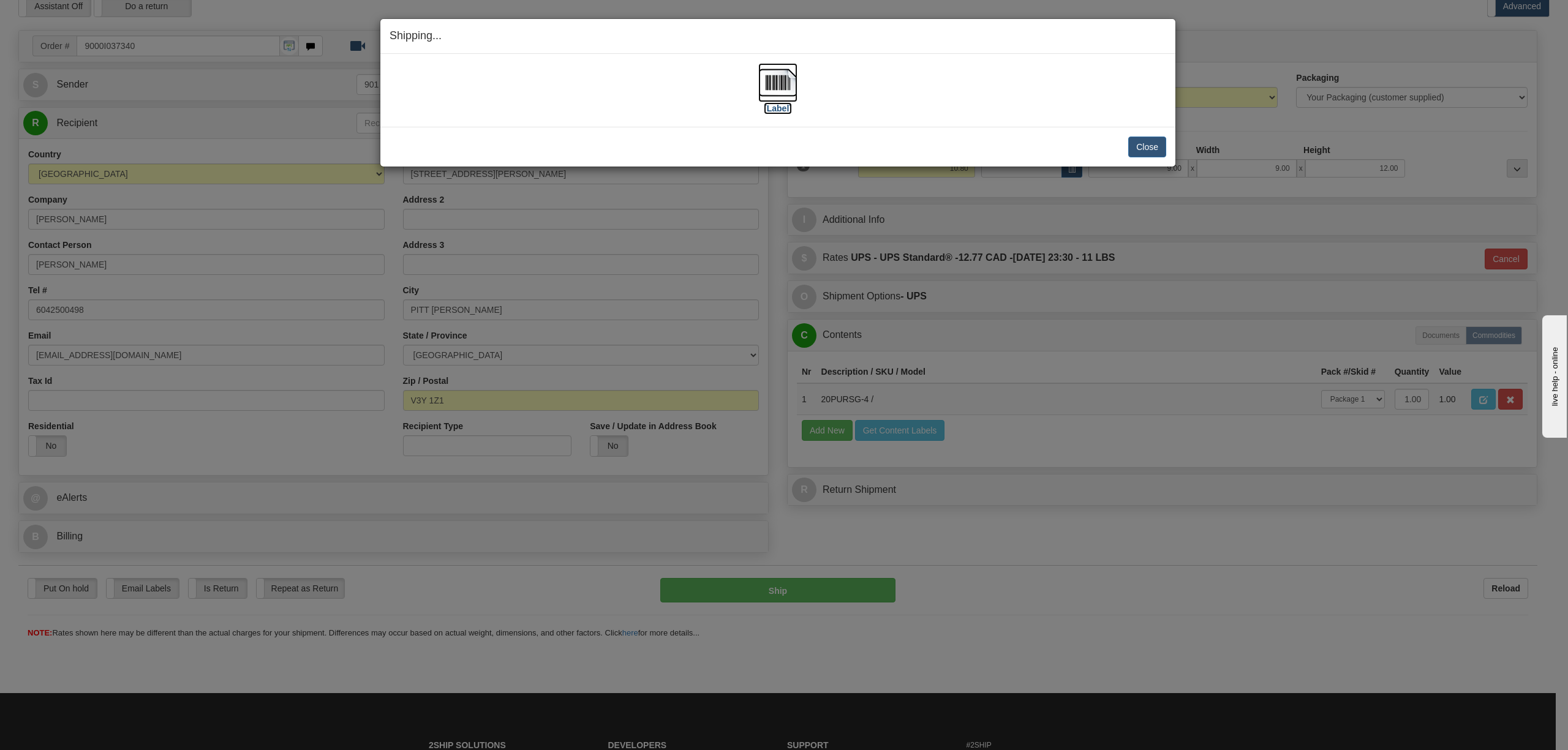
click at [775, 87] on img at bounding box center [777, 82] width 39 height 39
click at [1153, 140] on button "Close" at bounding box center [1147, 146] width 38 height 21
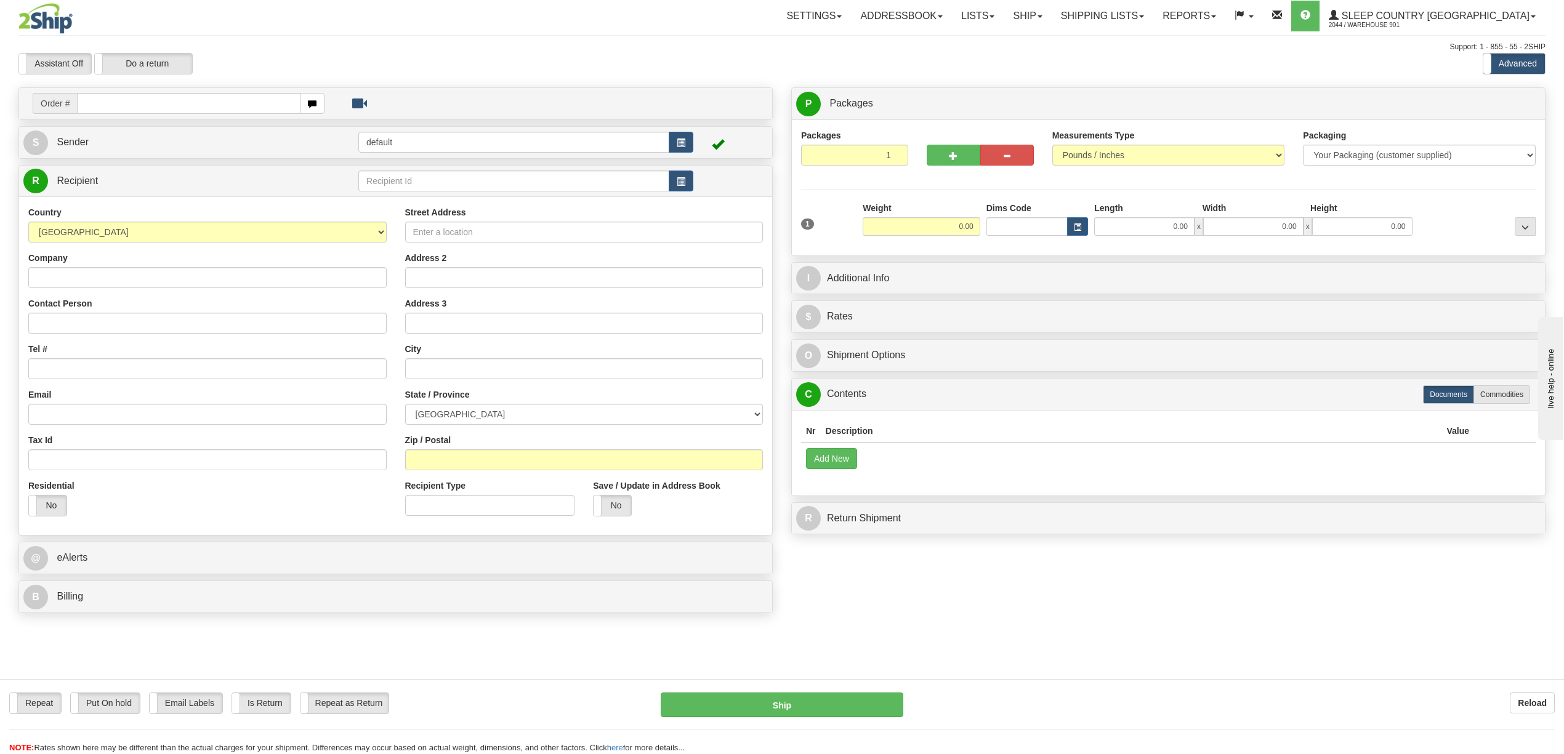
click at [195, 107] on input "text" at bounding box center [188, 103] width 223 height 21
type input "9000I037730"
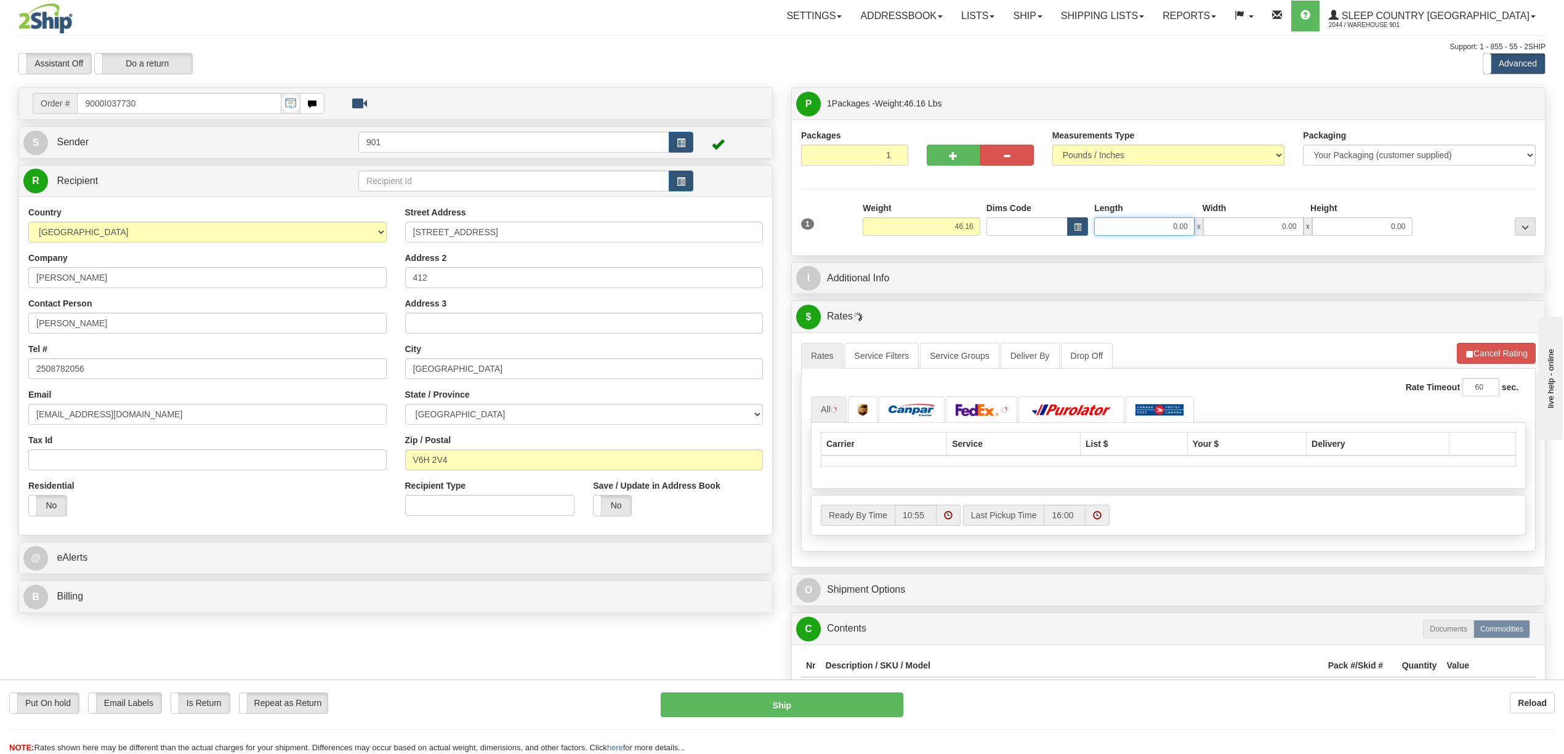
drag, startPoint x: 1208, startPoint y: 227, endPoint x: 1221, endPoint y: 227, distance: 12.3
click at [1221, 227] on div "0.00 x 0.00 x 0.00" at bounding box center [1253, 226] width 318 height 18
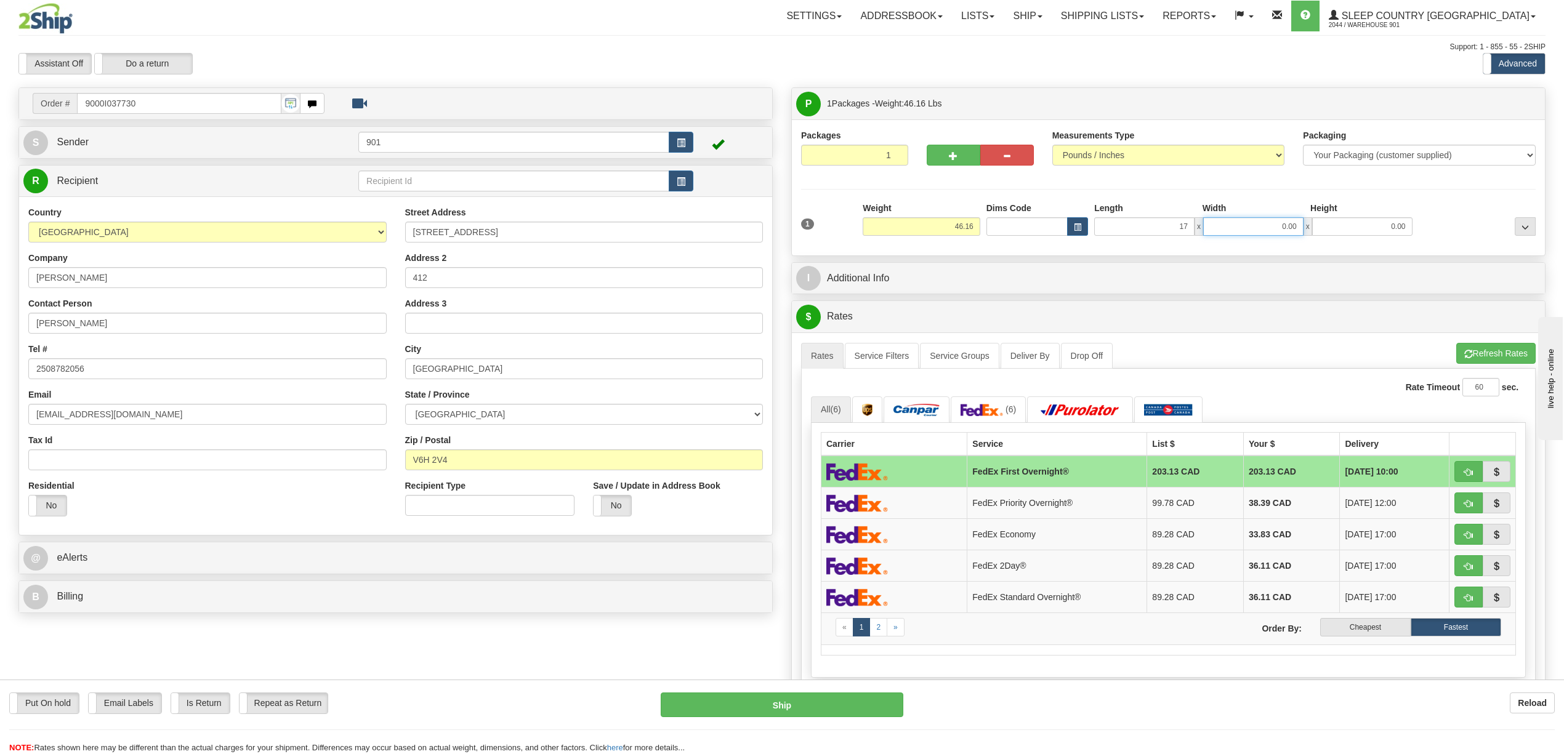
type input "17.00"
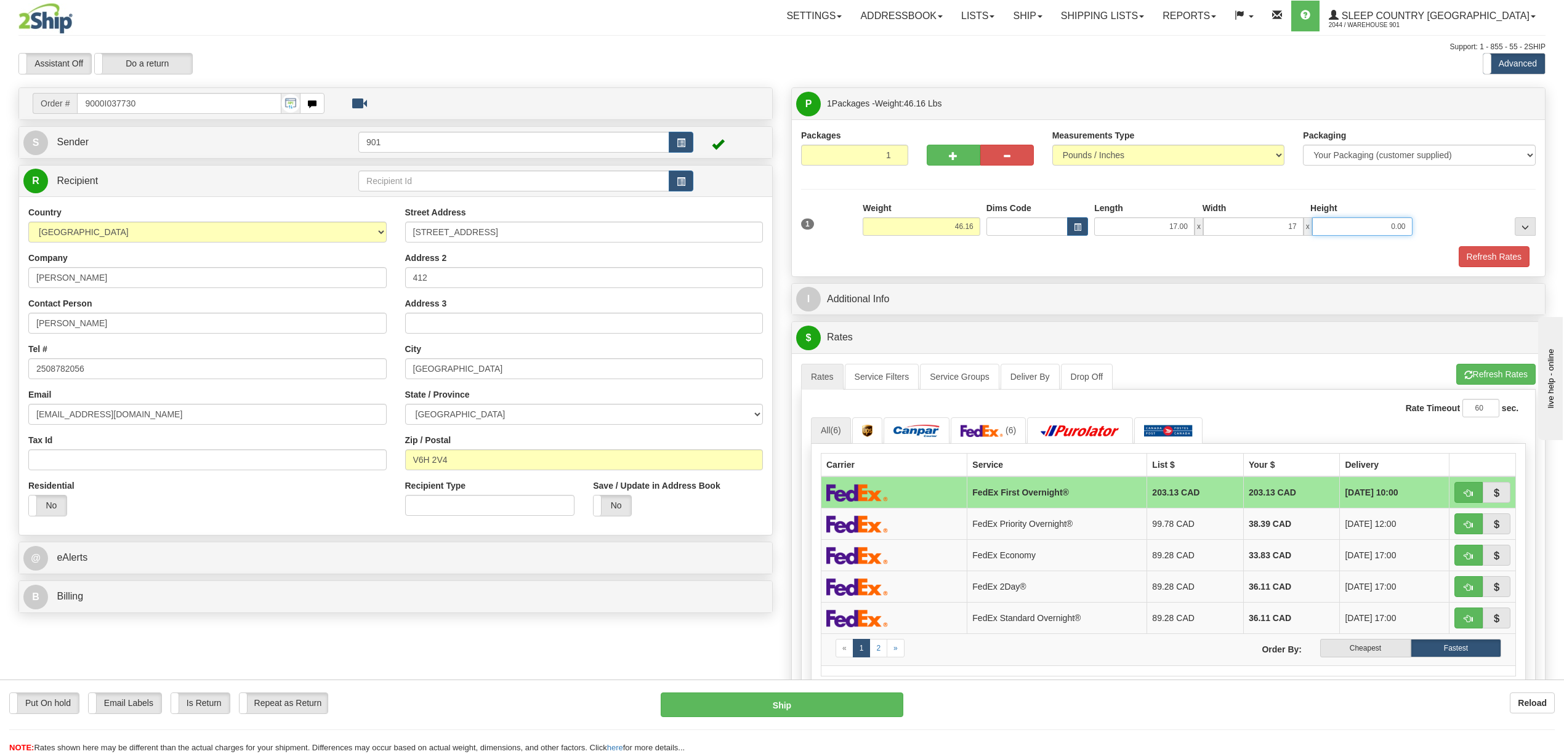
type input "17.00"
type input "42.00"
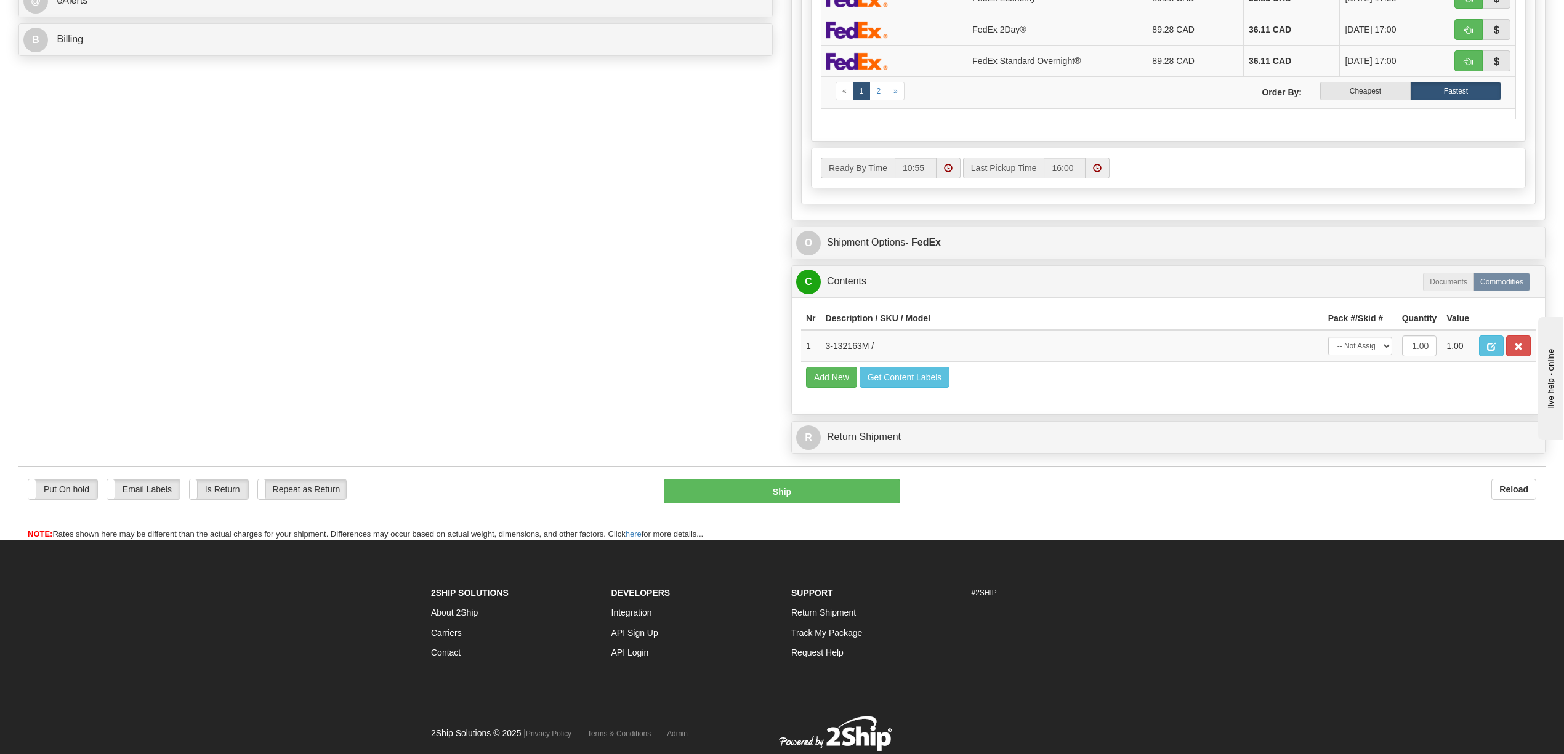
scroll to position [632, 0]
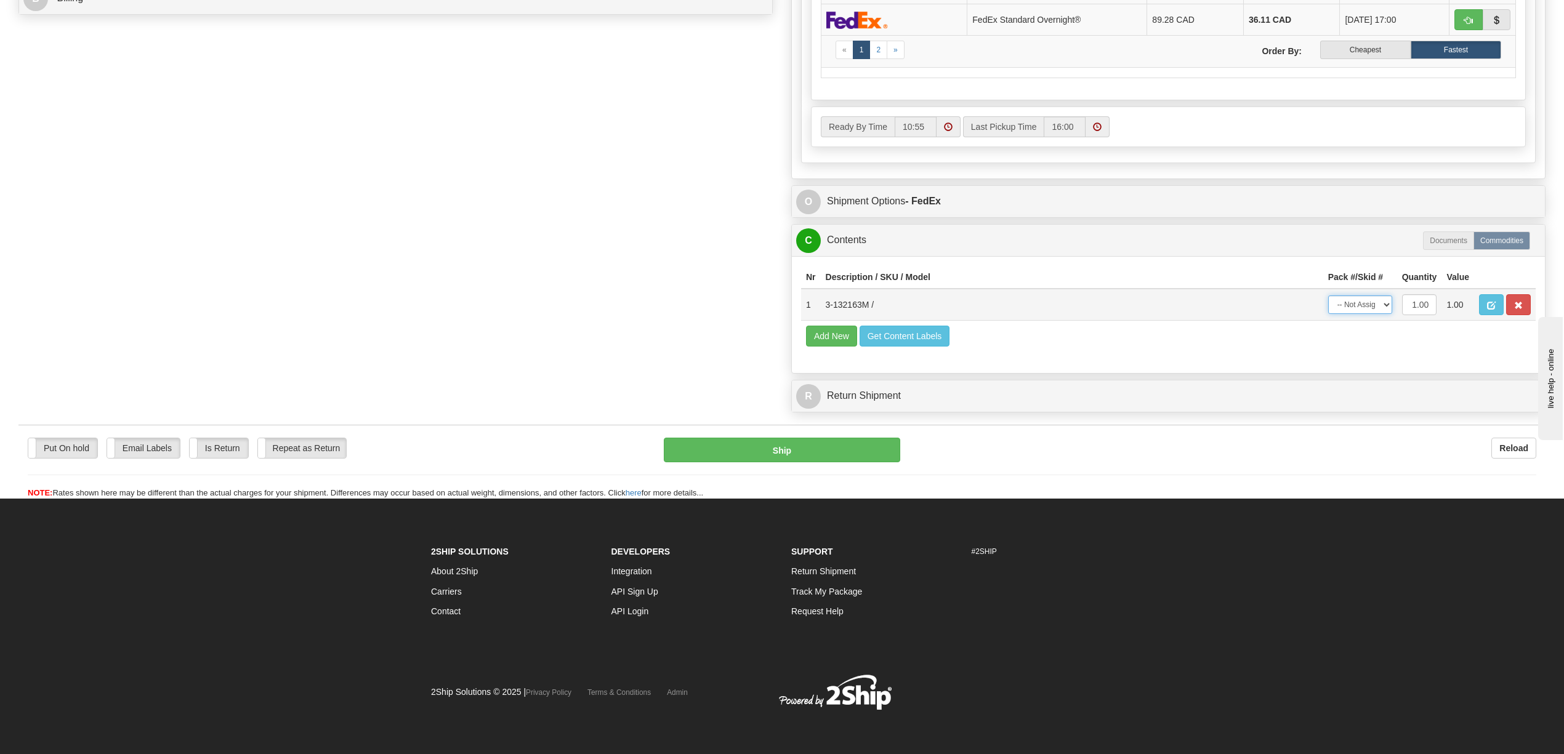
click at [1384, 296] on select "-- Not Assigned -- Package 1" at bounding box center [1360, 305] width 64 height 18
select select "0"
click at [1328, 296] on select "-- Not Assigned -- Package 1" at bounding box center [1360, 305] width 64 height 18
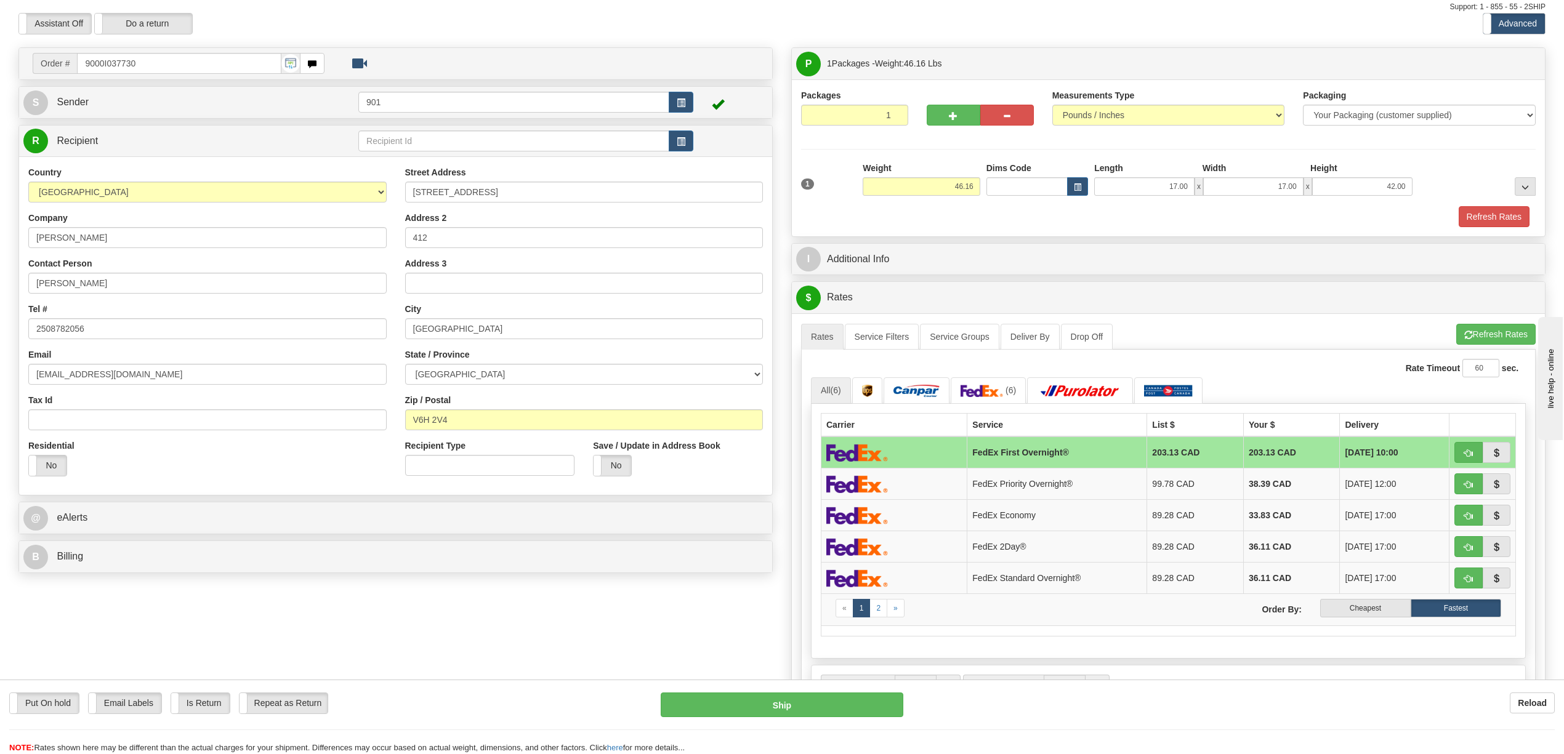
scroll to position [0, 0]
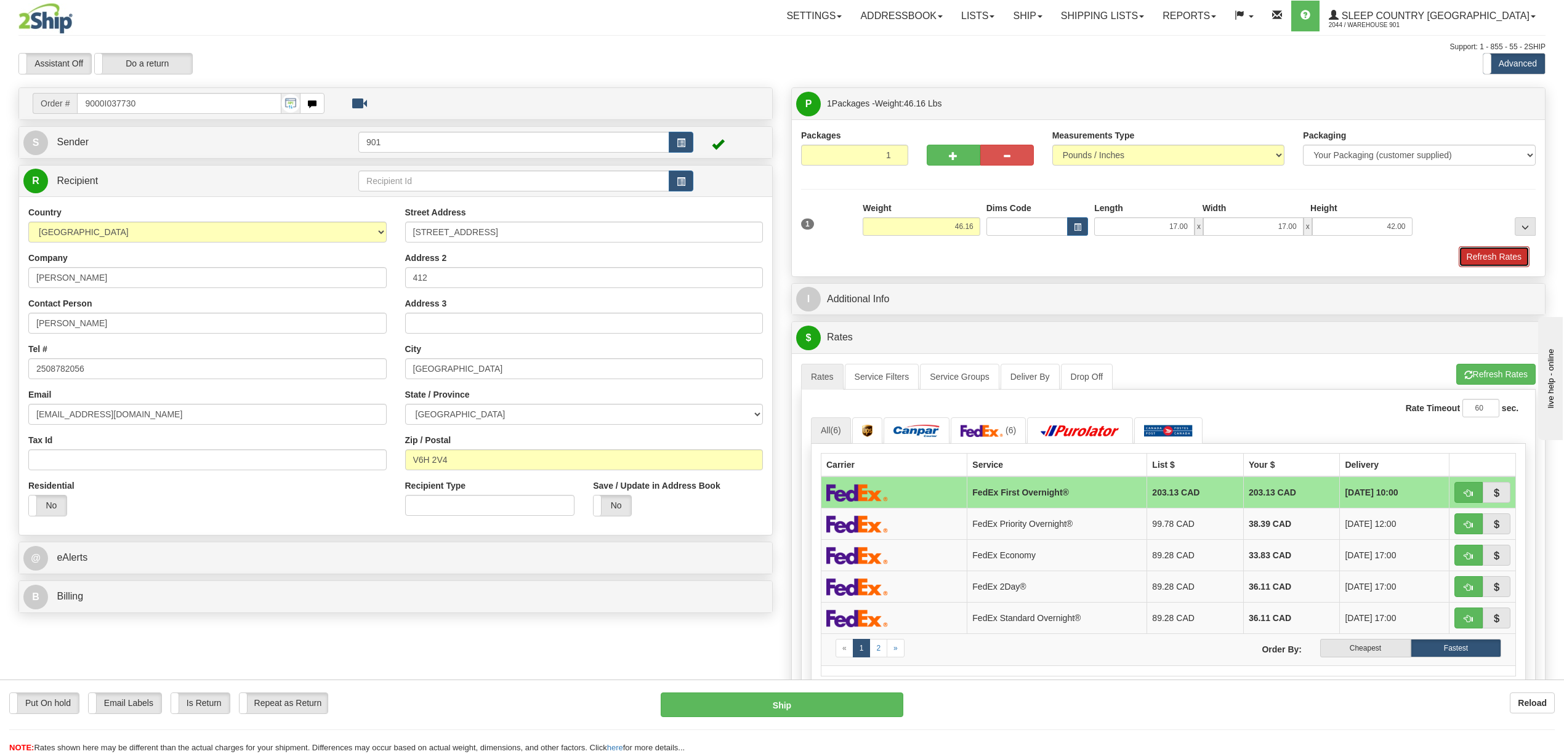
click at [1480, 255] on button "Refresh Rates" at bounding box center [1494, 256] width 71 height 21
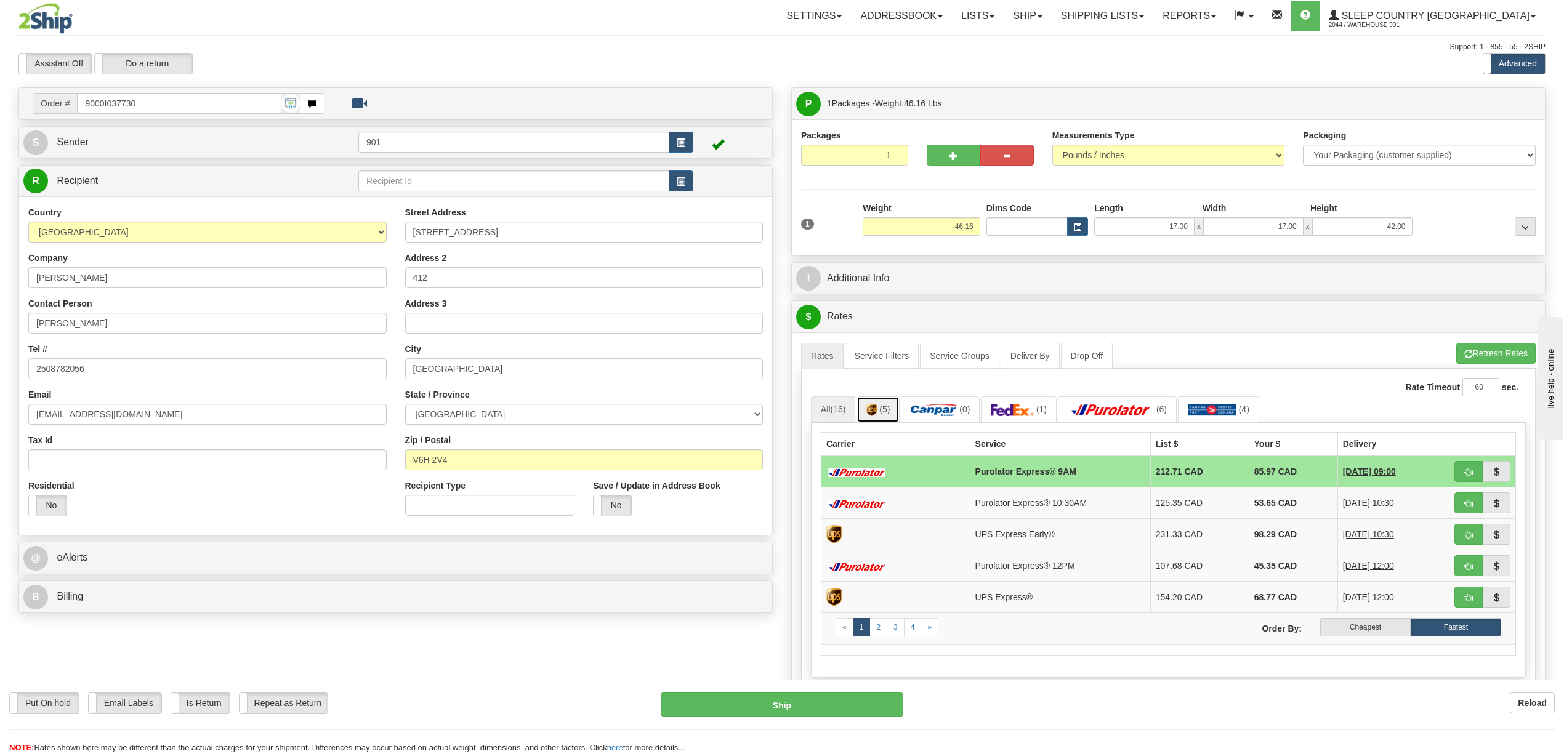
click at [885, 414] on span "(5)" at bounding box center [884, 410] width 10 height 10
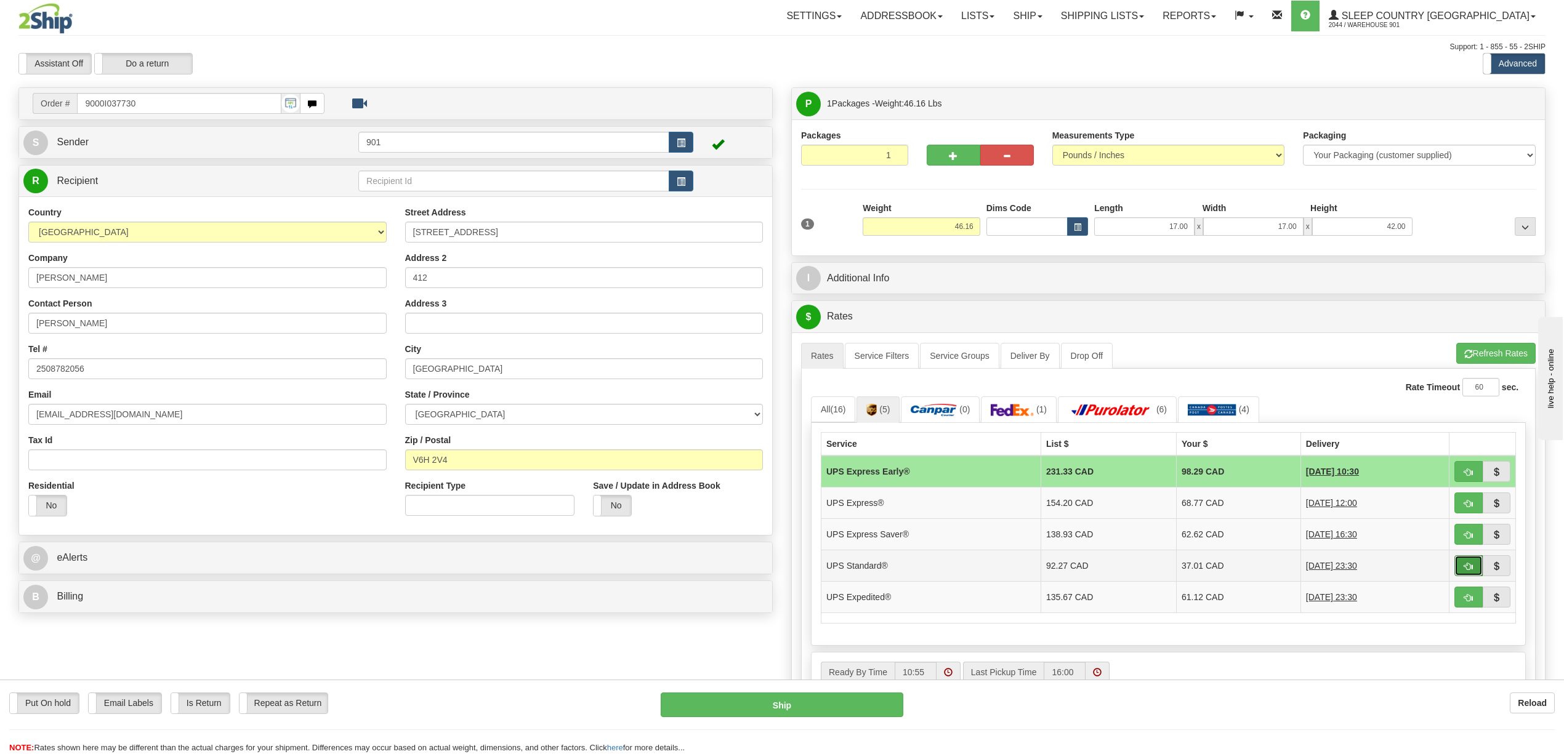
click at [1474, 570] on button "button" at bounding box center [1469, 565] width 28 height 21
type input "11"
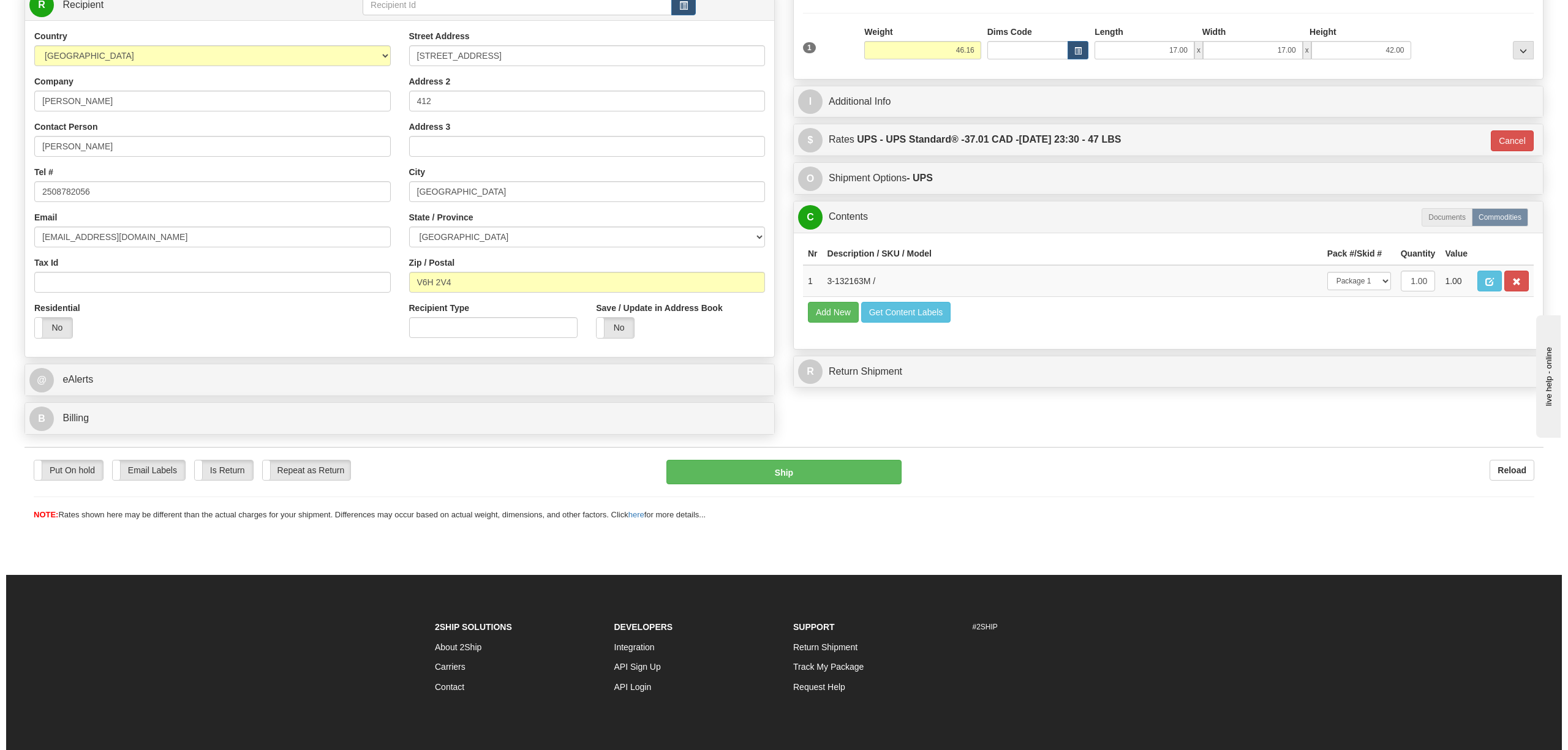
scroll to position [254, 0]
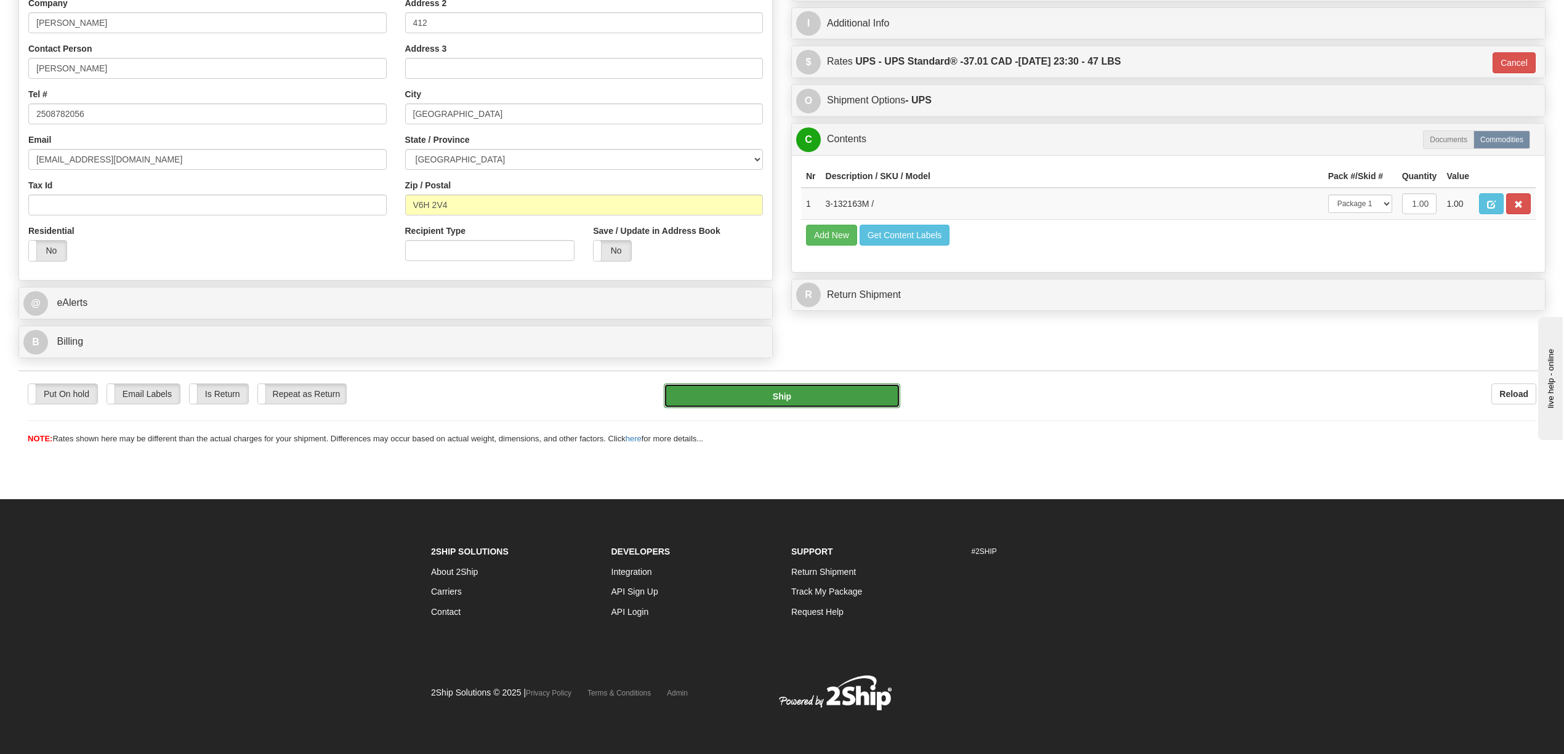
click at [802, 408] on button "Ship" at bounding box center [782, 396] width 236 height 25
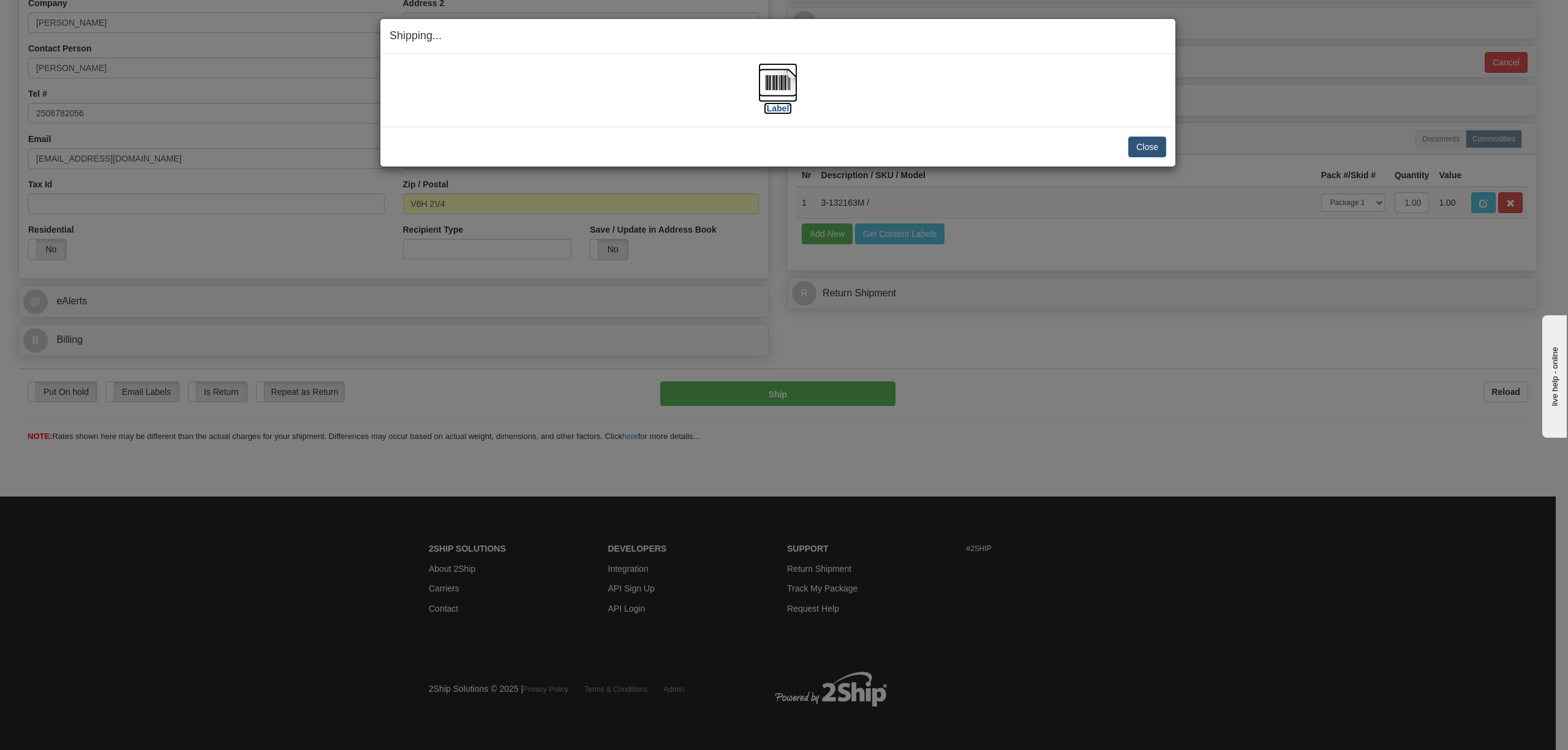
click at [777, 81] on img at bounding box center [777, 82] width 39 height 39
click at [1150, 138] on button "Close" at bounding box center [1147, 146] width 38 height 21
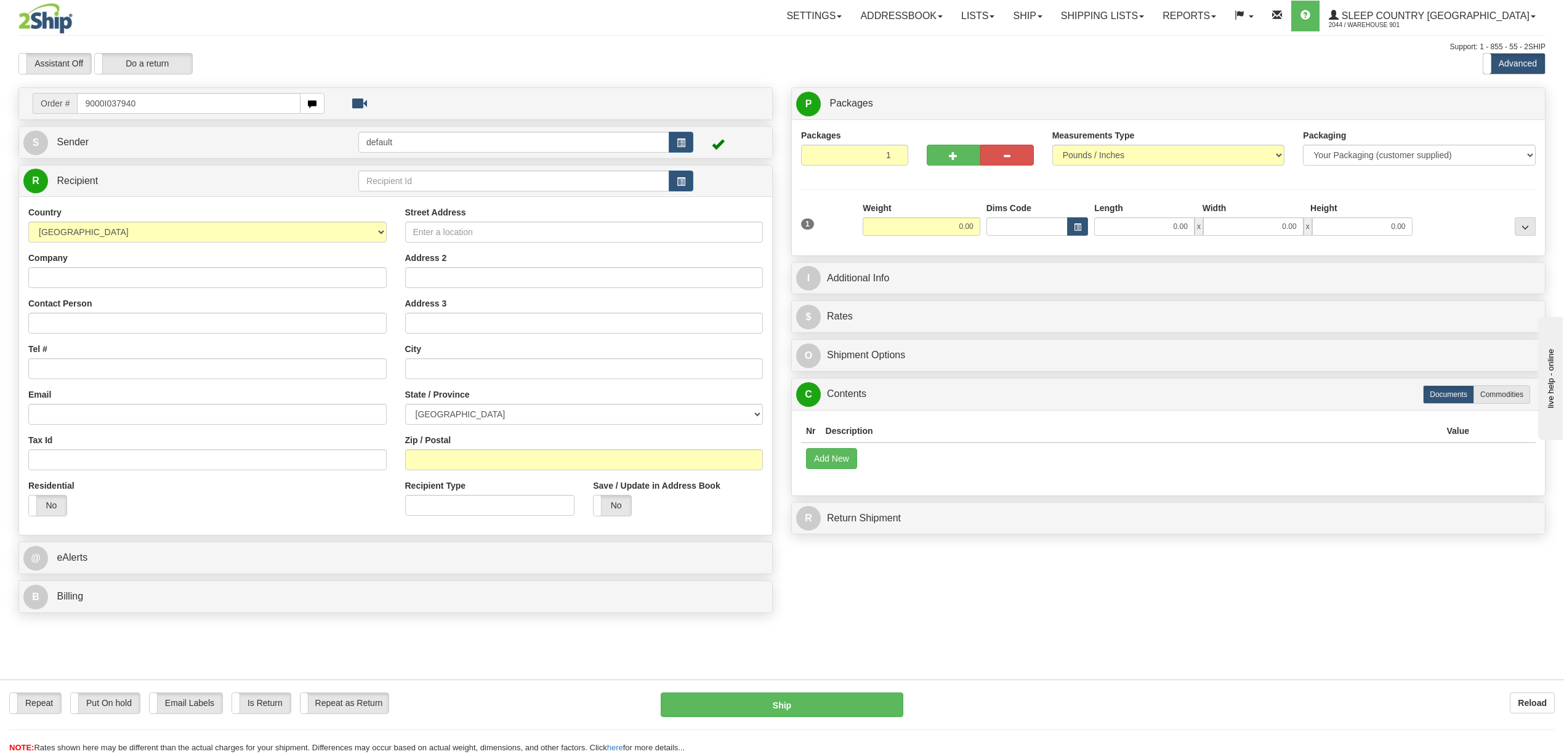
type input "9000I037940"
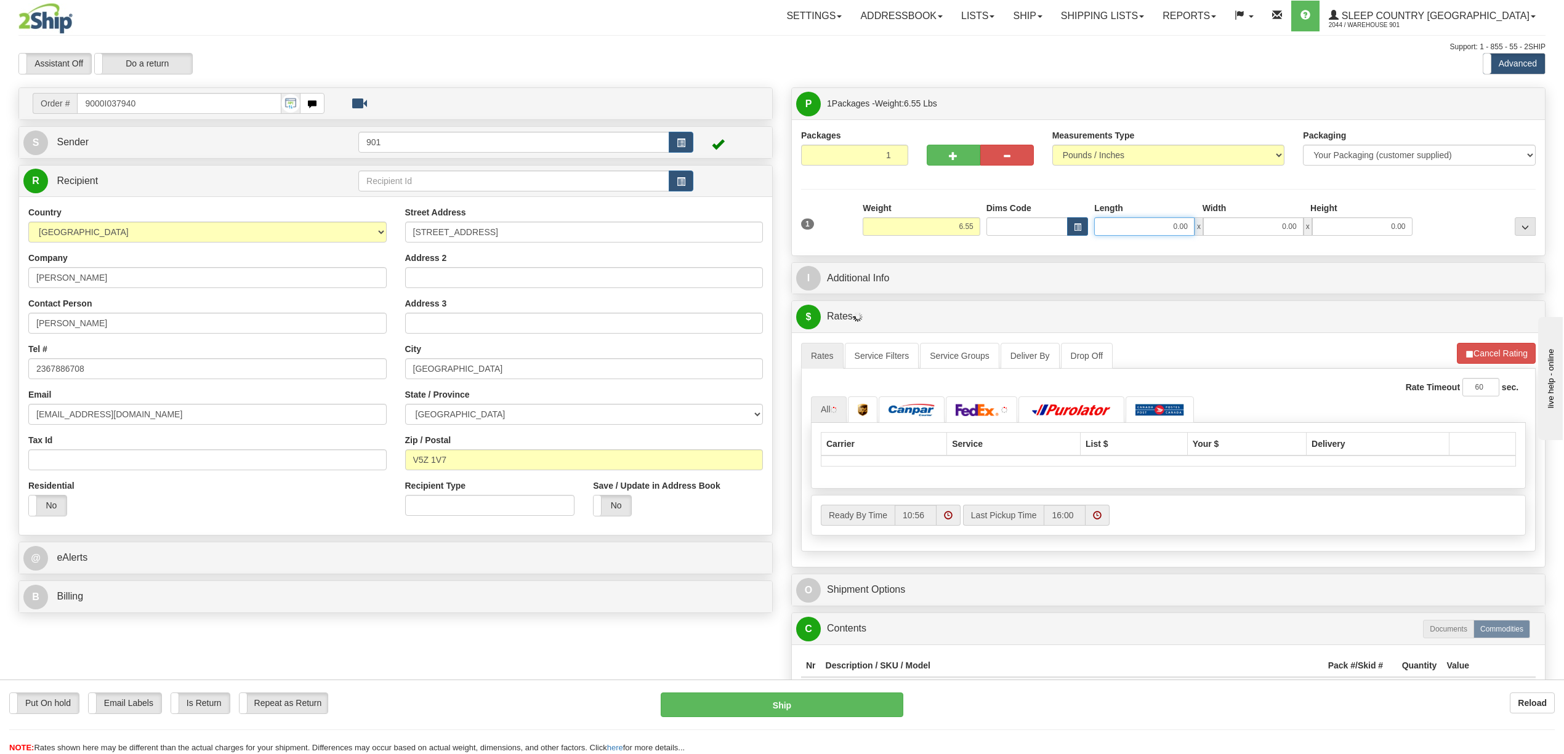
drag, startPoint x: 1166, startPoint y: 225, endPoint x: 1205, endPoint y: 225, distance: 38.8
click at [1205, 225] on div "0.00 x 0.00 x 0.00" at bounding box center [1253, 226] width 318 height 18
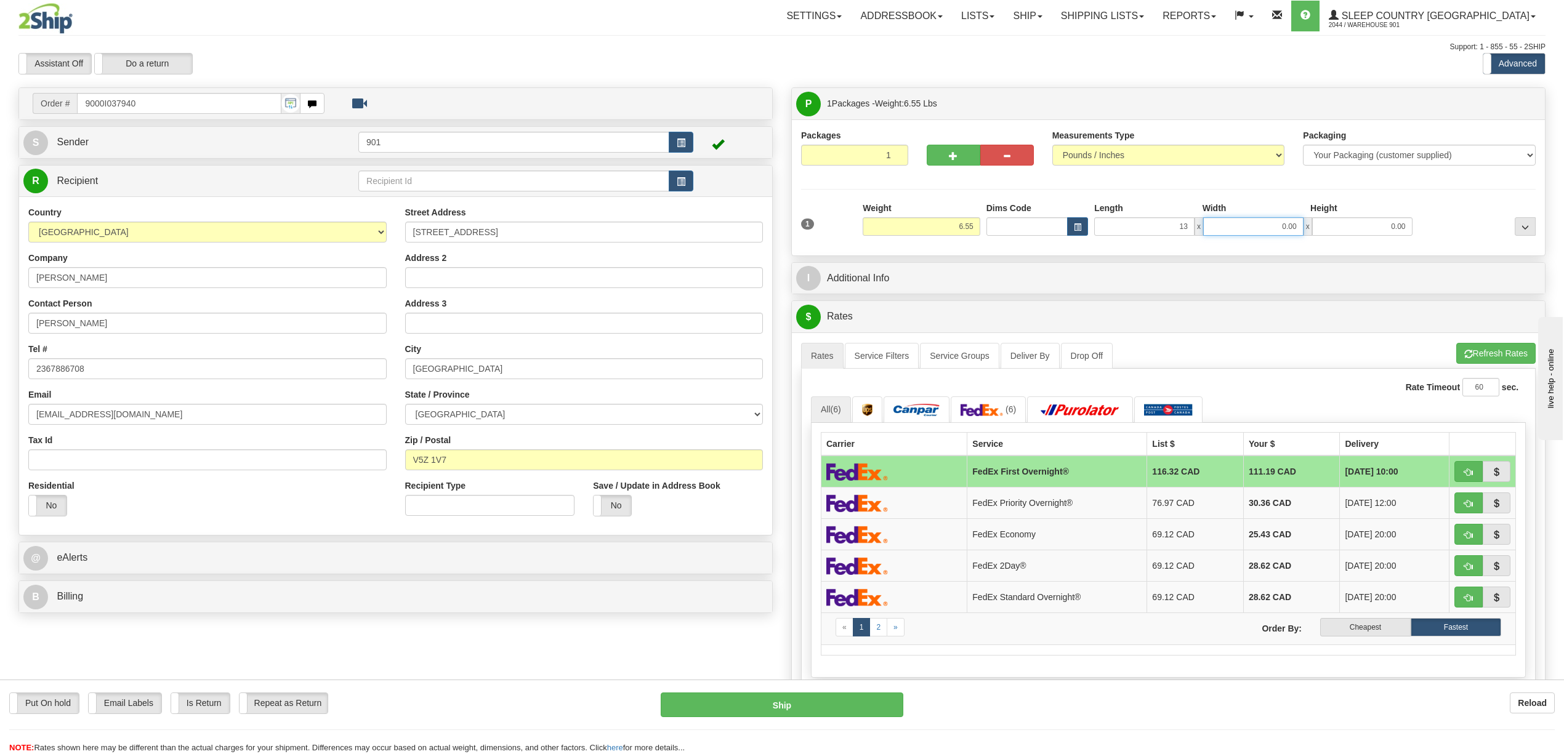
type input "13.00"
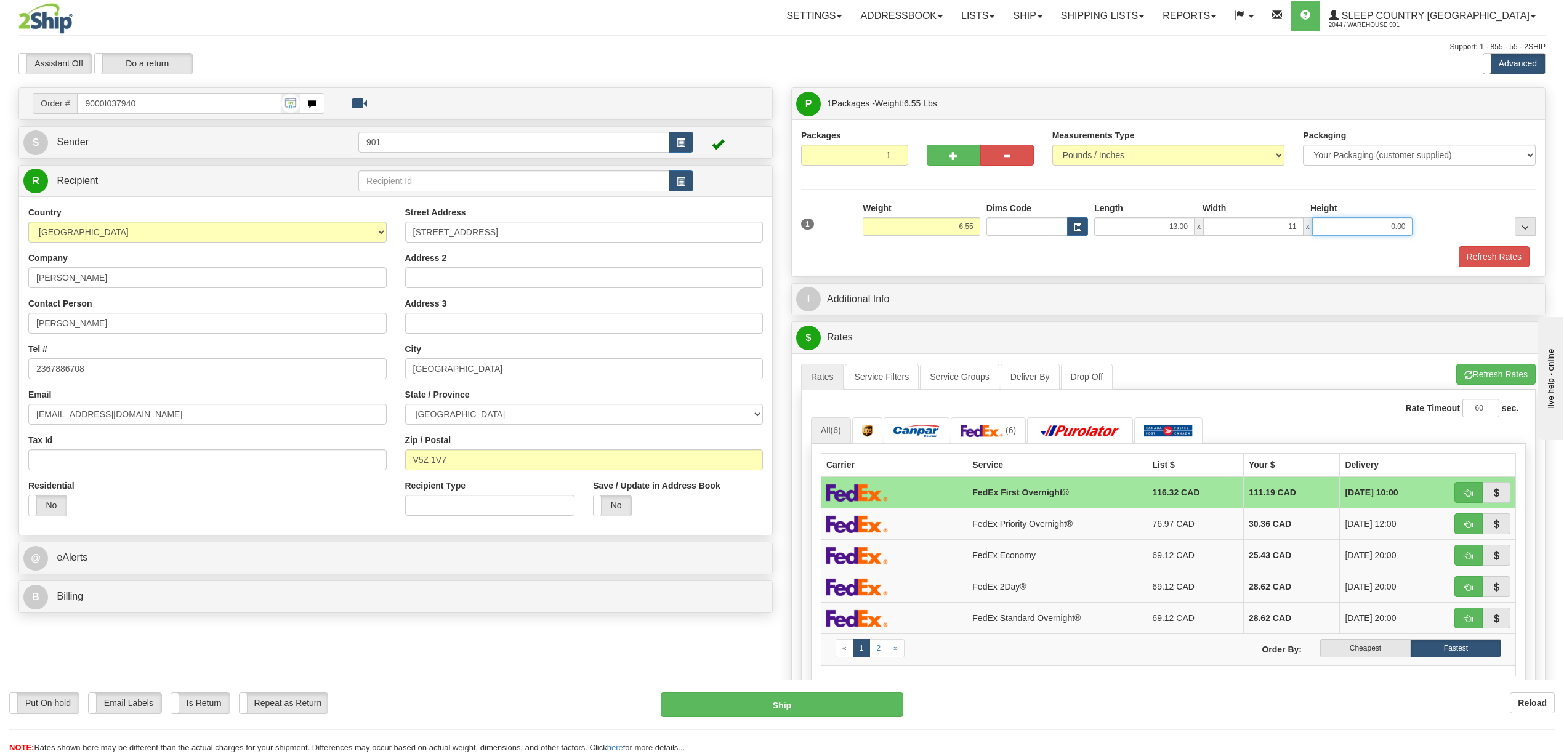
type input "11.00"
type input "4.00"
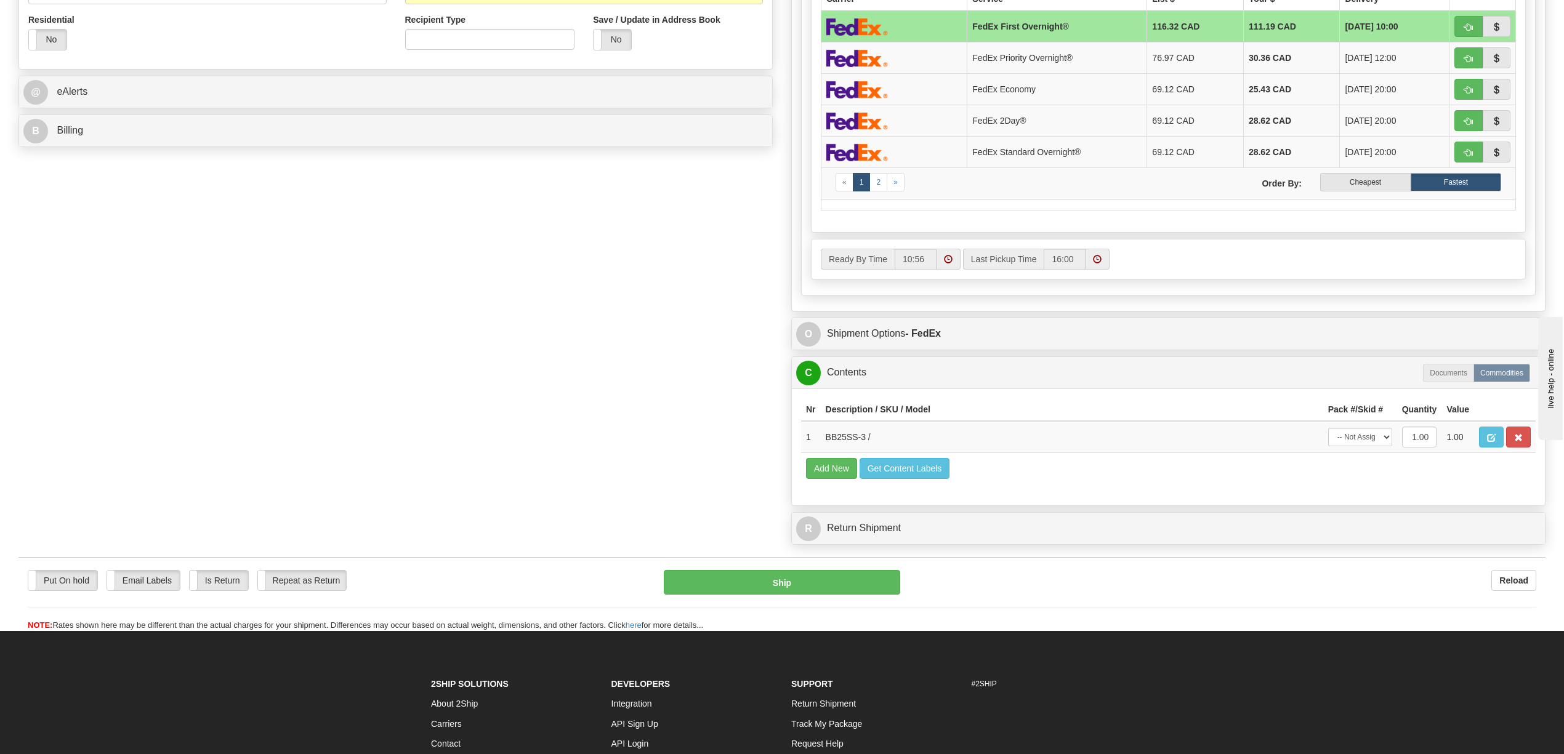
scroll to position [493, 0]
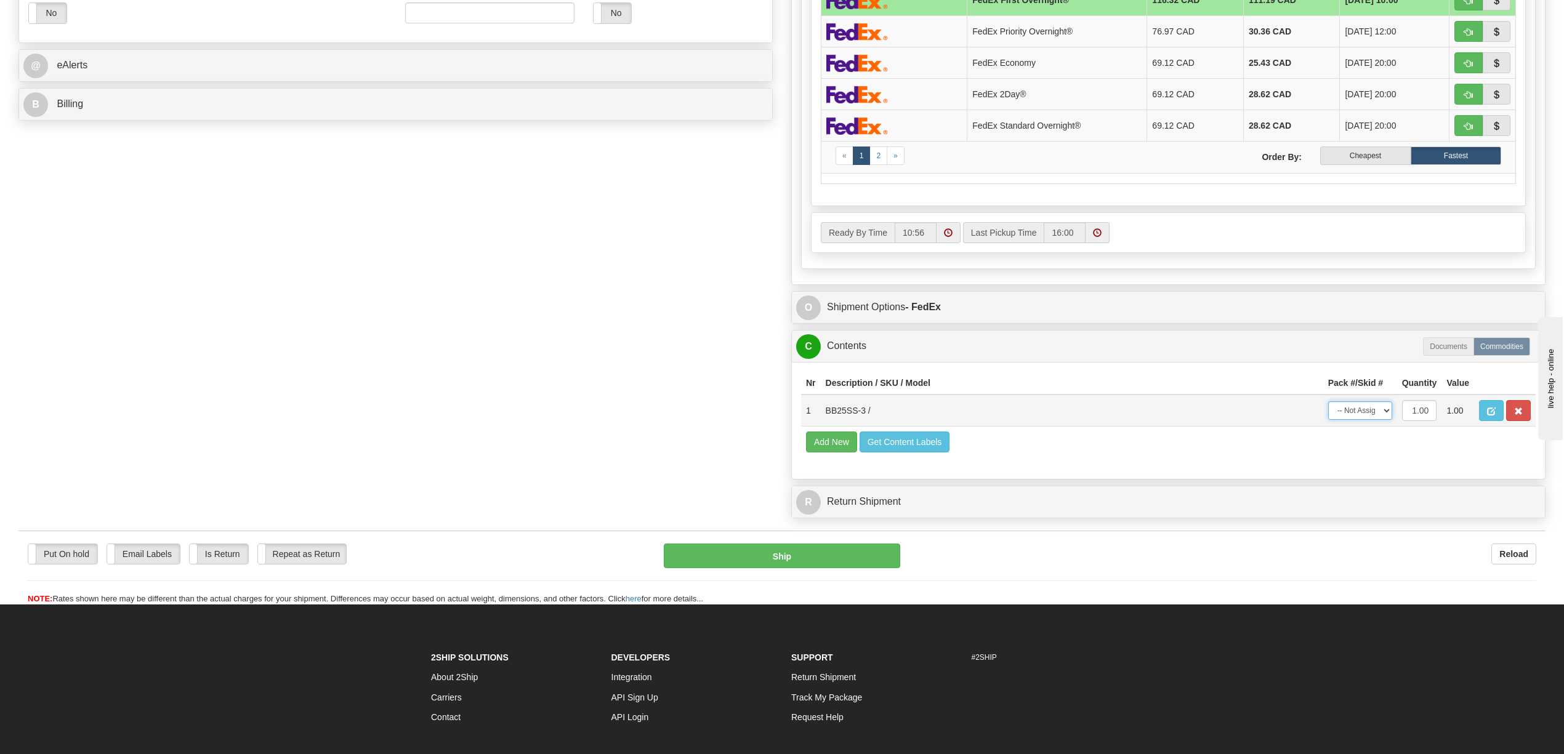
drag, startPoint x: 1374, startPoint y: 434, endPoint x: 1370, endPoint y: 438, distance: 6.5
click at [1374, 420] on select "-- Not Assigned -- Package 1" at bounding box center [1360, 410] width 64 height 18
select select "0"
click at [1328, 420] on select "-- Not Assigned -- Package 1" at bounding box center [1360, 410] width 64 height 18
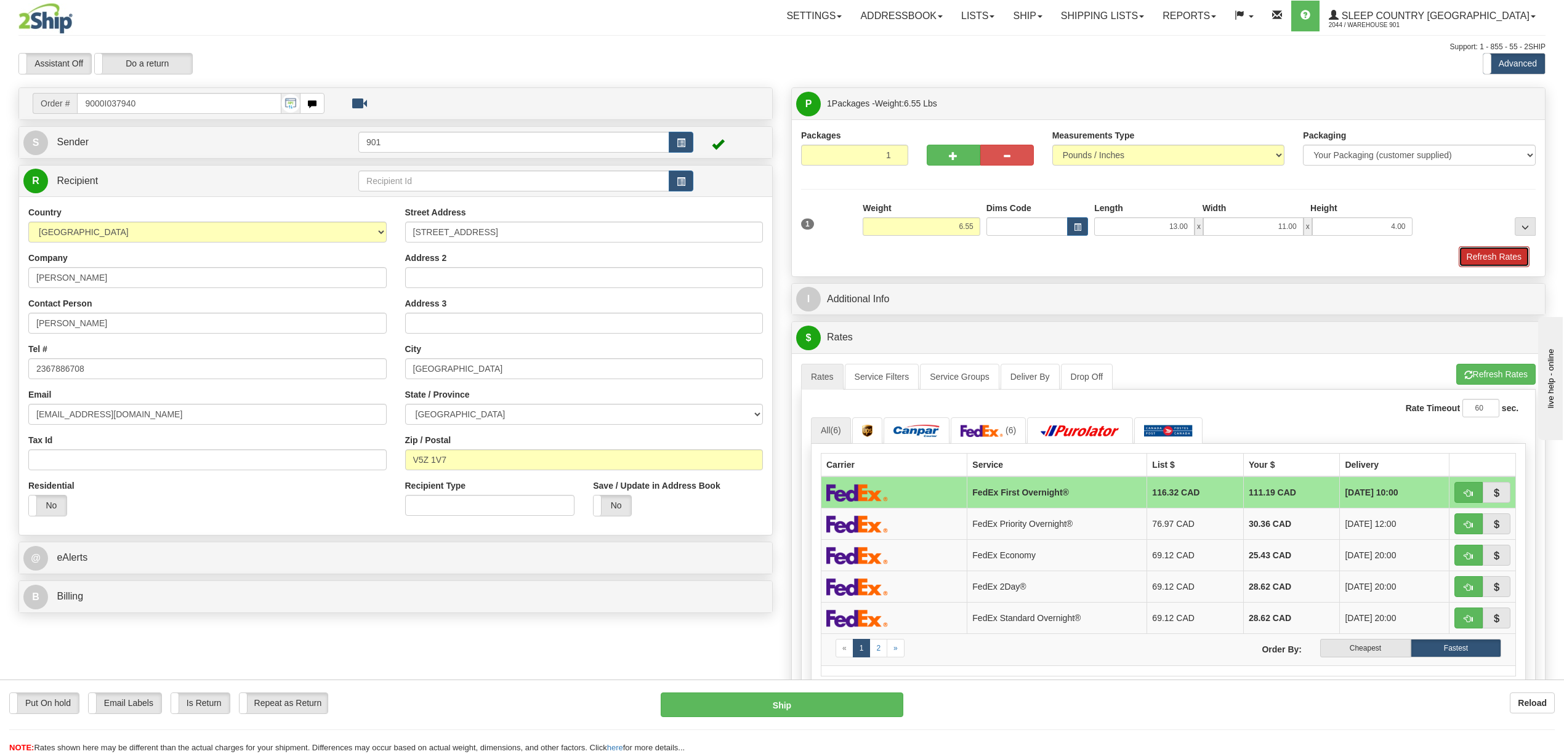
click at [1482, 261] on button "Refresh Rates" at bounding box center [1494, 256] width 71 height 21
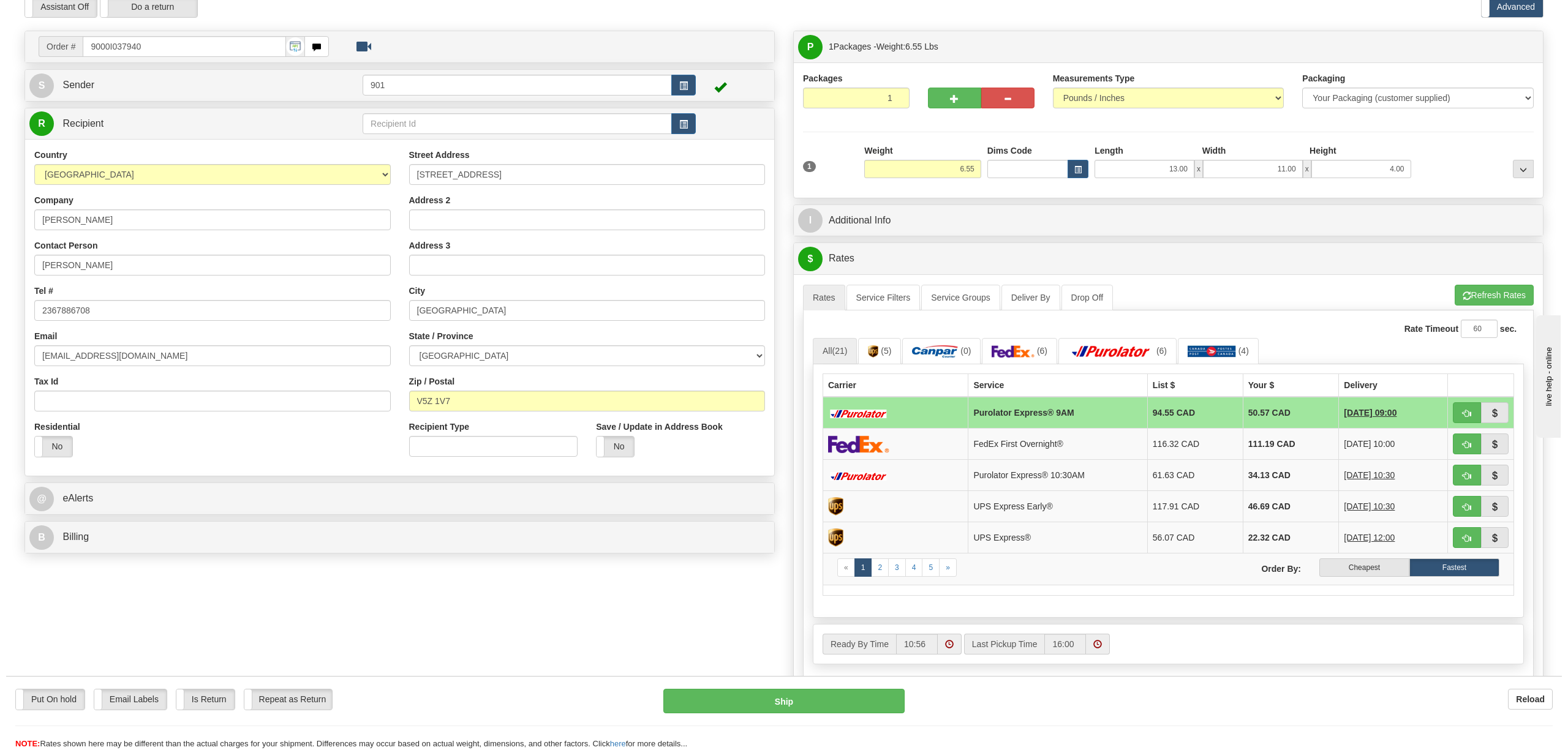
scroll to position [245, 0]
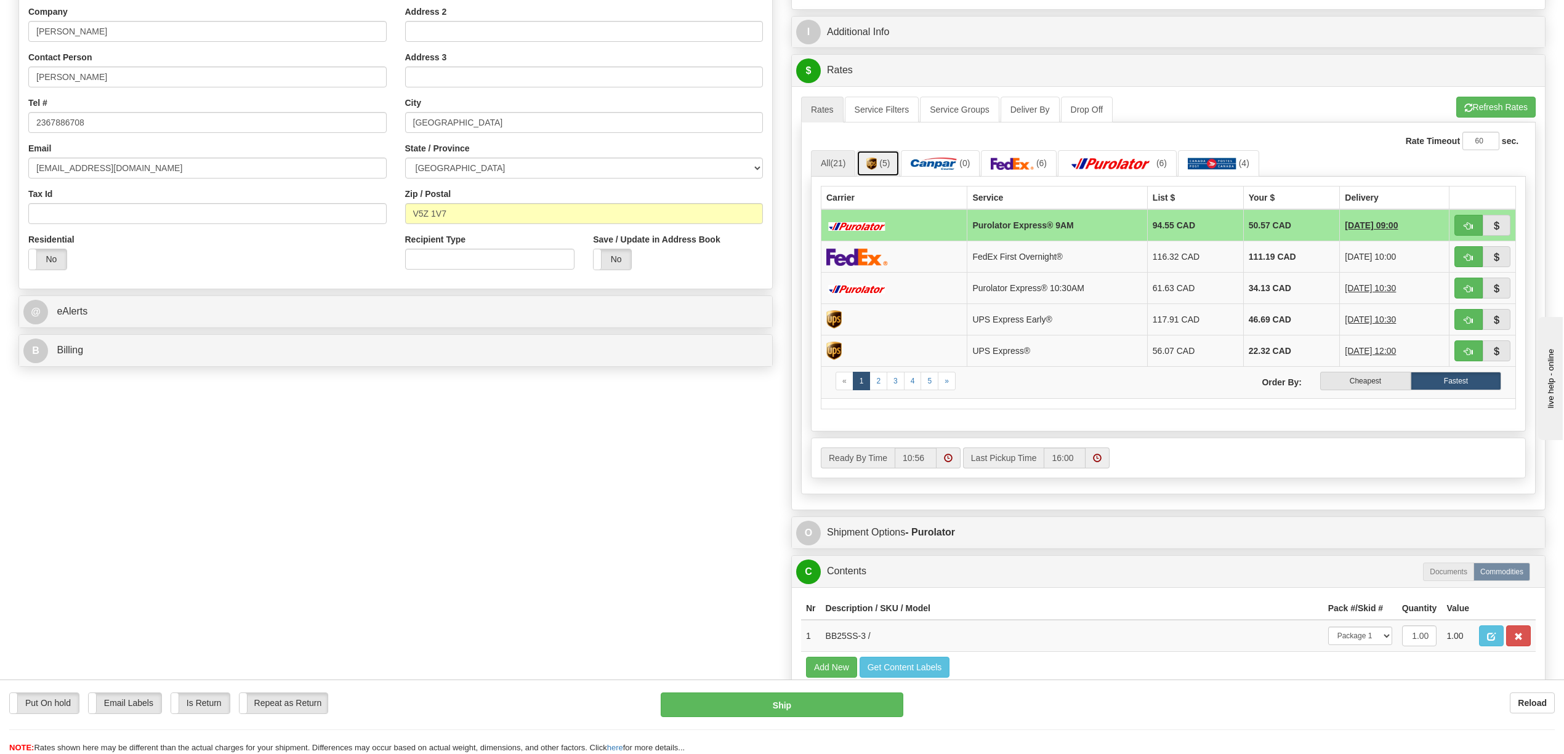
click at [890, 166] on span "(5)" at bounding box center [884, 163] width 10 height 10
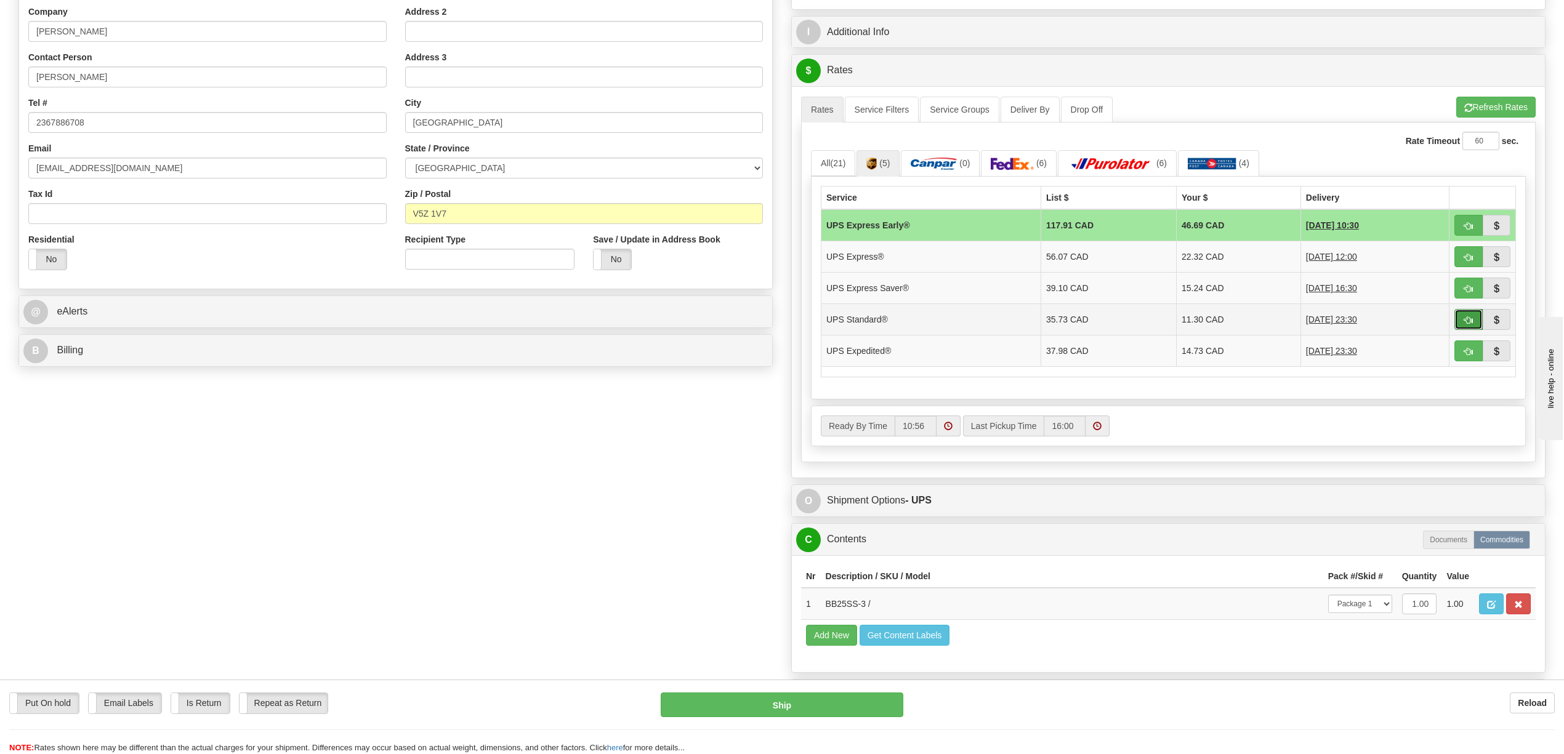
click at [1469, 325] on span "button" at bounding box center [1468, 321] width 9 height 8
type input "11"
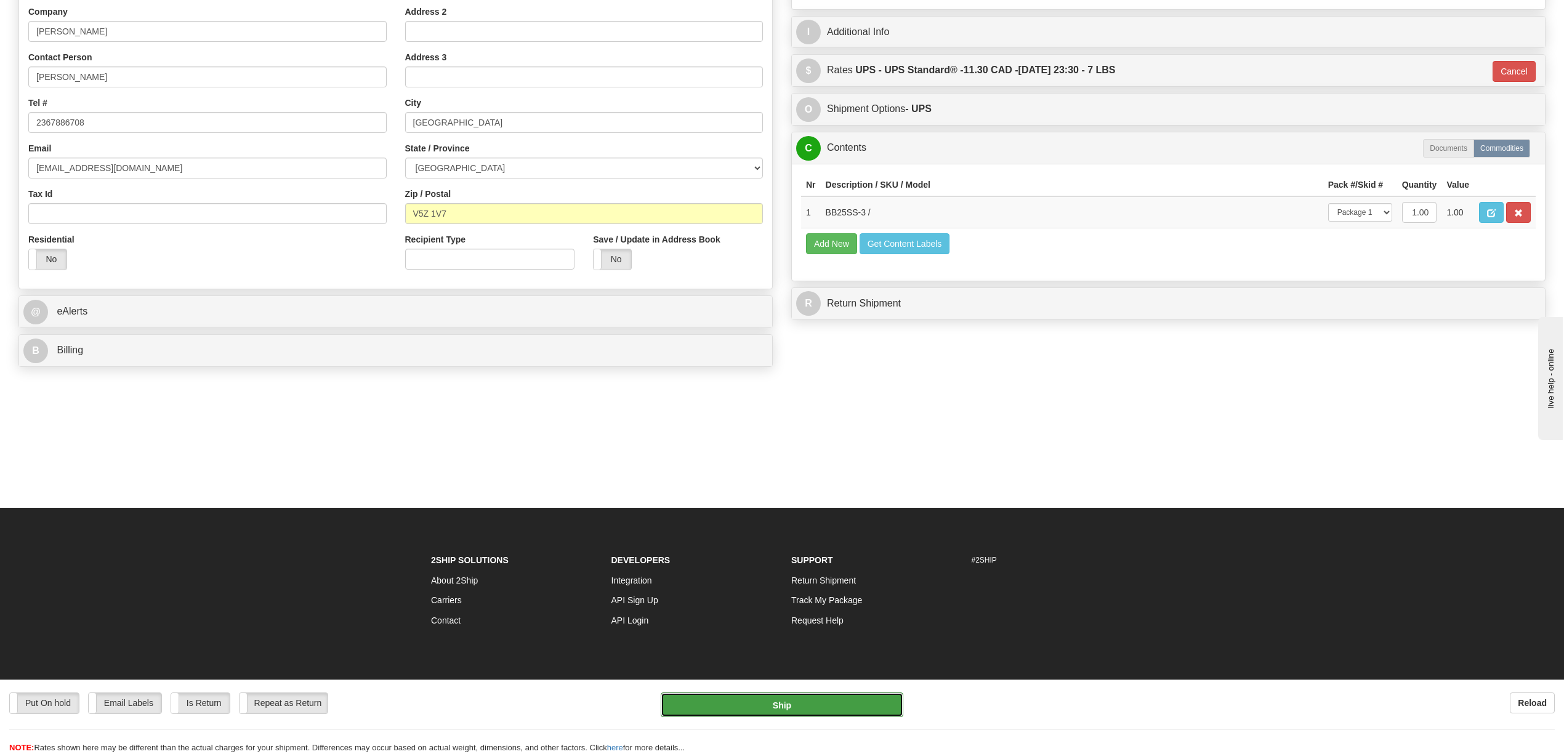
click at [826, 698] on button "Ship" at bounding box center [782, 705] width 242 height 25
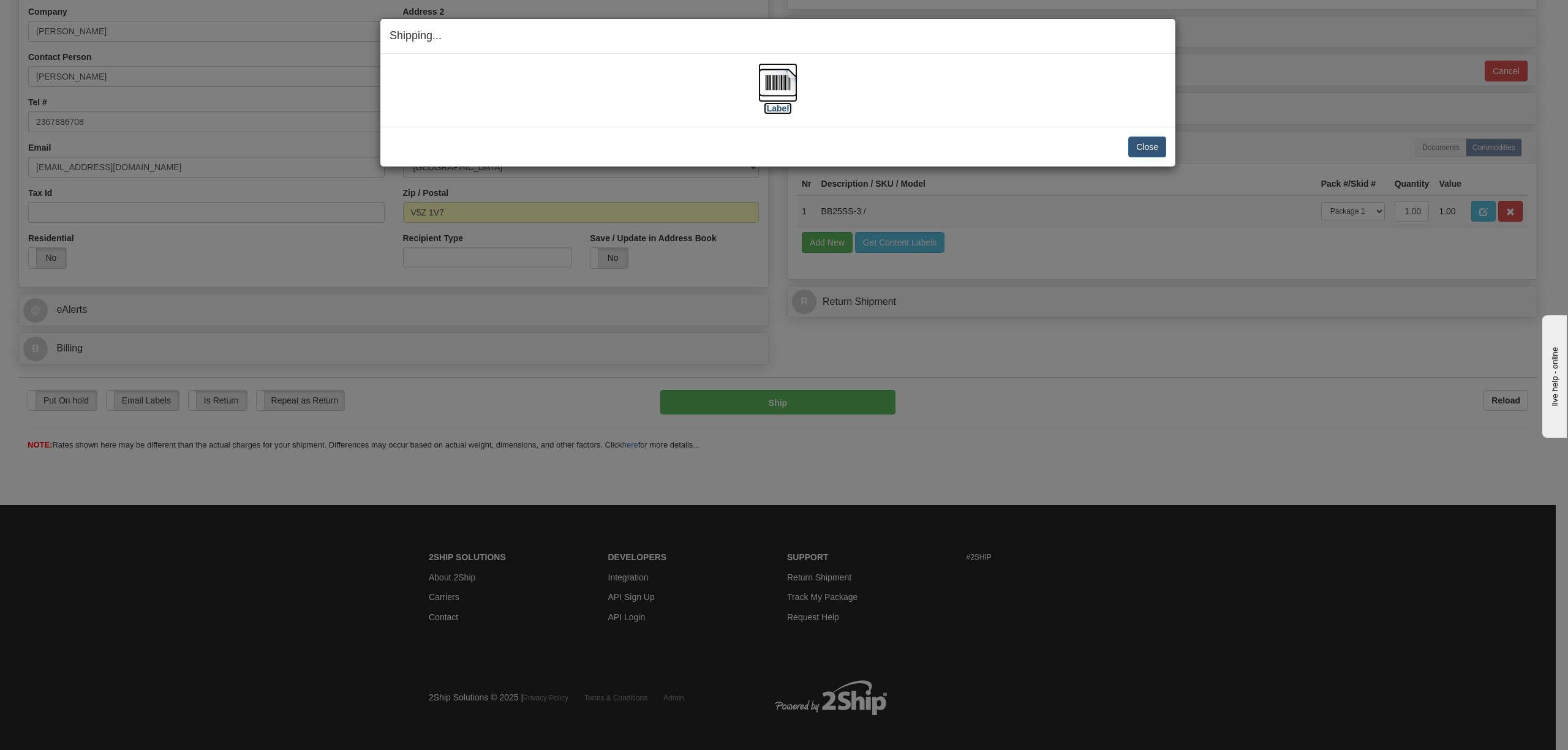
click at [777, 87] on img at bounding box center [777, 82] width 39 height 39
click at [1154, 149] on button "Close" at bounding box center [1147, 146] width 38 height 21
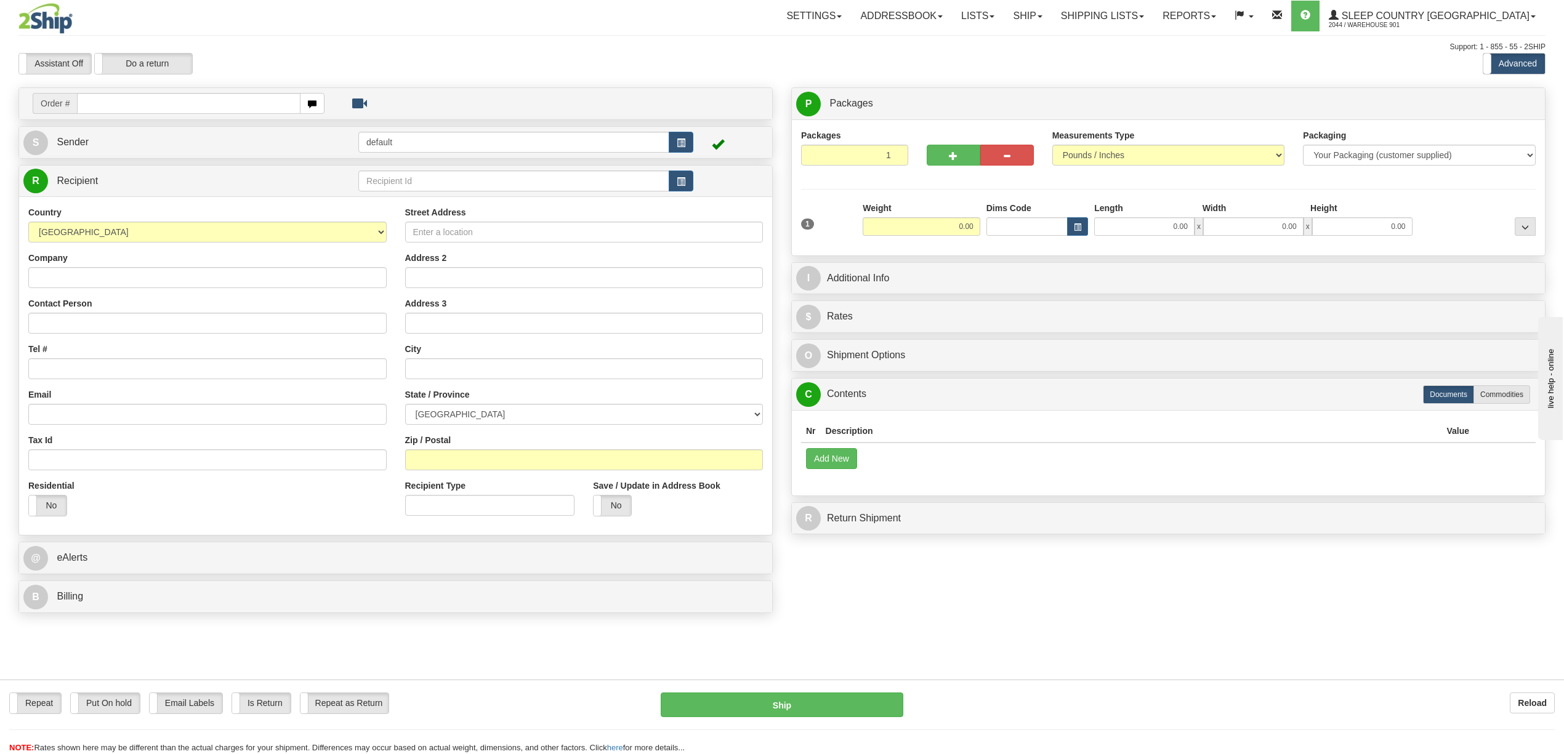
click at [177, 94] on input "text" at bounding box center [188, 103] width 223 height 21
type input "9000I037954"
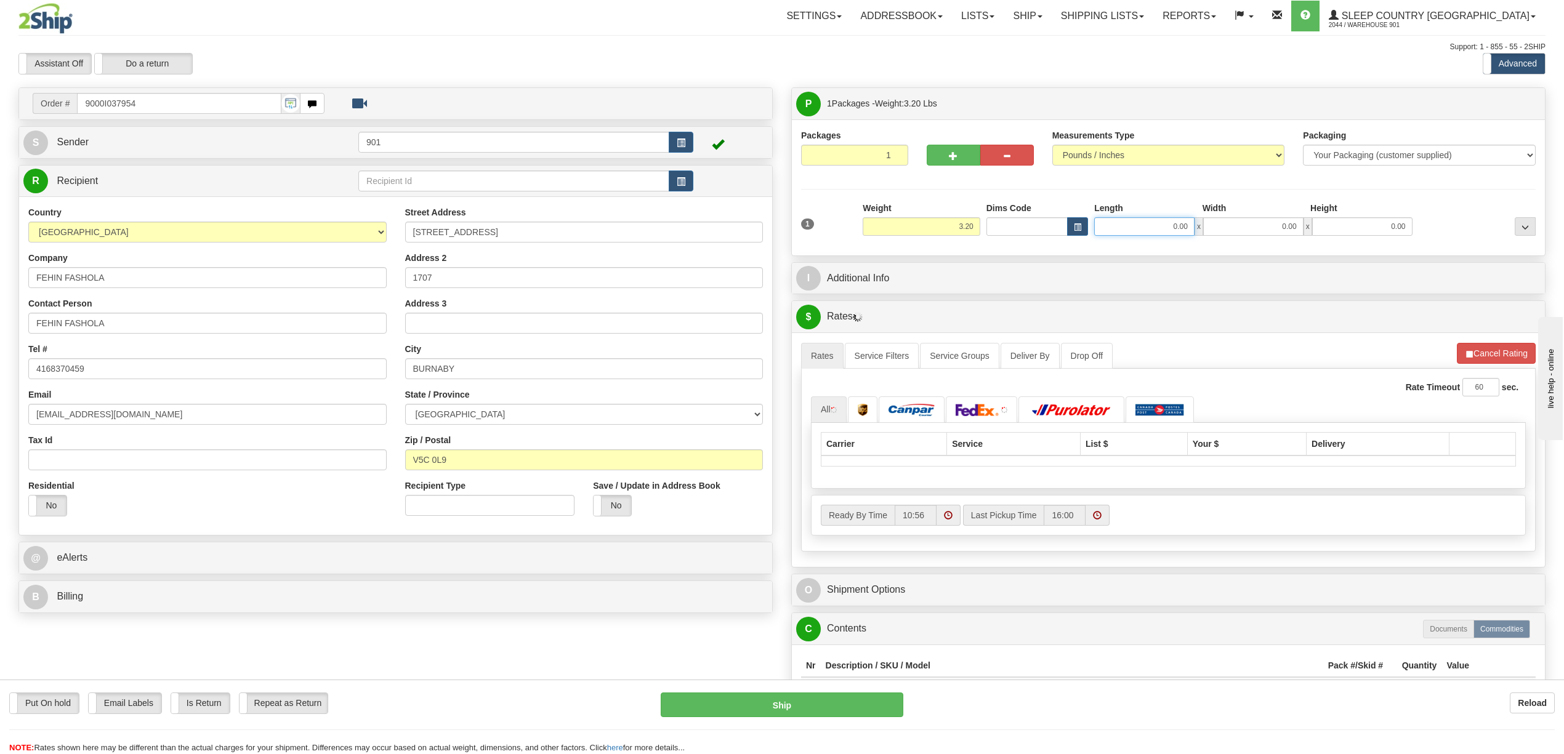
drag, startPoint x: 1203, startPoint y: 227, endPoint x: 1230, endPoint y: 228, distance: 27.7
click at [1230, 228] on div "0.00 x 0.00 x 0.00" at bounding box center [1253, 226] width 318 height 18
type input "13.00"
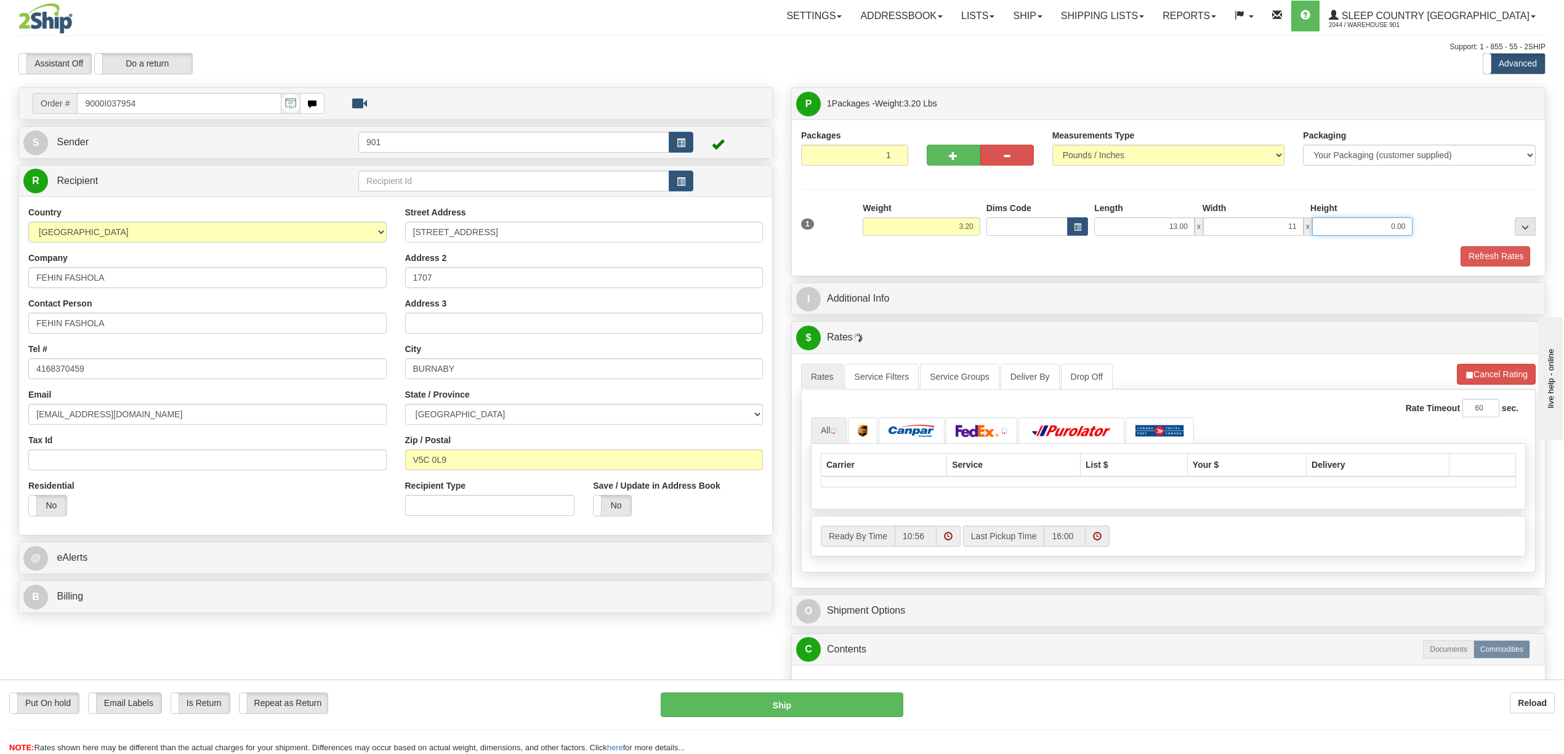
type input "11.00"
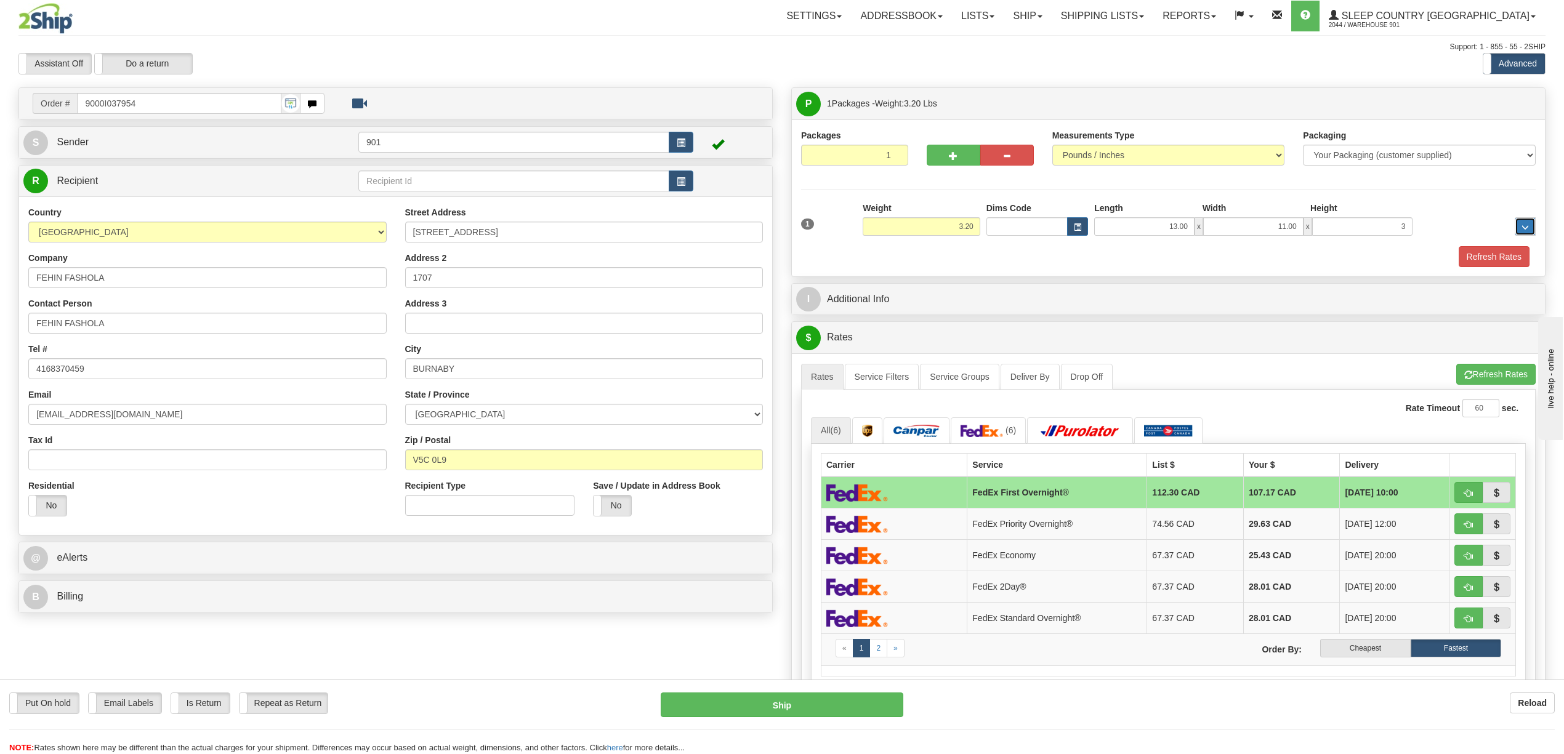
type input "3.00"
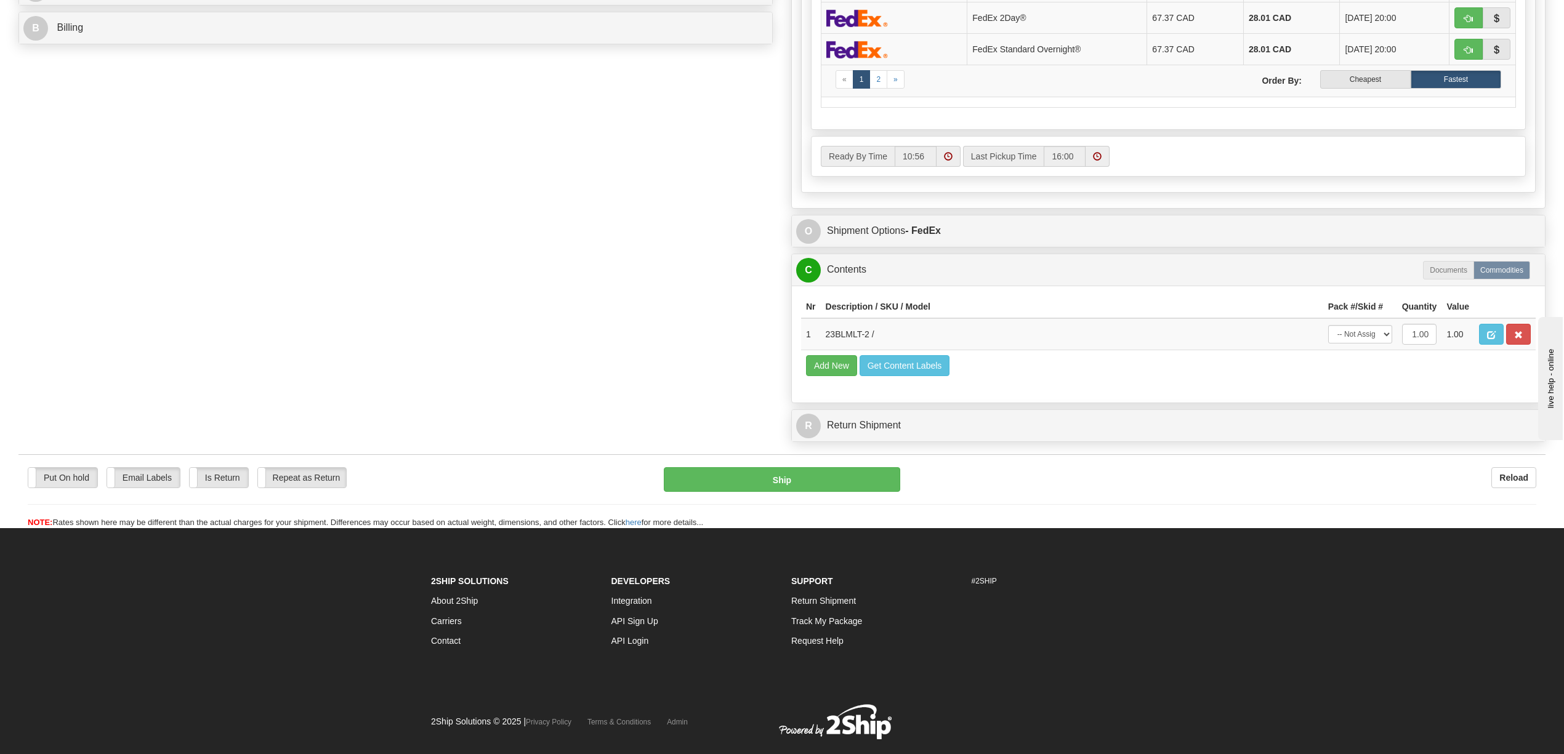
scroll to position [632, 0]
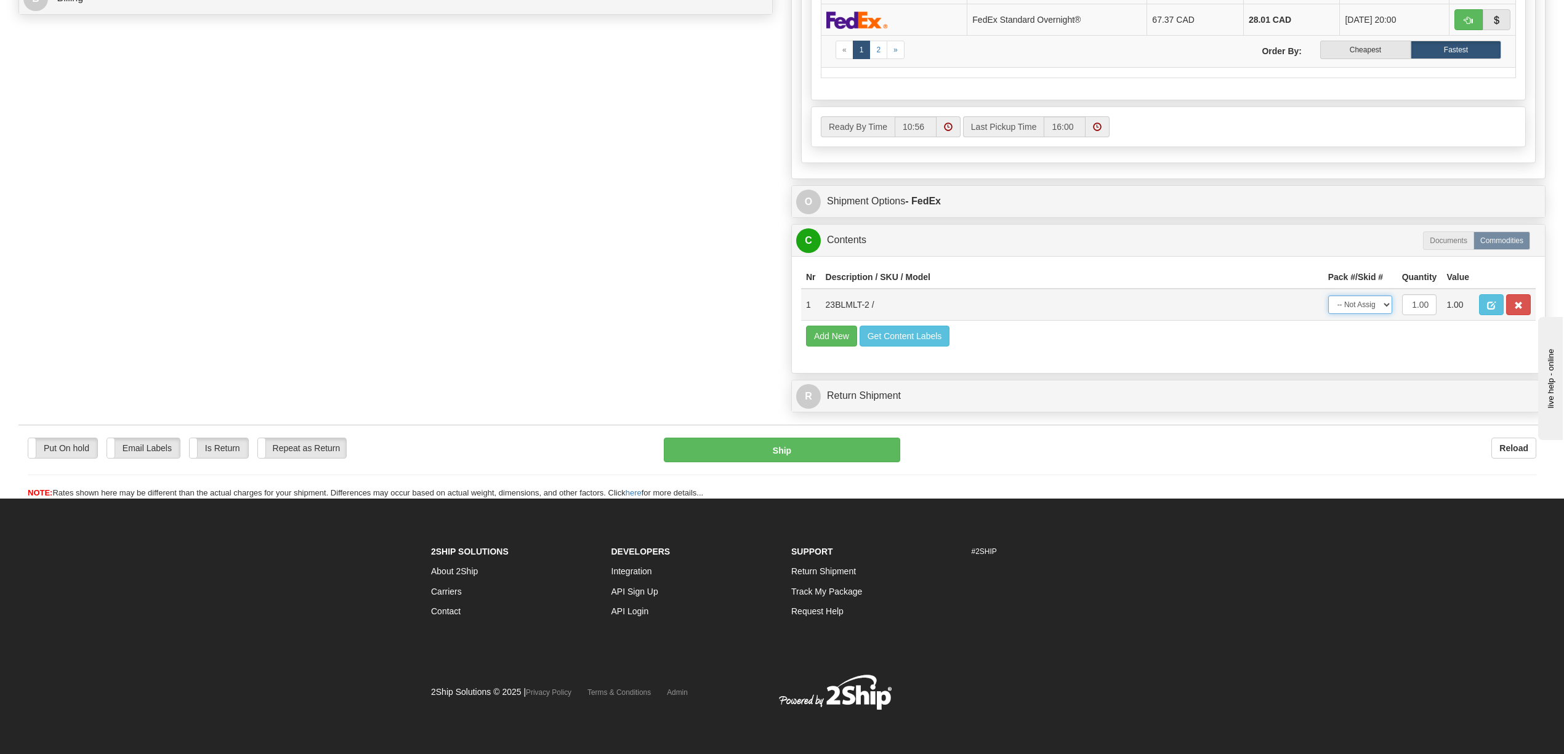
click at [1382, 296] on select "-- Not Assigned -- Package 1" at bounding box center [1360, 305] width 64 height 18
select select "0"
click at [1328, 296] on select "-- Not Assigned -- Package 1" at bounding box center [1360, 305] width 64 height 18
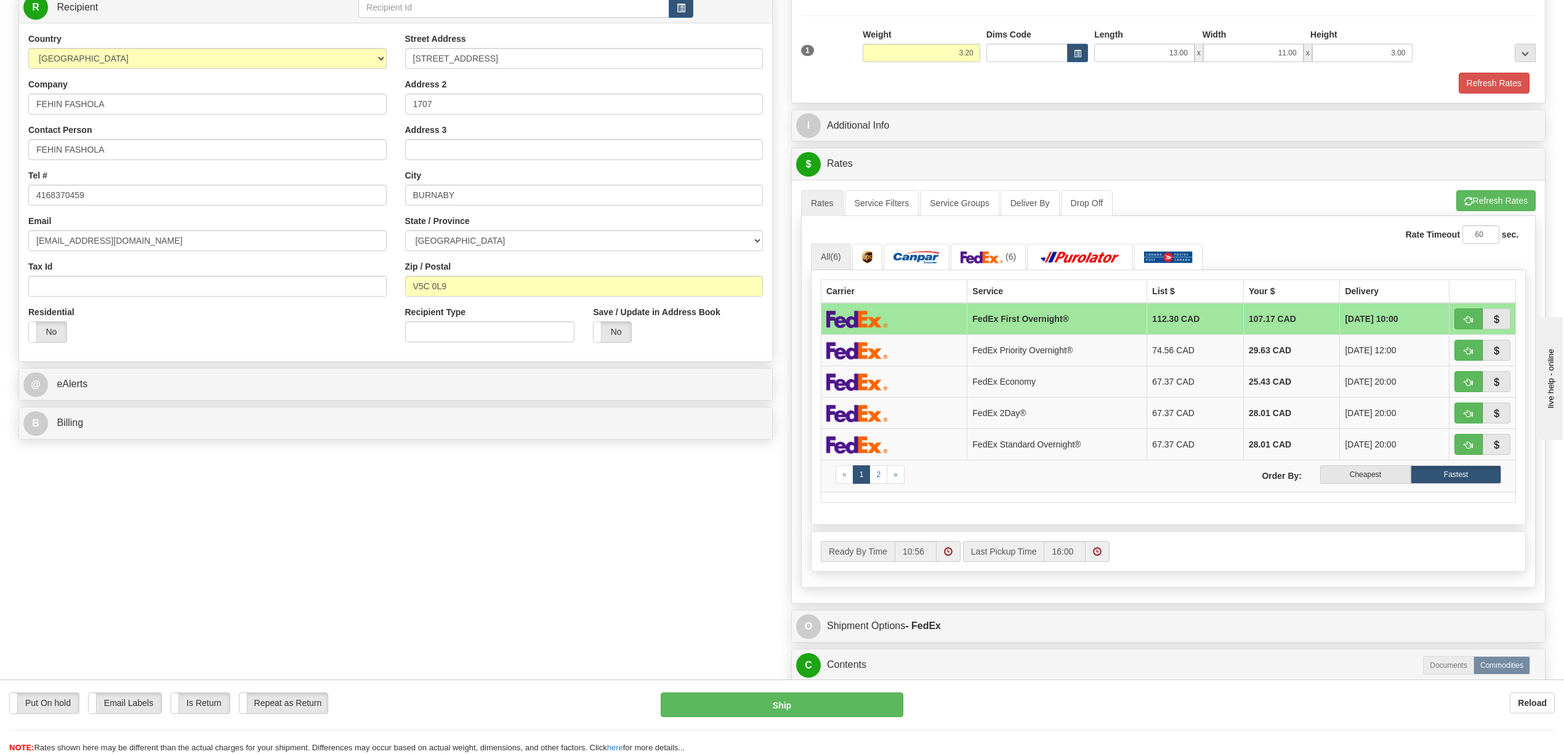
scroll to position [0, 0]
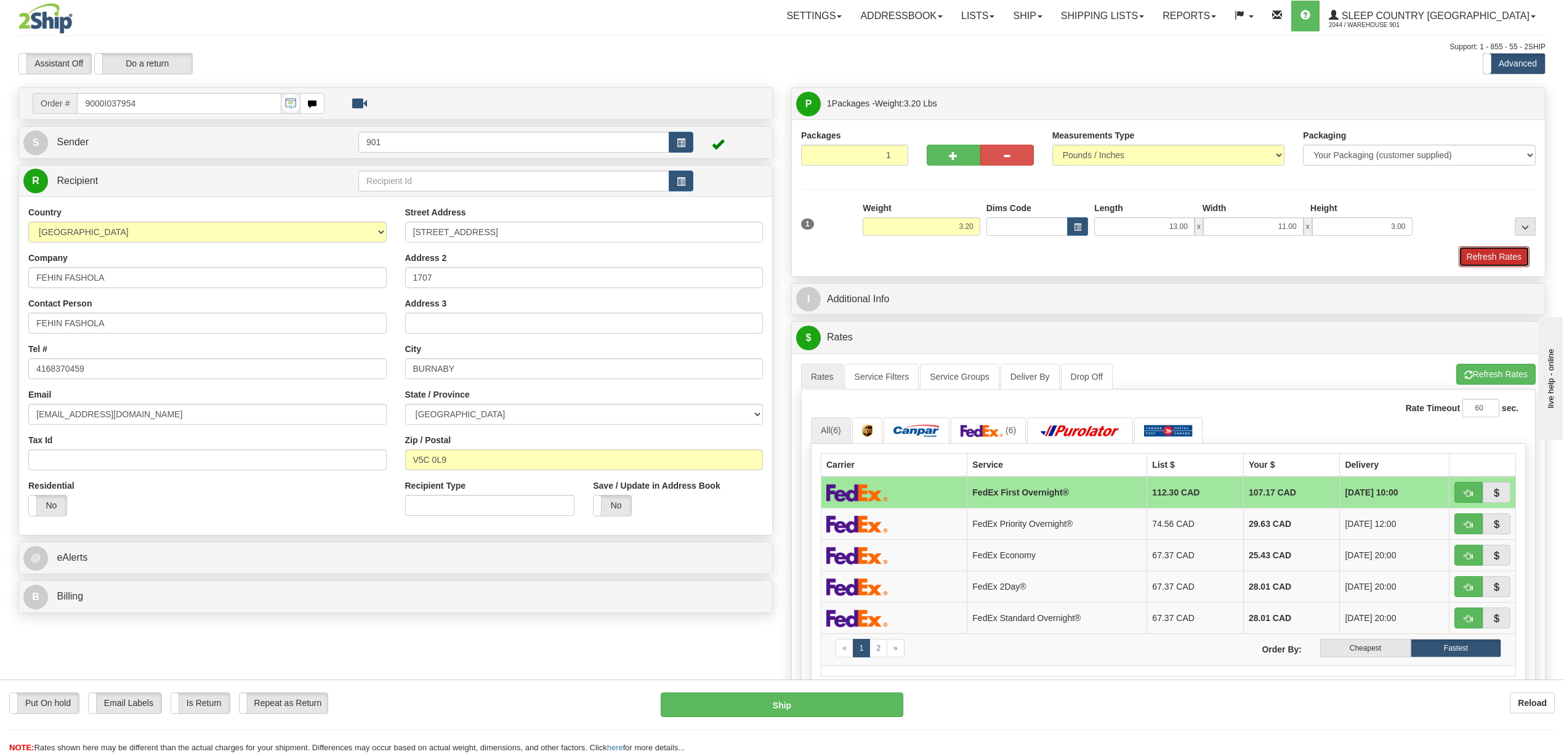
click at [1493, 262] on button "Refresh Rates" at bounding box center [1494, 256] width 71 height 21
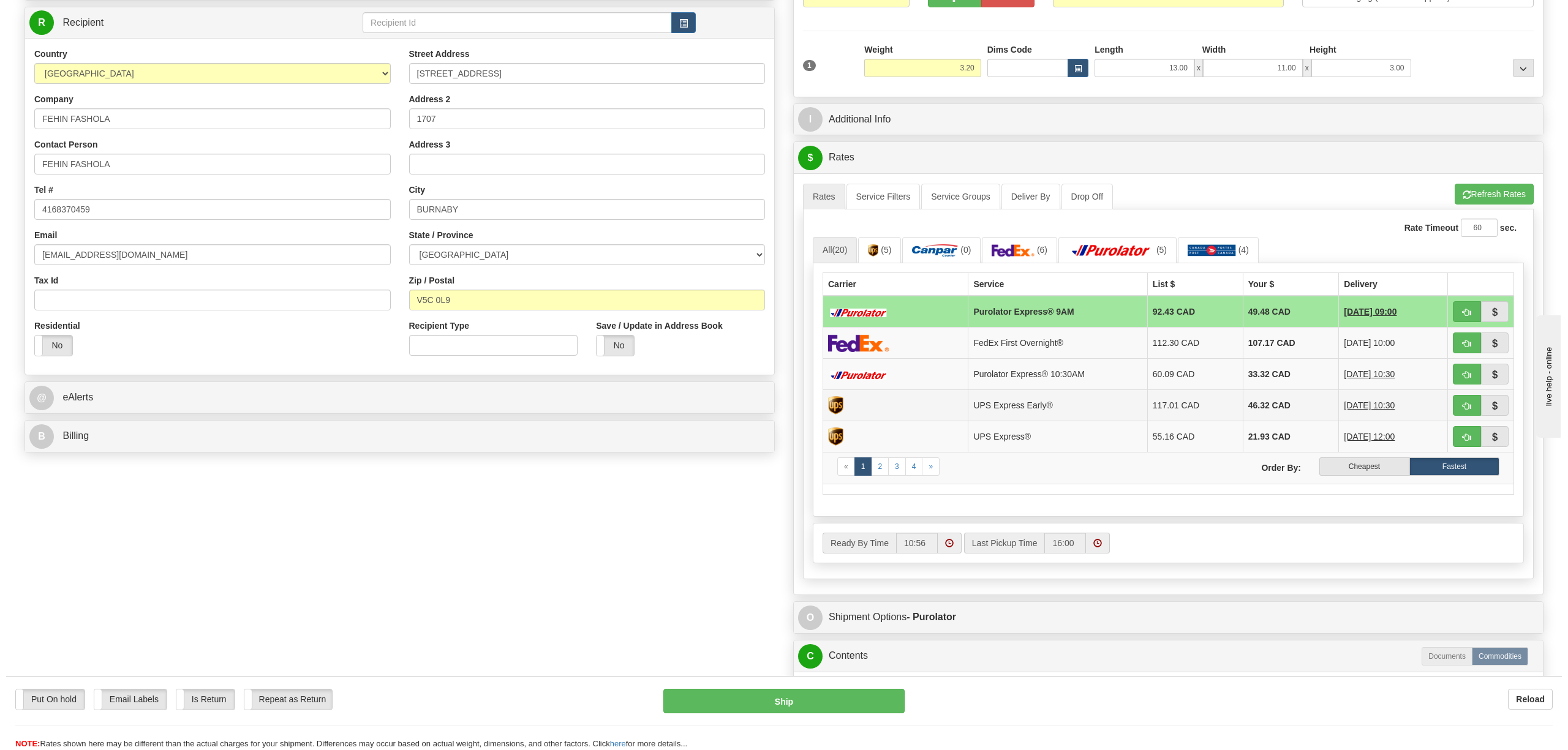
scroll to position [163, 0]
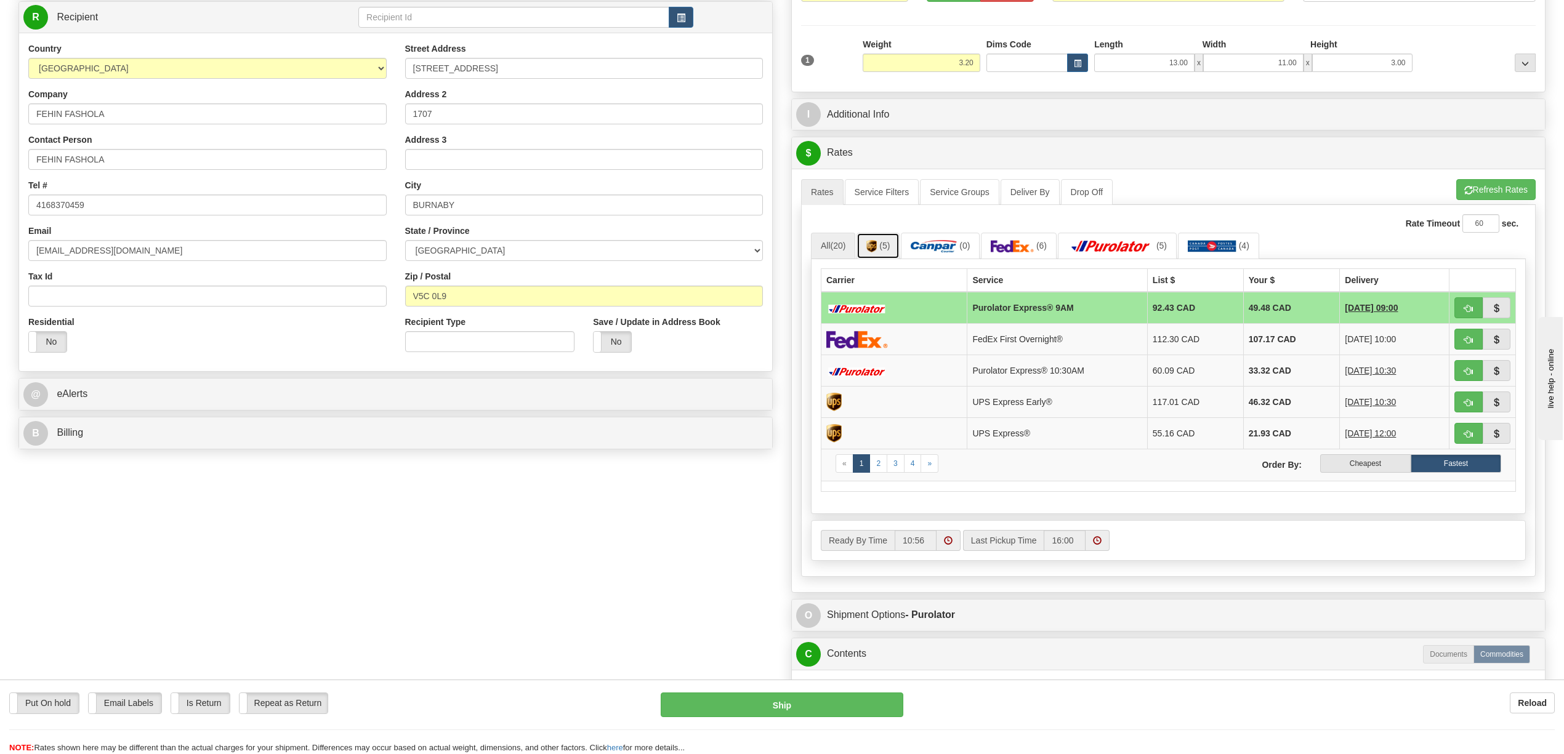
click at [899, 249] on link "(5)" at bounding box center [878, 246] width 43 height 26
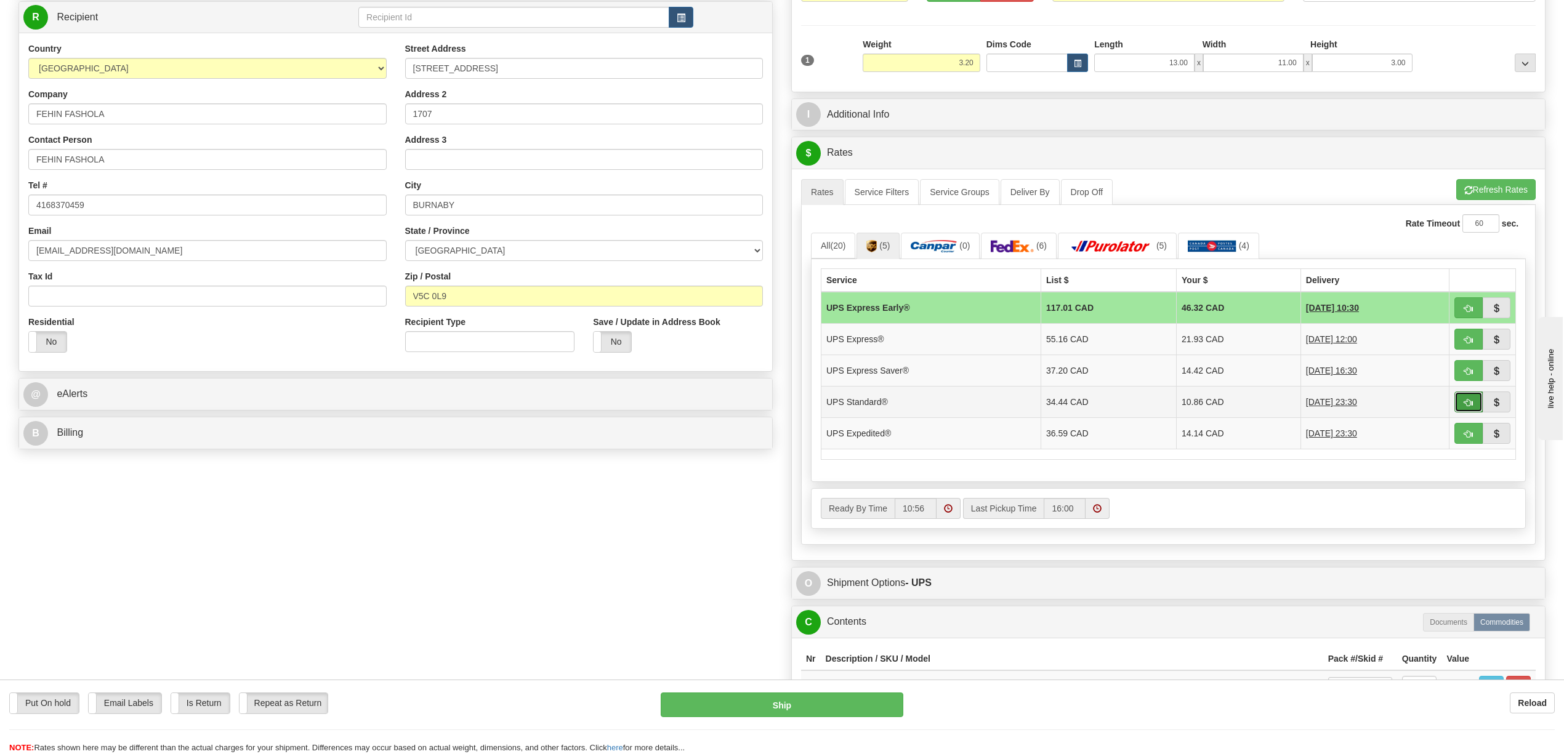
click at [1473, 406] on button "button" at bounding box center [1469, 402] width 28 height 21
type input "11"
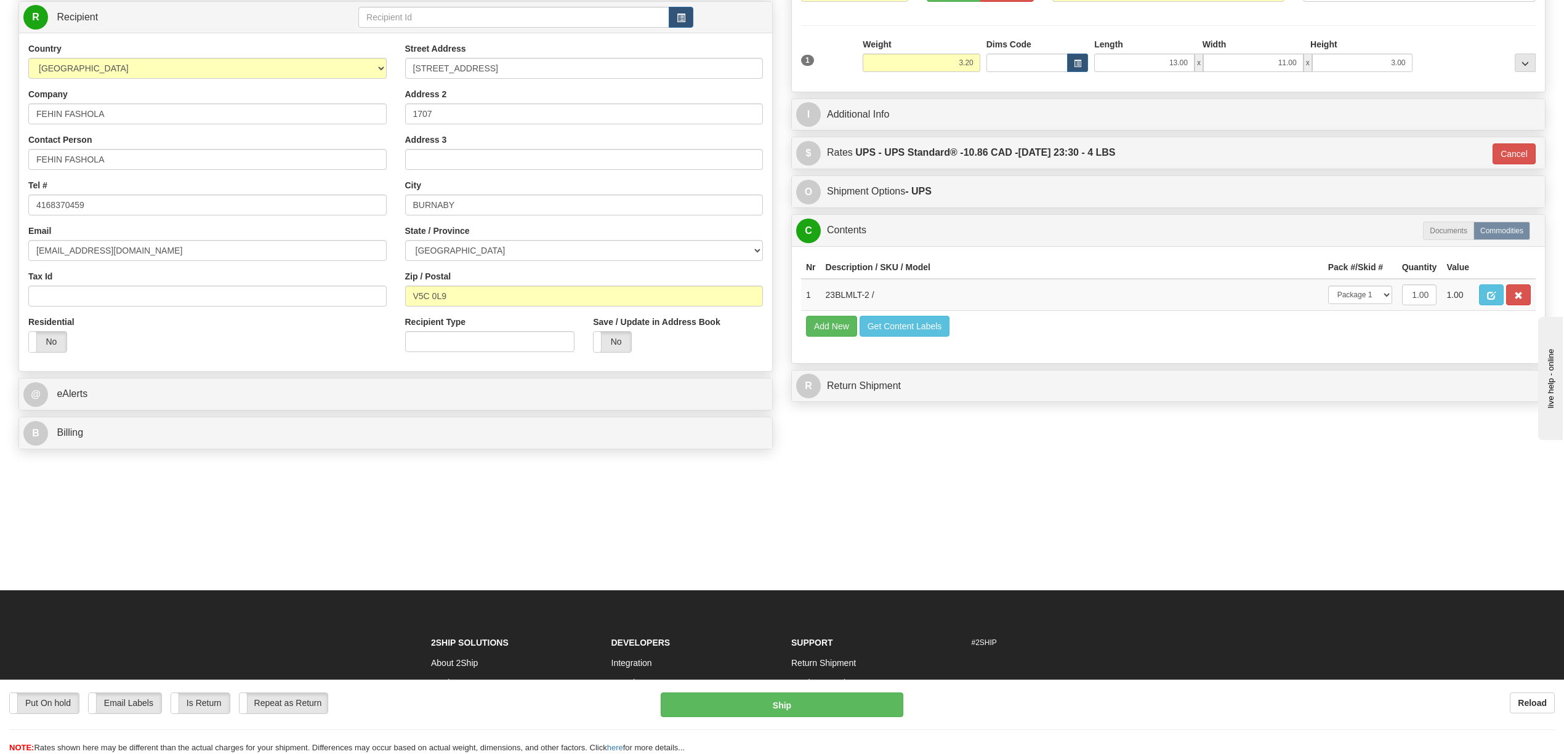
click at [786, 690] on div "Put On hold Put On hold Email Labels Email Labels Edit Is Return Is Return Repe…" at bounding box center [782, 717] width 1564 height 75
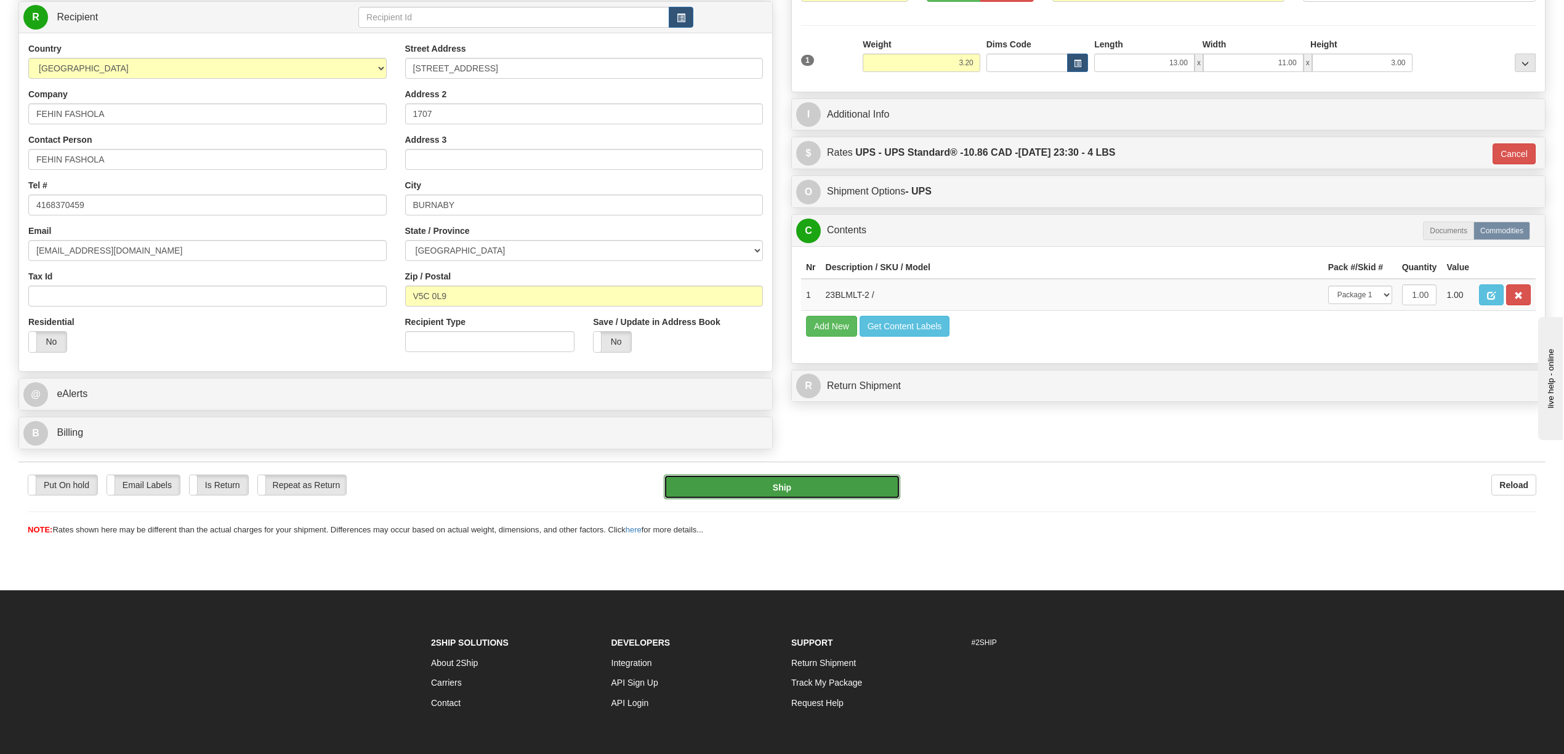
click at [803, 493] on button "Ship" at bounding box center [782, 487] width 236 height 25
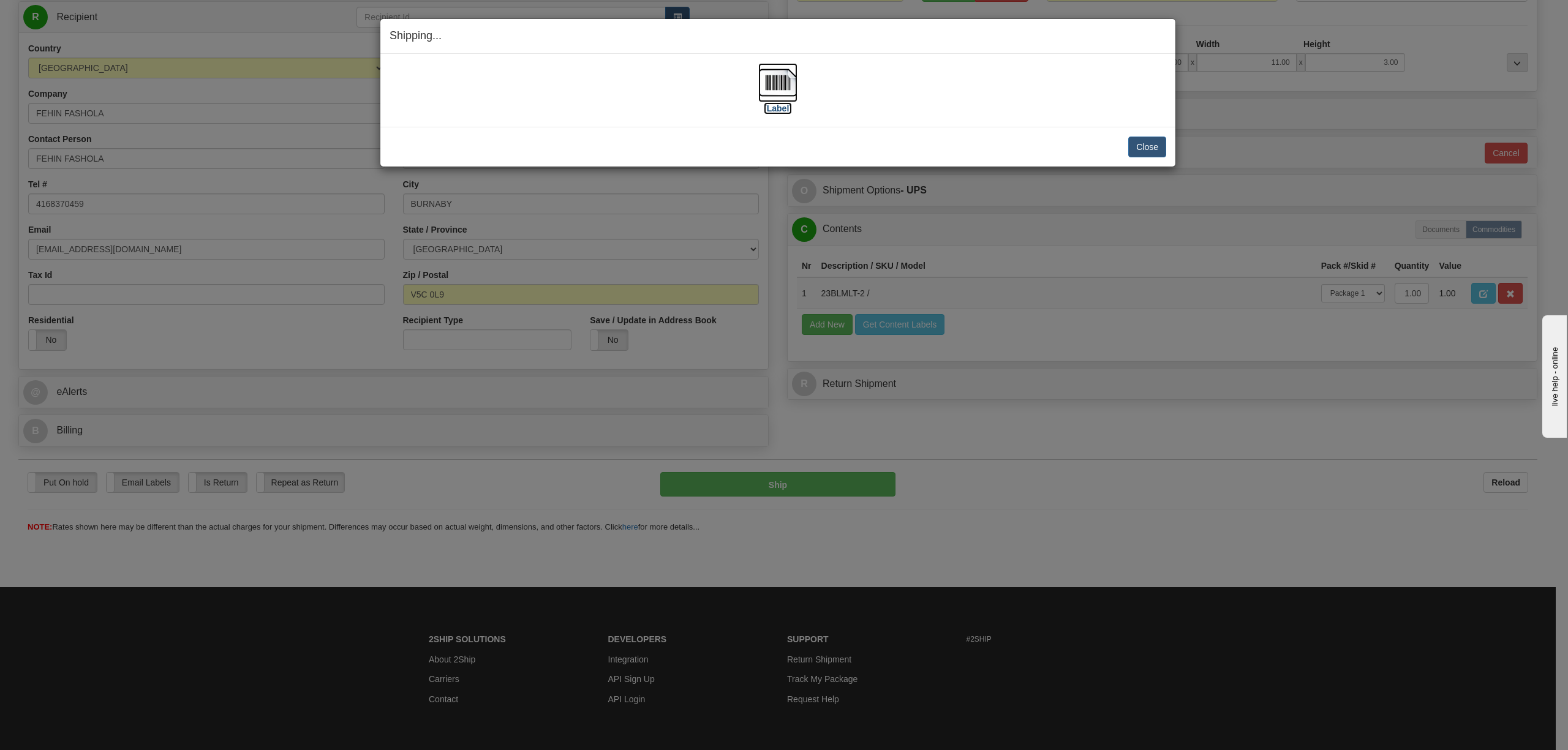
click at [782, 87] on img at bounding box center [777, 82] width 39 height 39
click at [1145, 136] on button "Close" at bounding box center [1147, 146] width 38 height 21
click at [1145, 141] on button "Close" at bounding box center [1147, 146] width 38 height 21
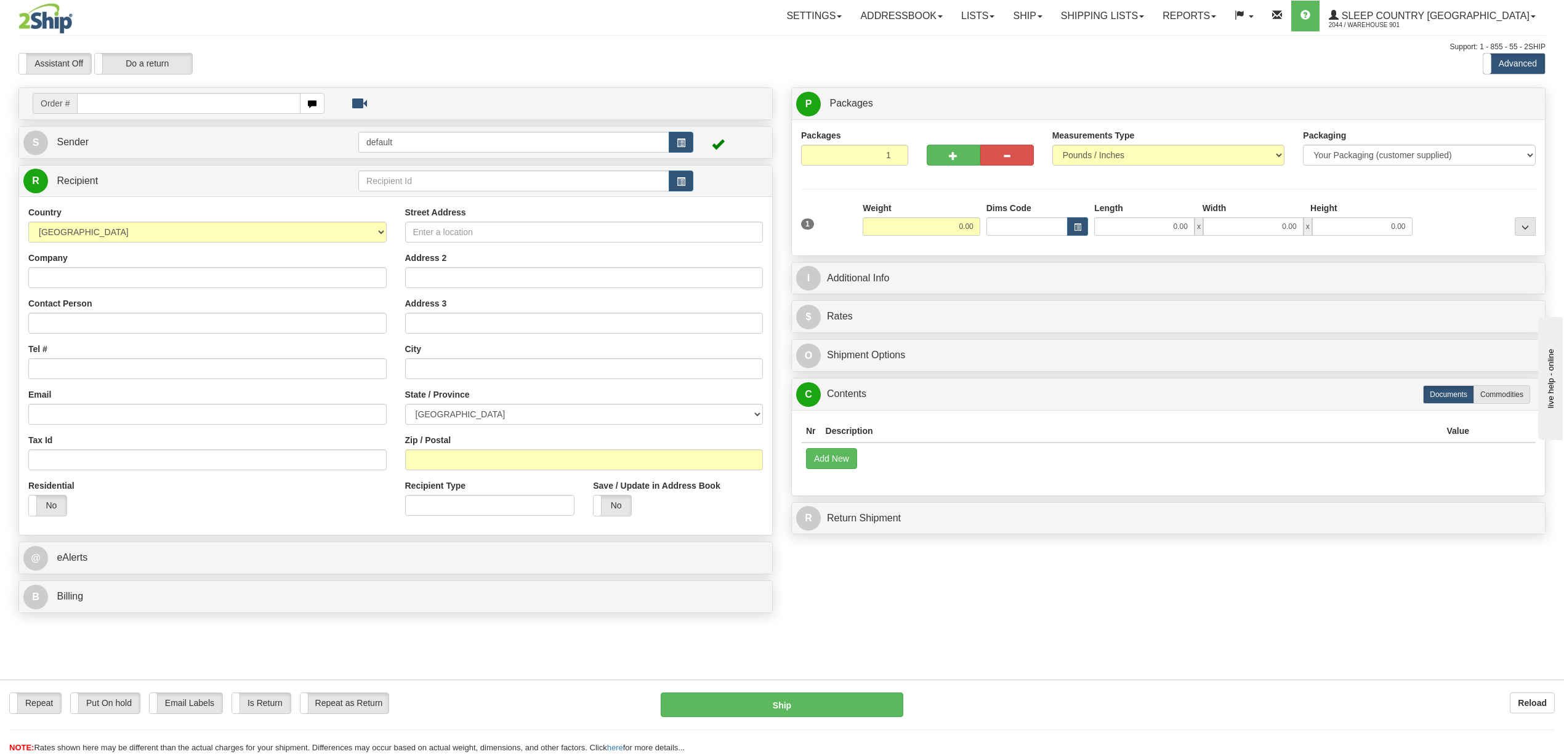
click at [257, 107] on input "text" at bounding box center [188, 103] width 223 height 21
type input "9000I038027"
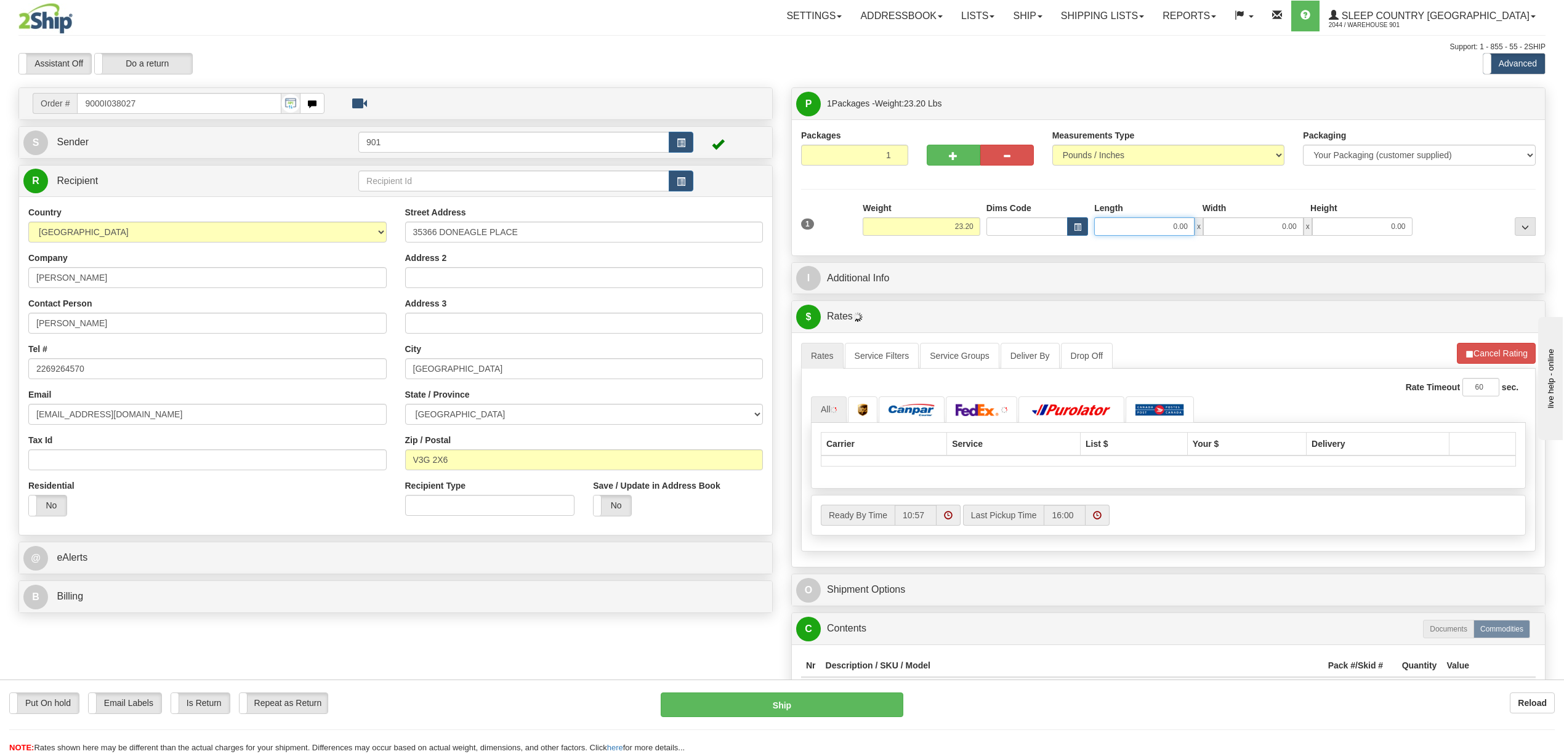
drag, startPoint x: 1142, startPoint y: 224, endPoint x: 1190, endPoint y: 225, distance: 48.7
click at [1190, 225] on input "0.00" at bounding box center [1144, 226] width 100 height 18
type input "22.00"
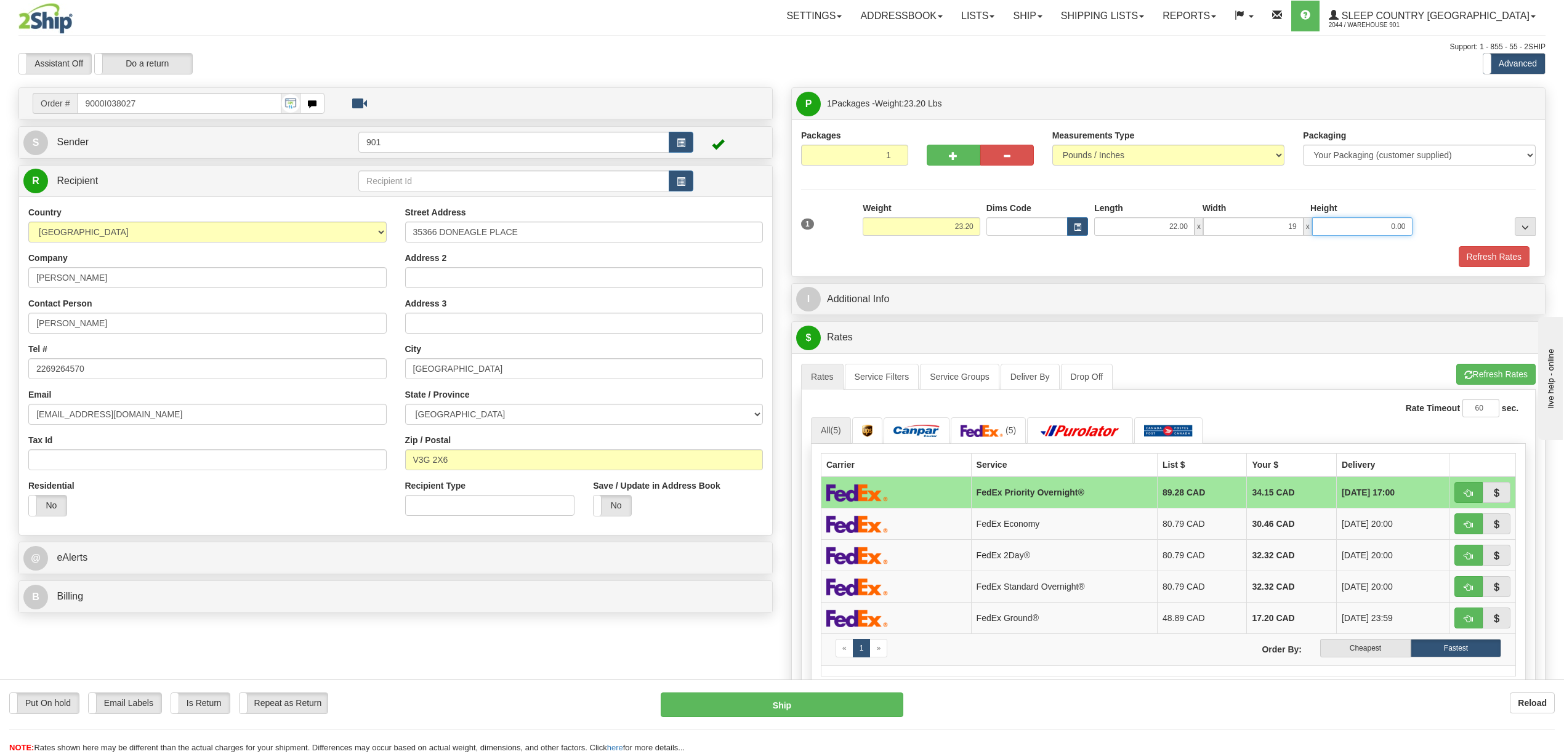
type input "19.00"
type input "26.00"
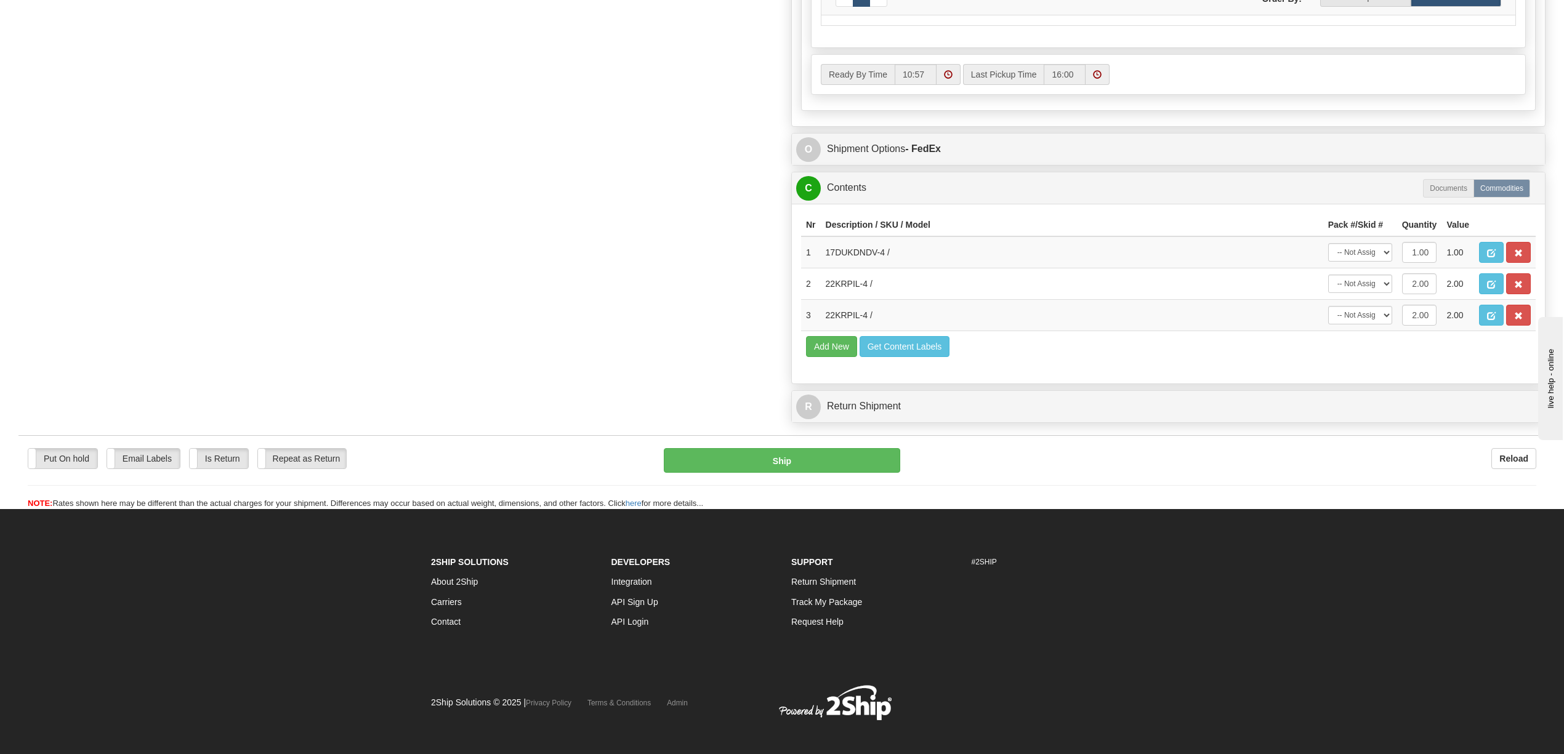
scroll to position [739, 0]
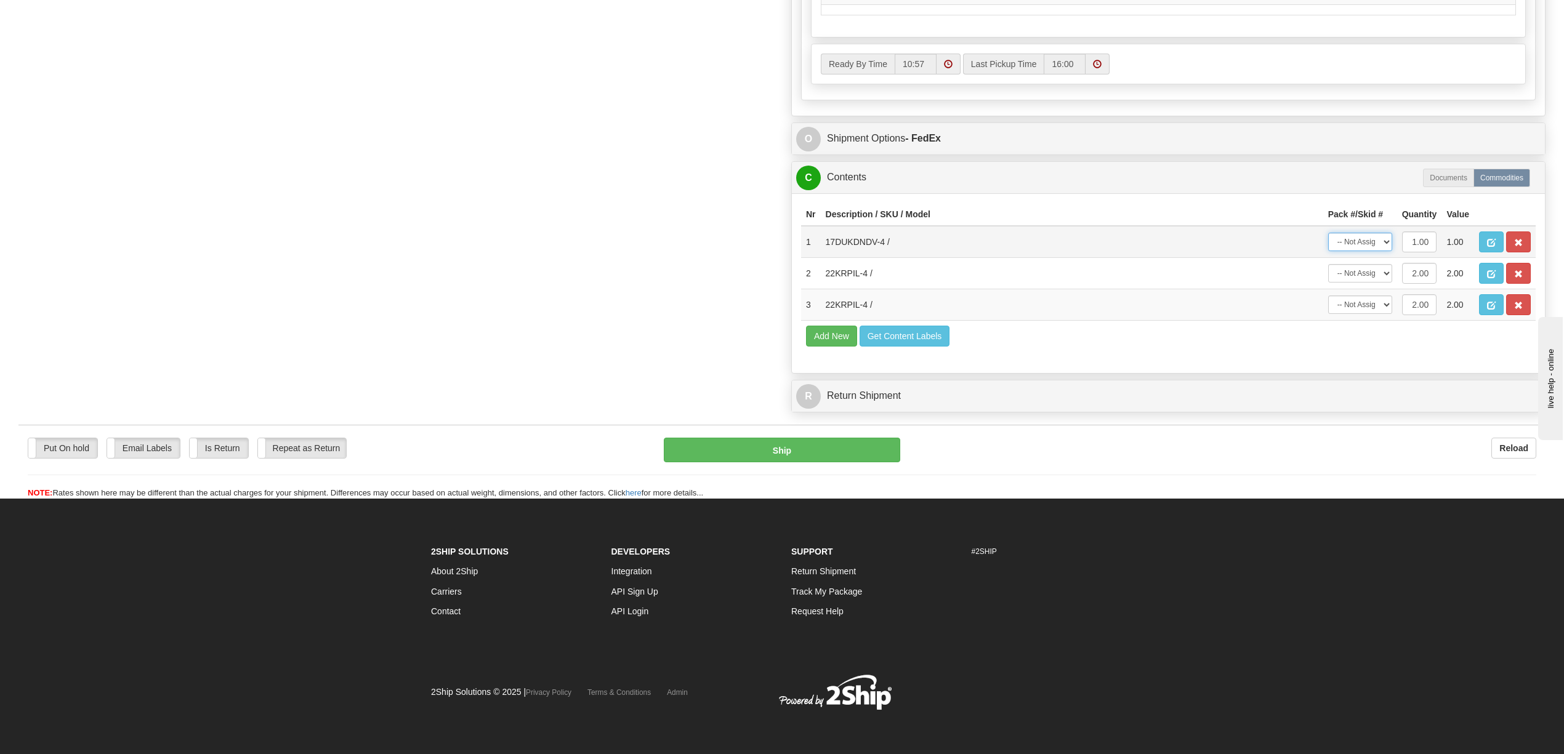
click at [1385, 233] on select "-- Not Assigned -- Package 1" at bounding box center [1360, 242] width 64 height 18
select select "0"
click at [1328, 233] on select "-- Not Assigned -- Package 1" at bounding box center [1360, 242] width 64 height 18
click at [1382, 264] on select "-- Not Assigned -- Package 1" at bounding box center [1360, 273] width 64 height 18
select select "0"
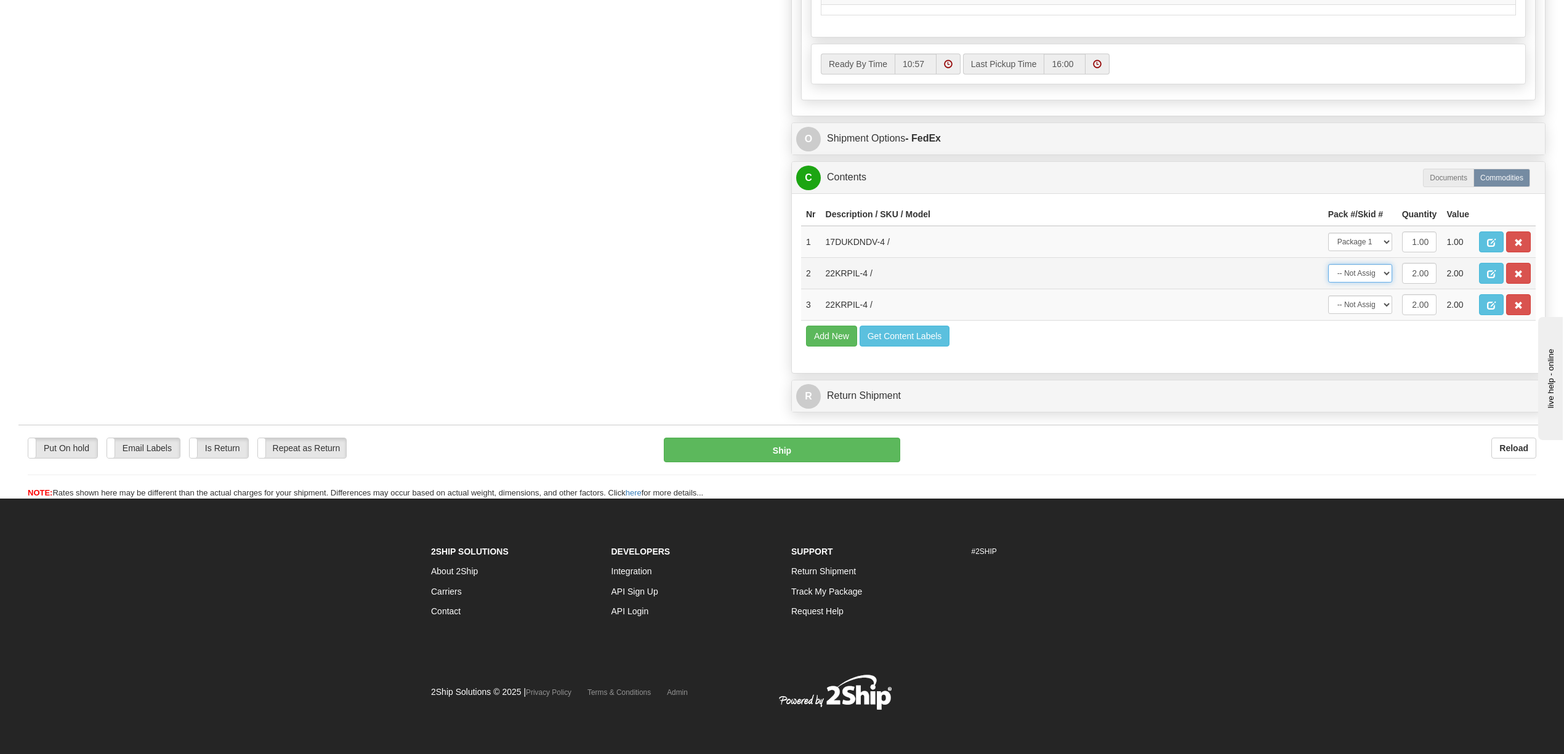
click at [1328, 264] on select "-- Not Assigned -- Package 1" at bounding box center [1360, 273] width 64 height 18
click at [1384, 296] on select "-- Not Assigned -- Package 1" at bounding box center [1360, 305] width 64 height 18
select select "0"
click at [1328, 296] on select "-- Not Assigned -- Package 1" at bounding box center [1360, 305] width 64 height 18
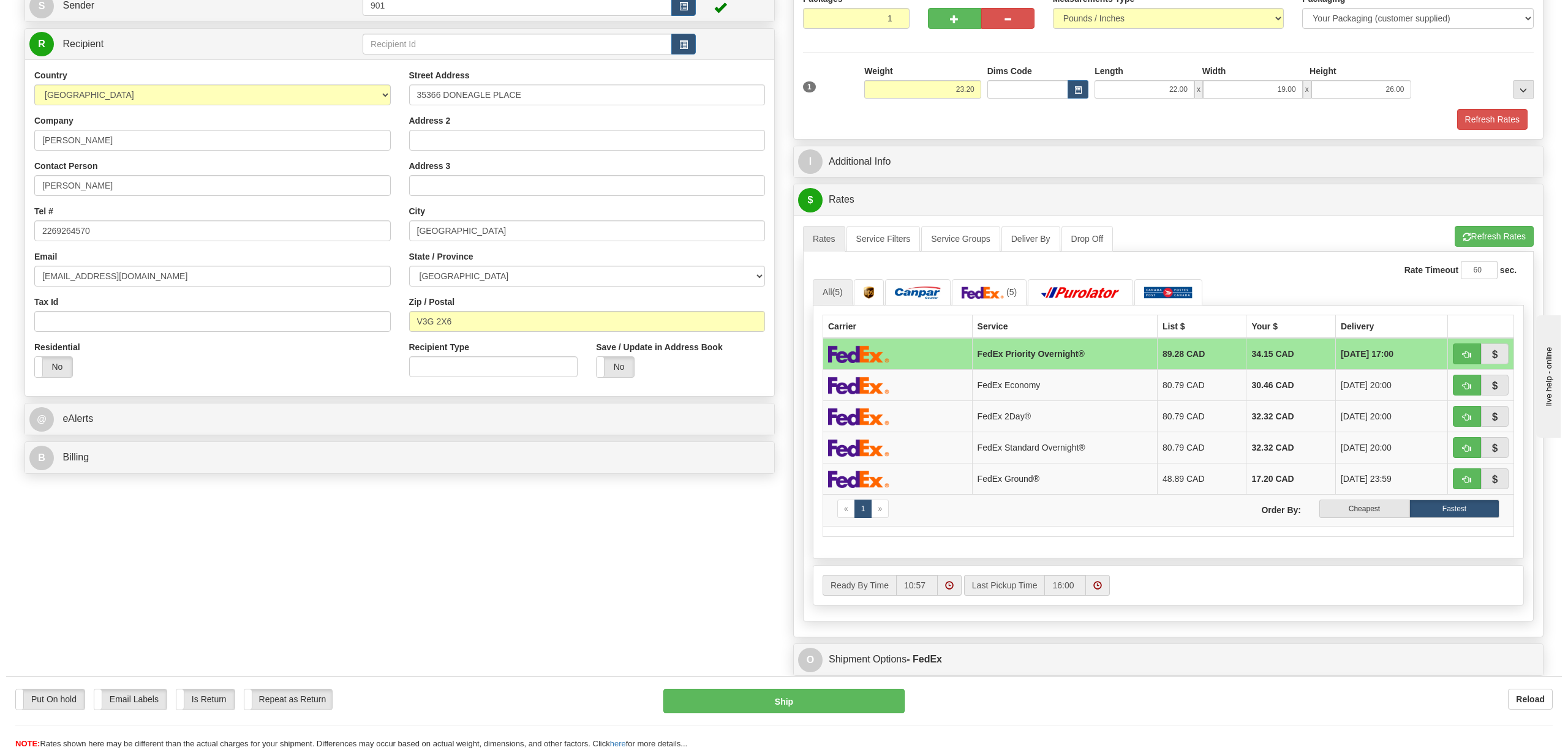
scroll to position [0, 0]
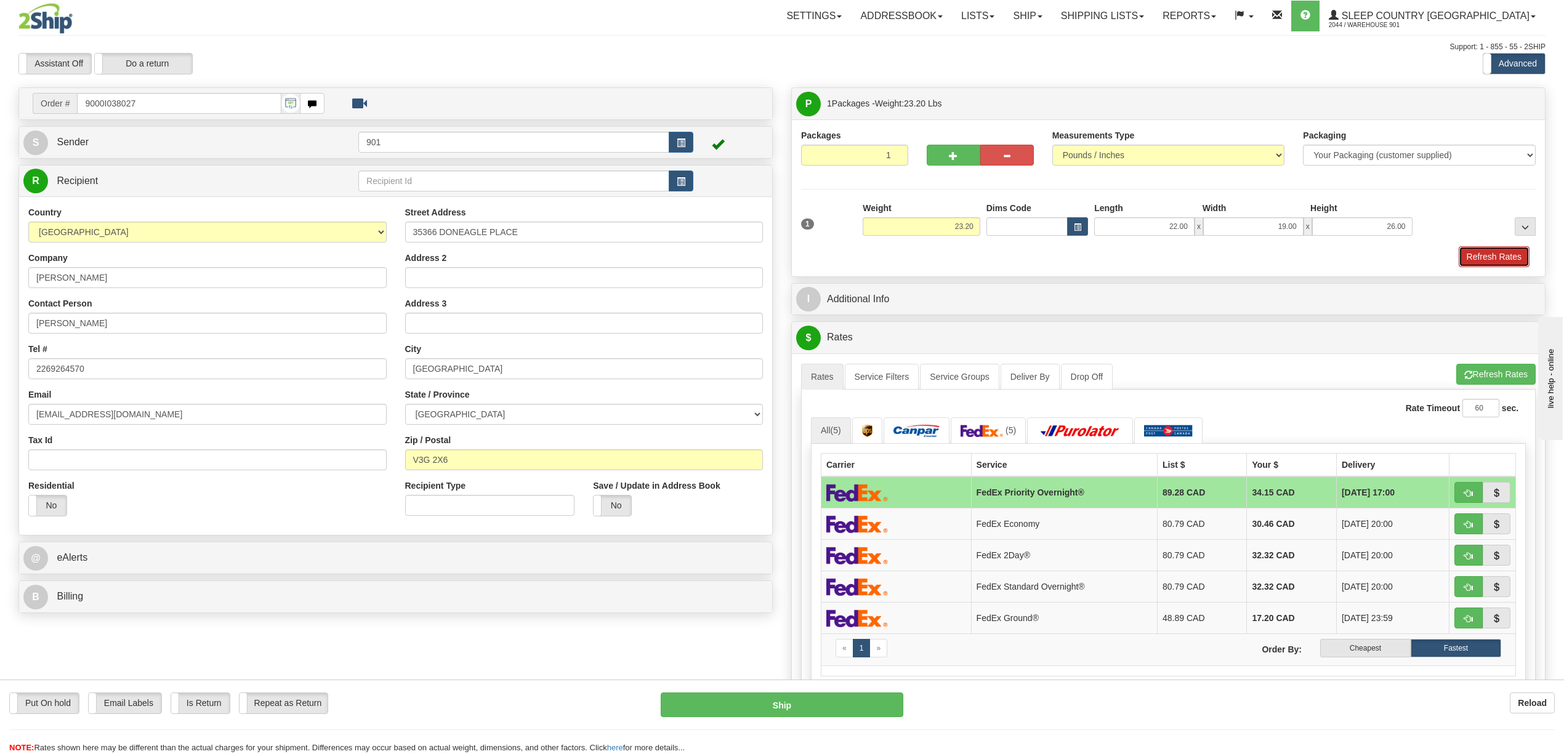
click at [1473, 250] on button "Refresh Rates" at bounding box center [1494, 256] width 71 height 21
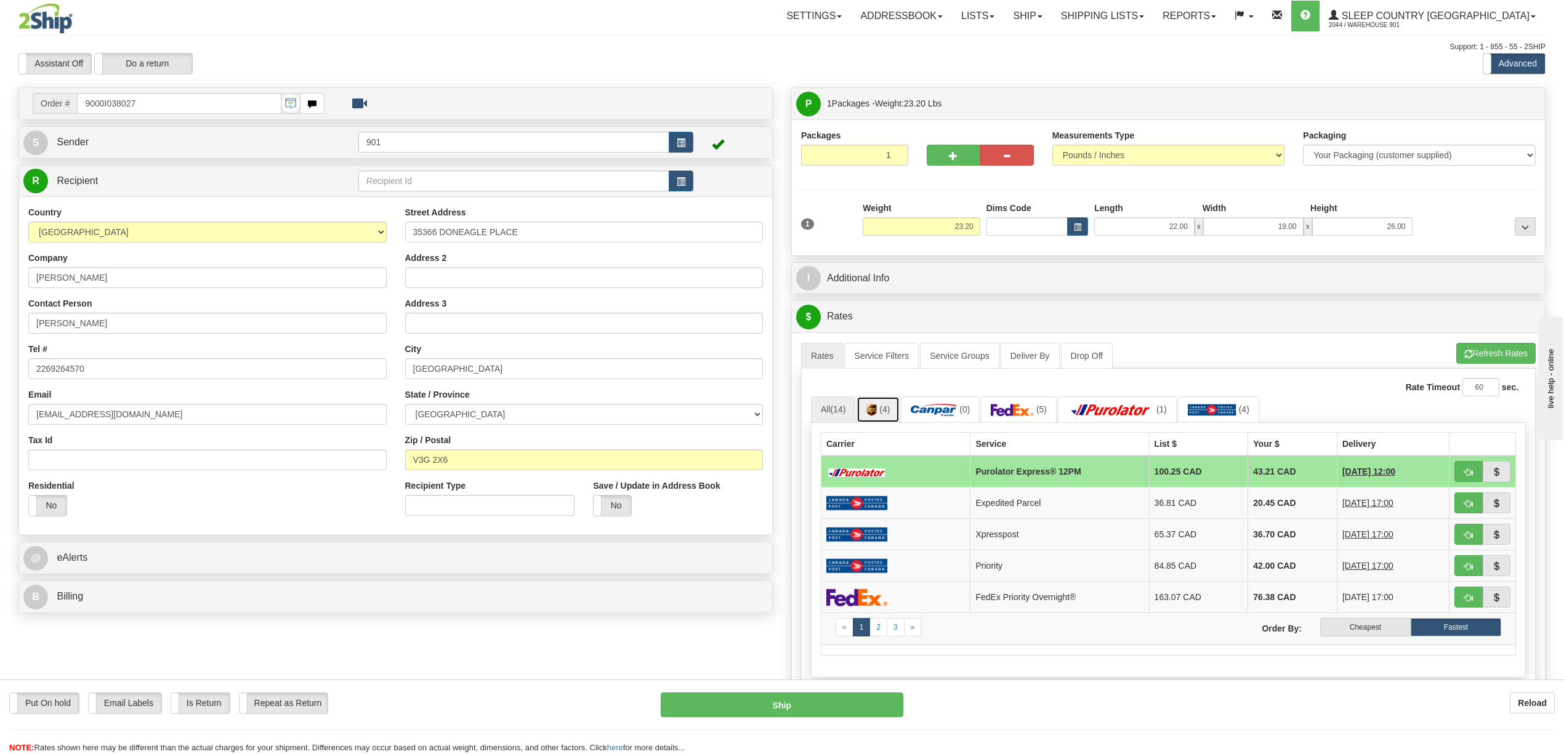
click at [895, 415] on link "(4)" at bounding box center [878, 410] width 43 height 26
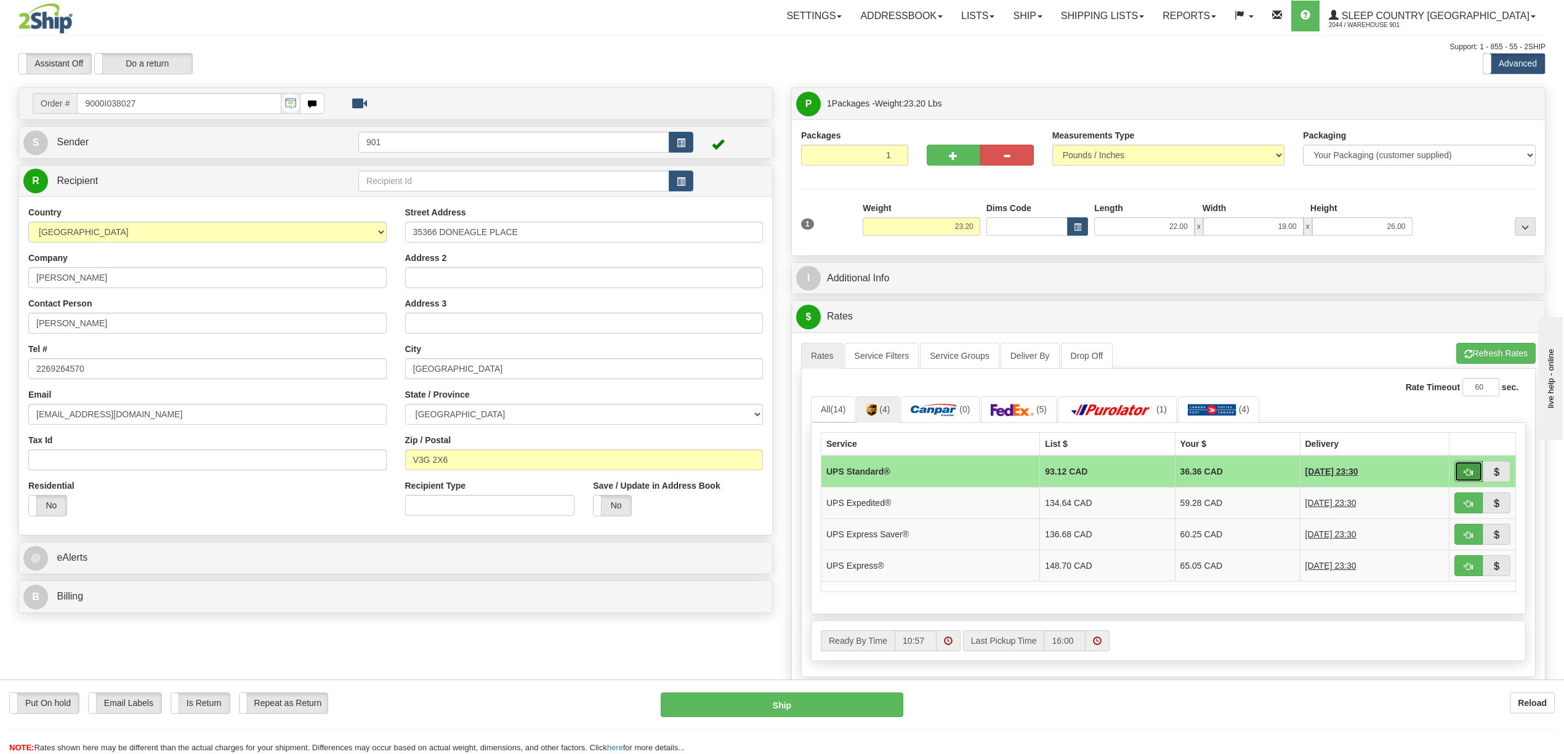
click at [1471, 475] on span "button" at bounding box center [1468, 473] width 9 height 8
type input "11"
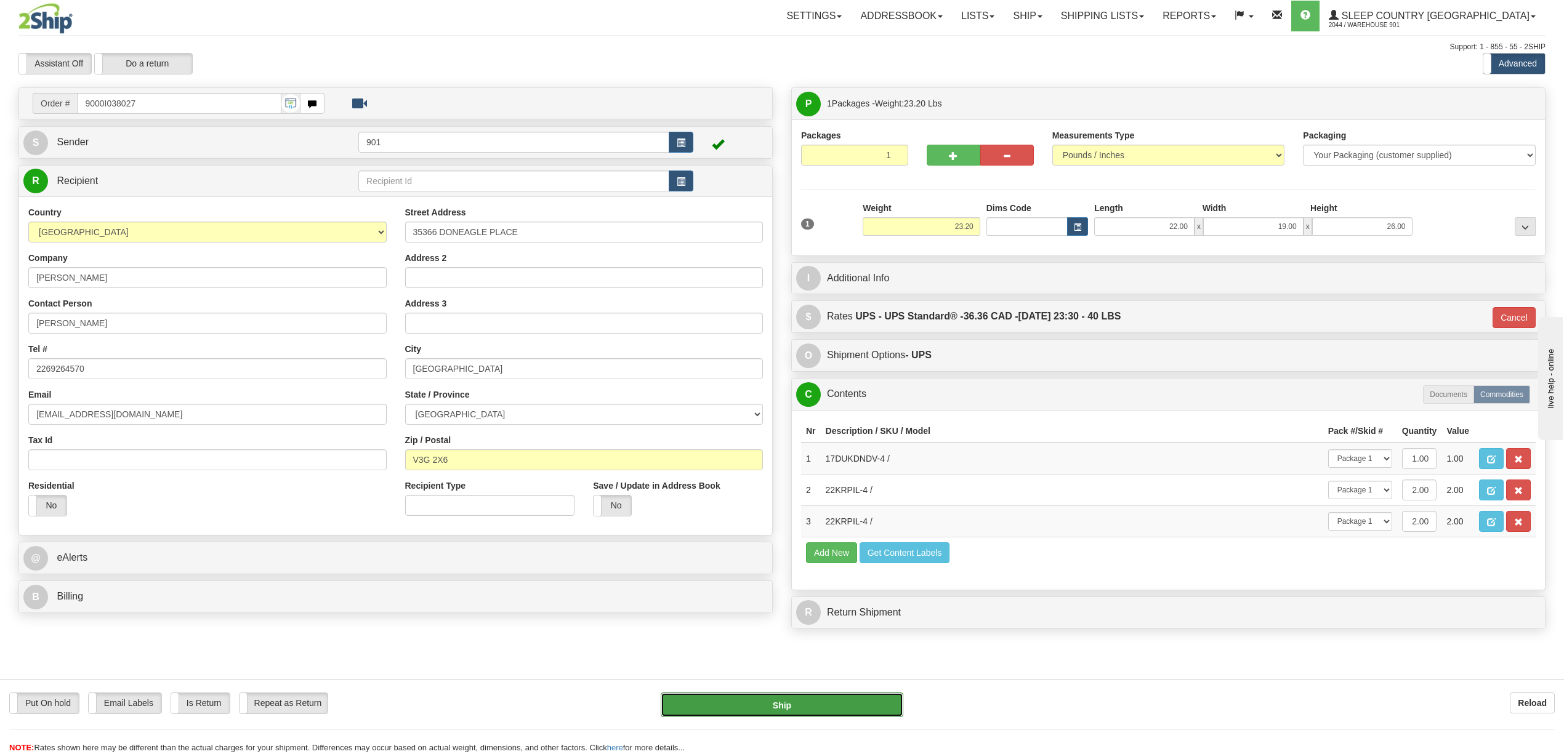
click at [791, 712] on button "Ship" at bounding box center [782, 705] width 242 height 25
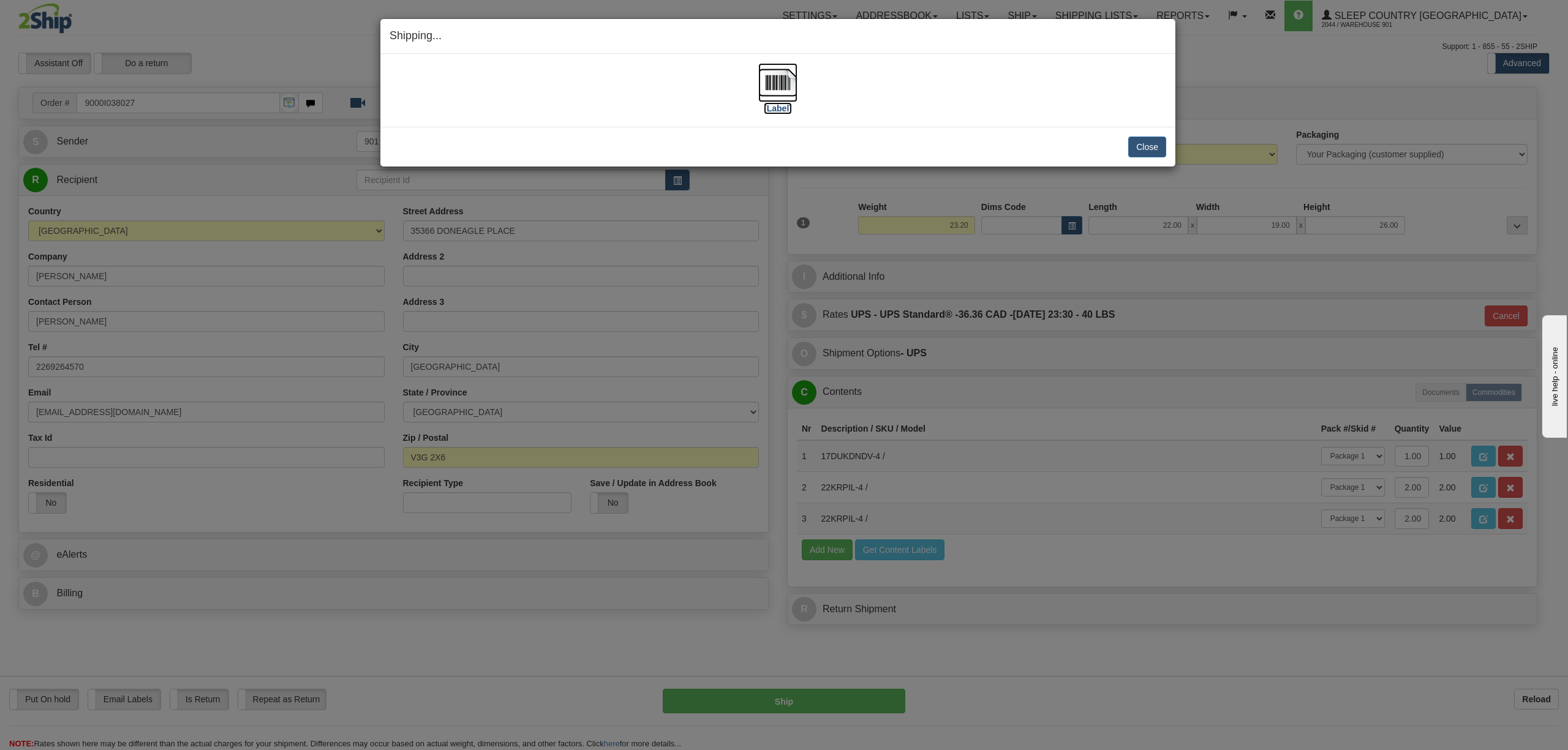
click at [776, 87] on img at bounding box center [777, 82] width 39 height 39
click at [1139, 143] on button "Close" at bounding box center [1147, 146] width 38 height 21
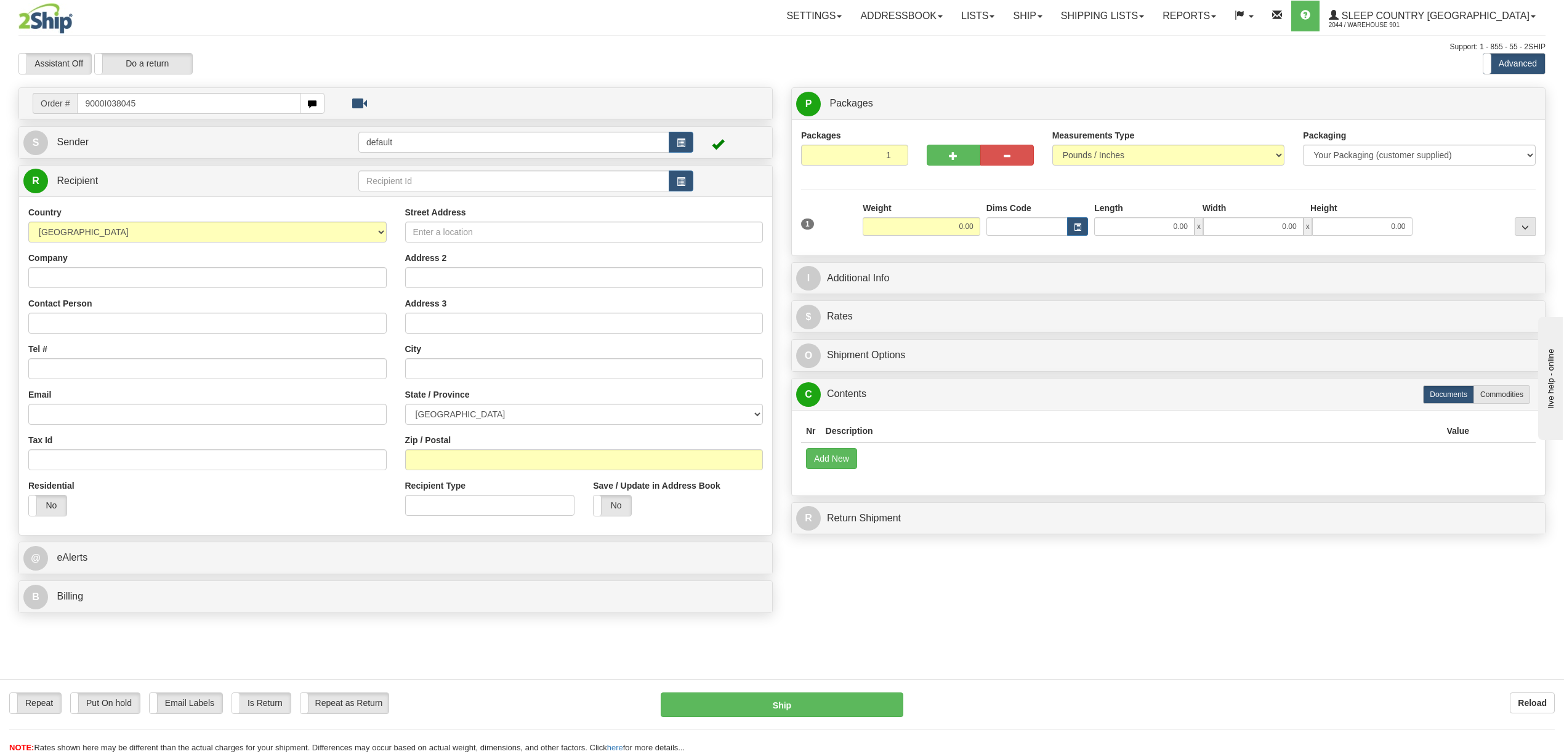
type input "9000I038045"
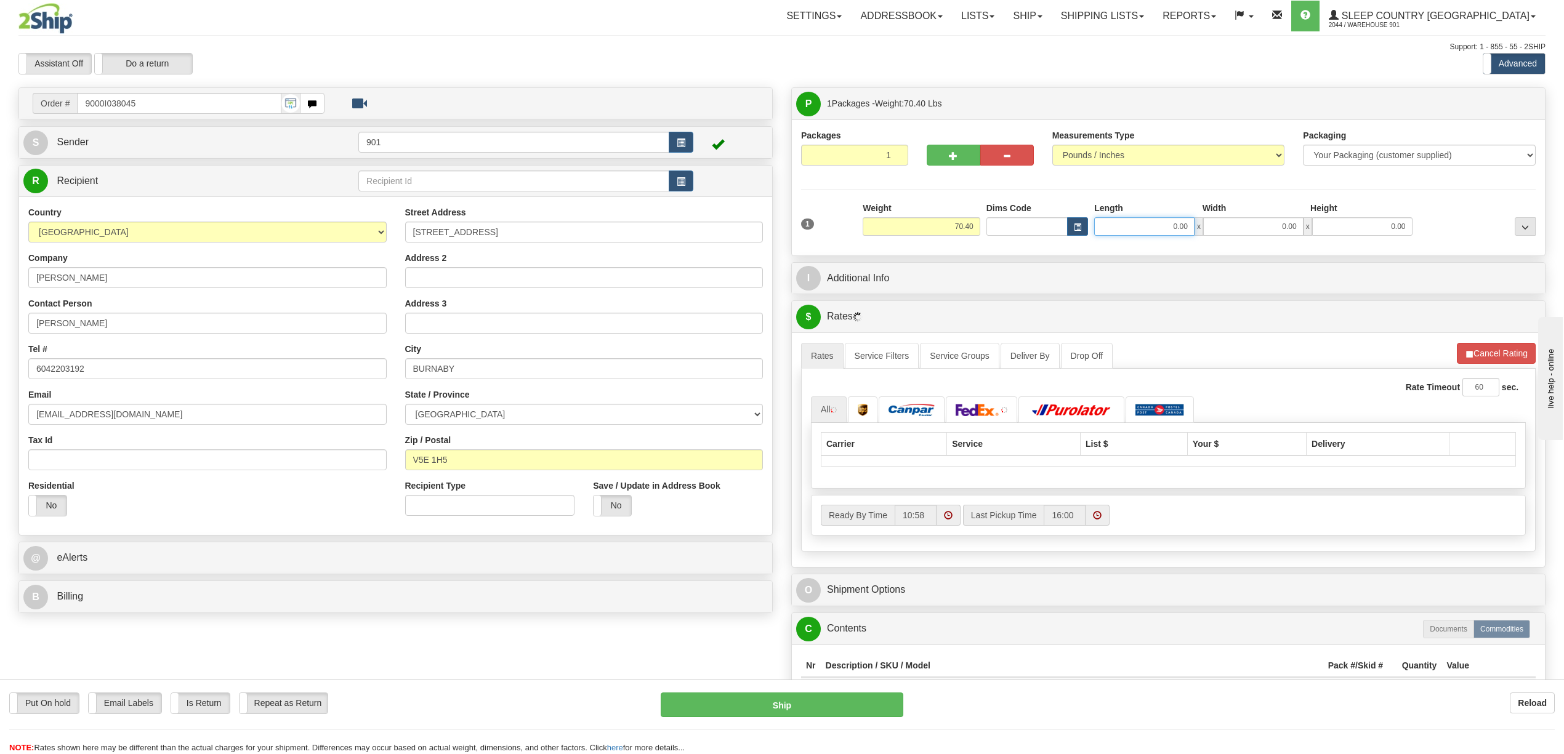
drag, startPoint x: 1153, startPoint y: 228, endPoint x: 1221, endPoint y: 227, distance: 67.7
click at [1221, 227] on div "0.00 x 0.00 x 0.00" at bounding box center [1253, 226] width 318 height 18
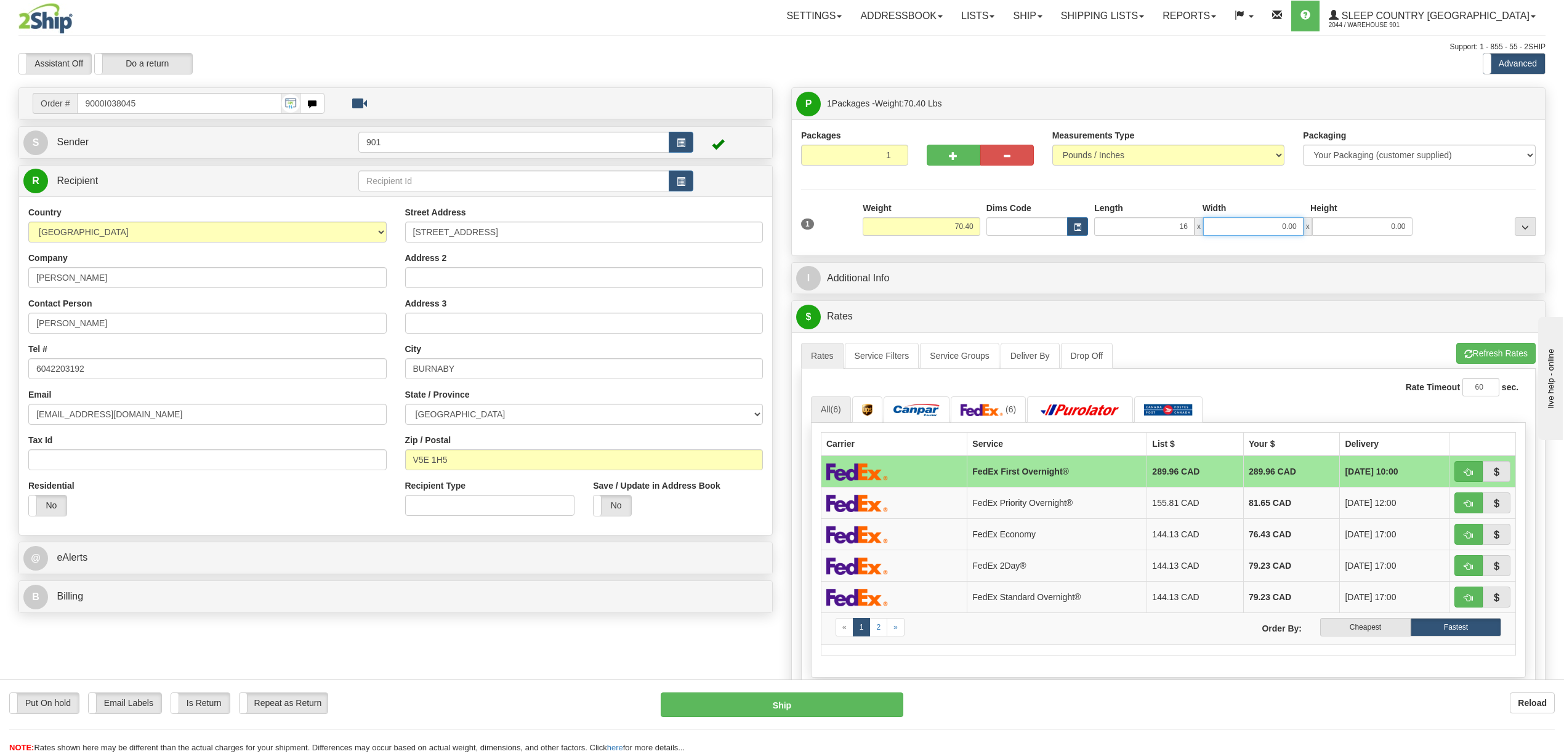
type input "16.00"
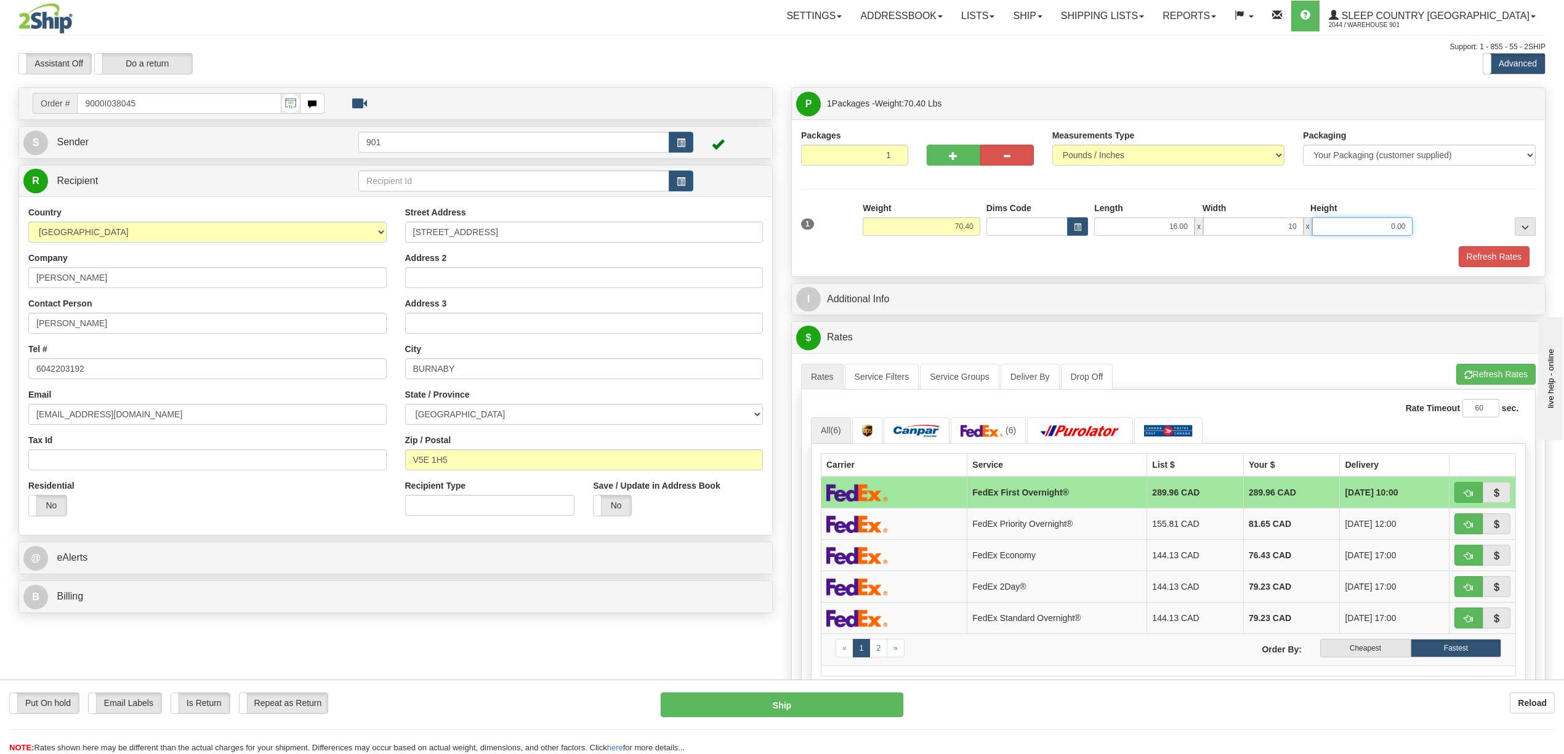
type input "10.00"
type input "78.00"
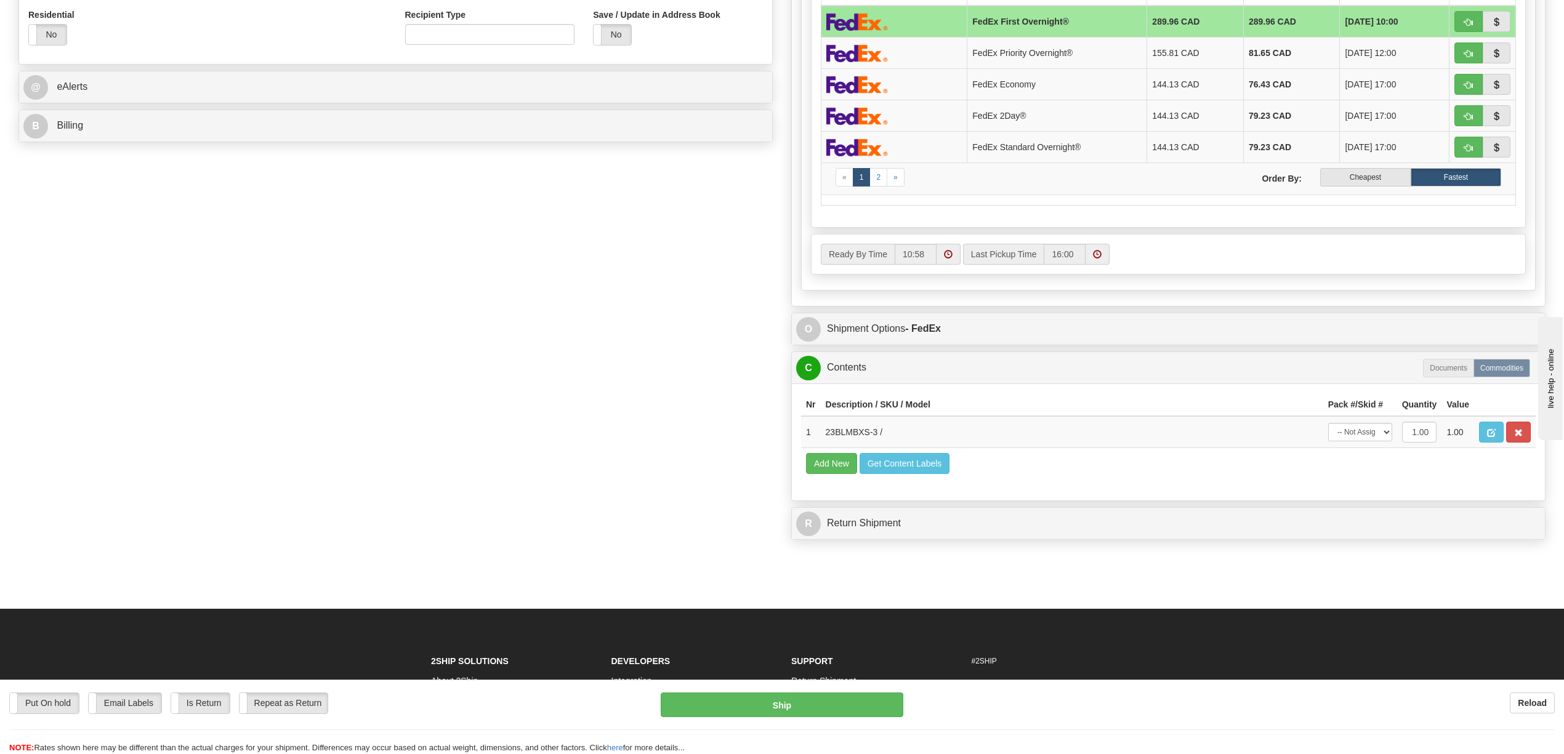
scroll to position [632, 0]
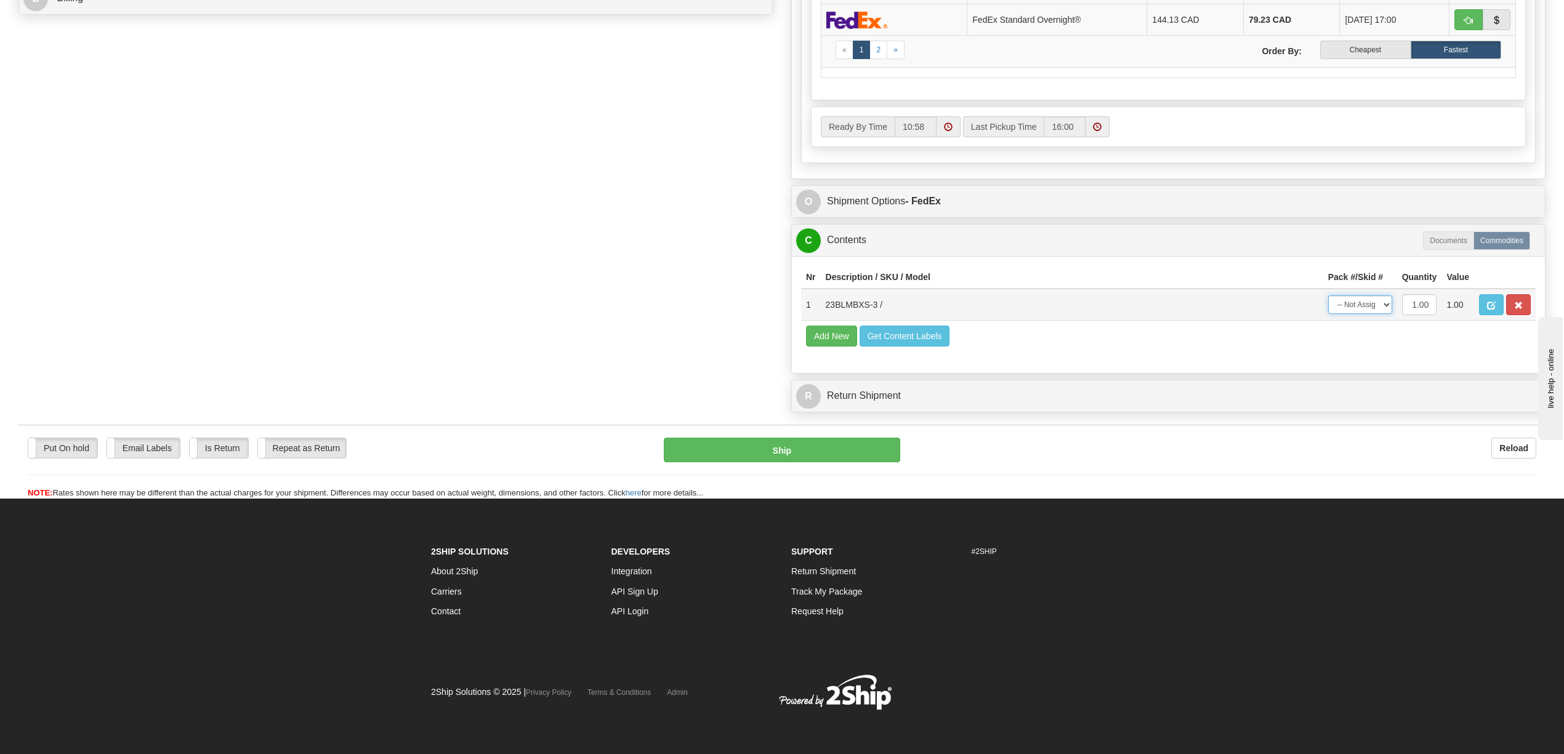
click at [1385, 296] on select "-- Not Assigned -- Package 1" at bounding box center [1360, 305] width 64 height 18
select select "0"
click at [1328, 296] on select "-- Not Assigned -- Package 1" at bounding box center [1360, 305] width 64 height 18
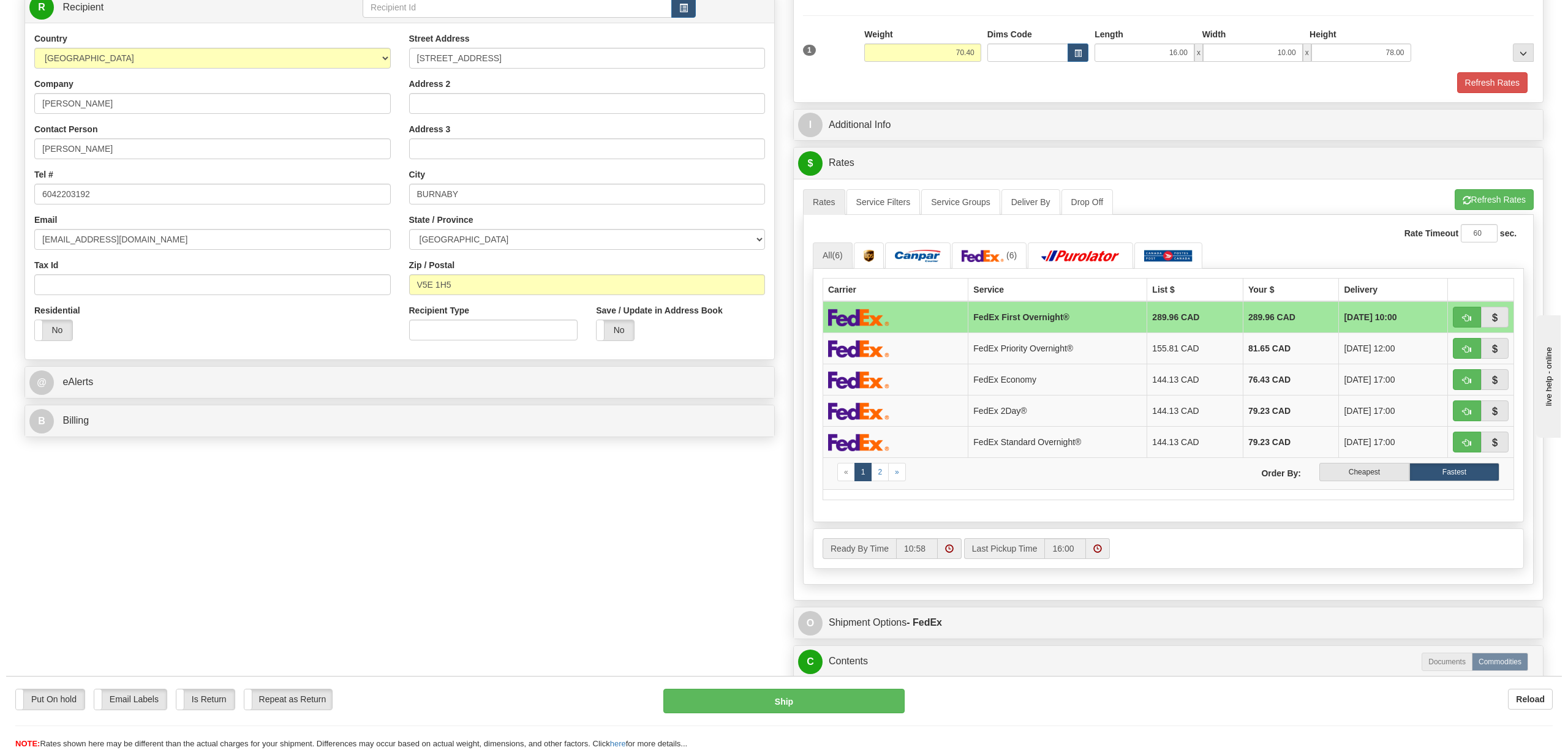
scroll to position [57, 0]
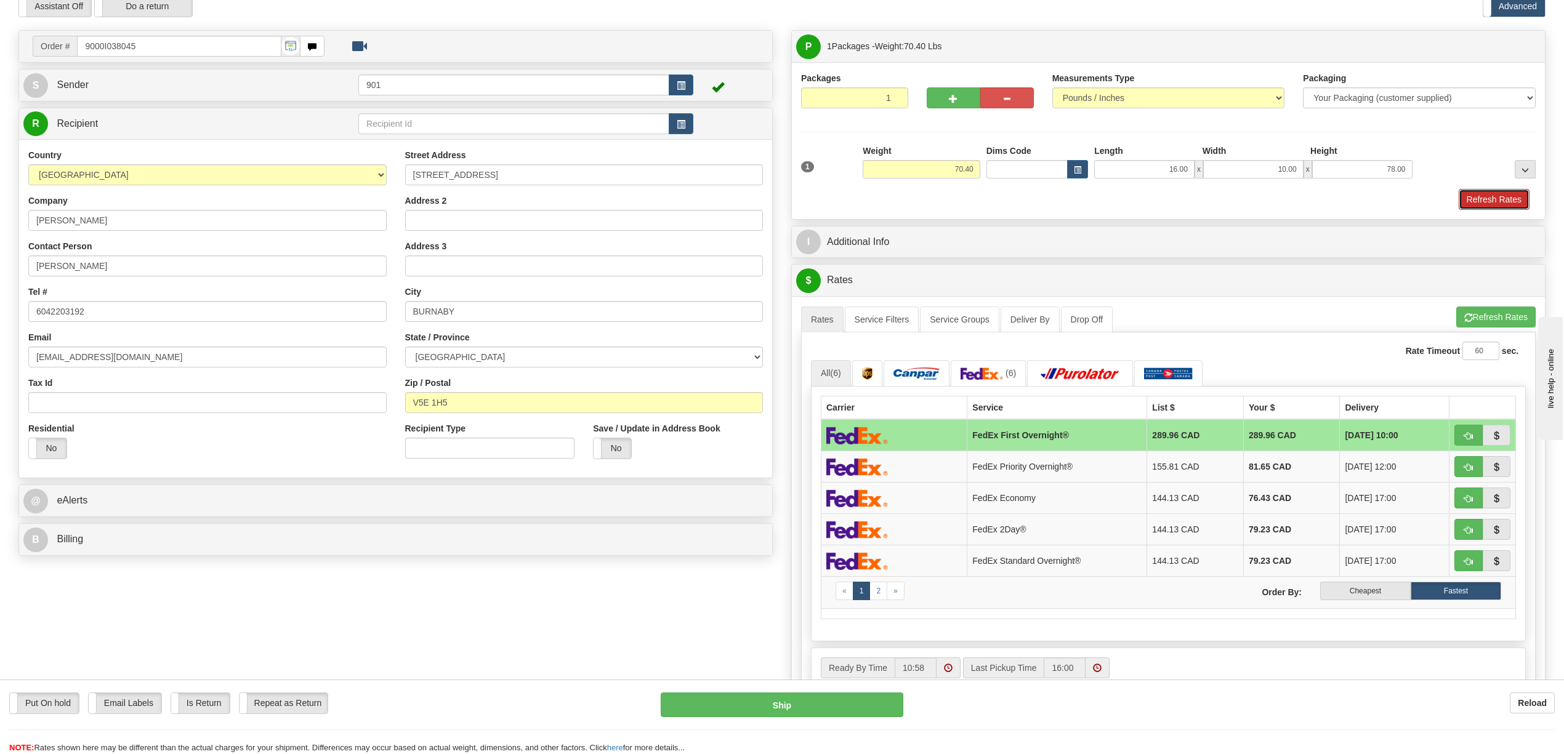
click at [1485, 196] on button "Refresh Rates" at bounding box center [1494, 199] width 71 height 21
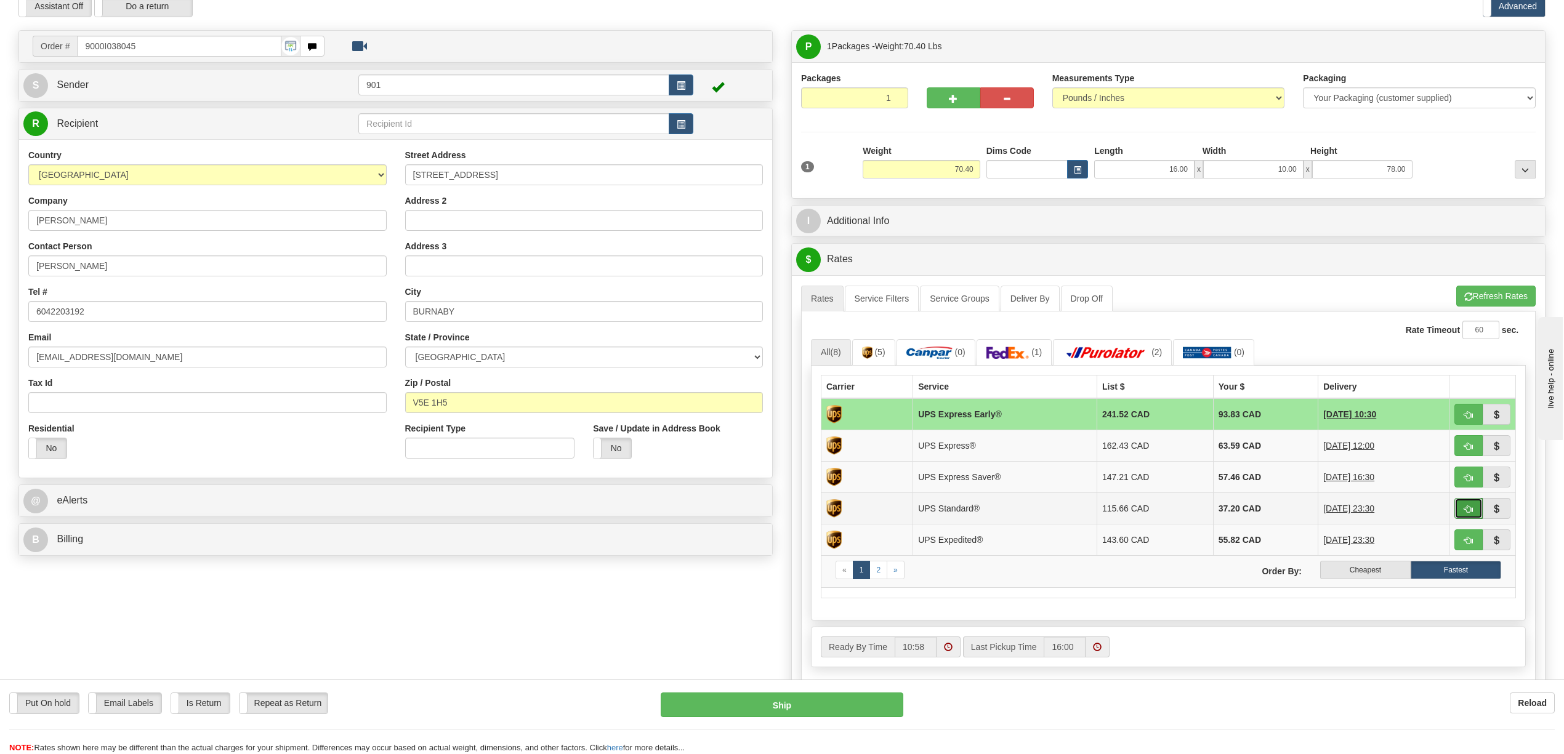
click at [1472, 513] on button "button" at bounding box center [1469, 508] width 28 height 21
type input "11"
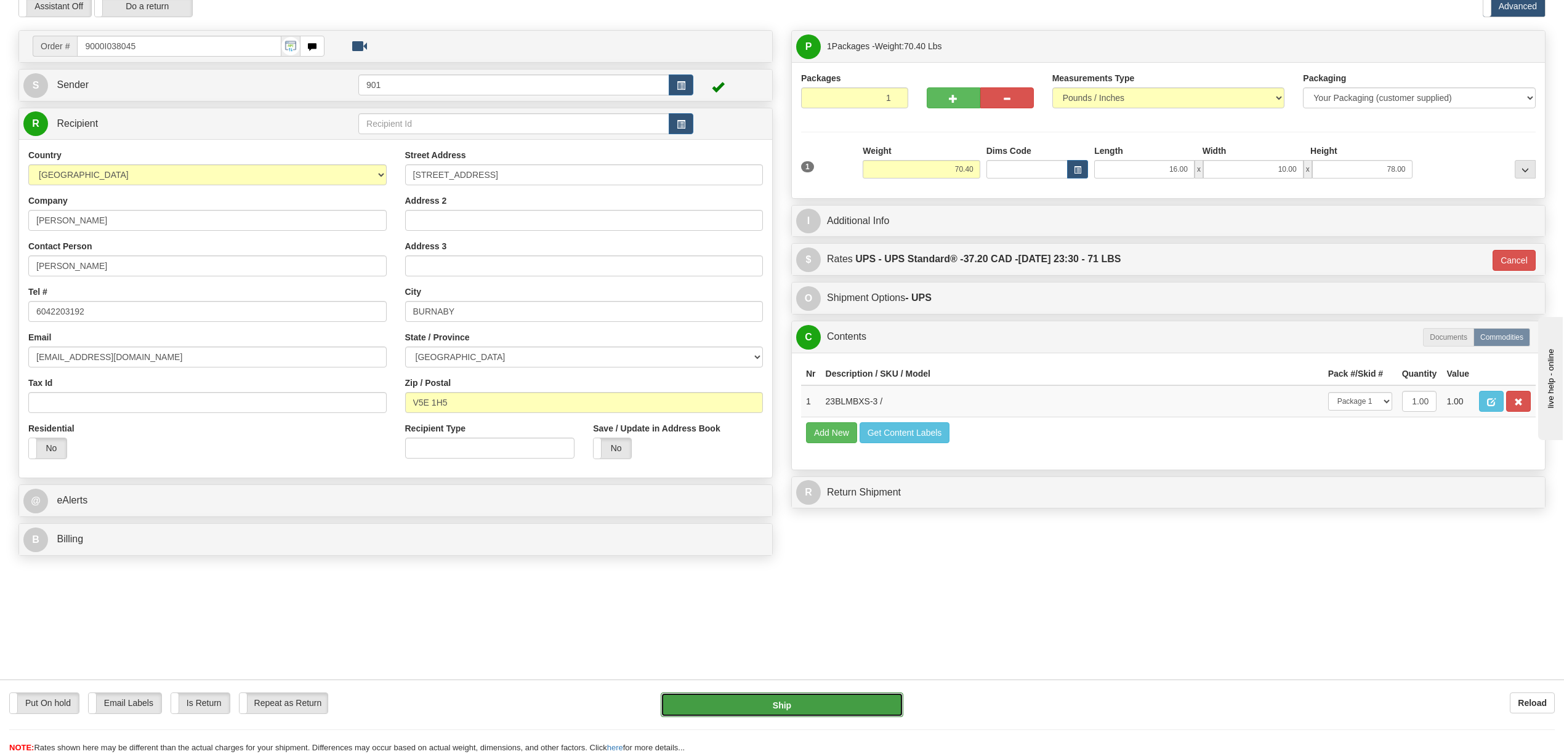
click at [810, 703] on button "Ship" at bounding box center [782, 705] width 242 height 25
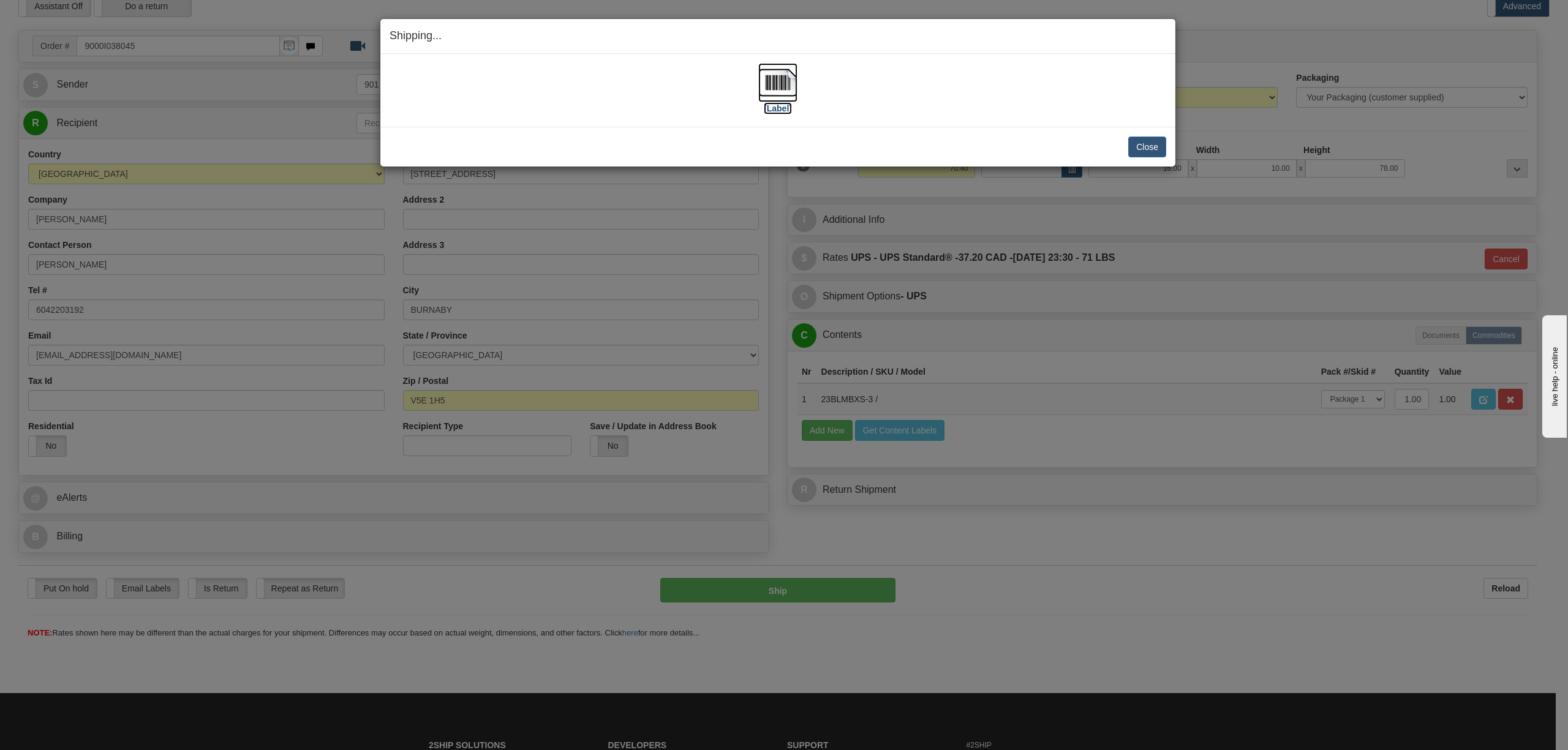
click at [778, 89] on img at bounding box center [777, 82] width 39 height 39
click at [1155, 140] on button "Close" at bounding box center [1147, 146] width 38 height 21
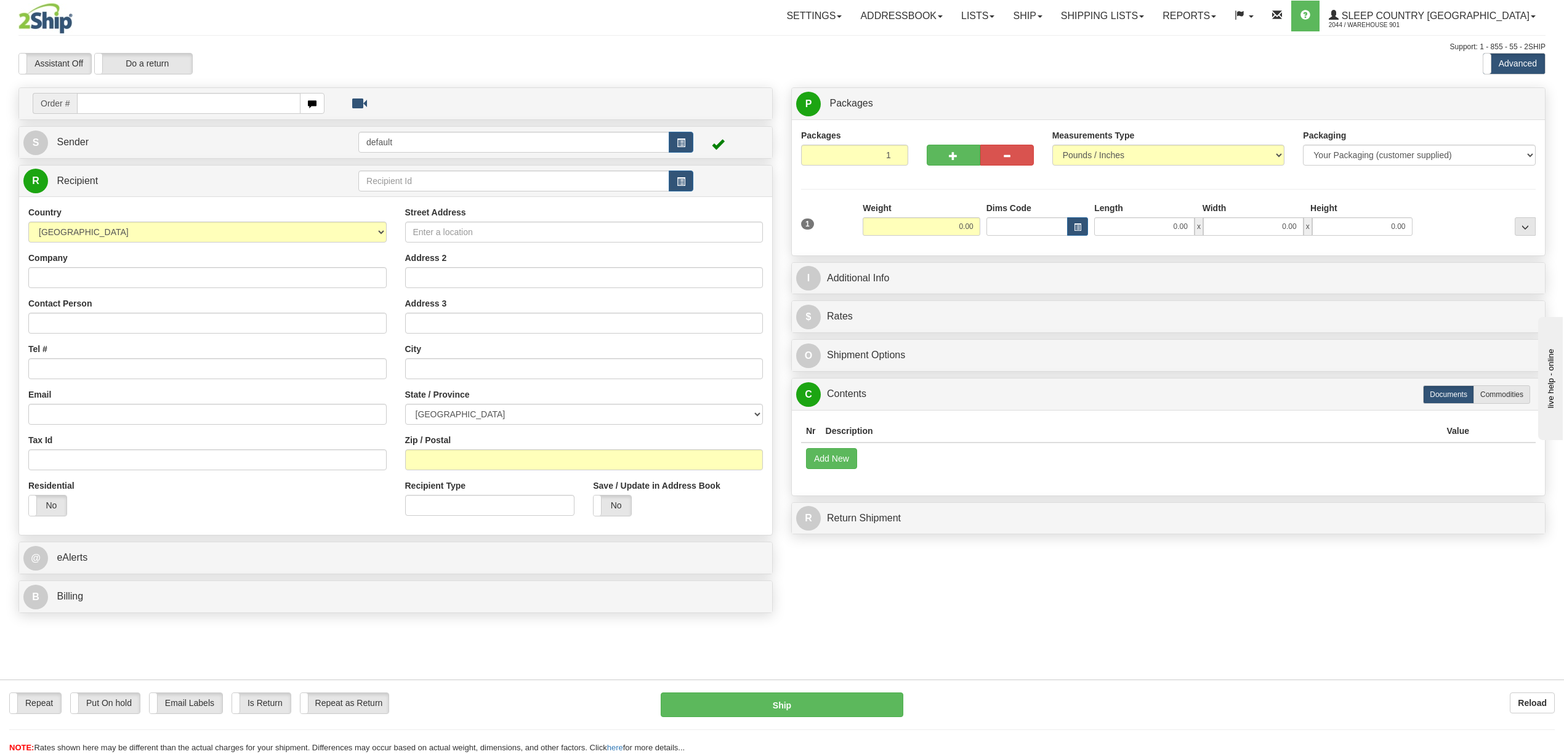
click at [129, 104] on input "text" at bounding box center [188, 103] width 223 height 21
type input "9000I038064"
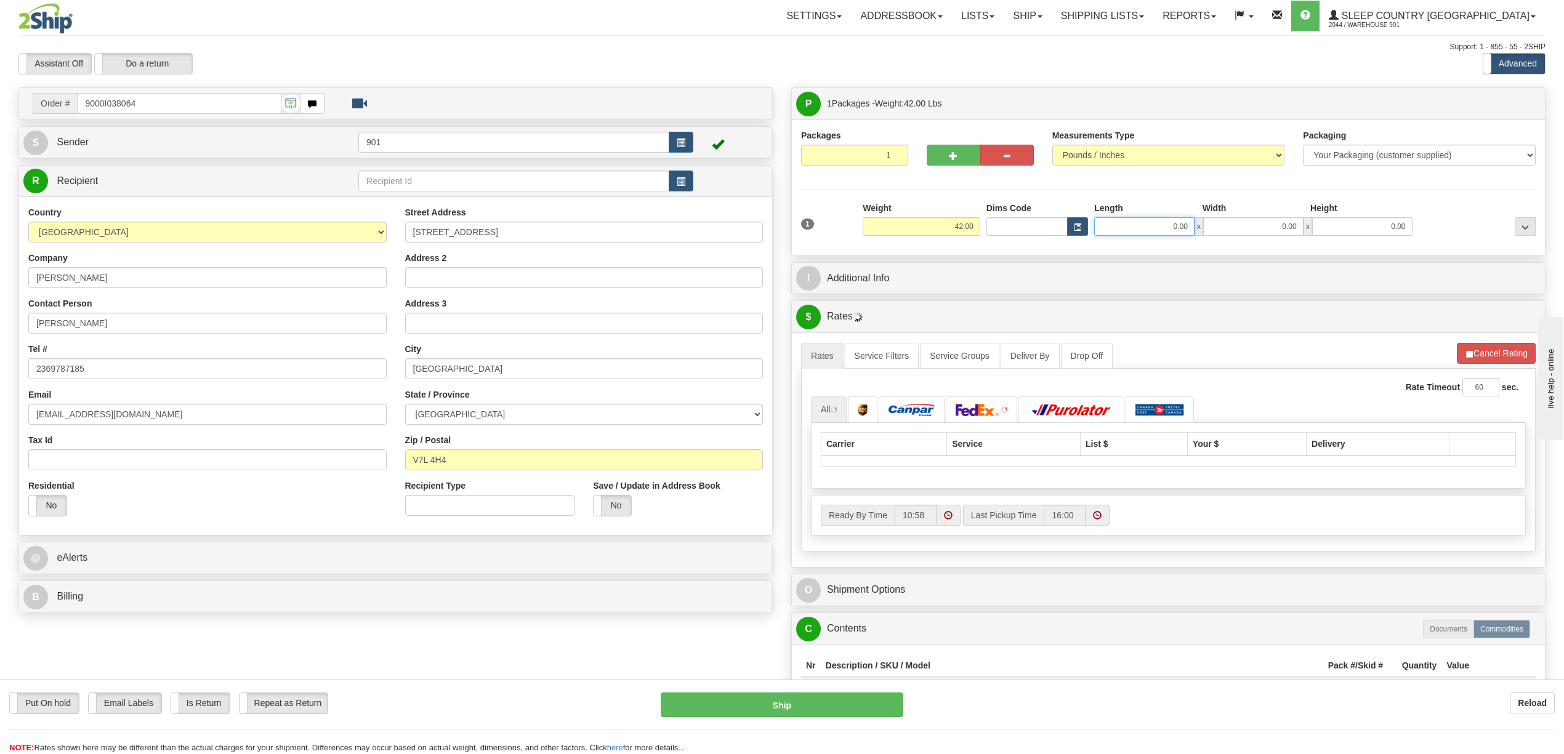
drag, startPoint x: 1153, startPoint y: 225, endPoint x: 1198, endPoint y: 227, distance: 45.6
click at [1198, 227] on div "0.00 x 0.00 x 0.00" at bounding box center [1253, 226] width 318 height 18
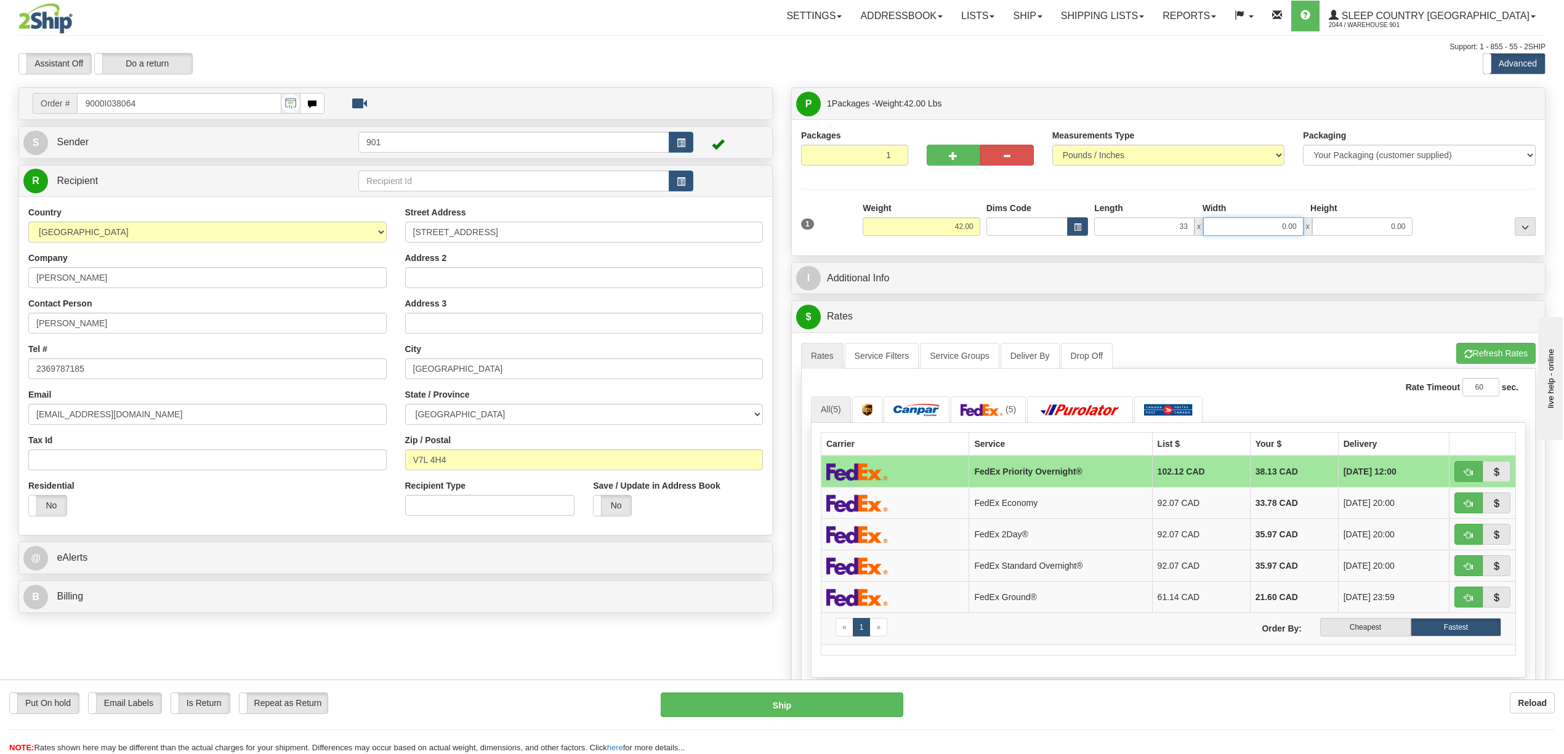
type input "33.00"
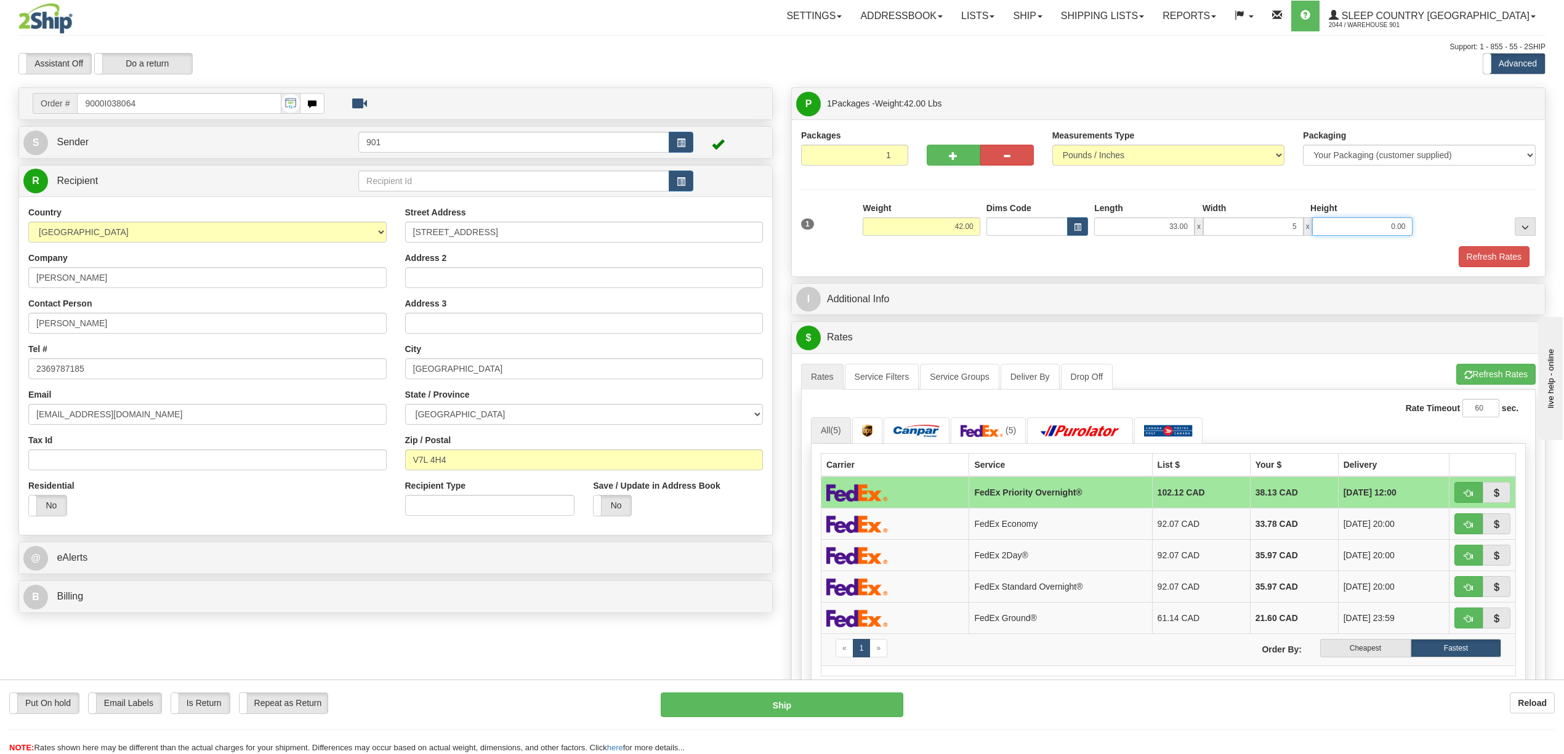
type input "5.00"
type input "65.00"
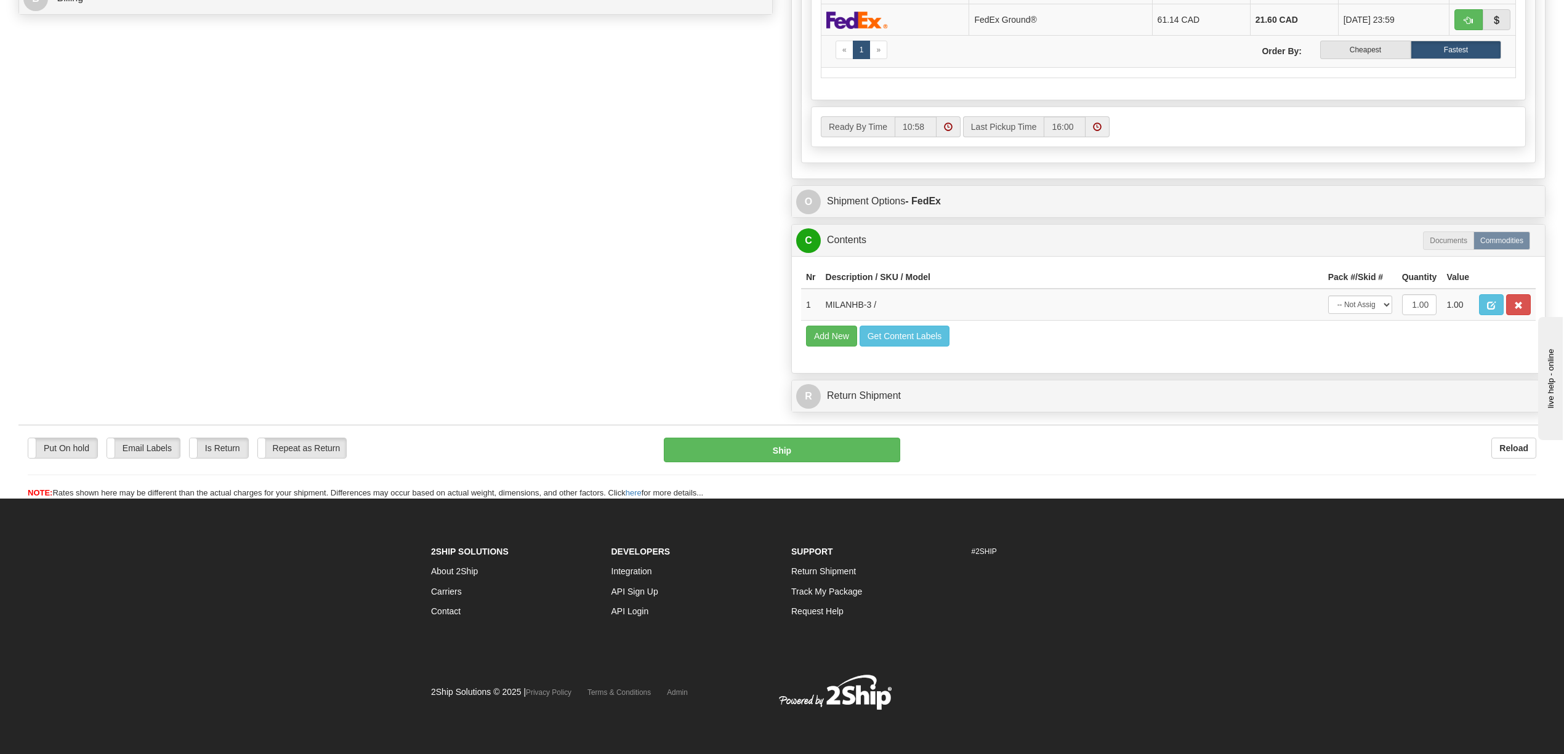
scroll to position [632, 0]
click at [1392, 296] on select "-- Not Assigned -- Package 1" at bounding box center [1360, 305] width 64 height 18
select select "0"
click at [1328, 296] on select "-- Not Assigned -- Package 1" at bounding box center [1360, 305] width 64 height 18
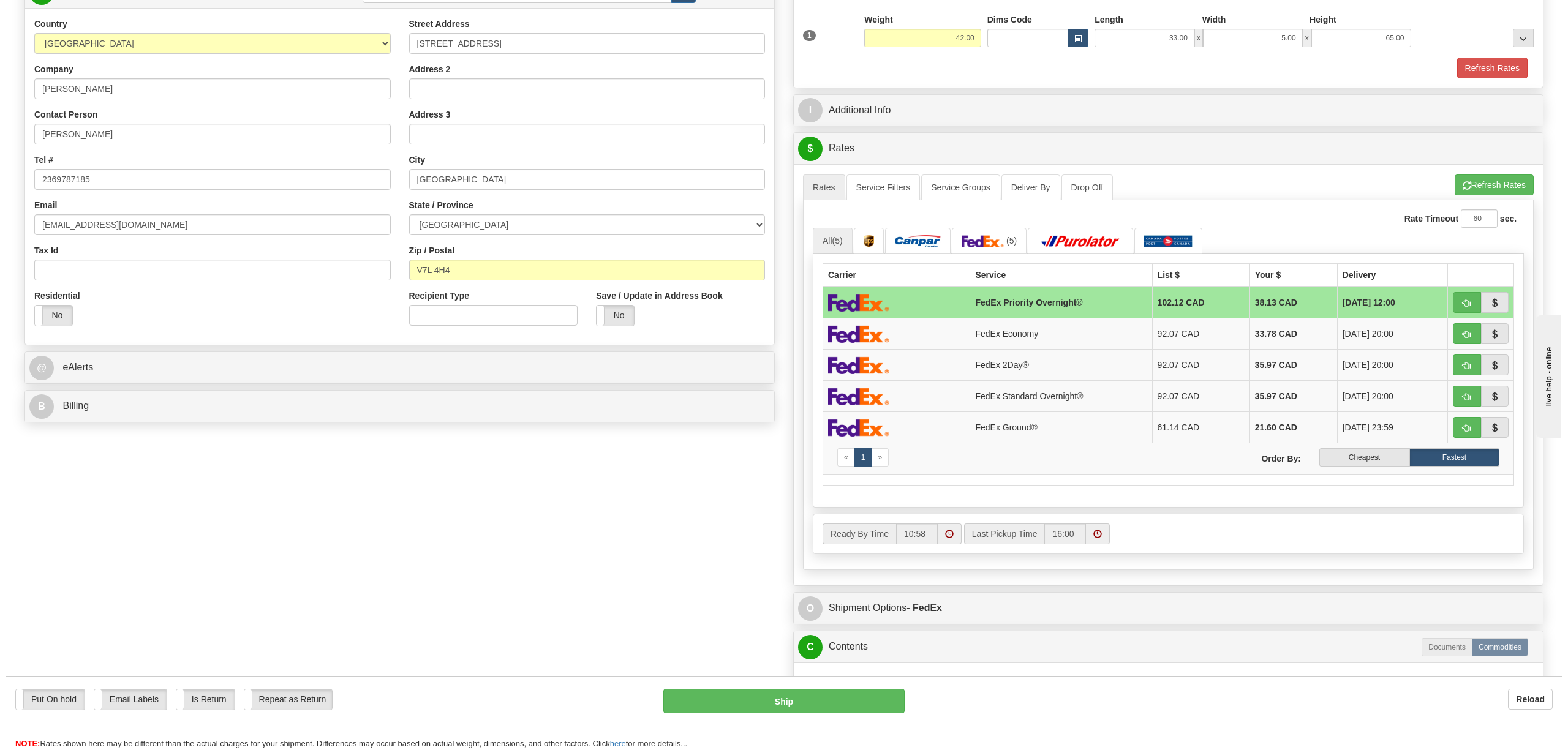
scroll to position [0, 0]
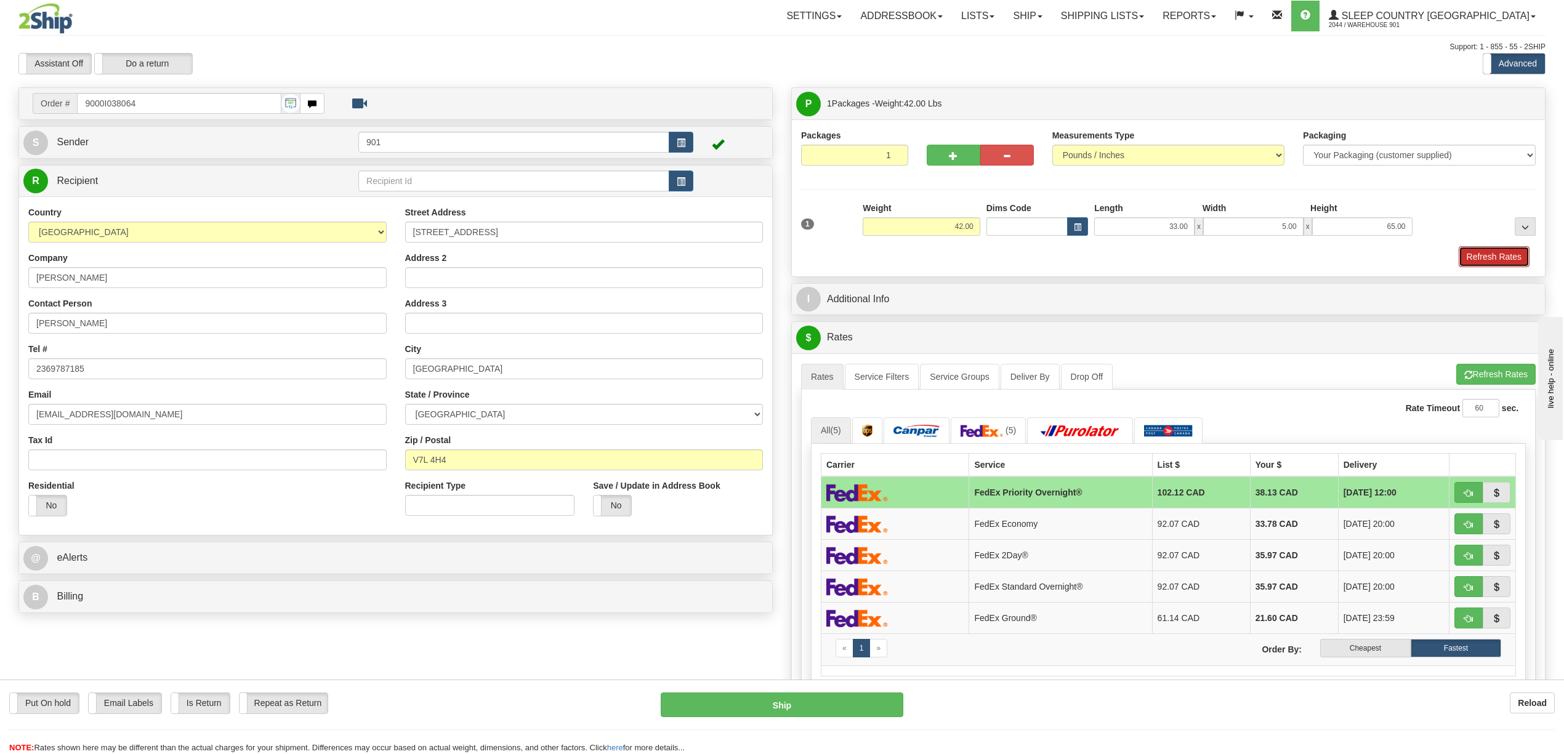
click at [1471, 252] on button "Refresh Rates" at bounding box center [1494, 256] width 71 height 21
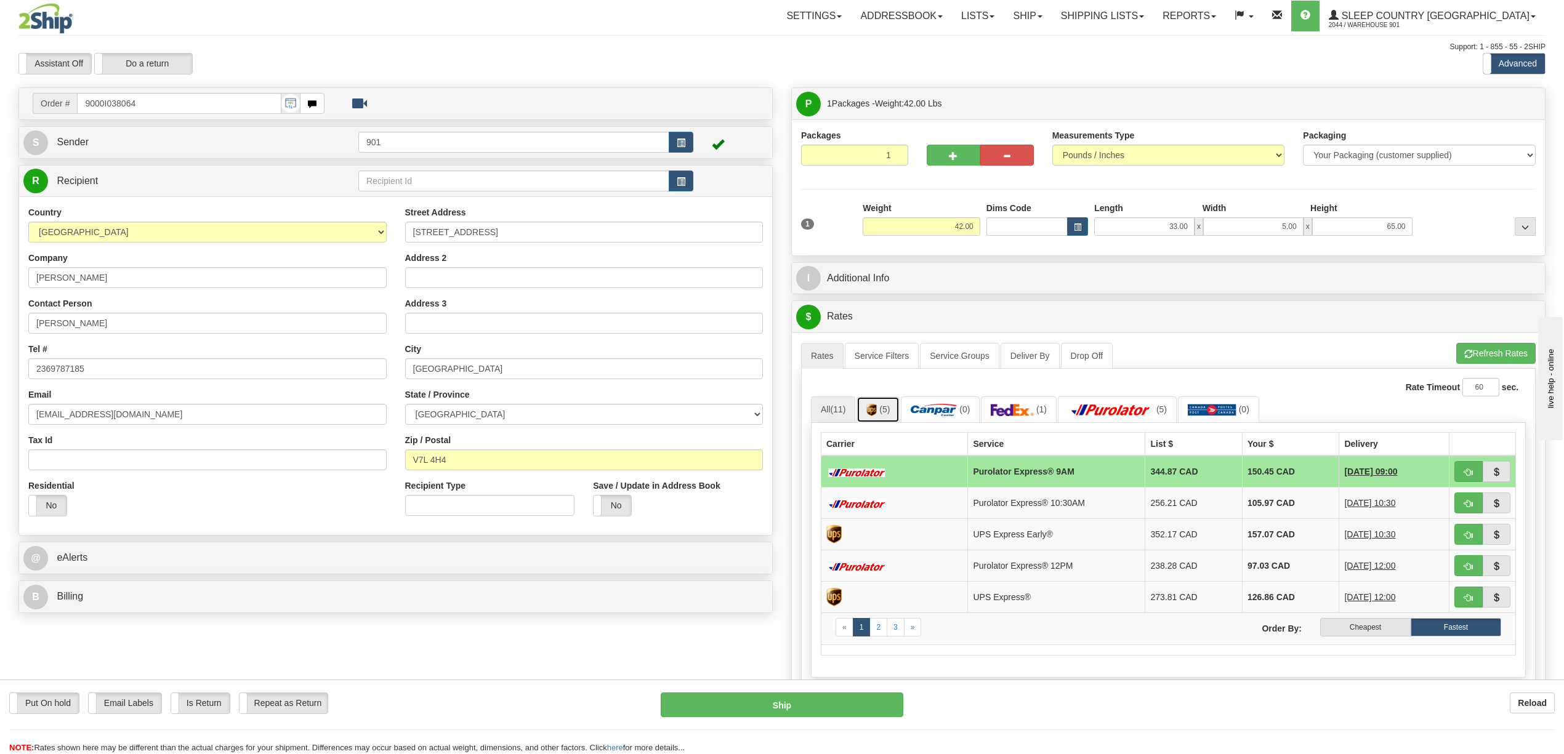
click at [892, 412] on link "(5)" at bounding box center [878, 410] width 43 height 26
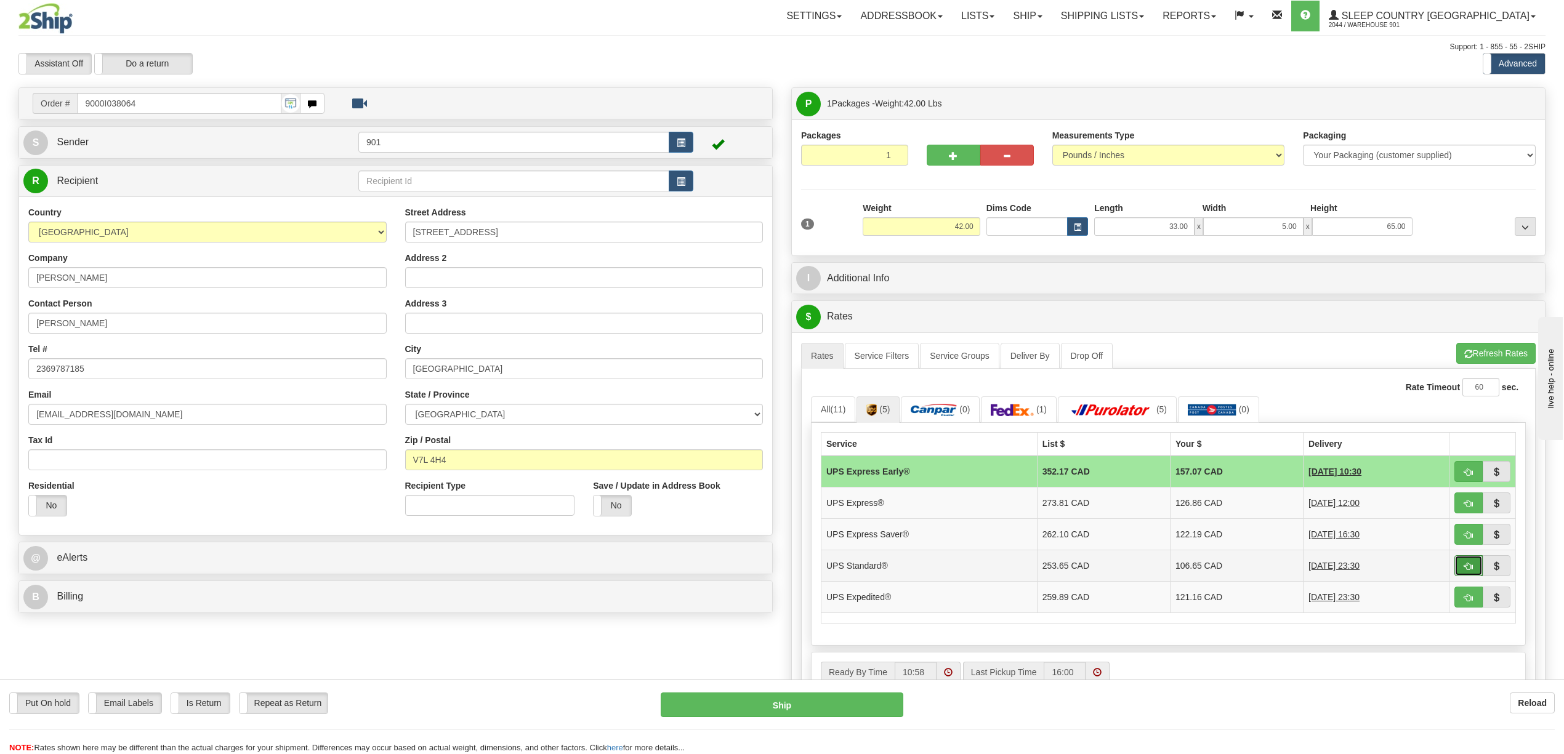
click at [1467, 567] on button "button" at bounding box center [1469, 565] width 28 height 21
type input "11"
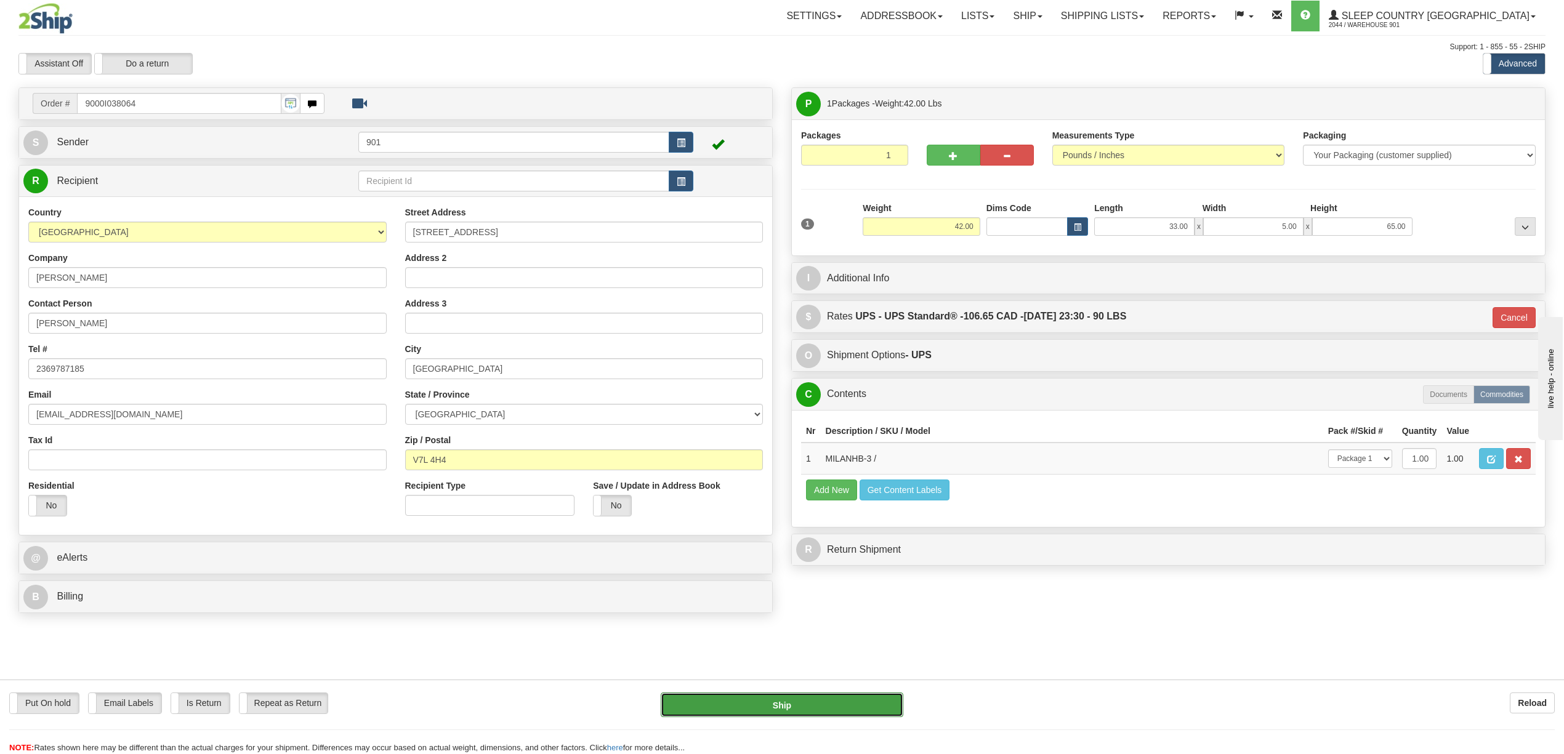
click at [850, 700] on button "Ship" at bounding box center [782, 705] width 242 height 25
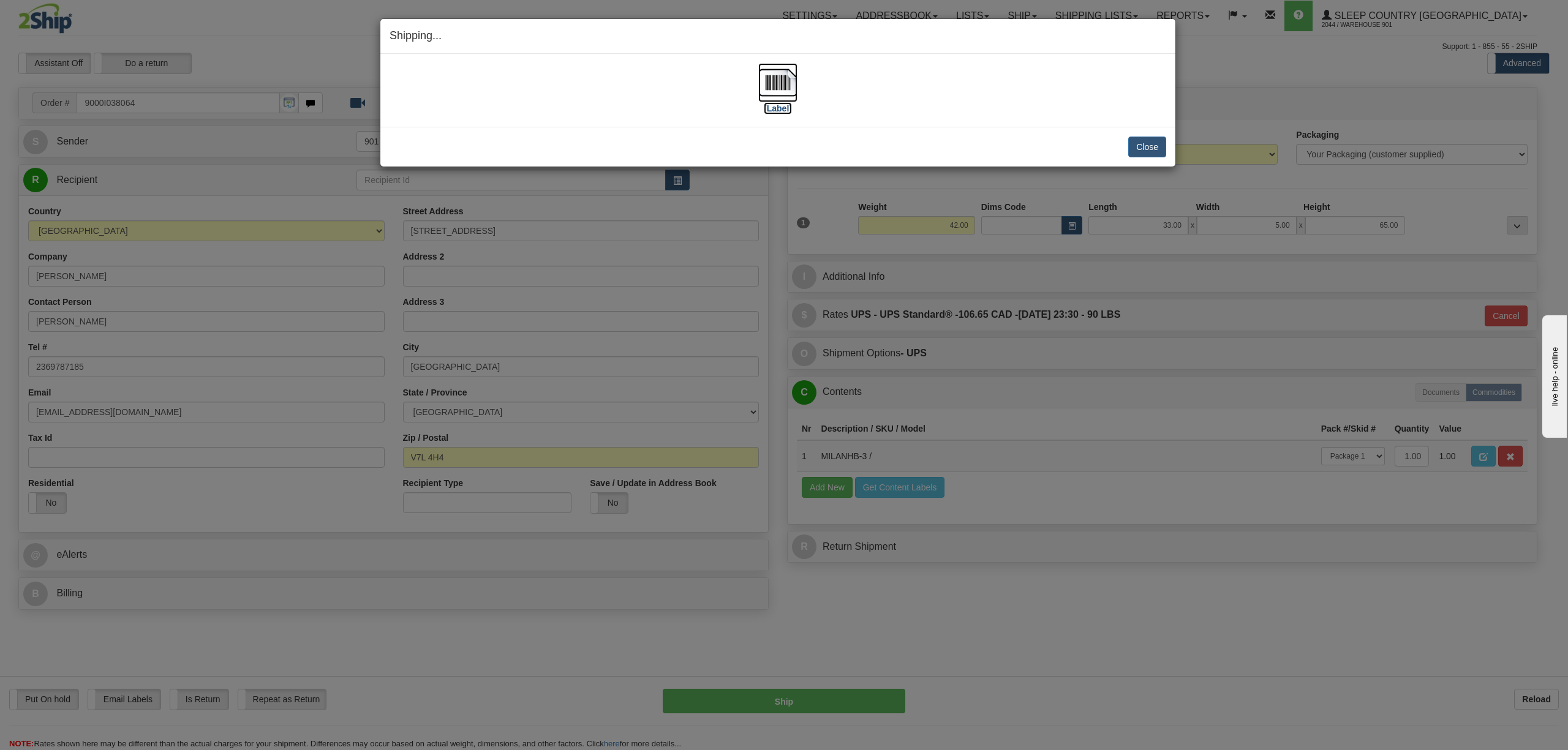
click at [787, 75] on img at bounding box center [777, 82] width 39 height 39
click at [1153, 145] on button "Close" at bounding box center [1147, 146] width 38 height 21
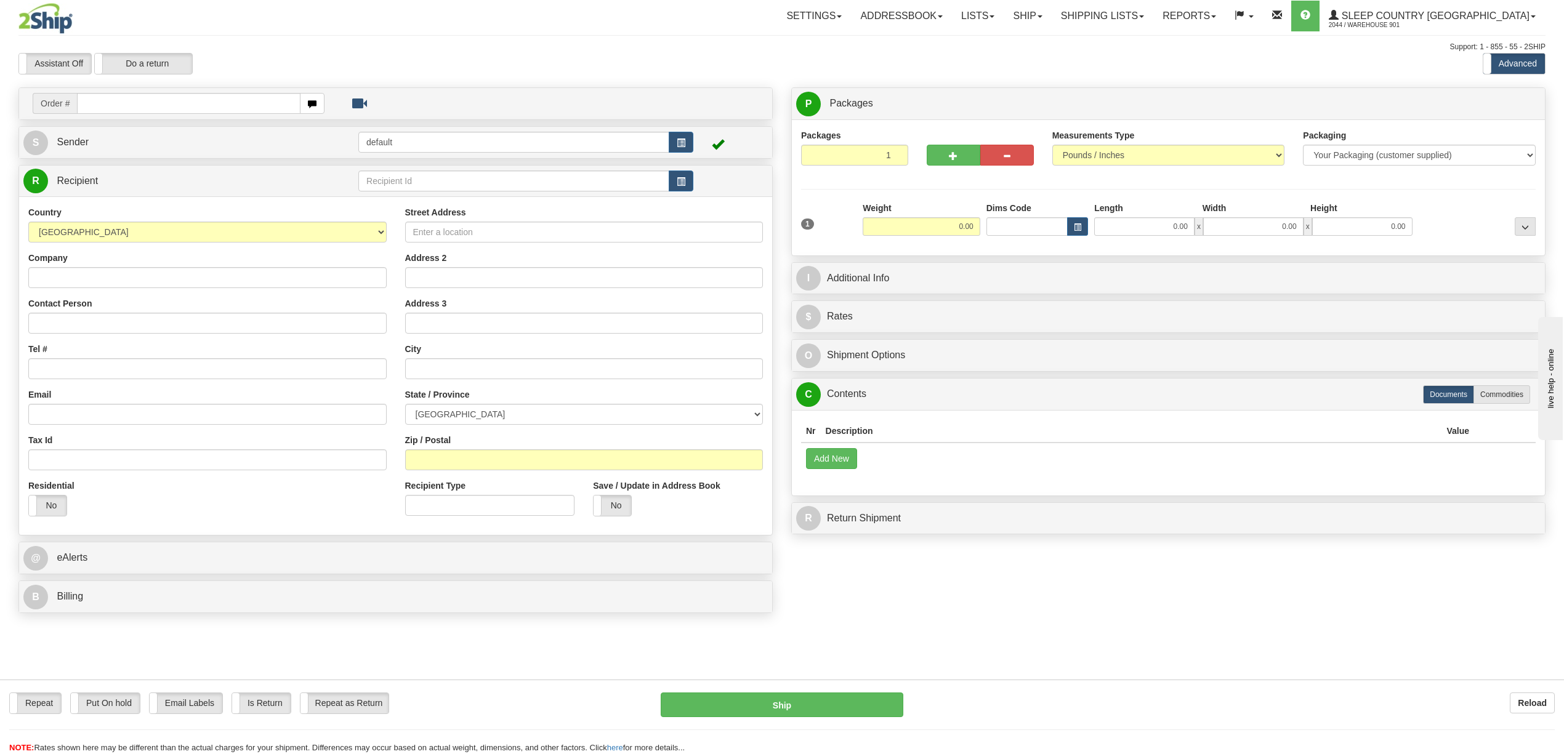
click at [227, 99] on input "text" at bounding box center [188, 103] width 223 height 21
type input "9007I036873"
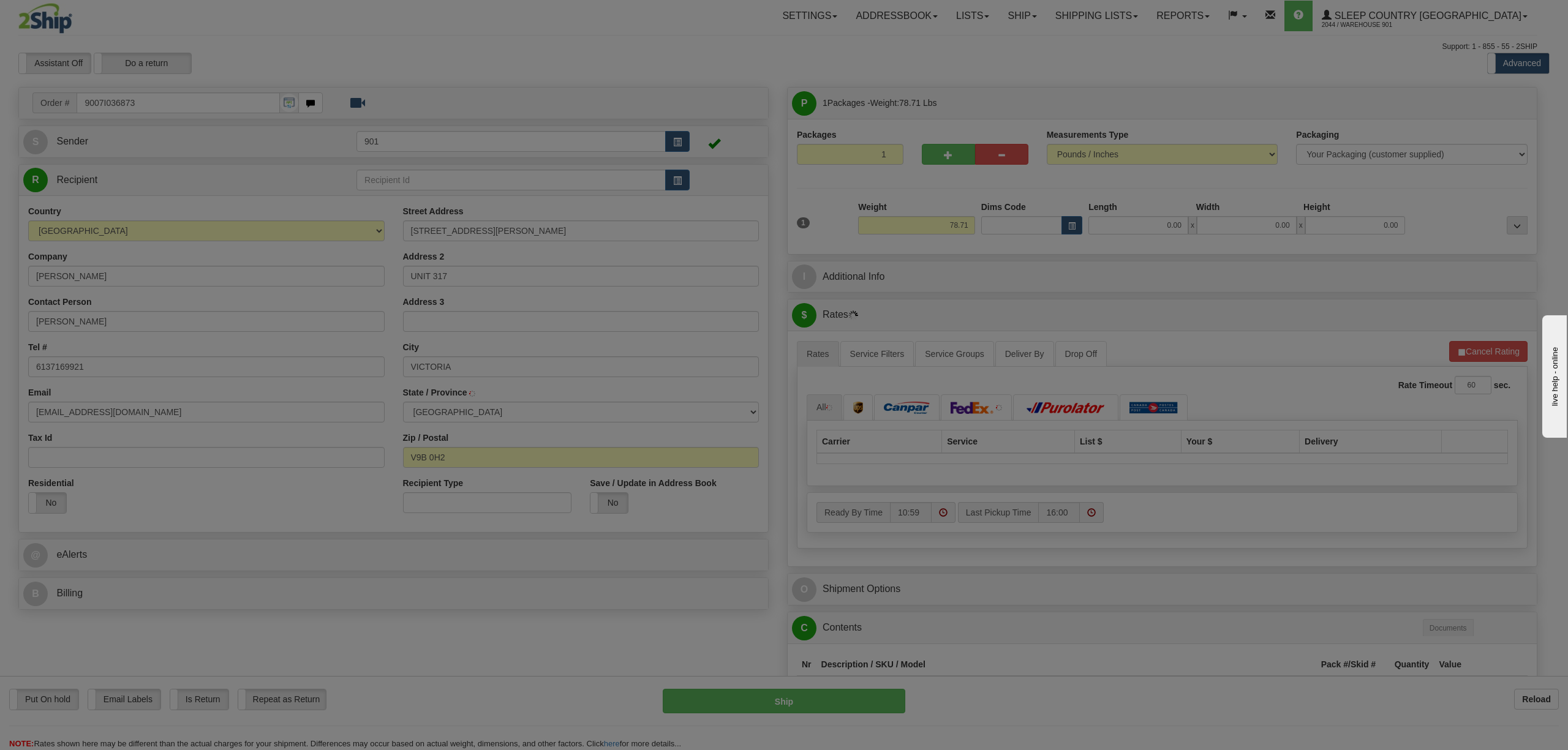
type input "[PERSON_NAME]"
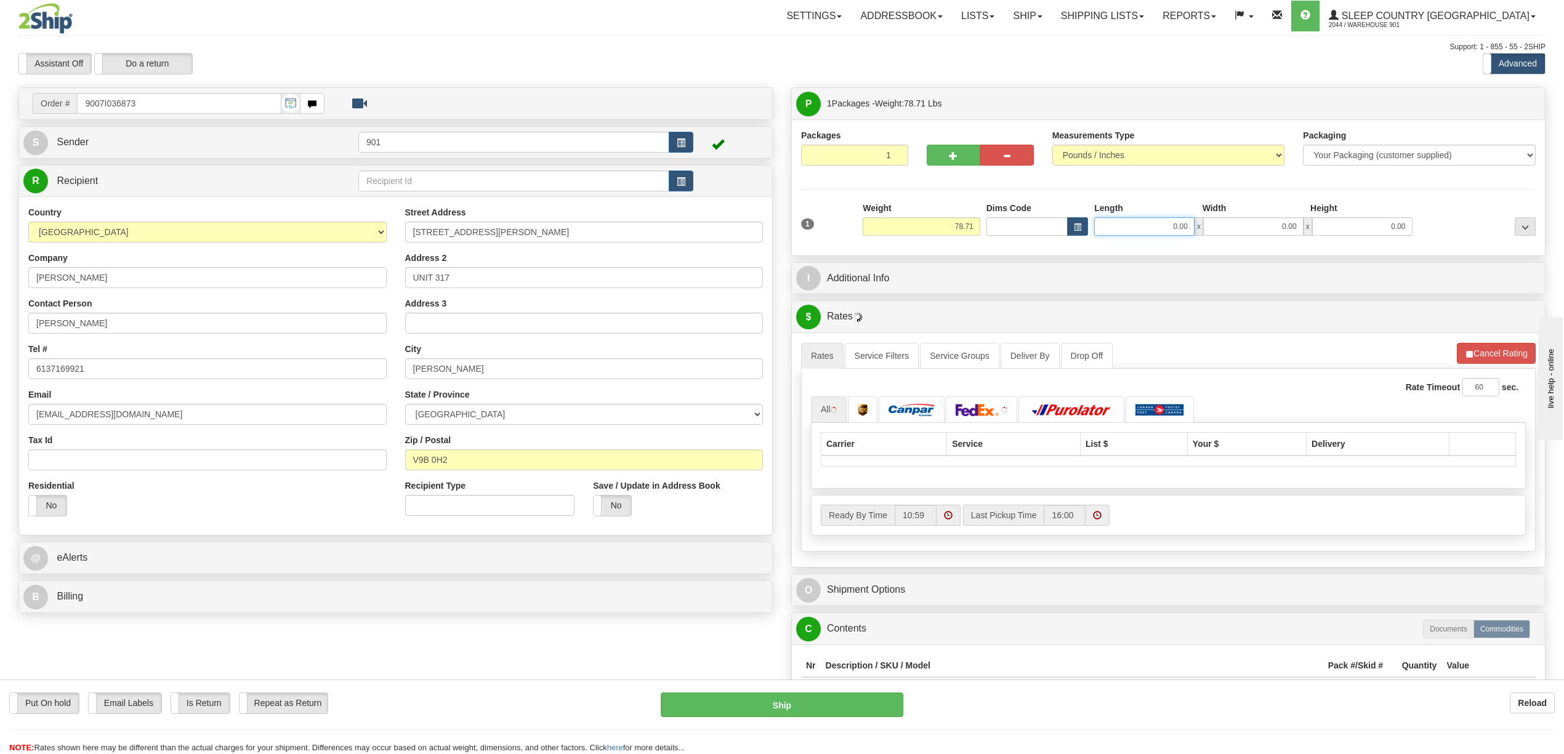
drag, startPoint x: 1161, startPoint y: 222, endPoint x: 1242, endPoint y: 227, distance: 80.8
click at [1242, 227] on div "0.00 x 0.00 x 0.00" at bounding box center [1253, 226] width 318 height 18
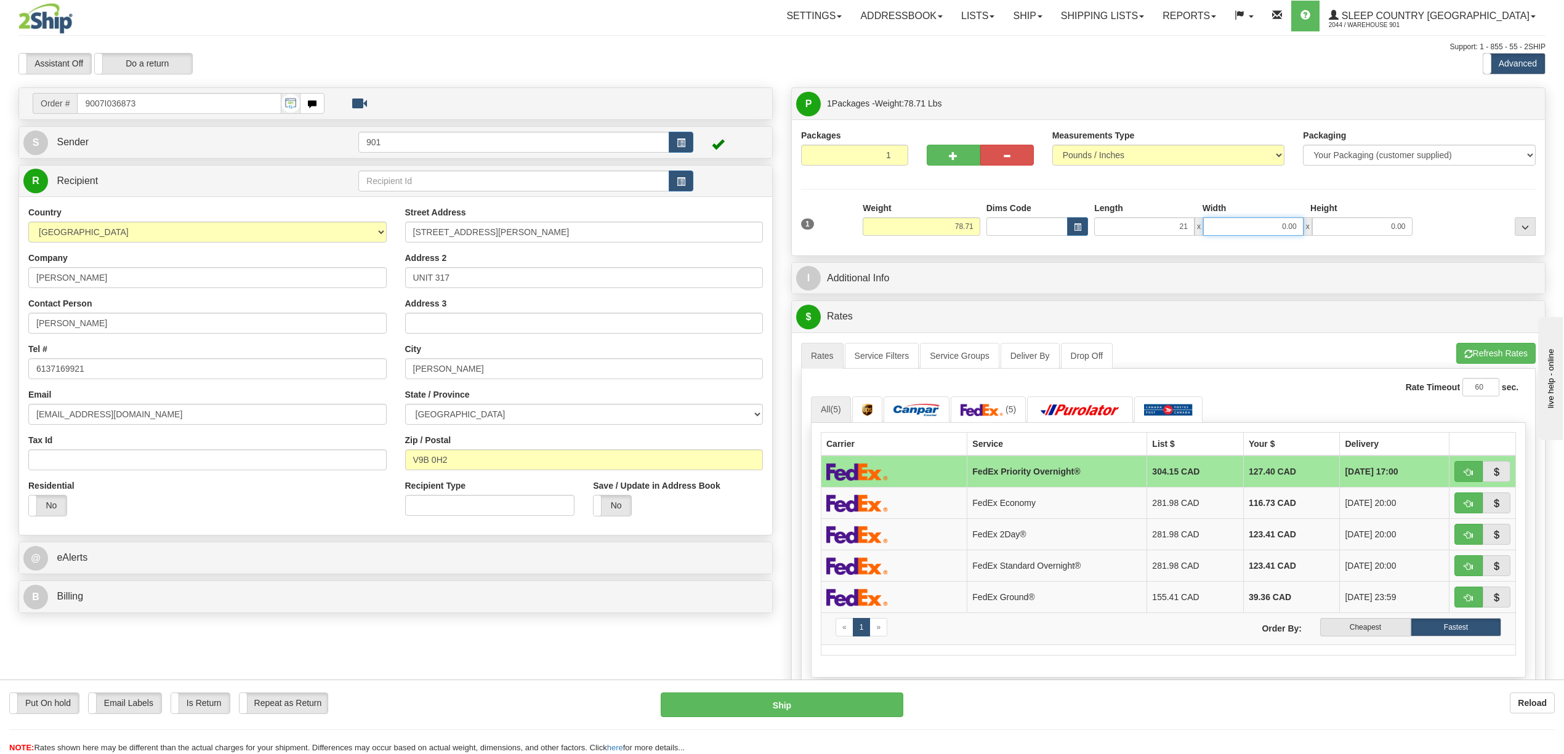
type input "21.00"
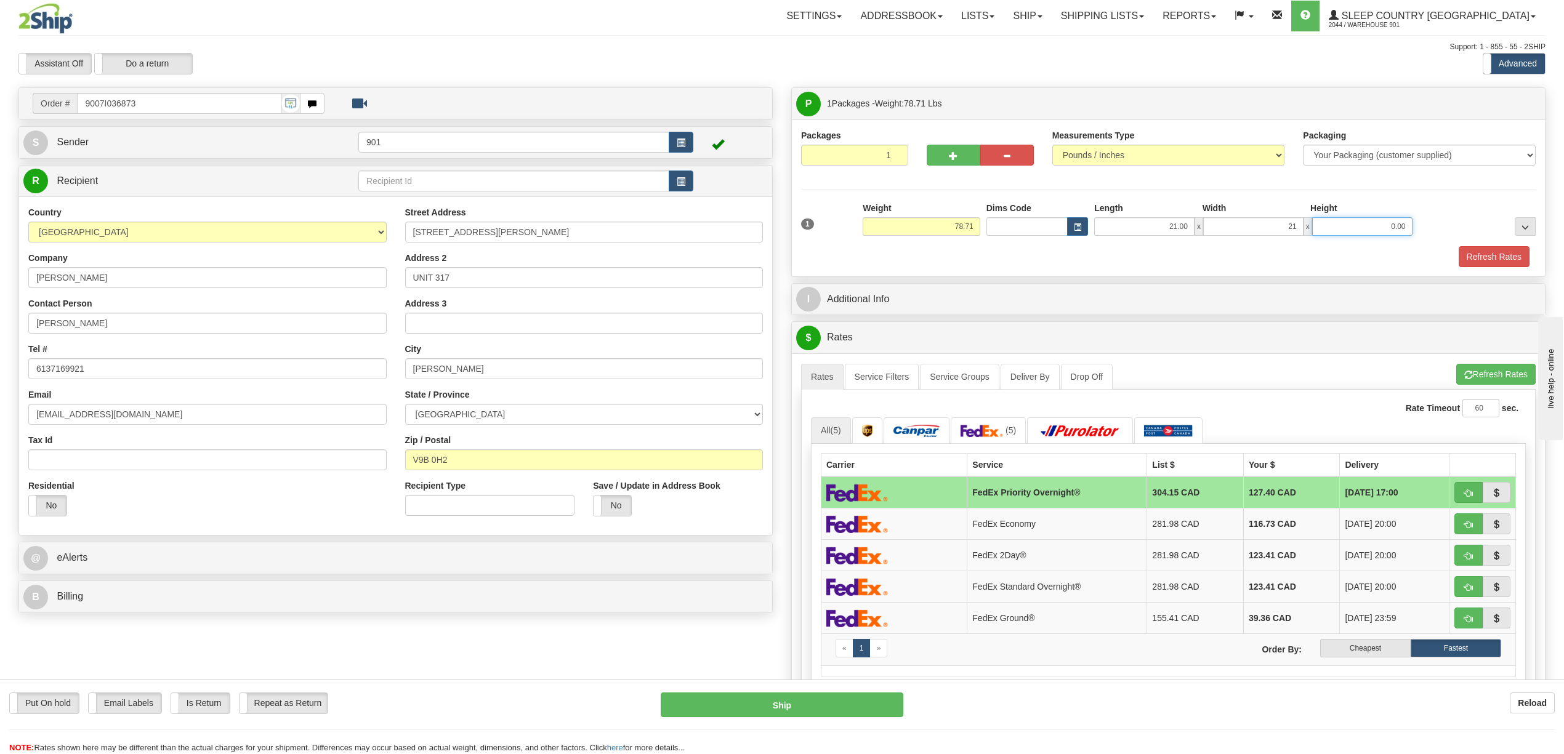
type input "21.00"
type input "42.00"
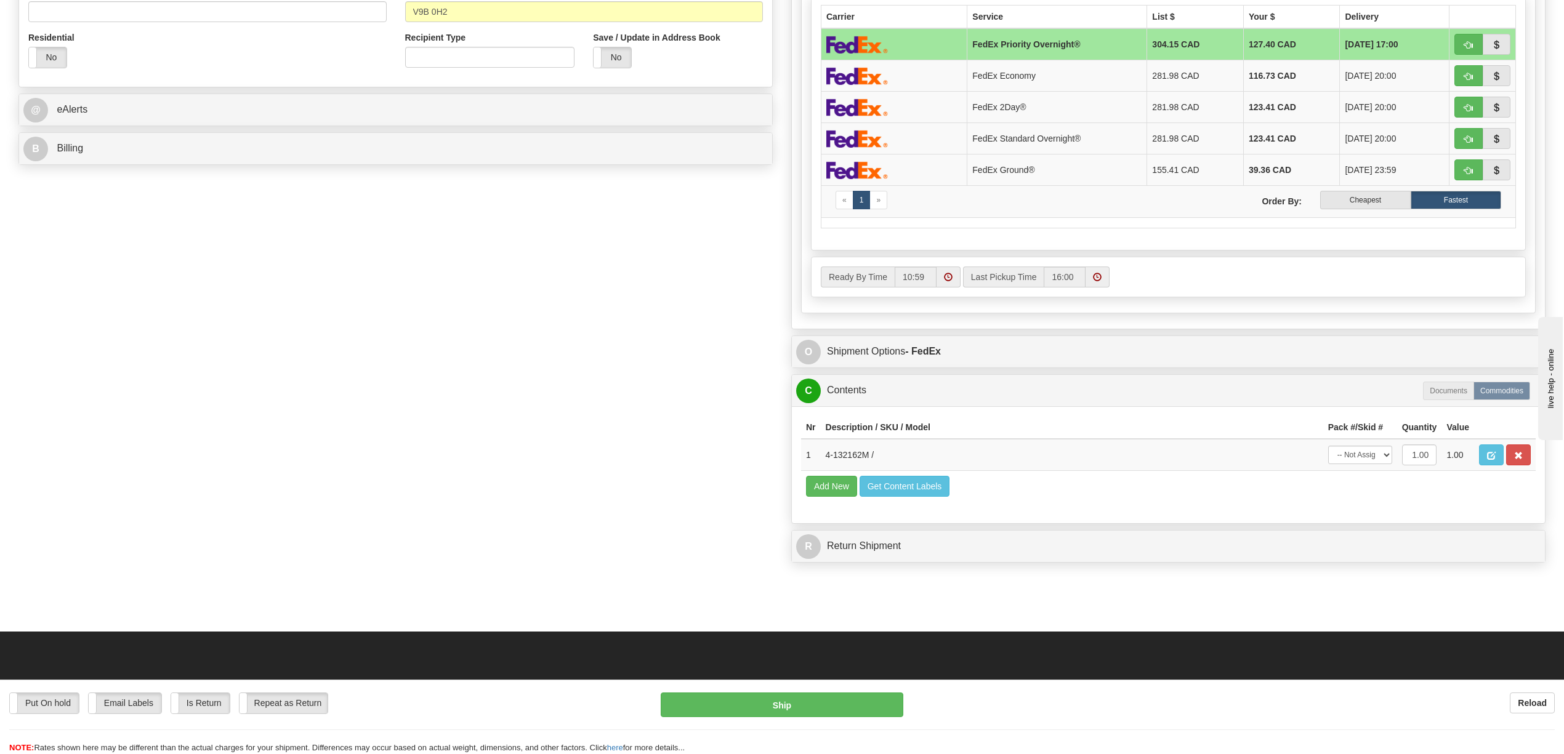
scroll to position [614, 0]
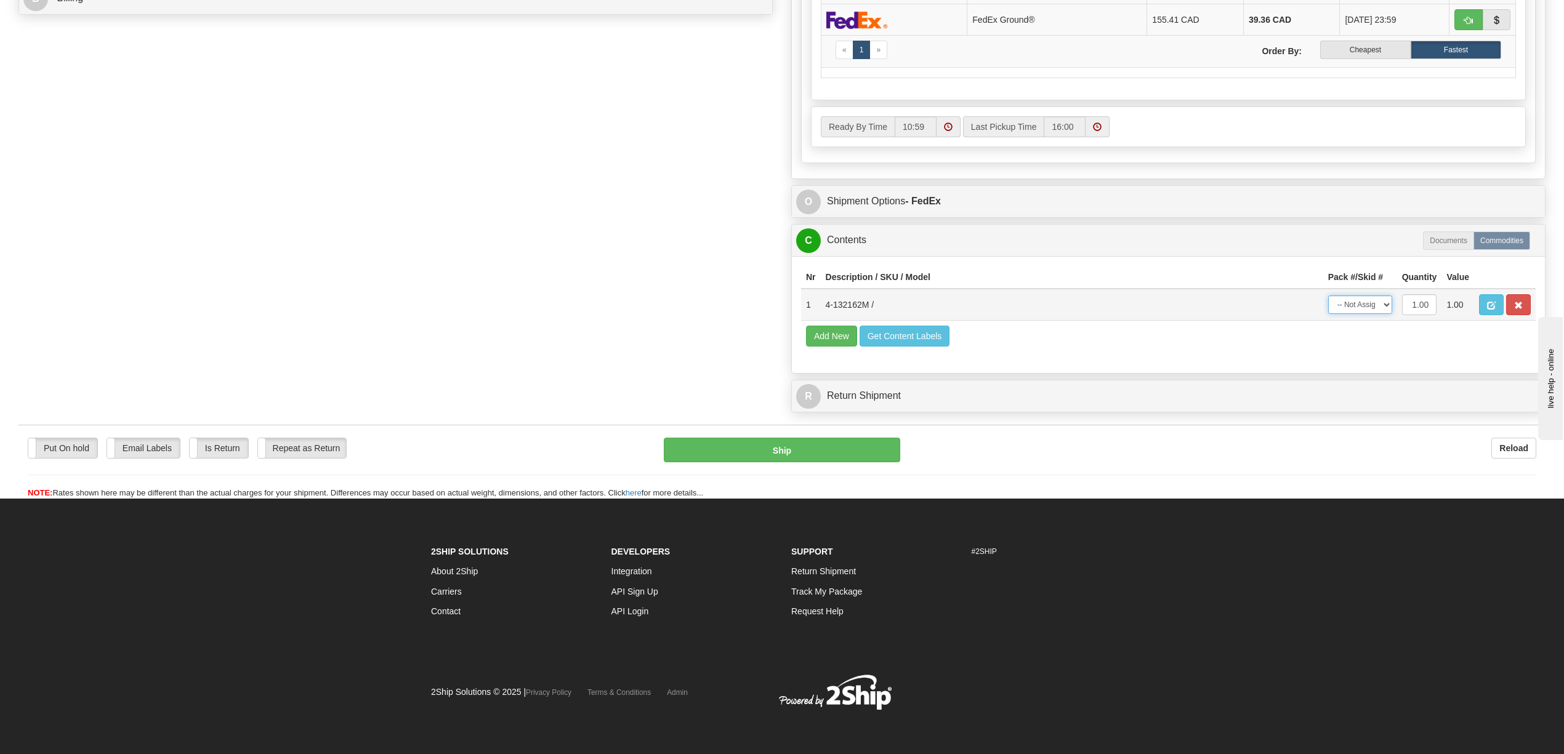
click at [1377, 314] on select "-- Not Assigned -- Package 1" at bounding box center [1360, 305] width 64 height 18
select select "0"
click at [1328, 301] on select "-- Not Assigned -- Package 1" at bounding box center [1360, 305] width 64 height 18
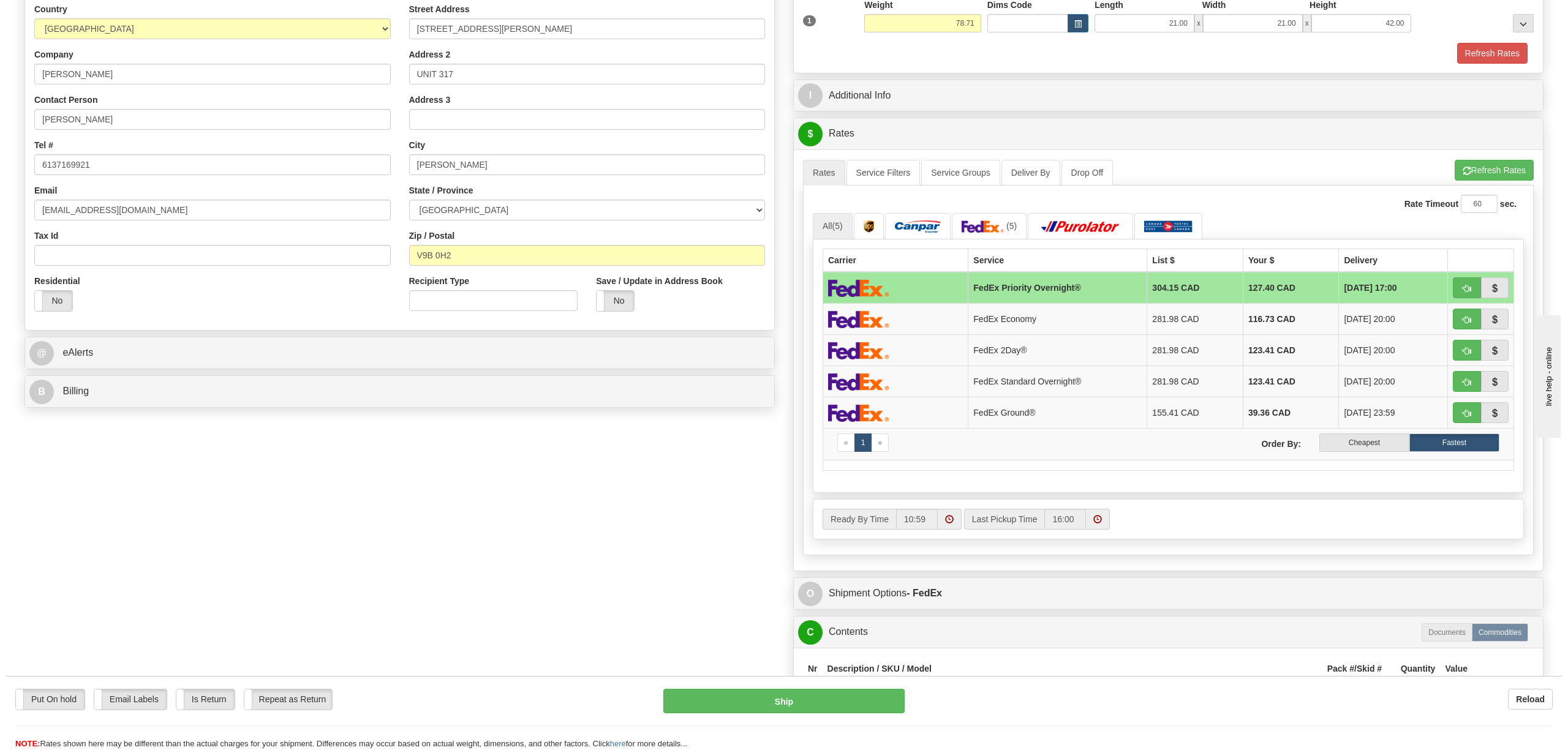
scroll to position [0, 0]
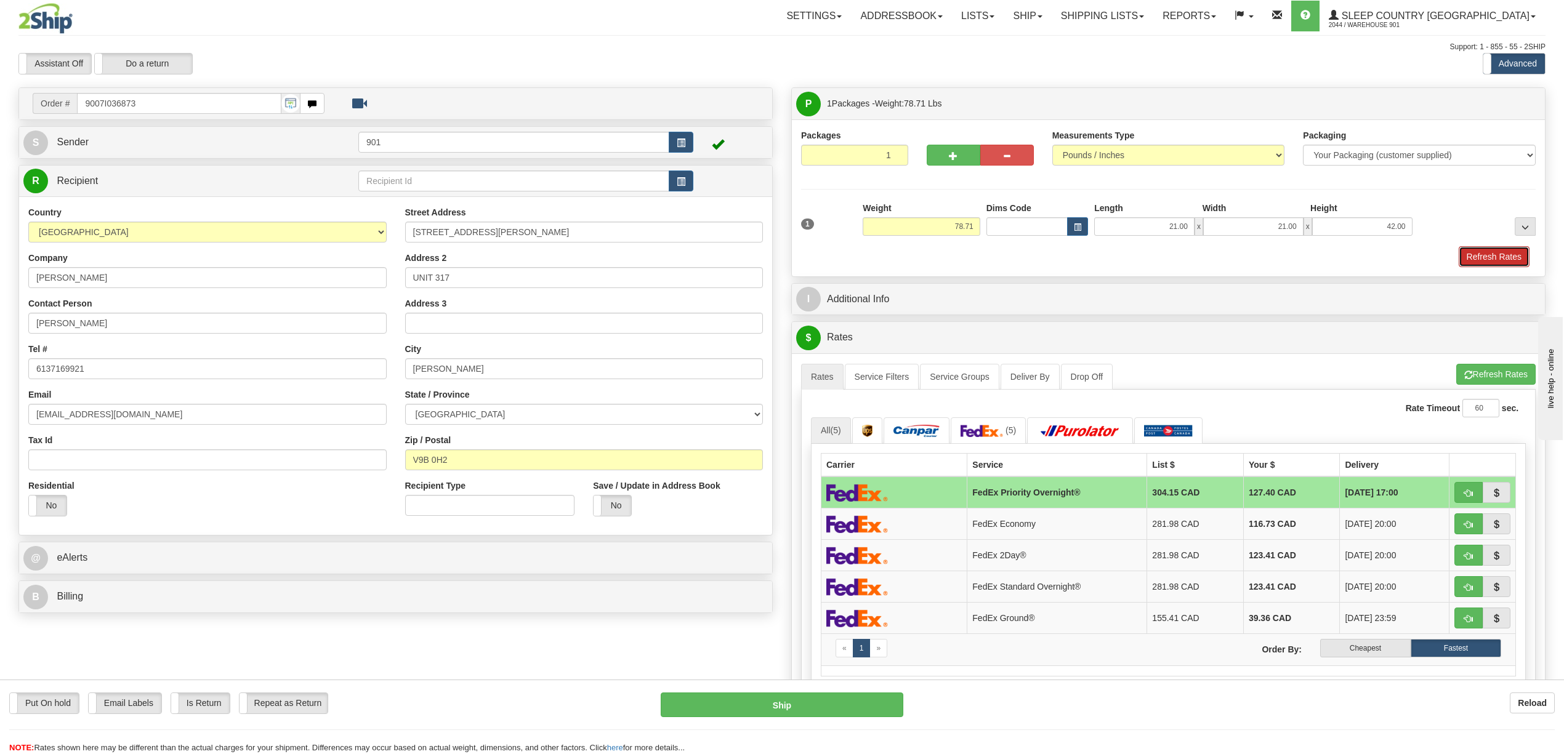
click at [1469, 254] on button "Refresh Rates" at bounding box center [1494, 256] width 71 height 21
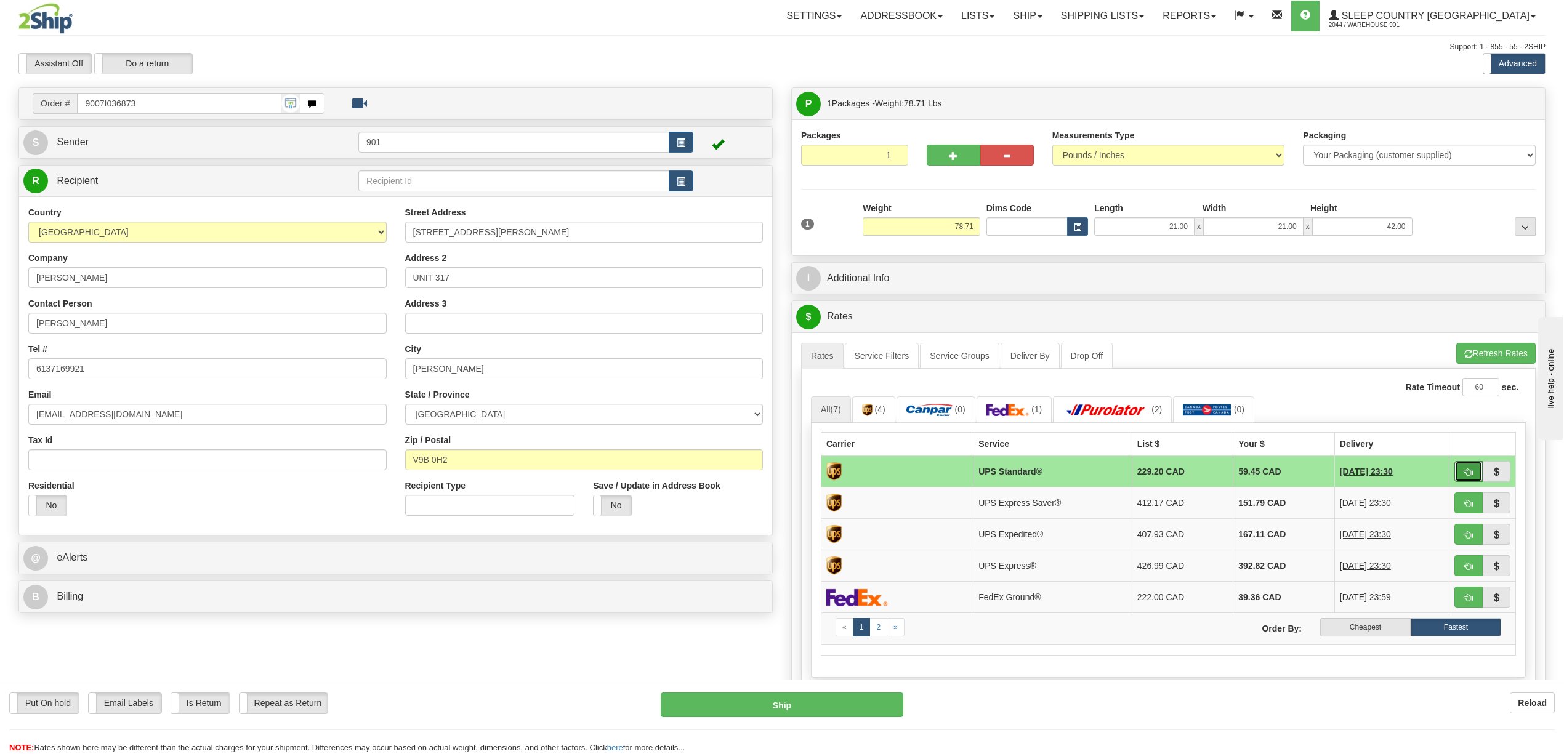
click at [1469, 475] on span "button" at bounding box center [1468, 473] width 9 height 8
type input "11"
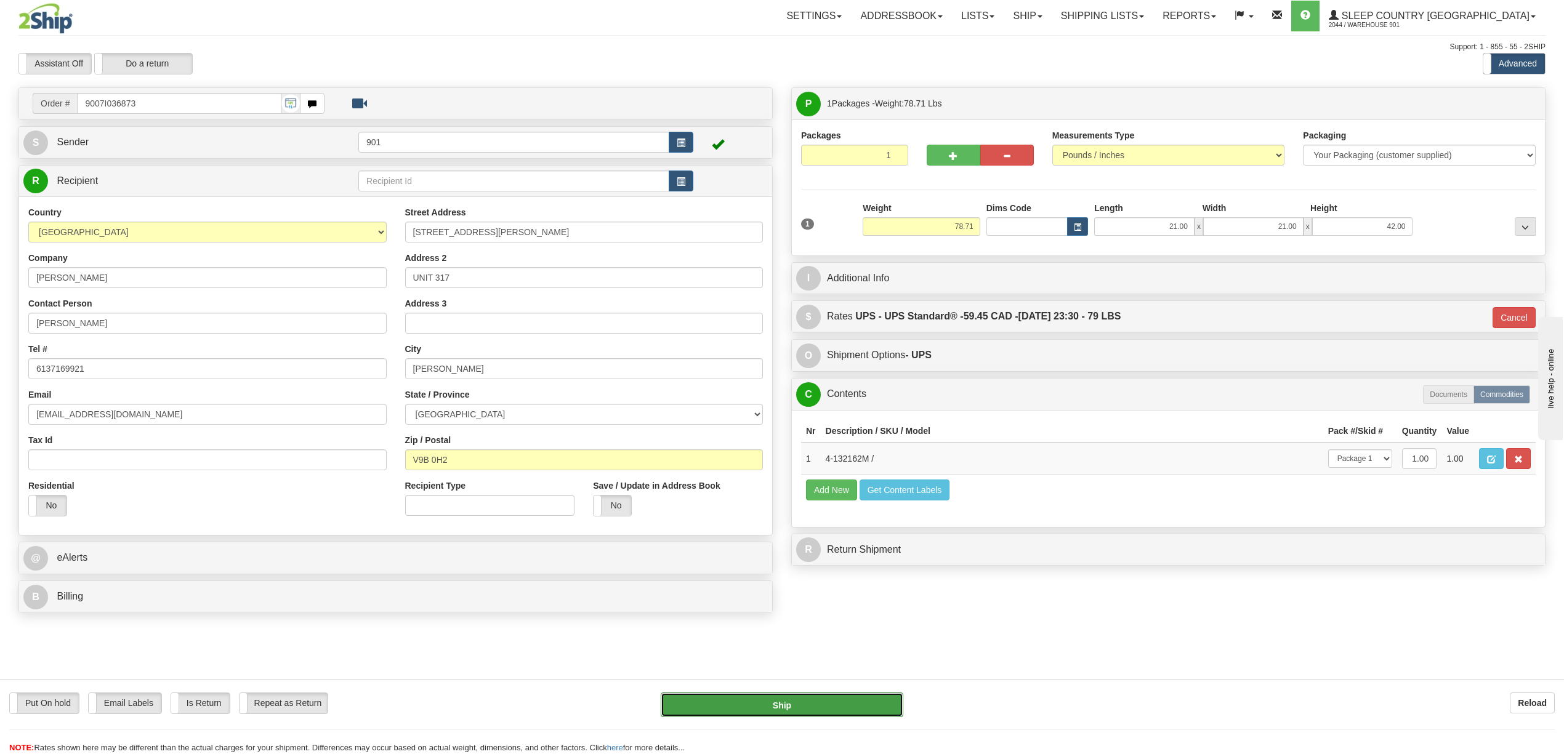
click at [735, 713] on button "Ship" at bounding box center [782, 705] width 242 height 25
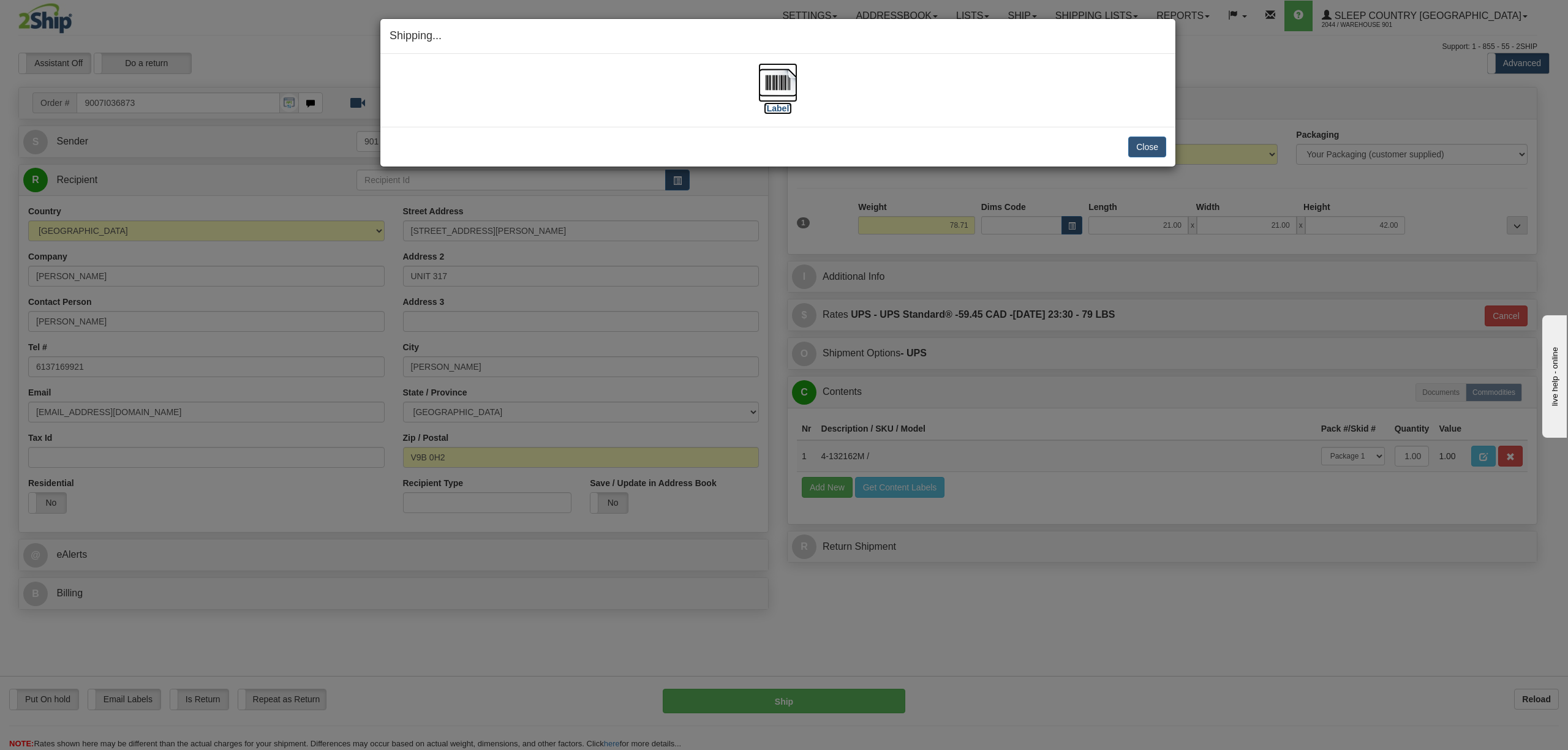
click at [782, 89] on img at bounding box center [777, 82] width 39 height 39
click at [1137, 142] on button "Close" at bounding box center [1147, 146] width 38 height 21
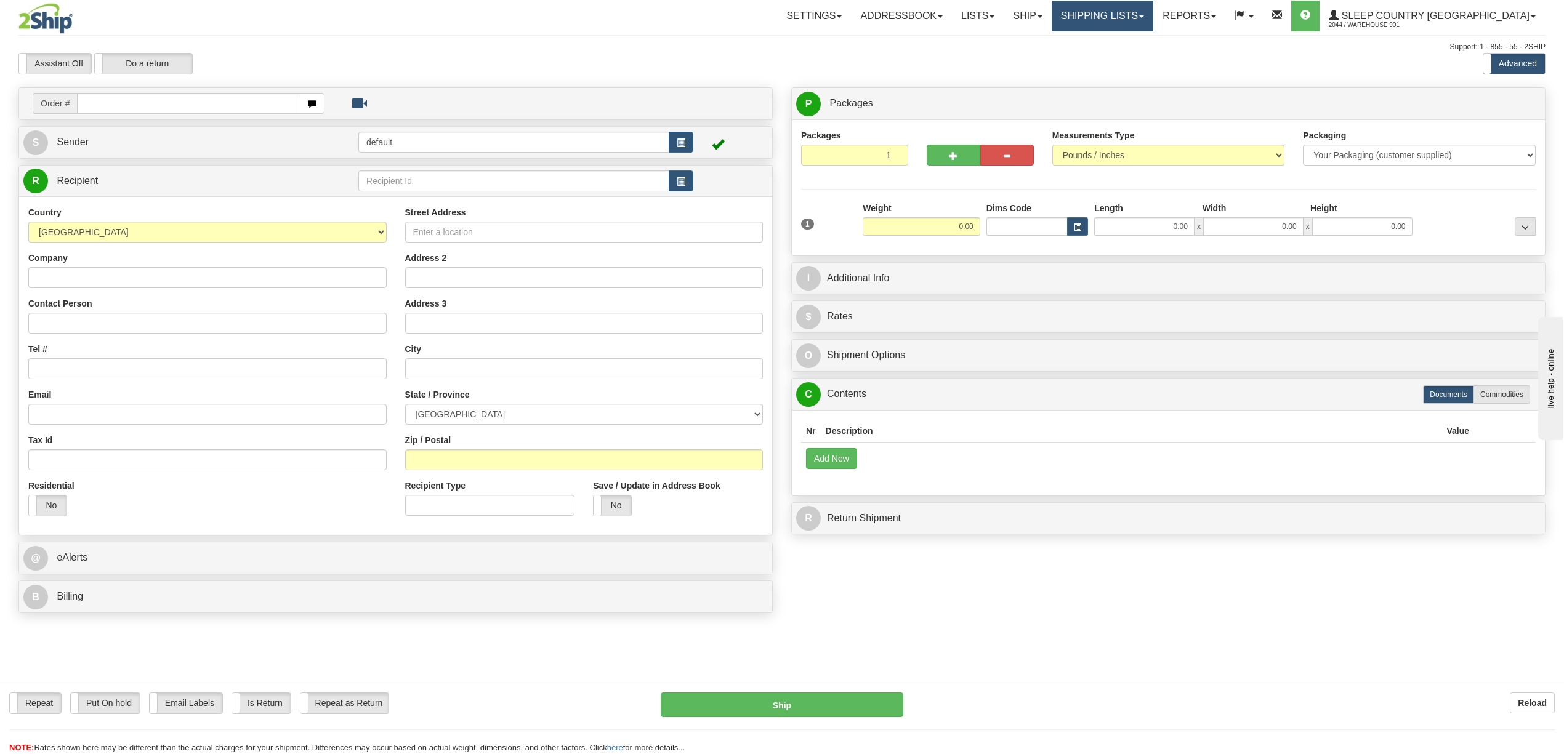
click at [1145, 20] on link "Shipping lists" at bounding box center [1103, 16] width 102 height 31
click at [1117, 42] on span "Current Shipments" at bounding box center [1081, 43] width 72 height 10
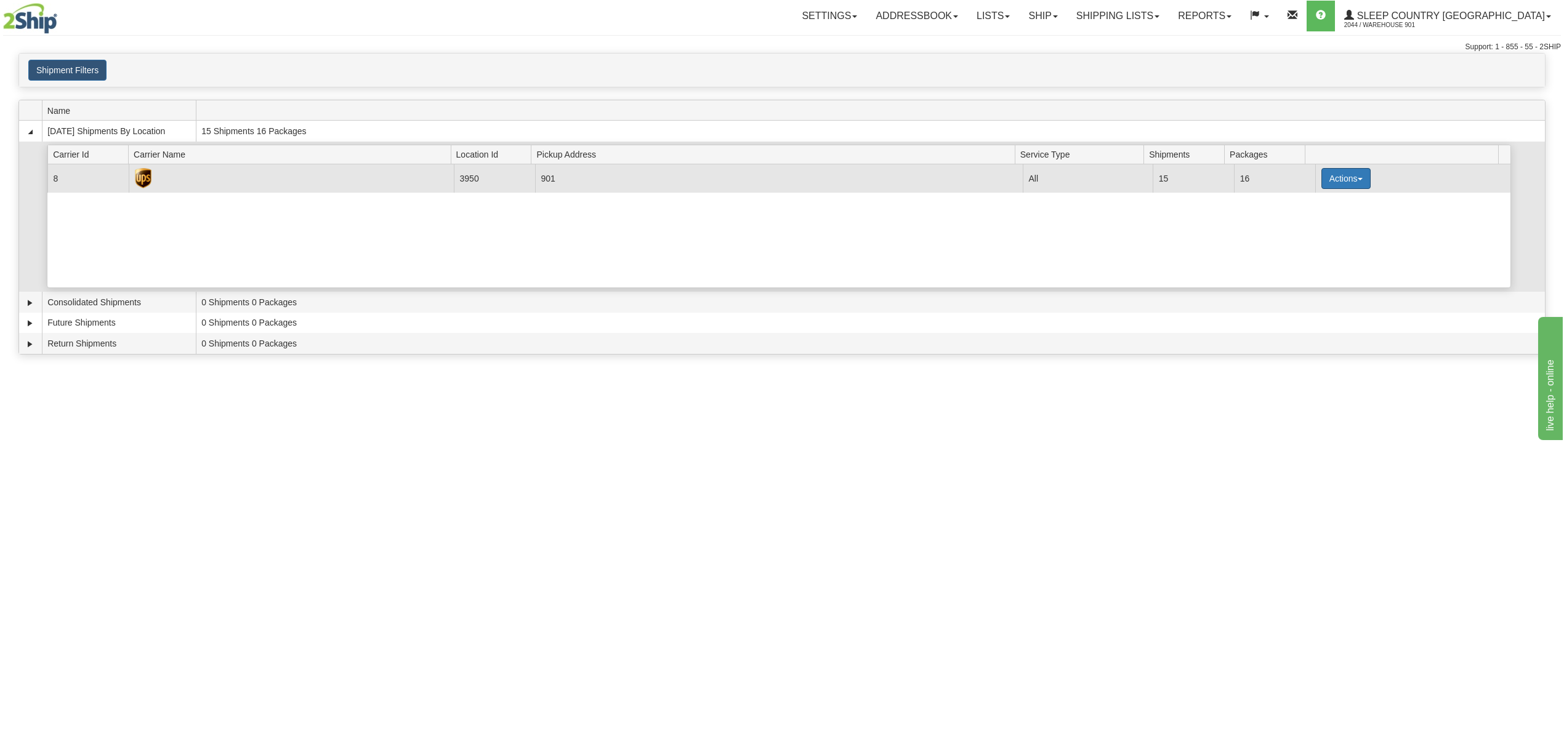
click at [1343, 179] on button "Actions" at bounding box center [1345, 178] width 49 height 21
click at [1321, 220] on link "Close" at bounding box center [1321, 218] width 99 height 16
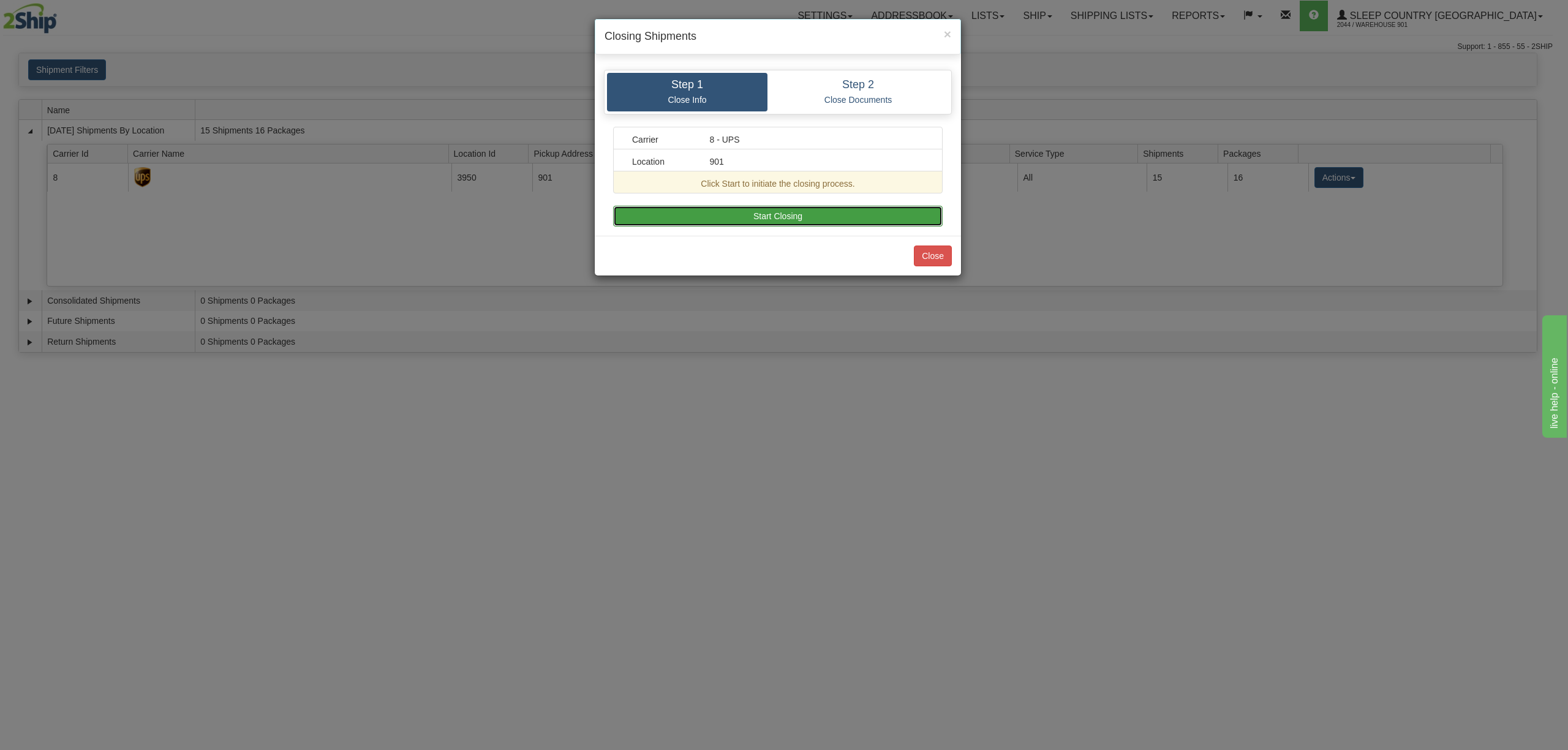
click at [813, 216] on button "Start Closing" at bounding box center [777, 216] width 329 height 21
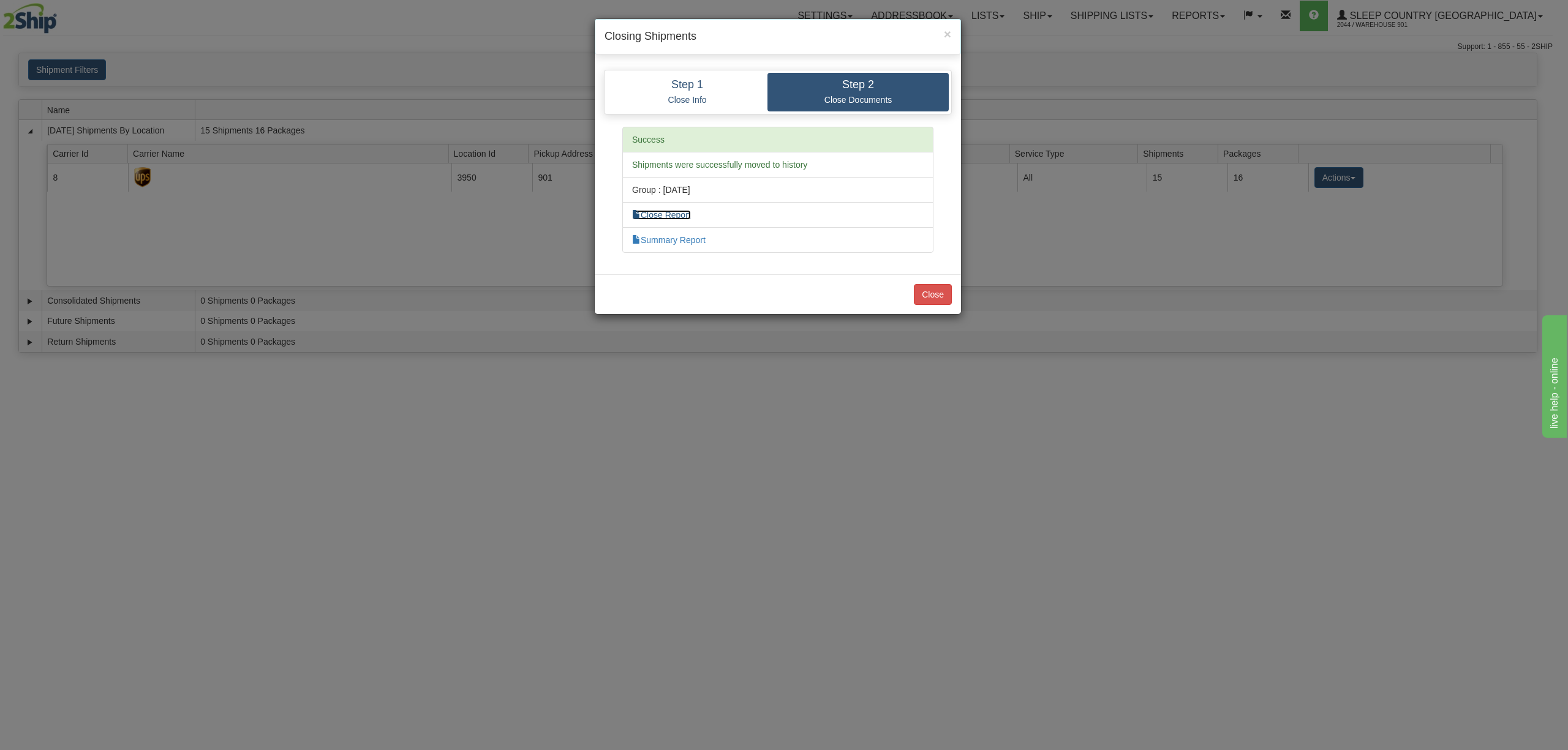
click at [689, 216] on link "Close Report" at bounding box center [662, 215] width 59 height 10
click at [674, 242] on link "Summary Report" at bounding box center [670, 240] width 74 height 10
click at [674, 239] on link "Summary Report" at bounding box center [670, 240] width 74 height 10
click at [927, 297] on button "Close" at bounding box center [933, 294] width 38 height 21
